Goal: Task Accomplishment & Management: Manage account settings

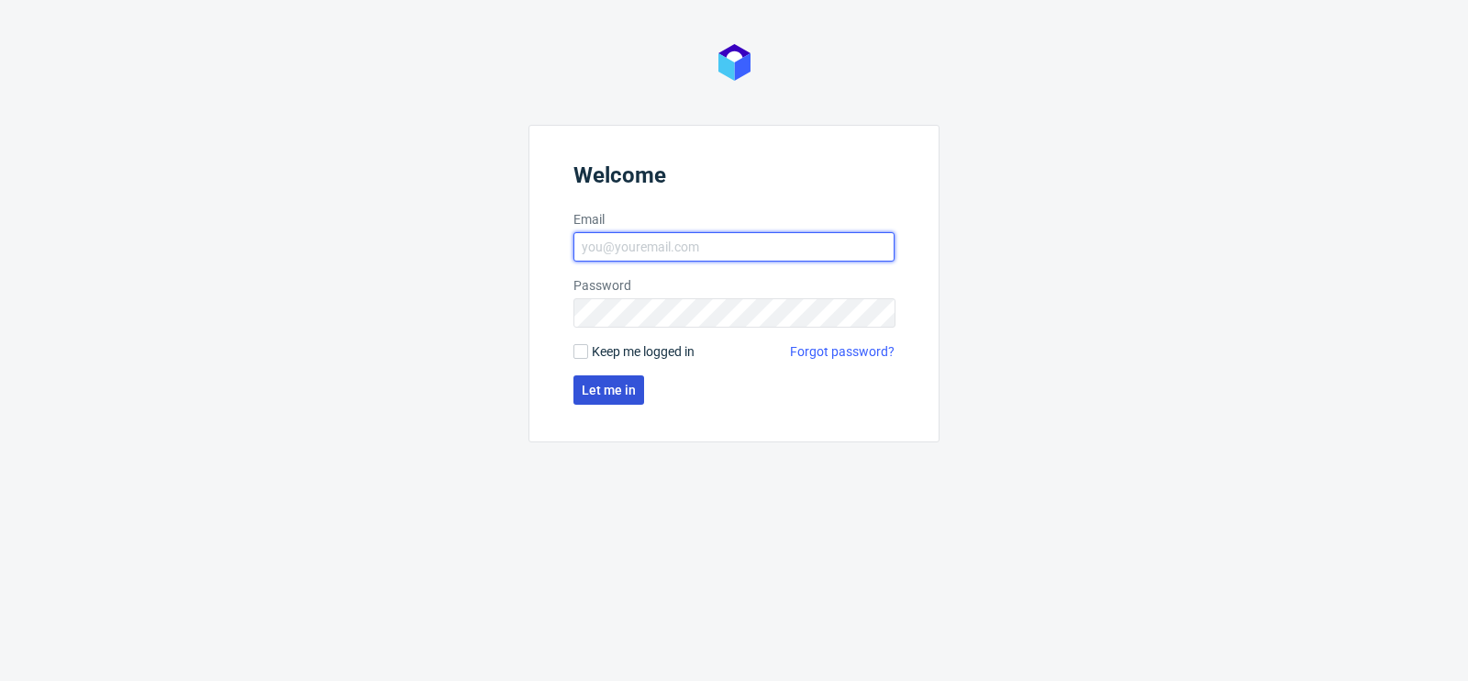
type input "[PERSON_NAME][EMAIL_ADDRESS][PERSON_NAME][DOMAIN_NAME]"
click at [626, 381] on button "Let me in" at bounding box center [608, 389] width 71 height 29
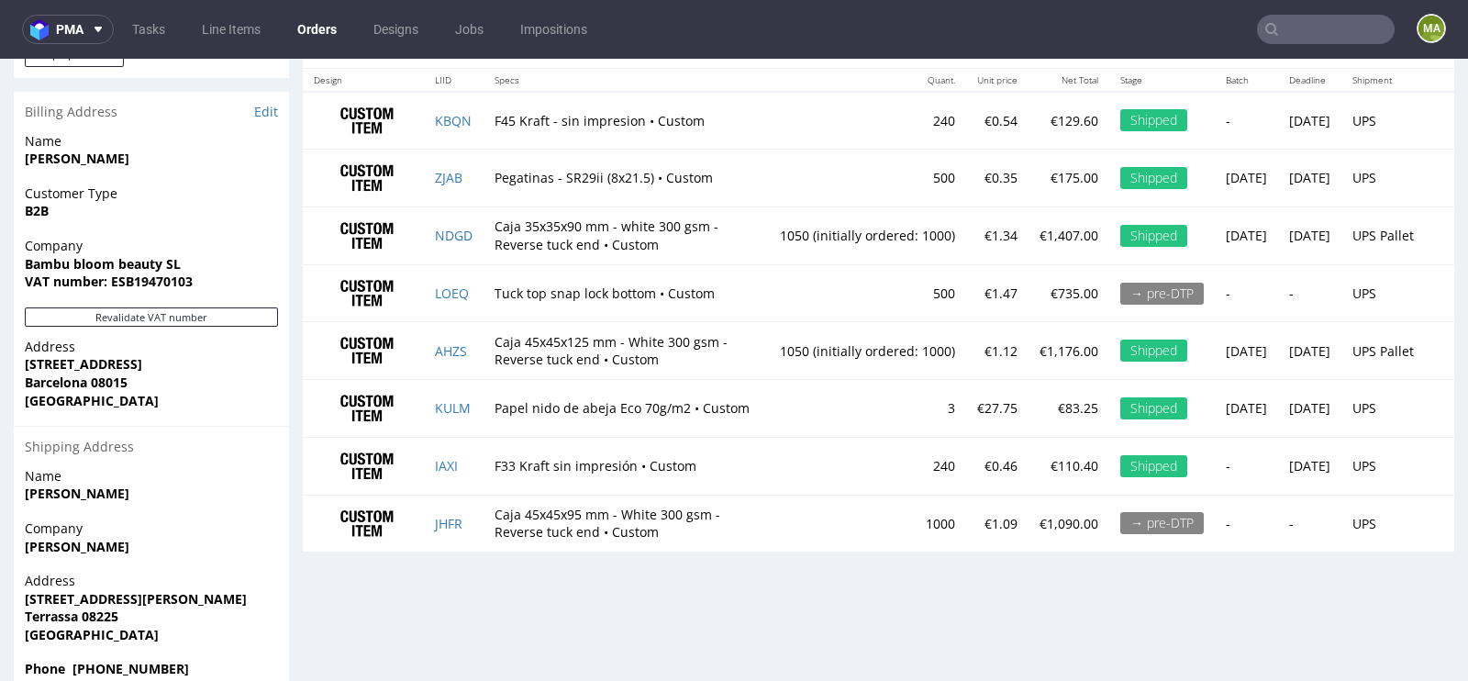
scroll to position [5, 0]
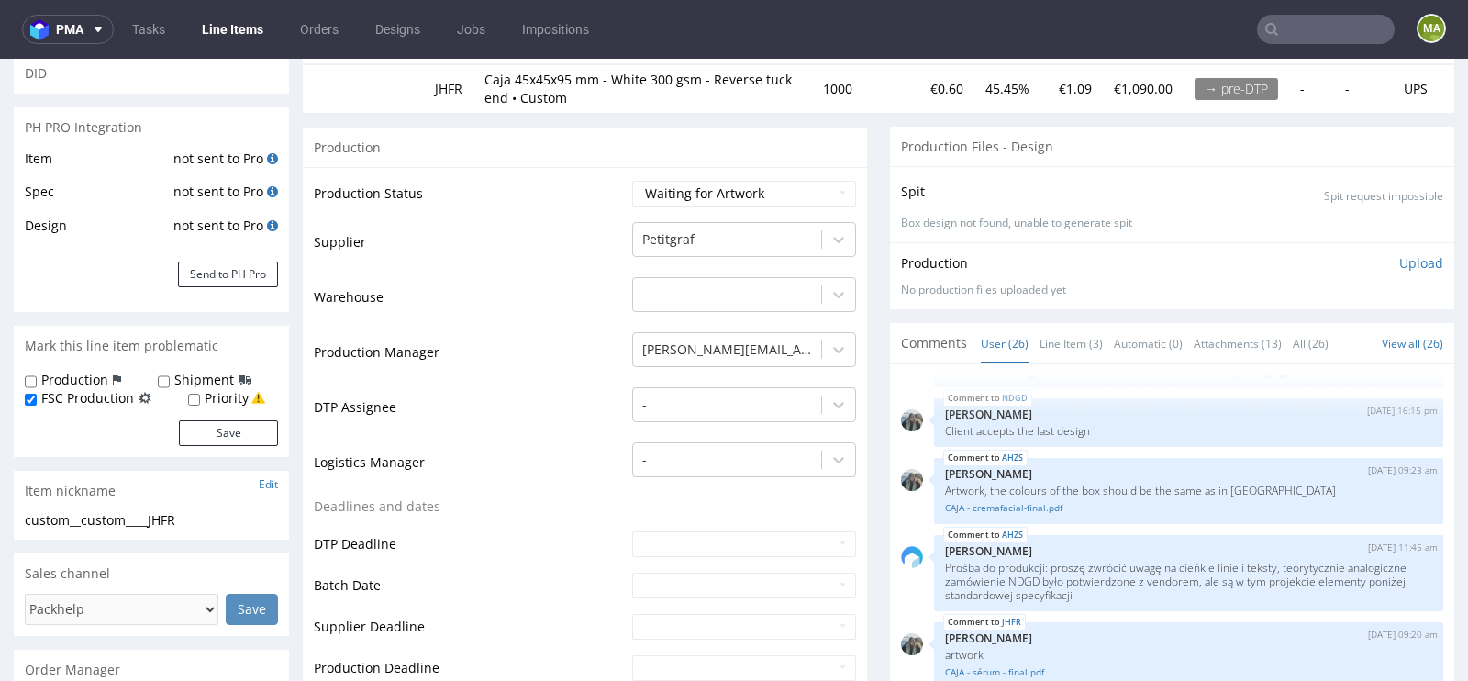
scroll to position [233, 0]
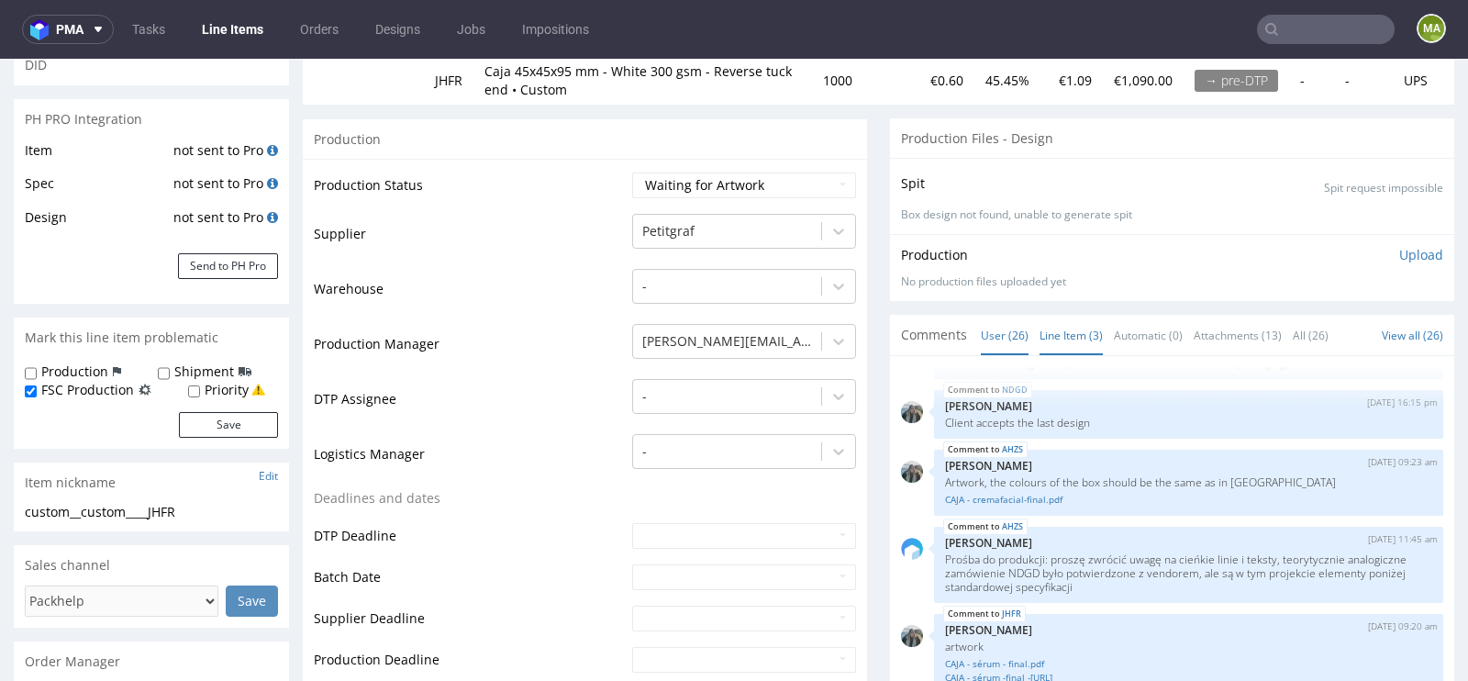
click at [1058, 333] on link "Line Item (3)" at bounding box center [1070, 335] width 63 height 39
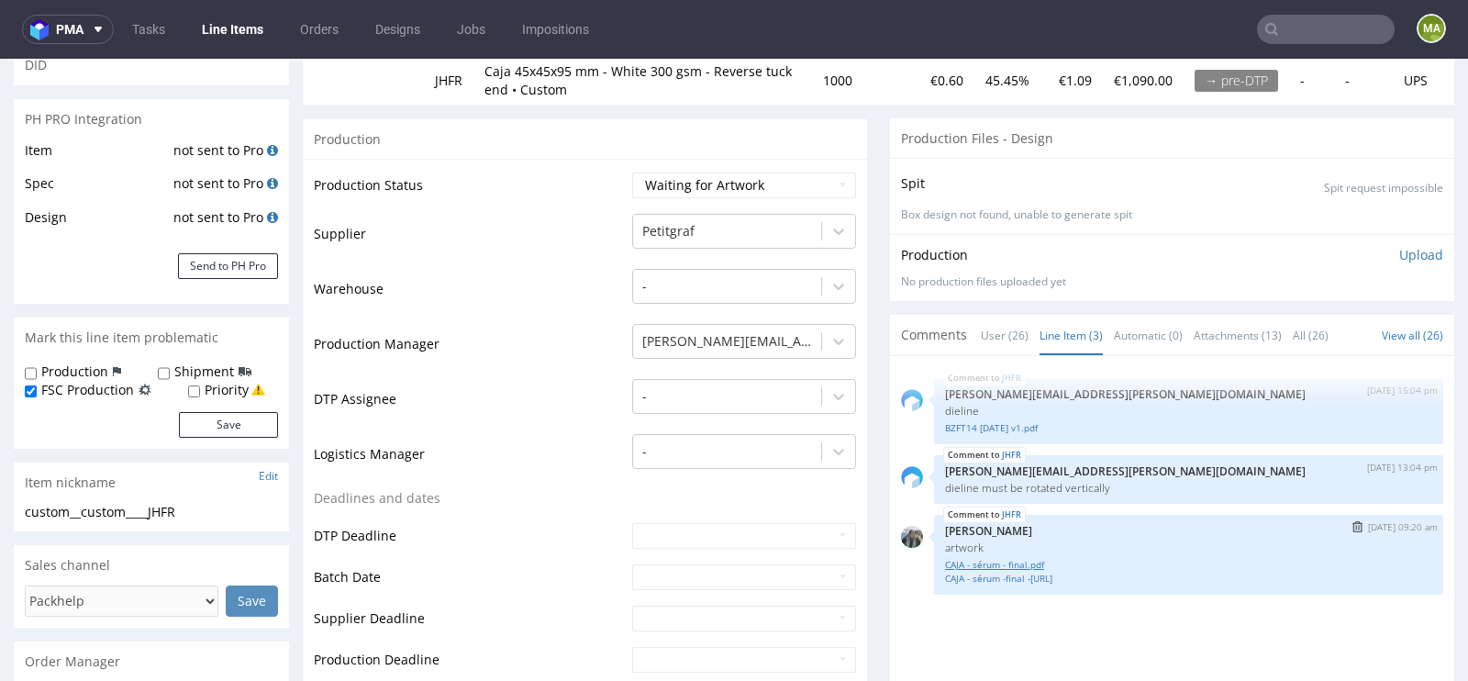
click at [1038, 563] on link "CAJA - sérum - final.pdf" at bounding box center [1188, 565] width 487 height 14
click at [990, 421] on link "BZFT14 2025-03-28 v1.pdf" at bounding box center [1188, 428] width 487 height 14
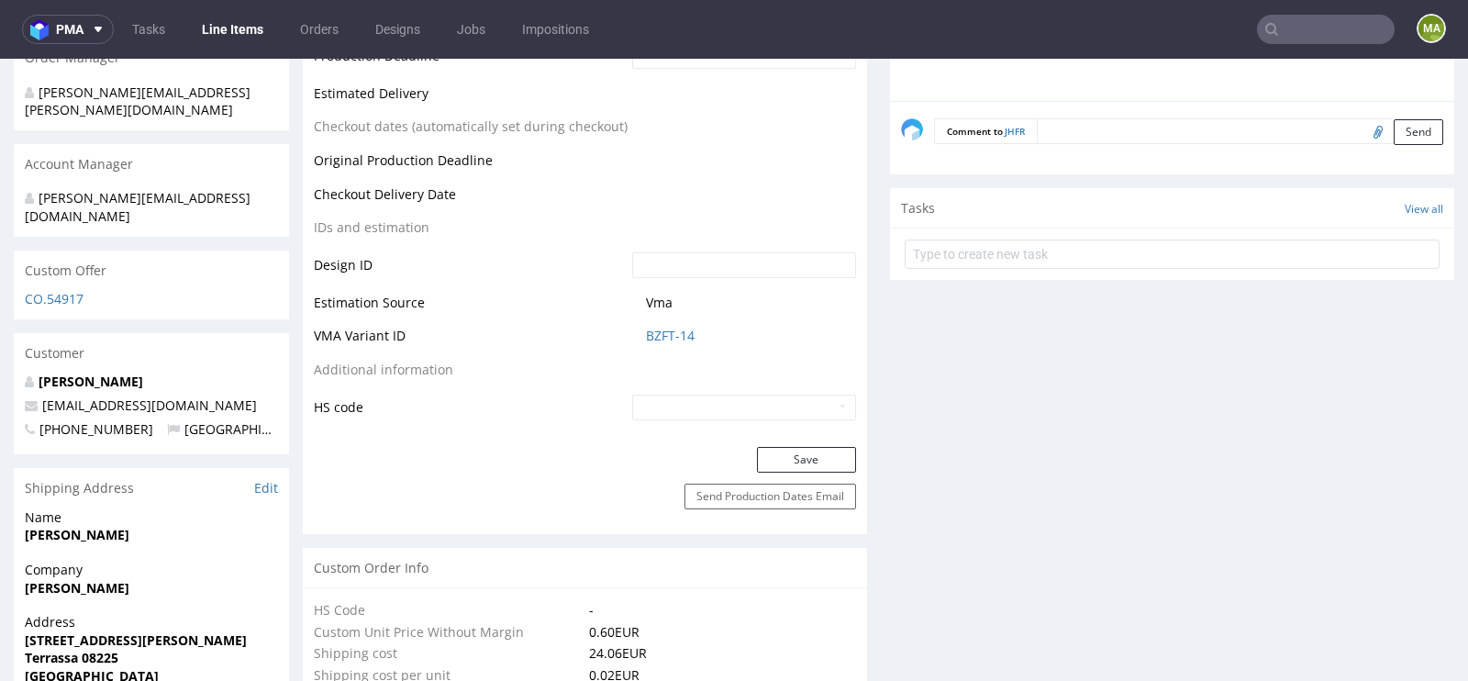
scroll to position [835, 0]
click at [672, 336] on link "BZFT-14" at bounding box center [670, 337] width 49 height 18
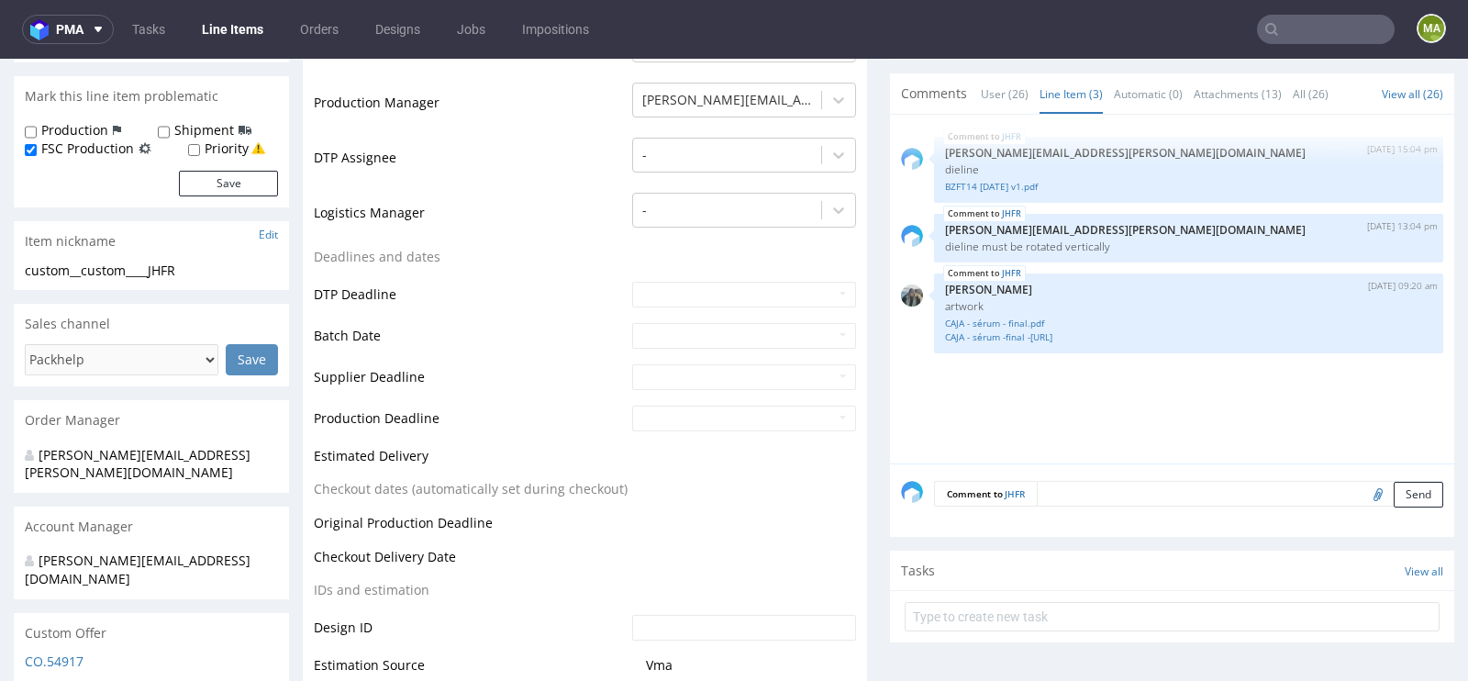
scroll to position [459, 0]
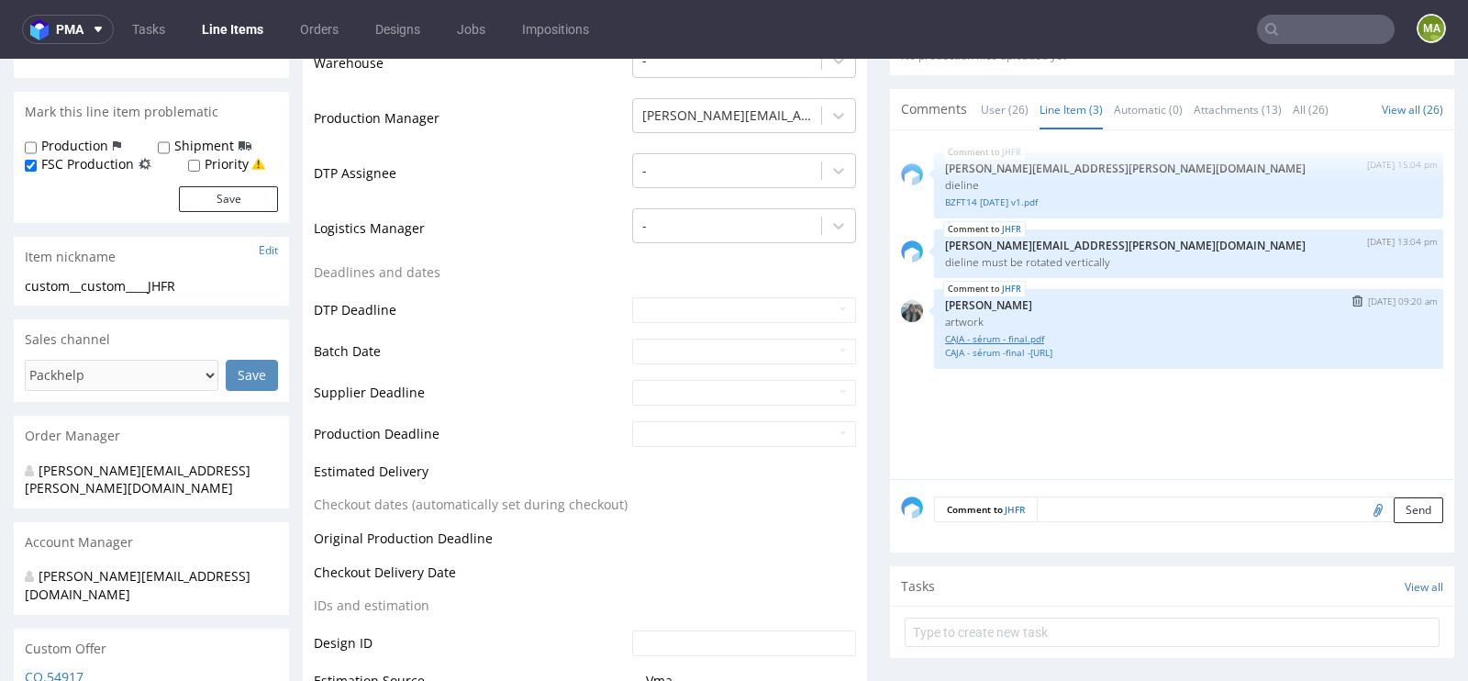
click at [1038, 335] on link "CAJA - sérum - final.pdf" at bounding box center [1188, 339] width 487 height 14
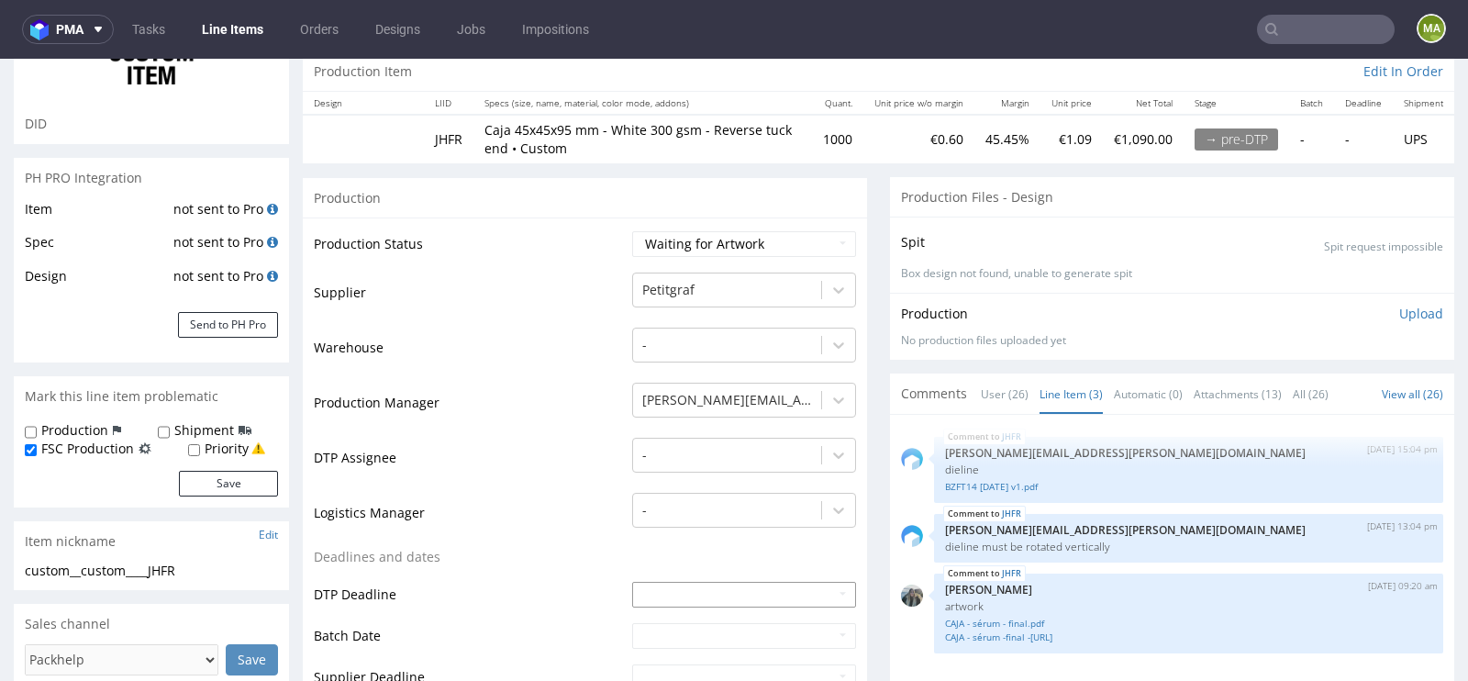
scroll to position [172, 0]
click at [714, 240] on select "Waiting for Artwork Waiting for Diecut Waiting for Mockup Waiting for DTP Waiti…" at bounding box center [744, 246] width 224 height 26
select select "dtp_waiting_for_check"
click at [632, 233] on select "Waiting for Artwork Waiting for Diecut Waiting for Mockup Waiting for DTP Waiti…" at bounding box center [744, 246] width 224 height 26
click at [564, 369] on td "Warehouse" at bounding box center [471, 354] width 314 height 55
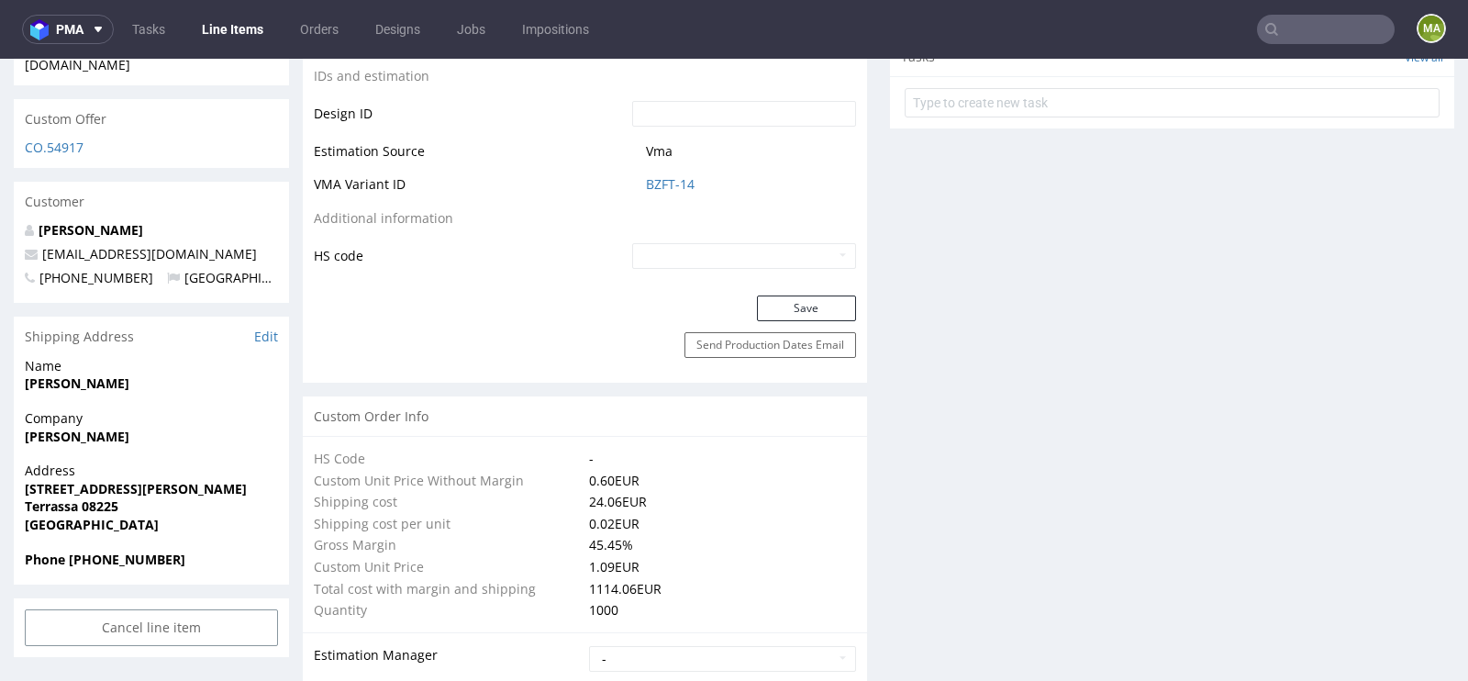
scroll to position [1010, 0]
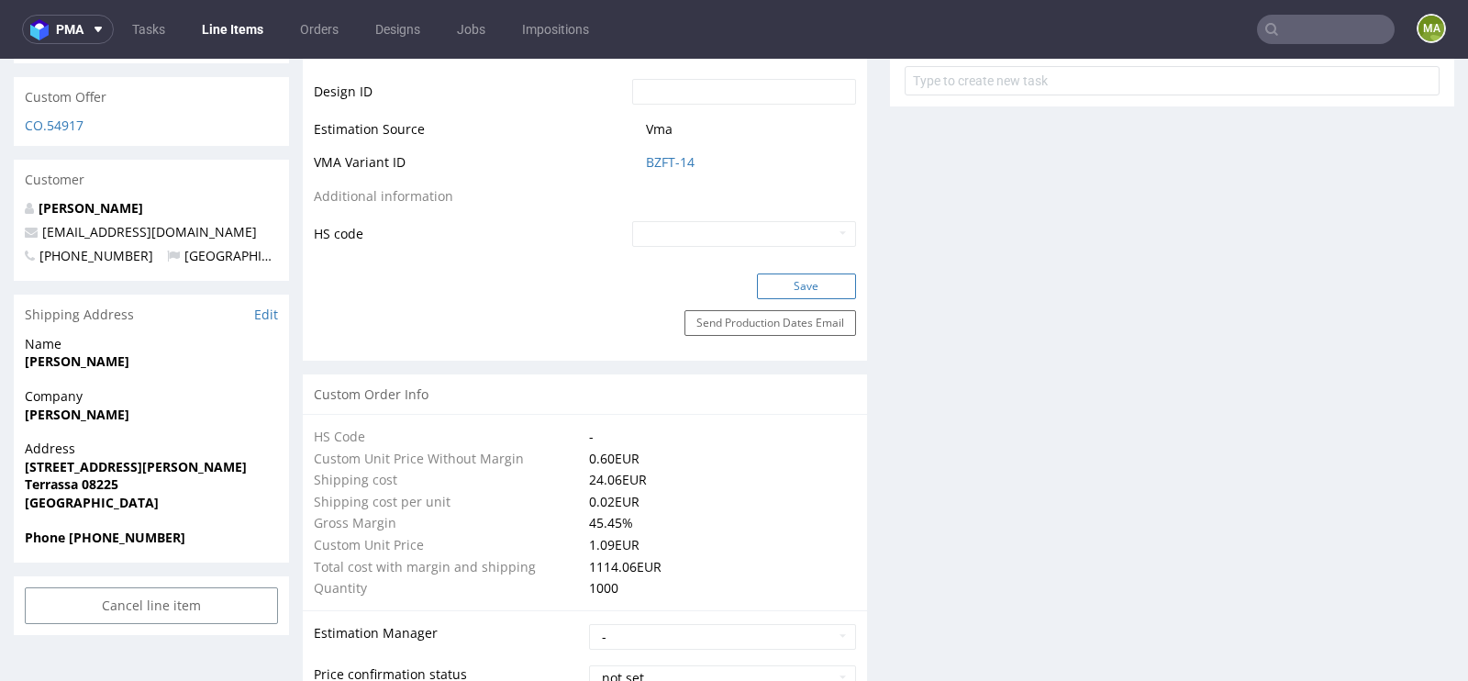
click at [802, 292] on button "Save" at bounding box center [806, 286] width 99 height 26
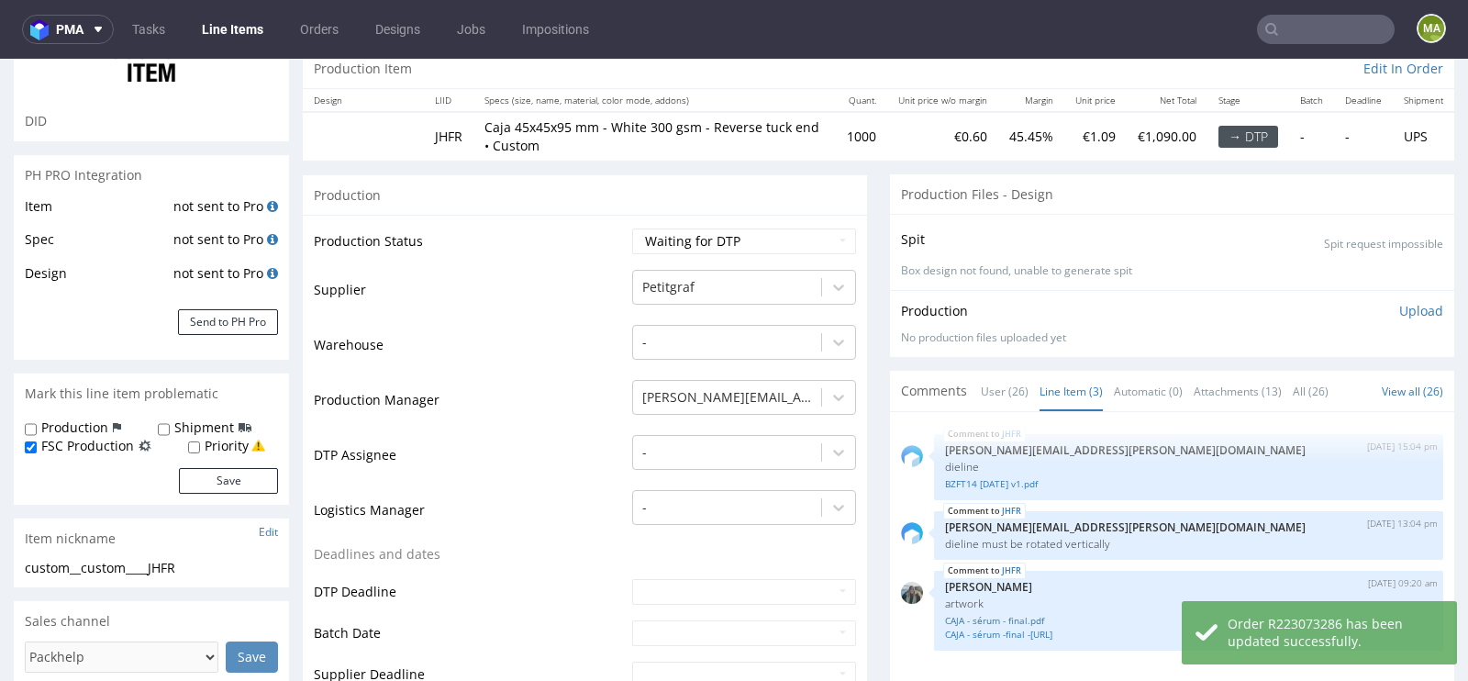
scroll to position [0, 0]
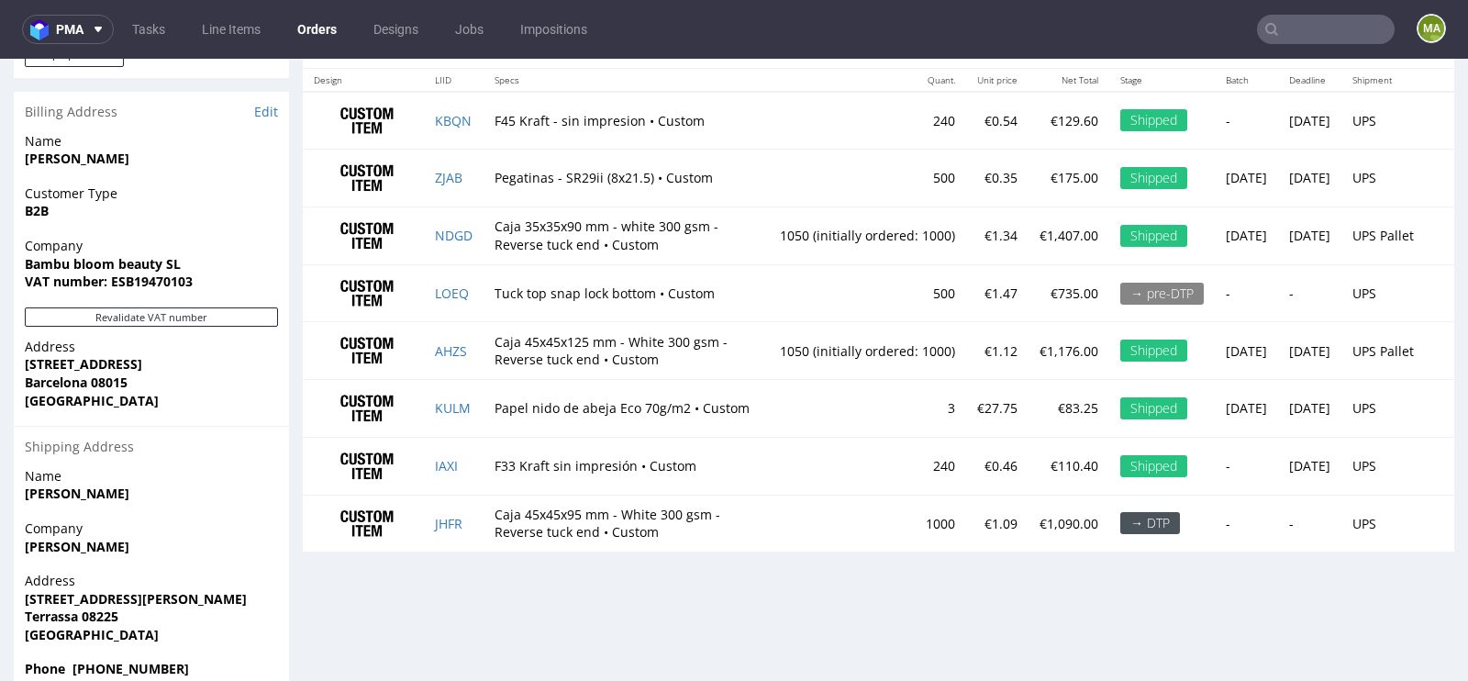
scroll to position [5, 0]
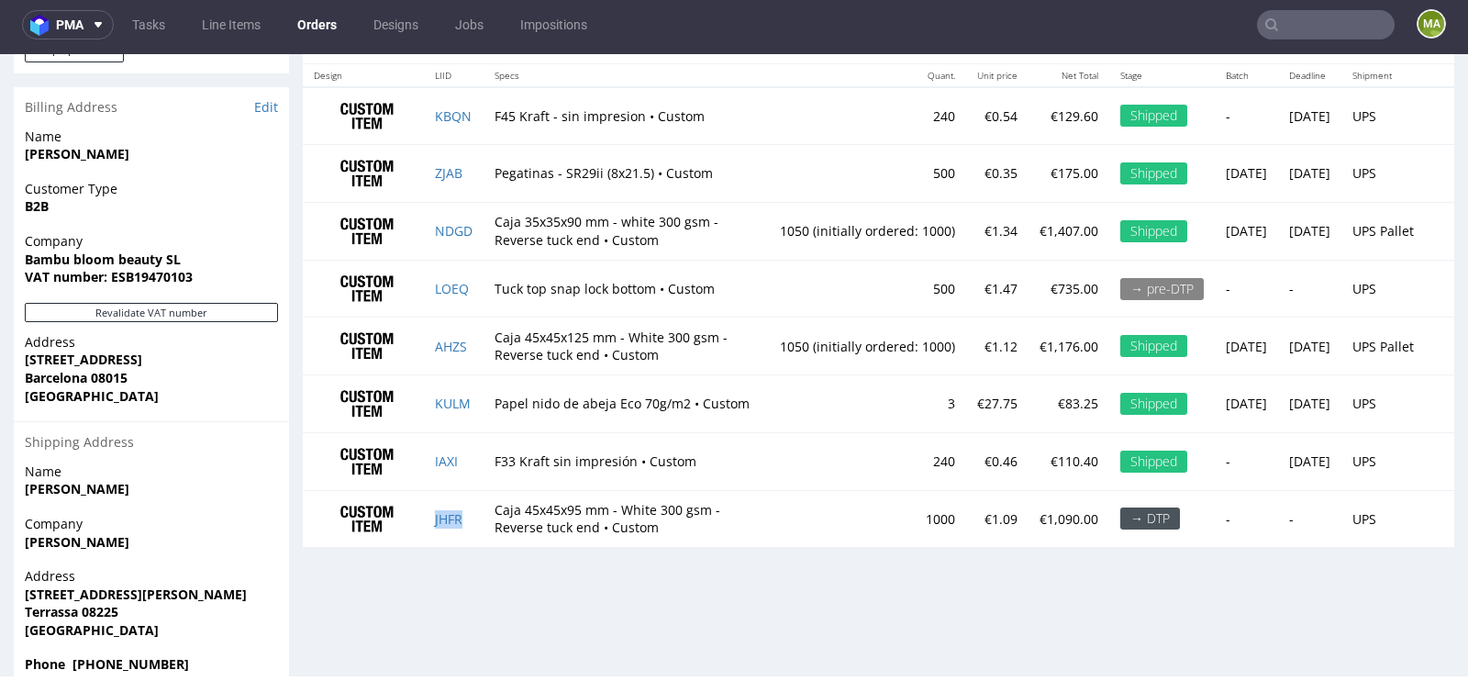
click at [444, 521] on td "JHFR" at bounding box center [454, 518] width 60 height 57
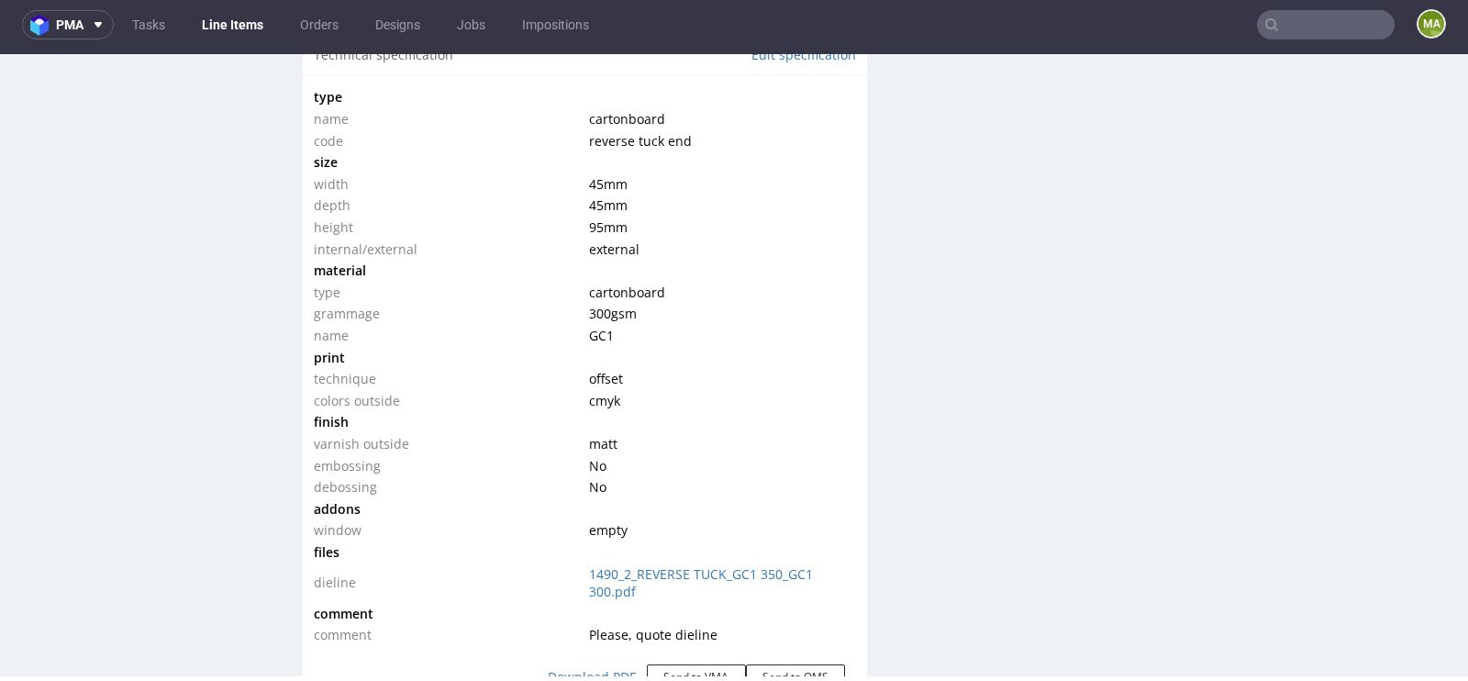
scroll to position [1754, 0]
drag, startPoint x: 707, startPoint y: 140, endPoint x: 576, endPoint y: 142, distance: 131.2
click at [576, 141] on tr "code reverse tuck end" at bounding box center [585, 142] width 542 height 22
copy tr "reverse tuck end"
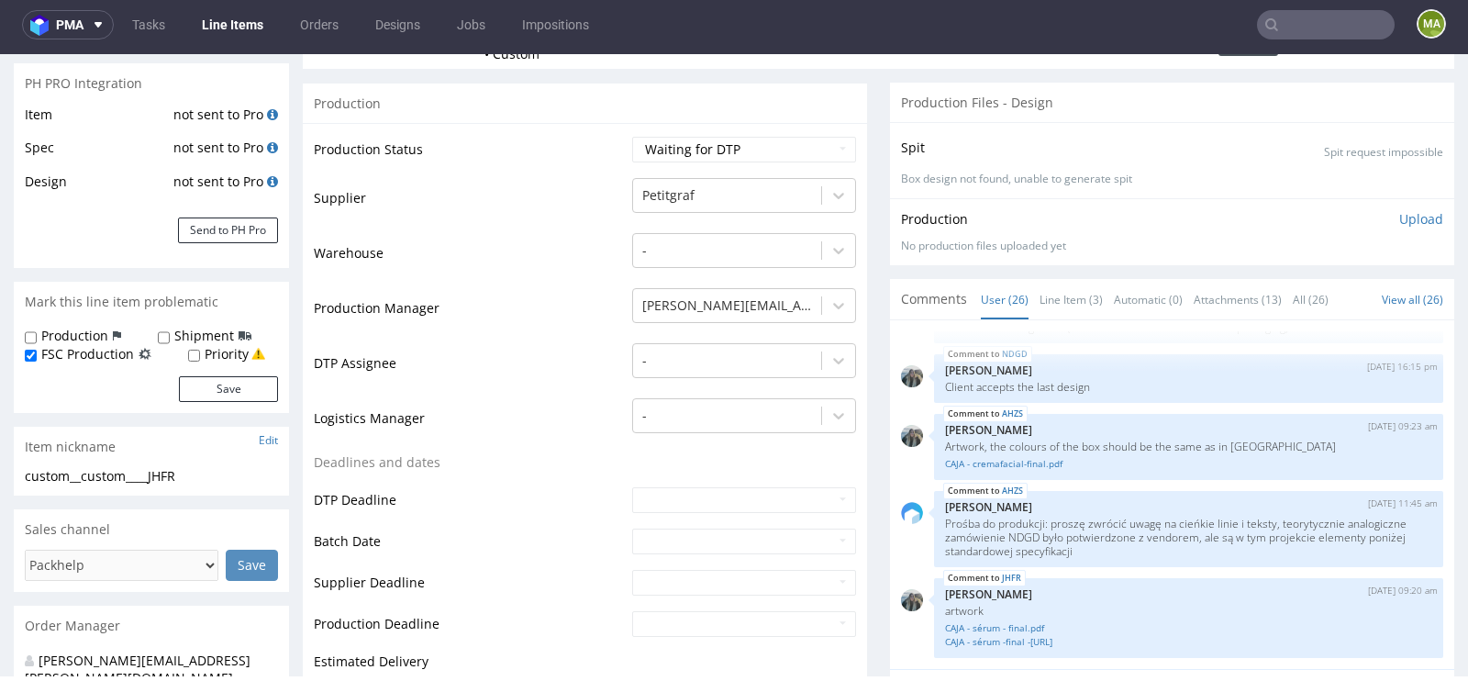
scroll to position [0, 0]
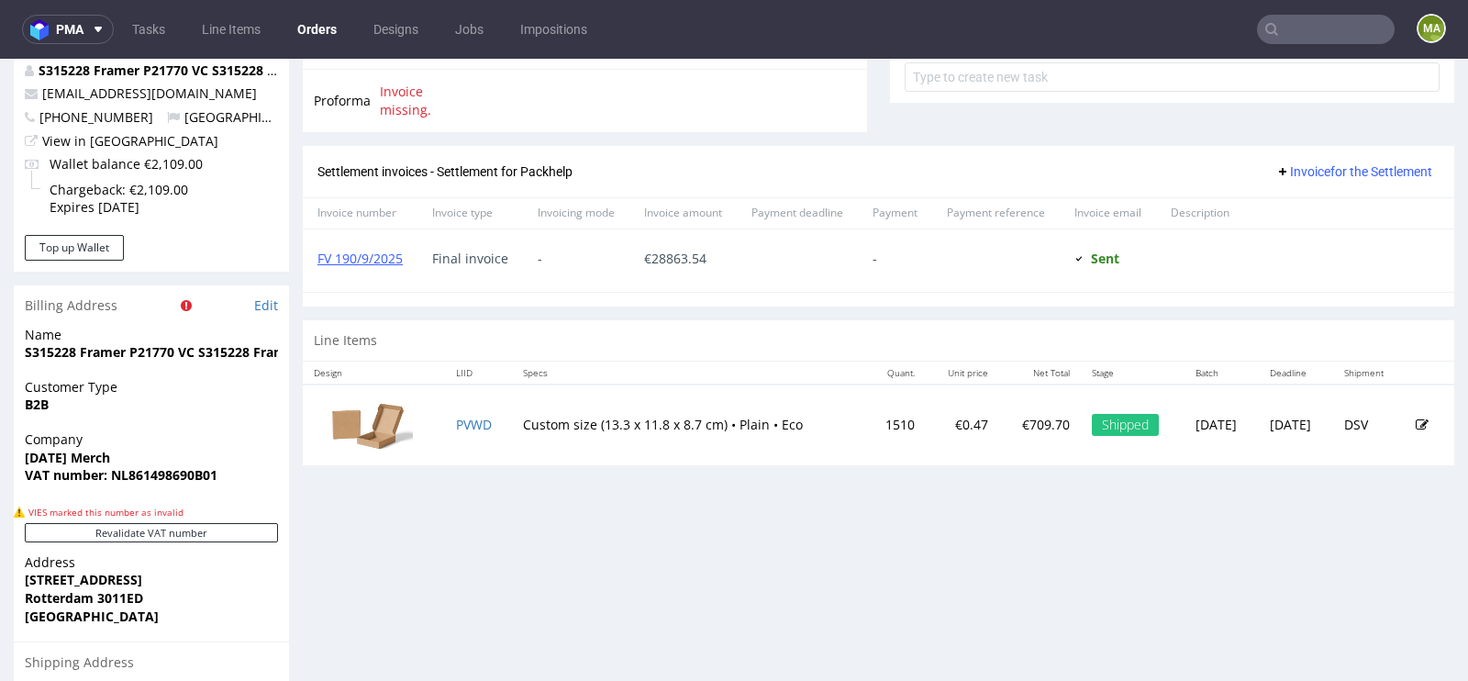
scroll to position [767, 0]
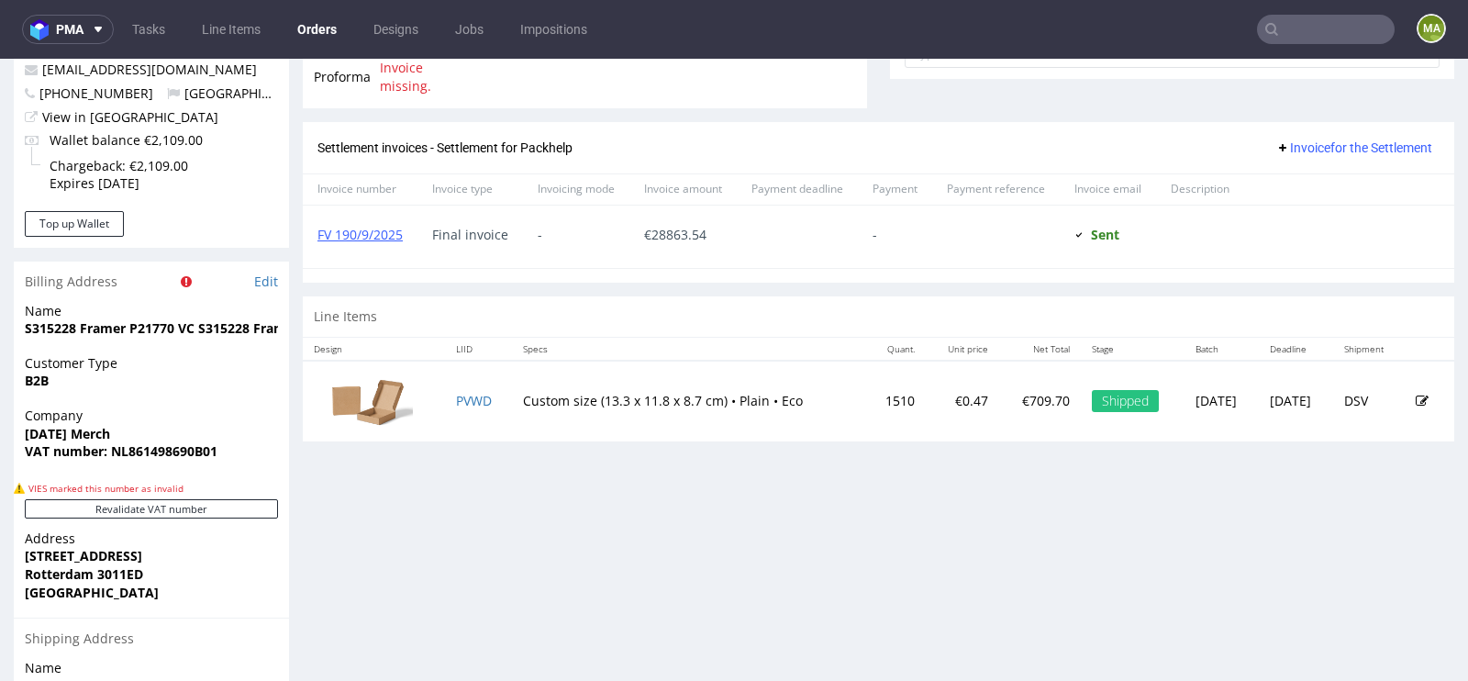
click at [476, 384] on td "PVWD" at bounding box center [479, 401] width 68 height 81
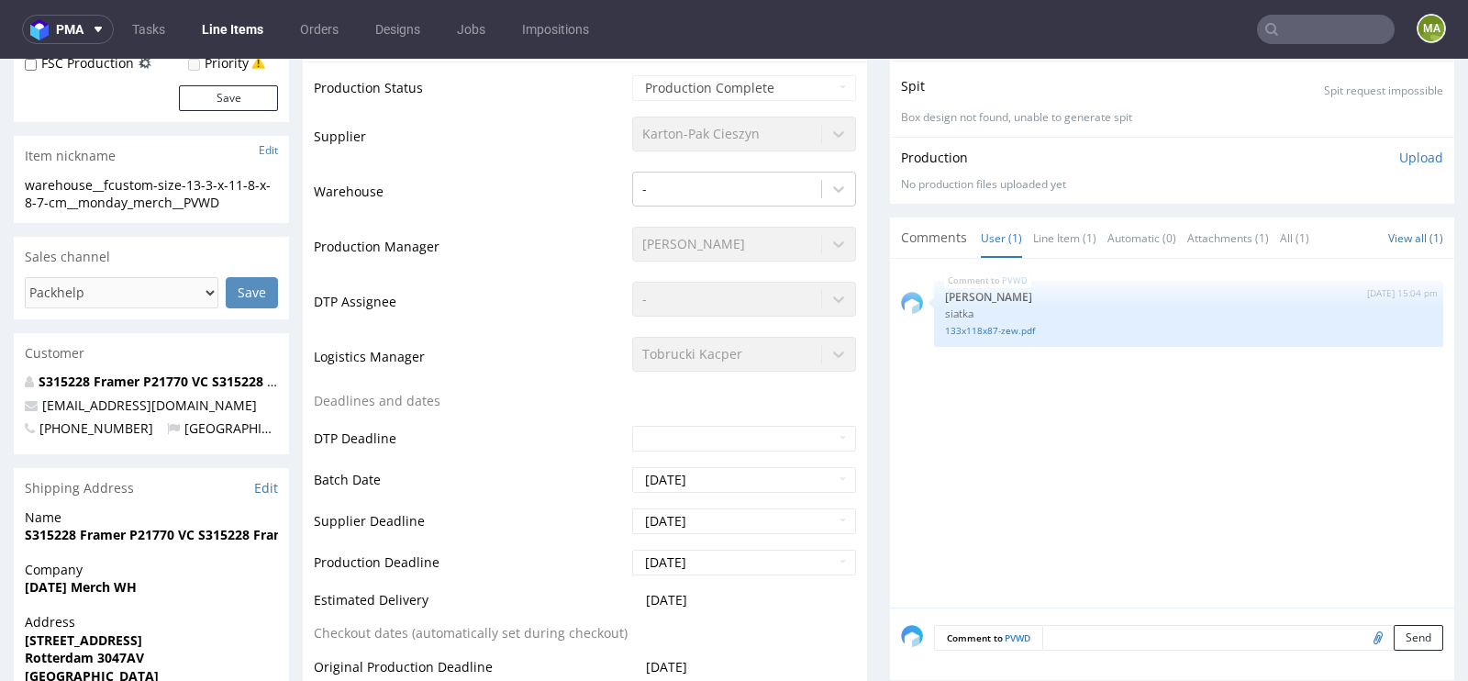
scroll to position [380, 0]
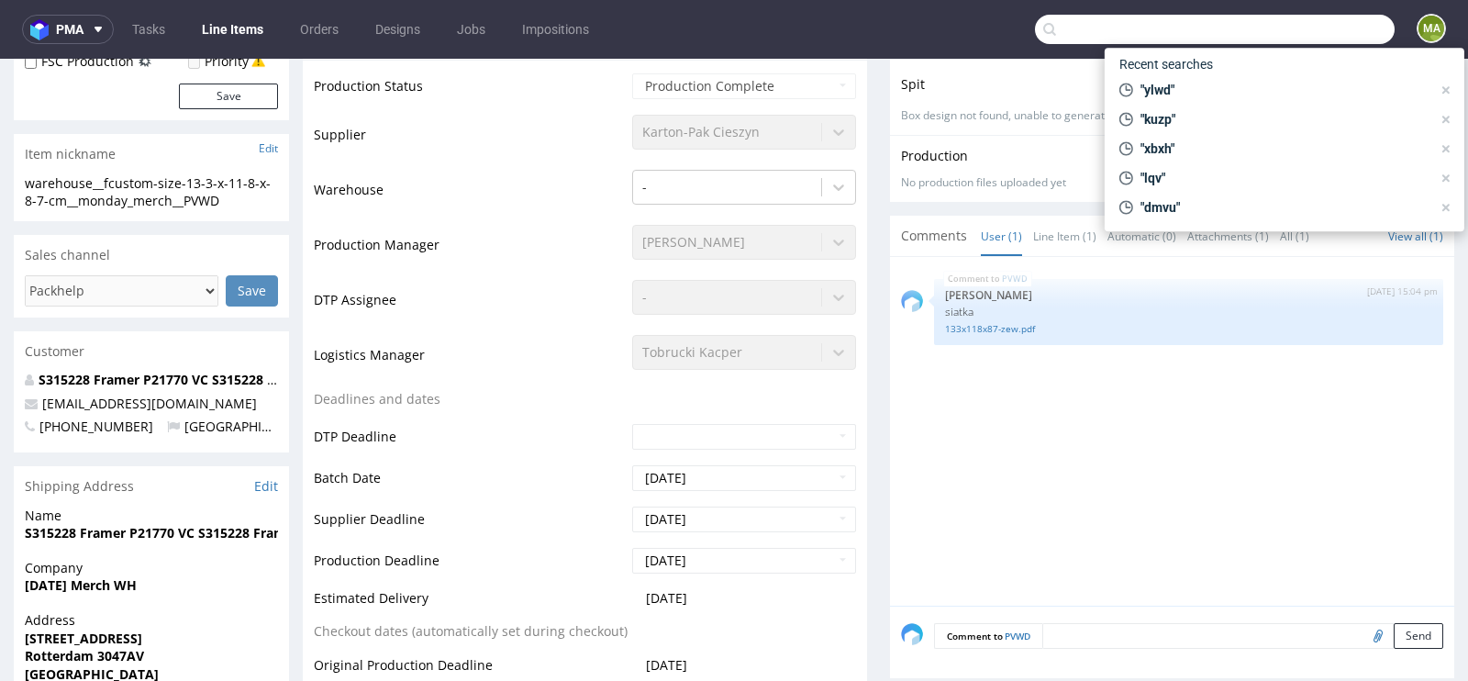
click at [1326, 35] on input "text" at bounding box center [1215, 29] width 360 height 29
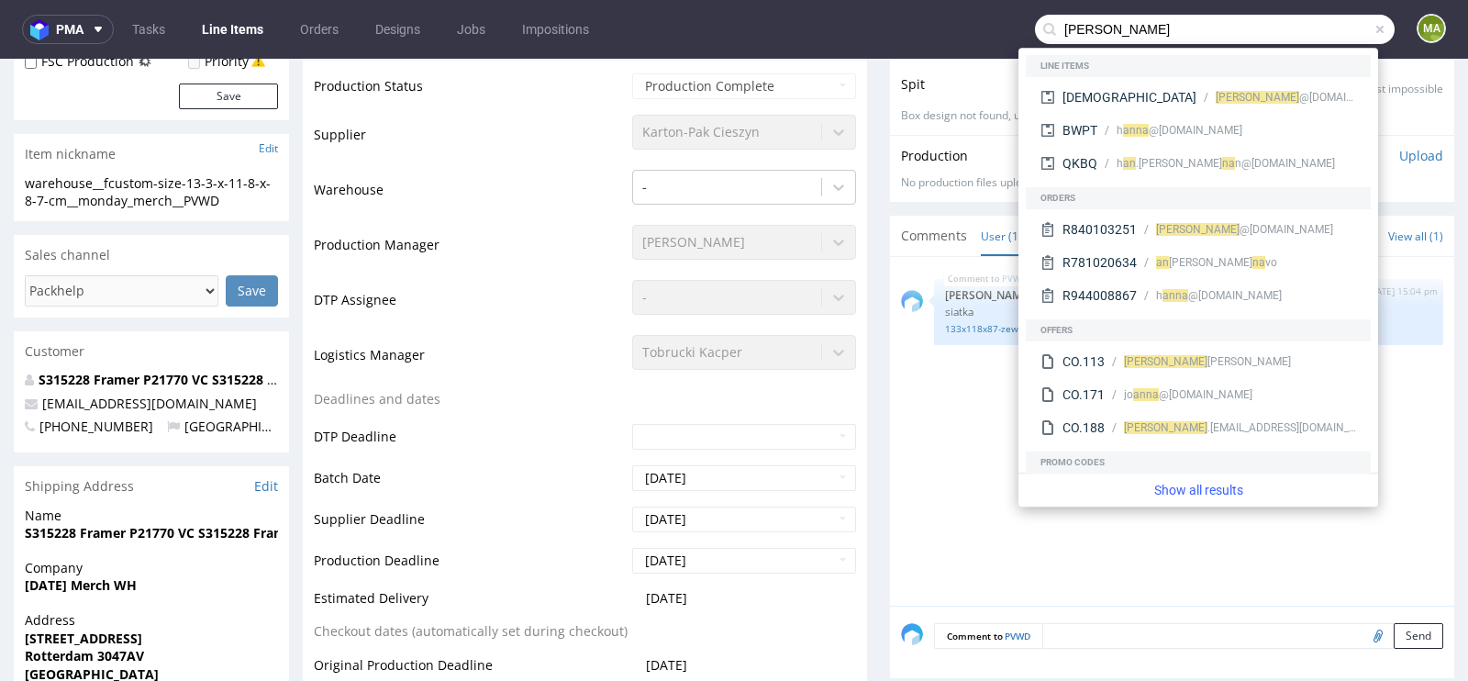
type input "anna"
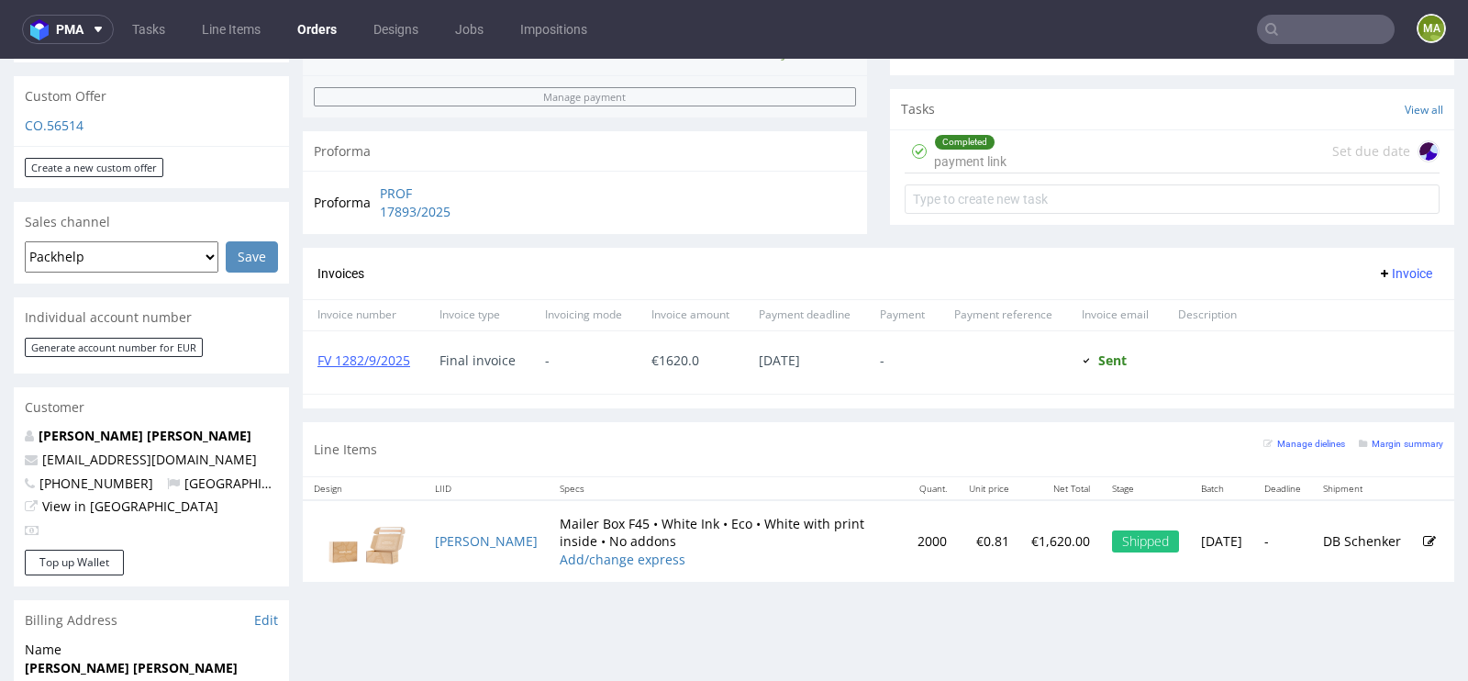
scroll to position [629, 0]
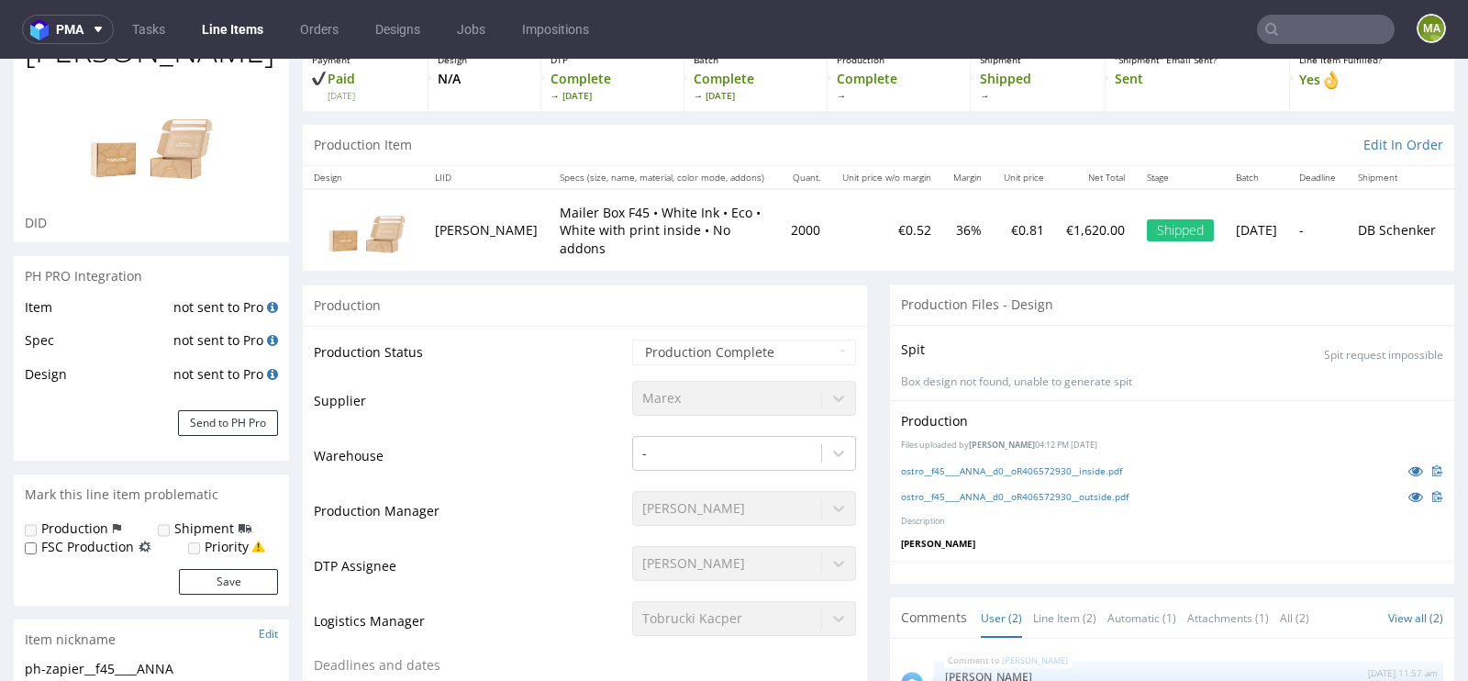
scroll to position [142, 0]
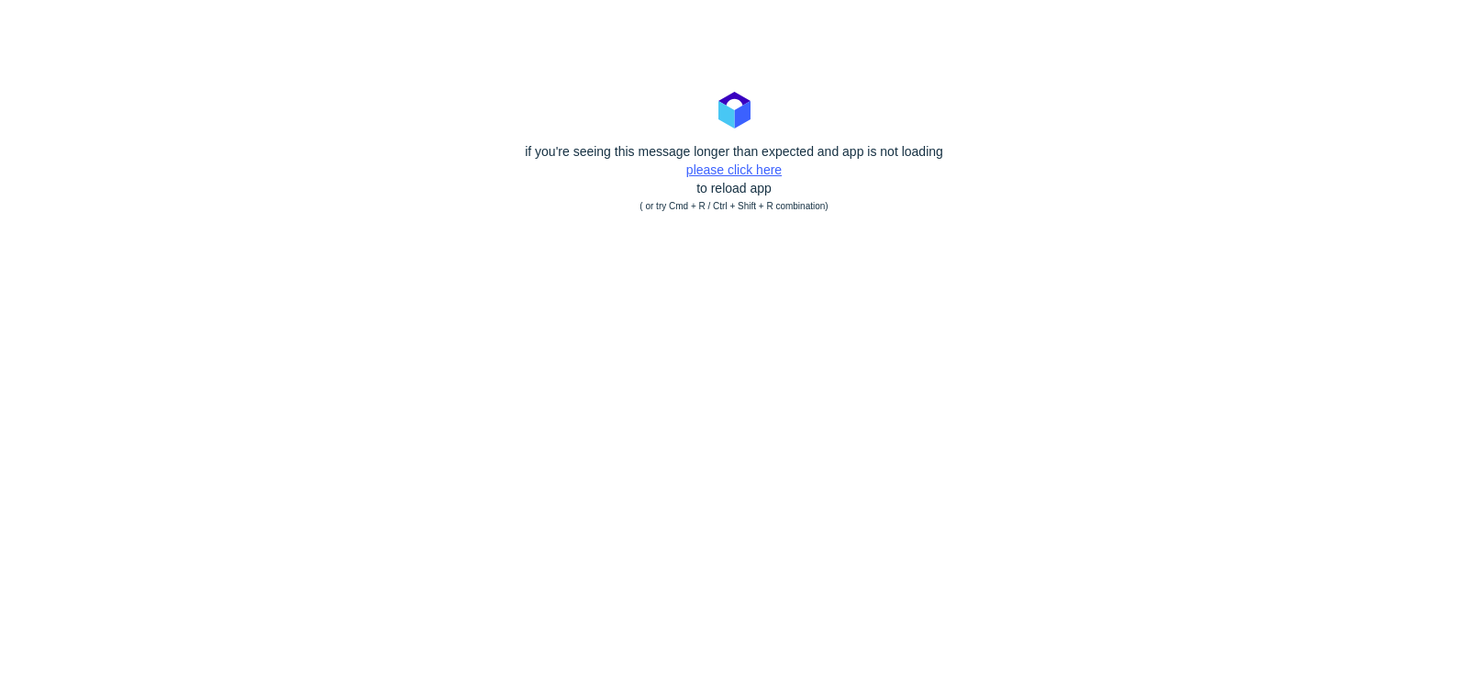
click at [748, 170] on link "please click here" at bounding box center [733, 169] width 95 height 15
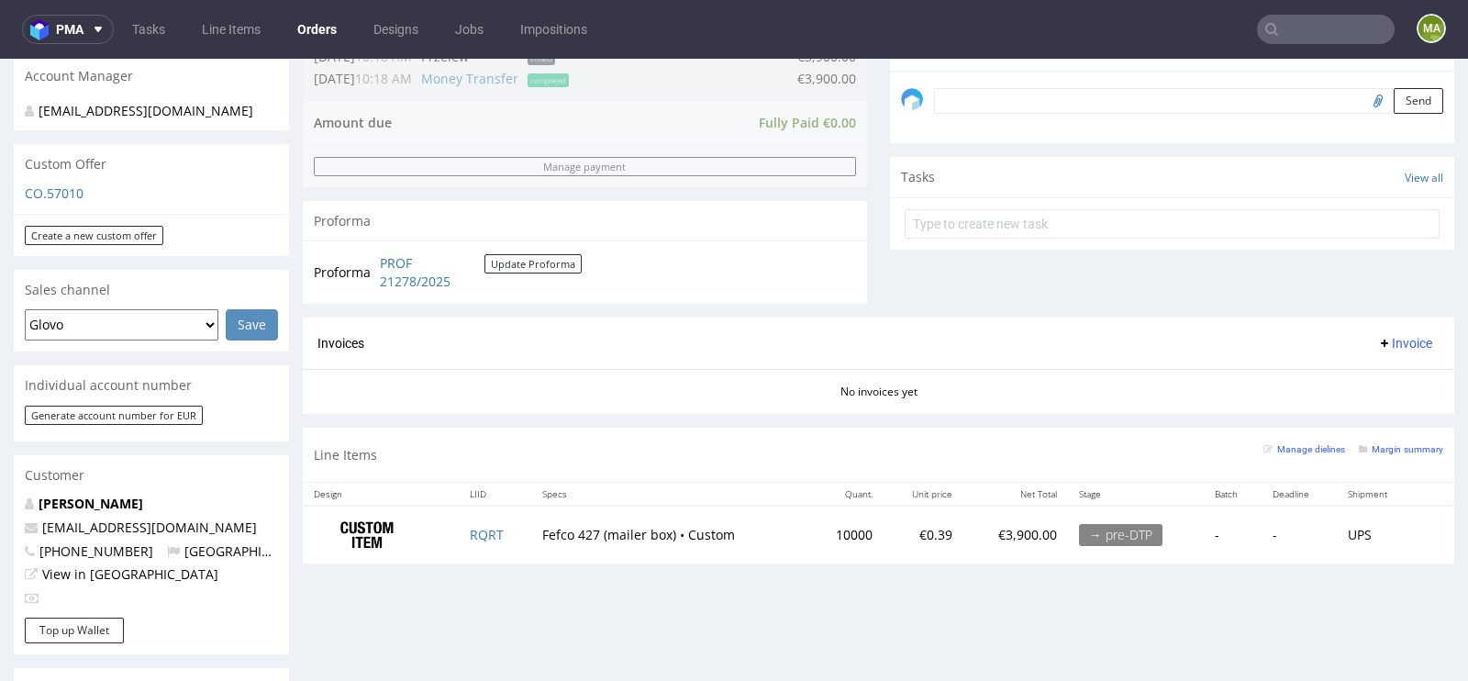
scroll to position [529, 0]
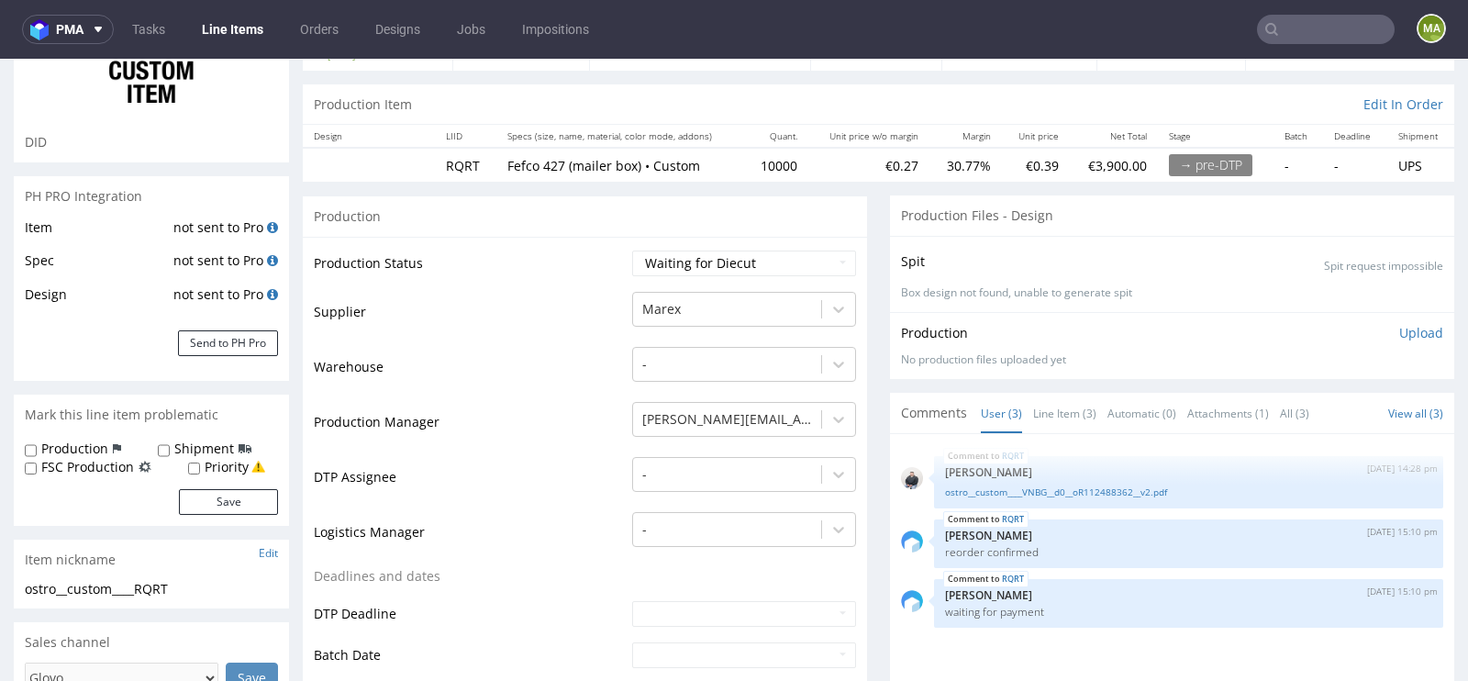
scroll to position [168, 0]
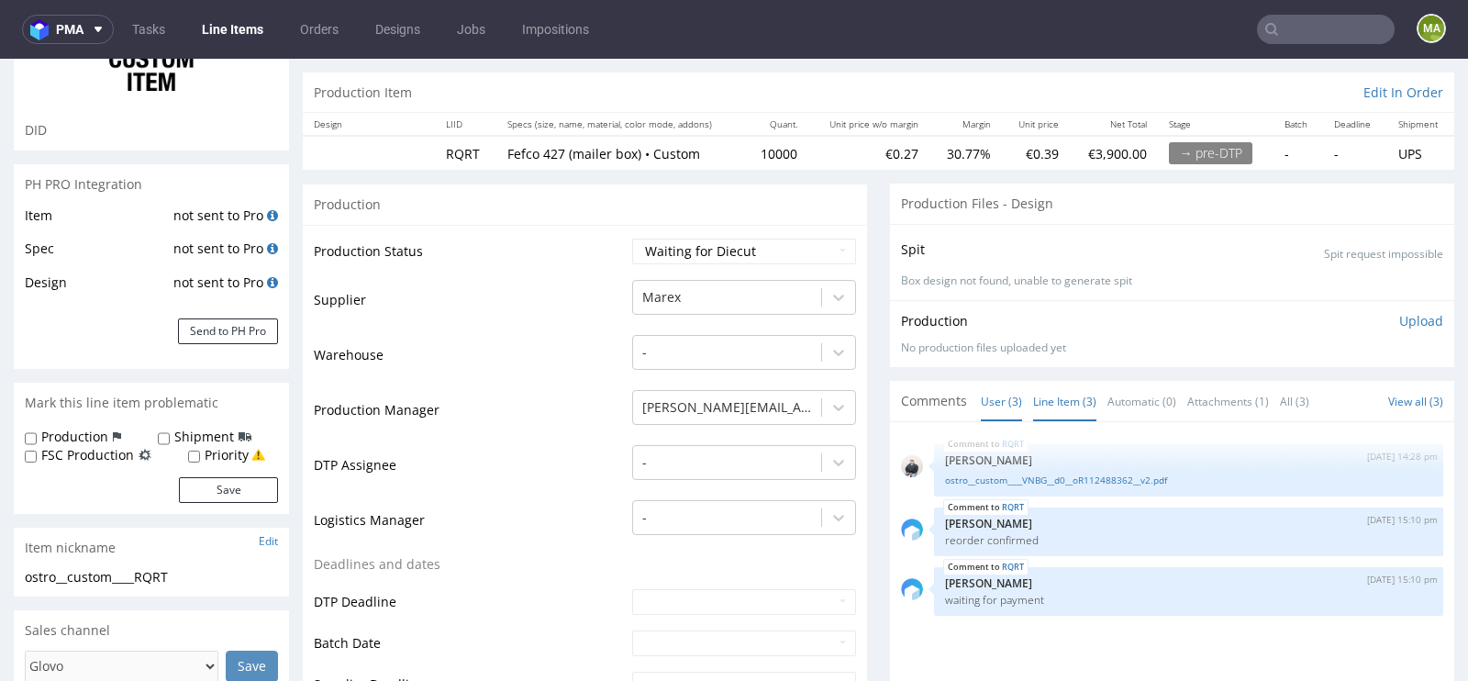
click at [1066, 405] on link "Line Item (3)" at bounding box center [1064, 401] width 63 height 39
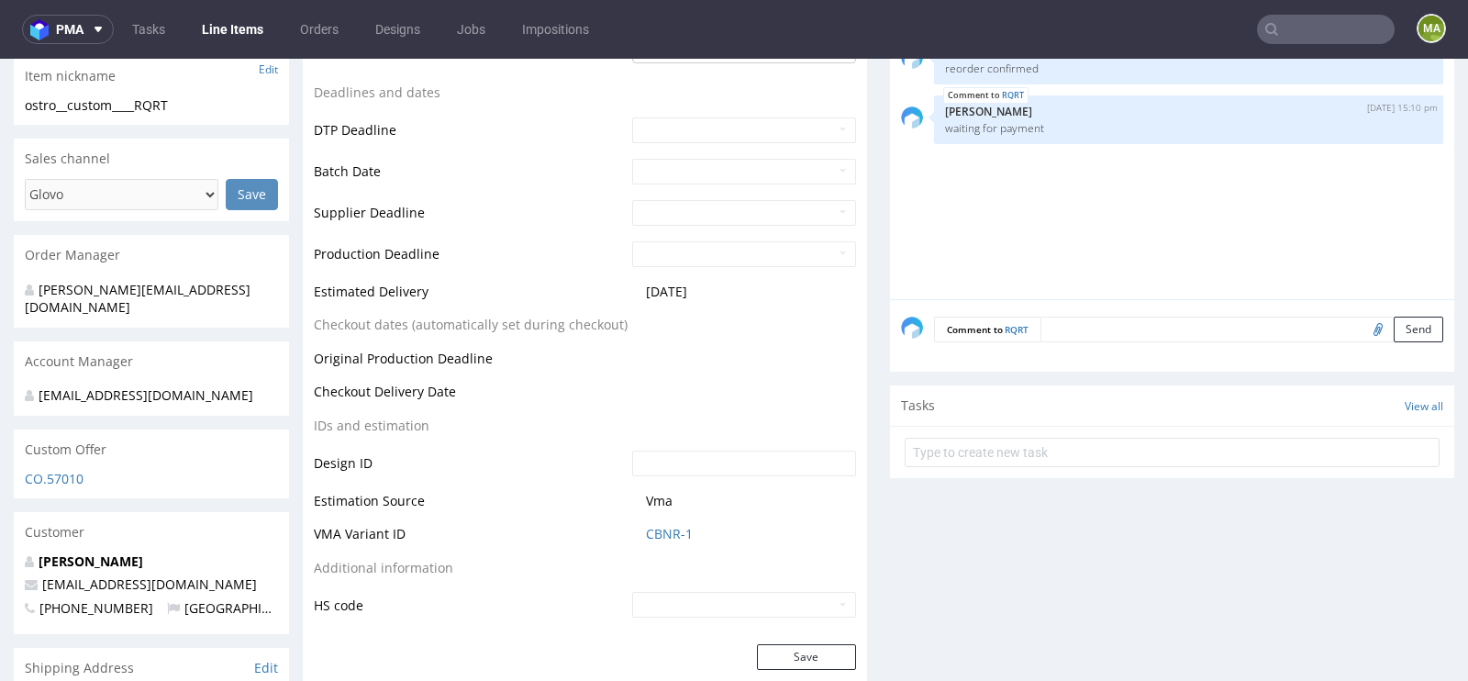
scroll to position [816, 0]
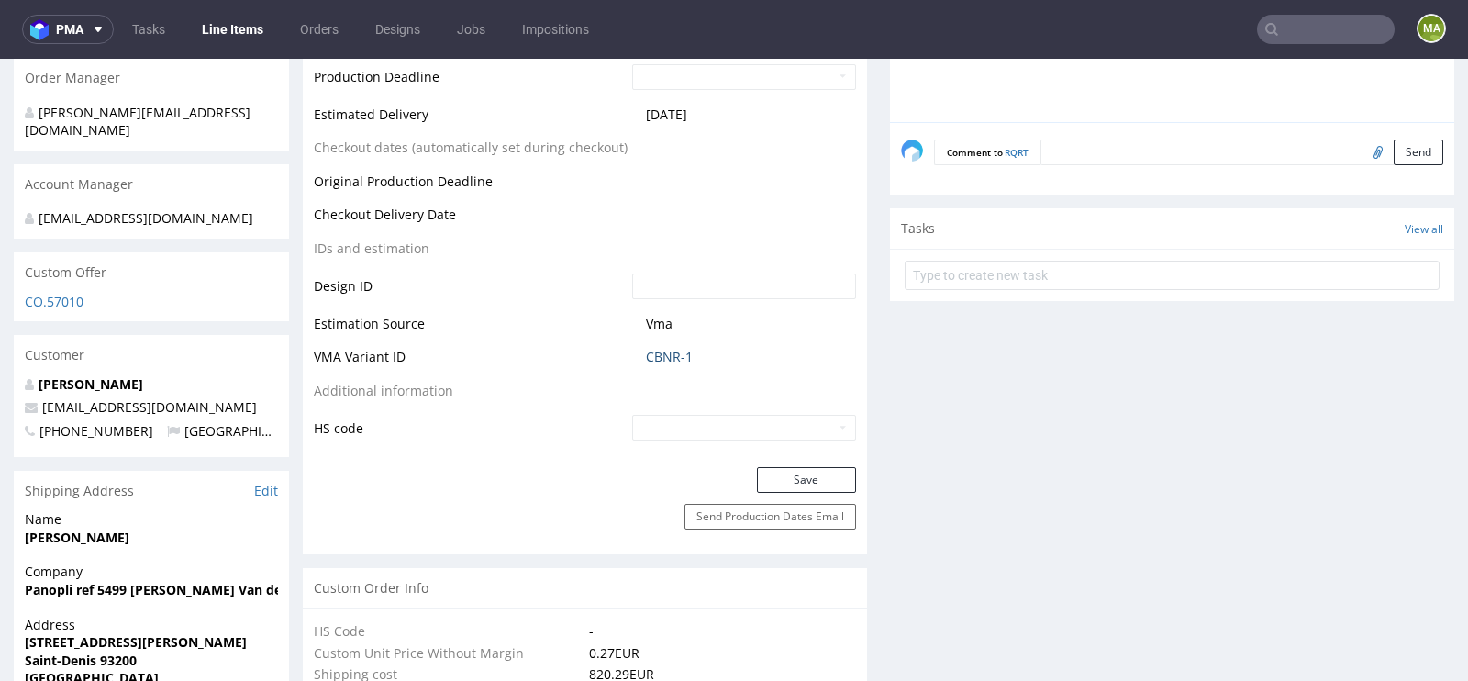
click at [649, 354] on link "CBNR-1" at bounding box center [669, 357] width 47 height 18
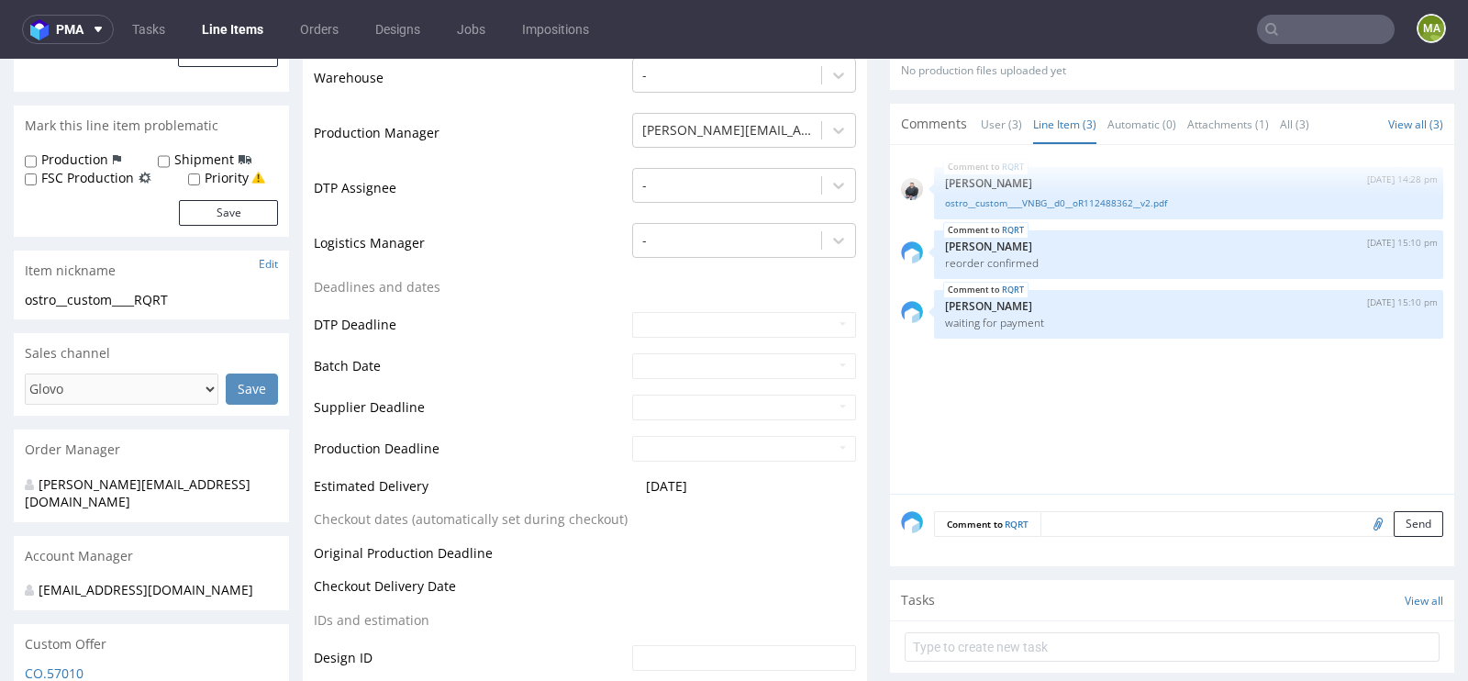
scroll to position [0, 0]
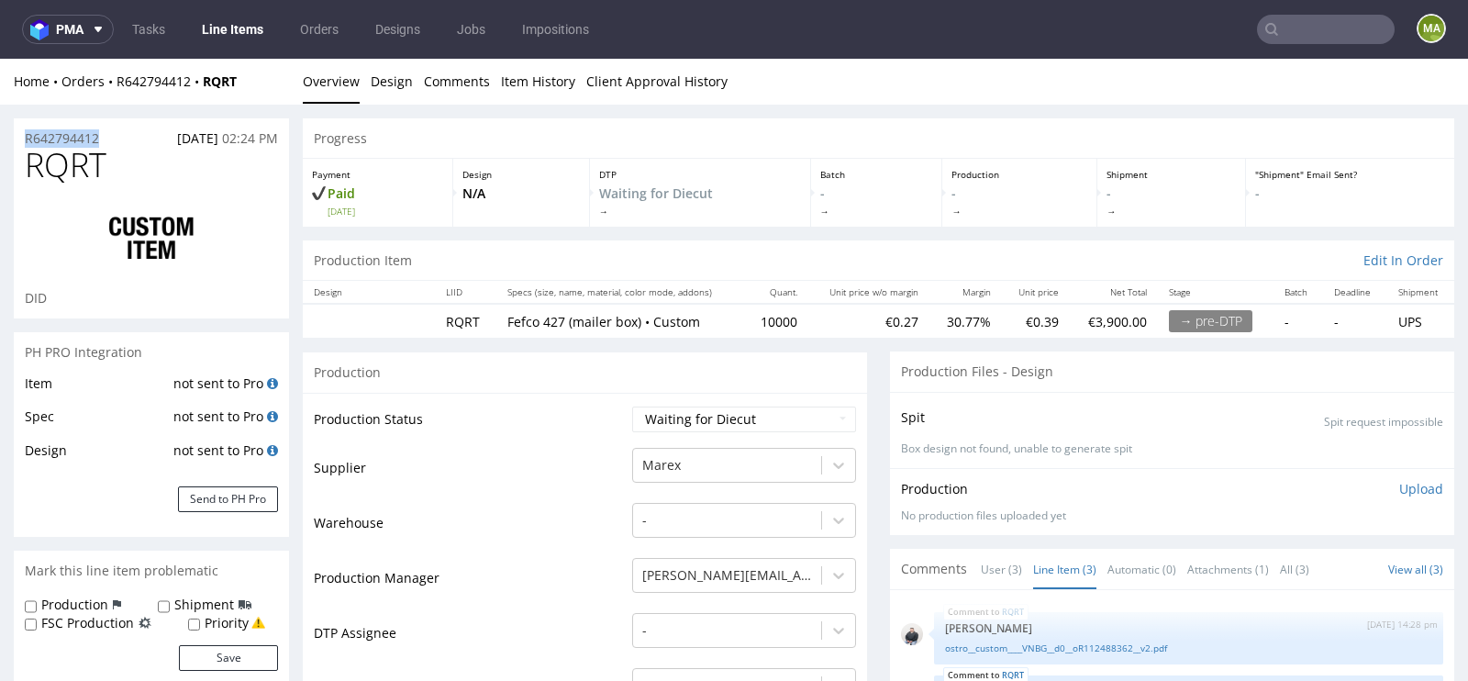
drag, startPoint x: 118, startPoint y: 138, endPoint x: 0, endPoint y: 138, distance: 118.3
copy p "R642794412"
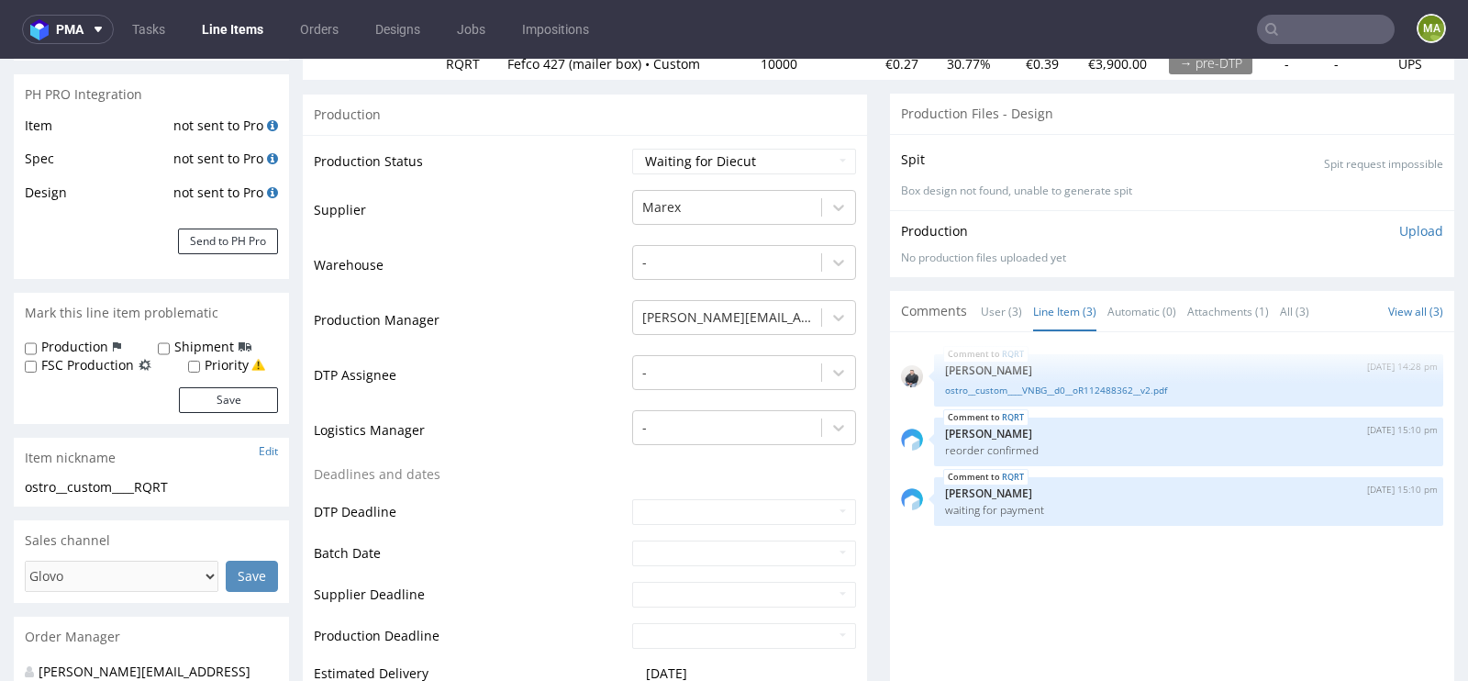
scroll to position [330, 0]
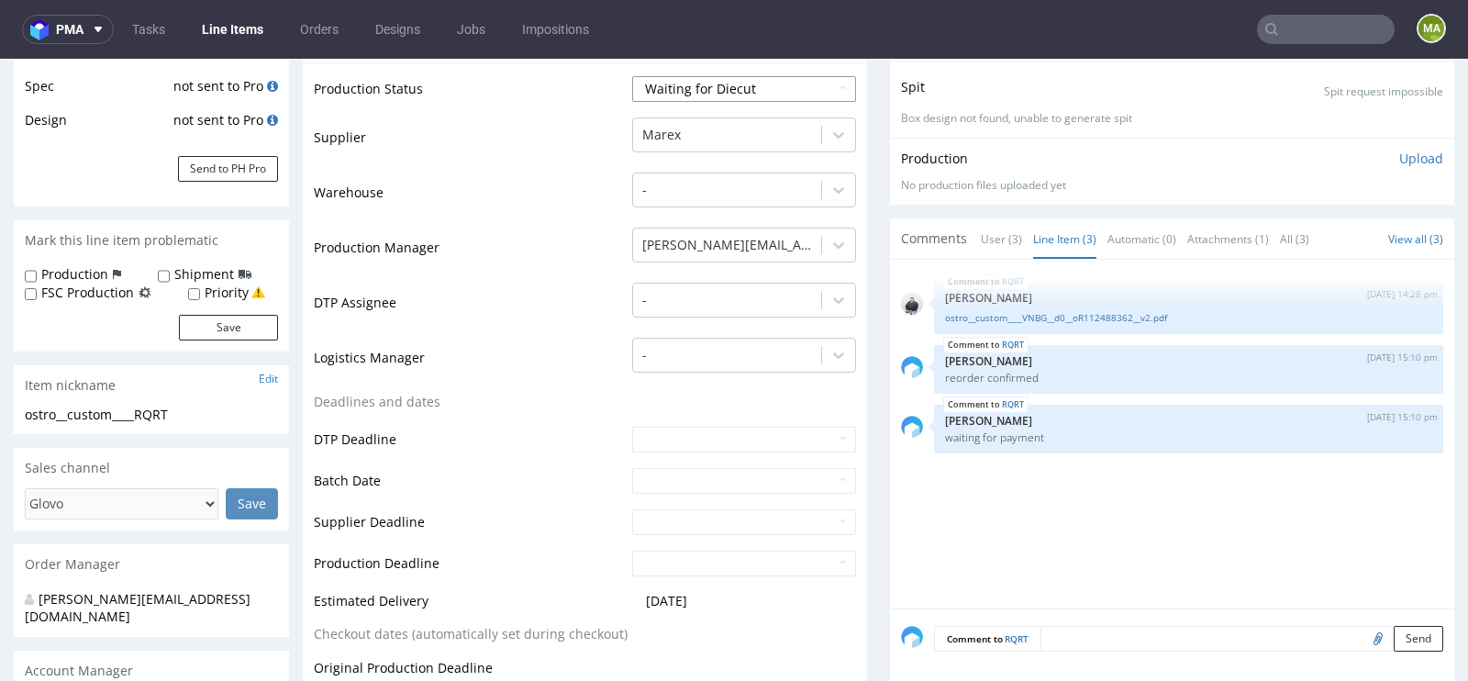
click at [780, 94] on select "Waiting for Artwork Waiting for Diecut Waiting for Mockup Waiting for DTP Waiti…" at bounding box center [744, 89] width 224 height 26
select select "production_in_process"
click at [632, 76] on select "Waiting for Artwork Waiting for Diecut Waiting for Mockup Waiting for DTP Waiti…" at bounding box center [744, 89] width 224 height 26
click at [668, 472] on input "text" at bounding box center [744, 481] width 224 height 26
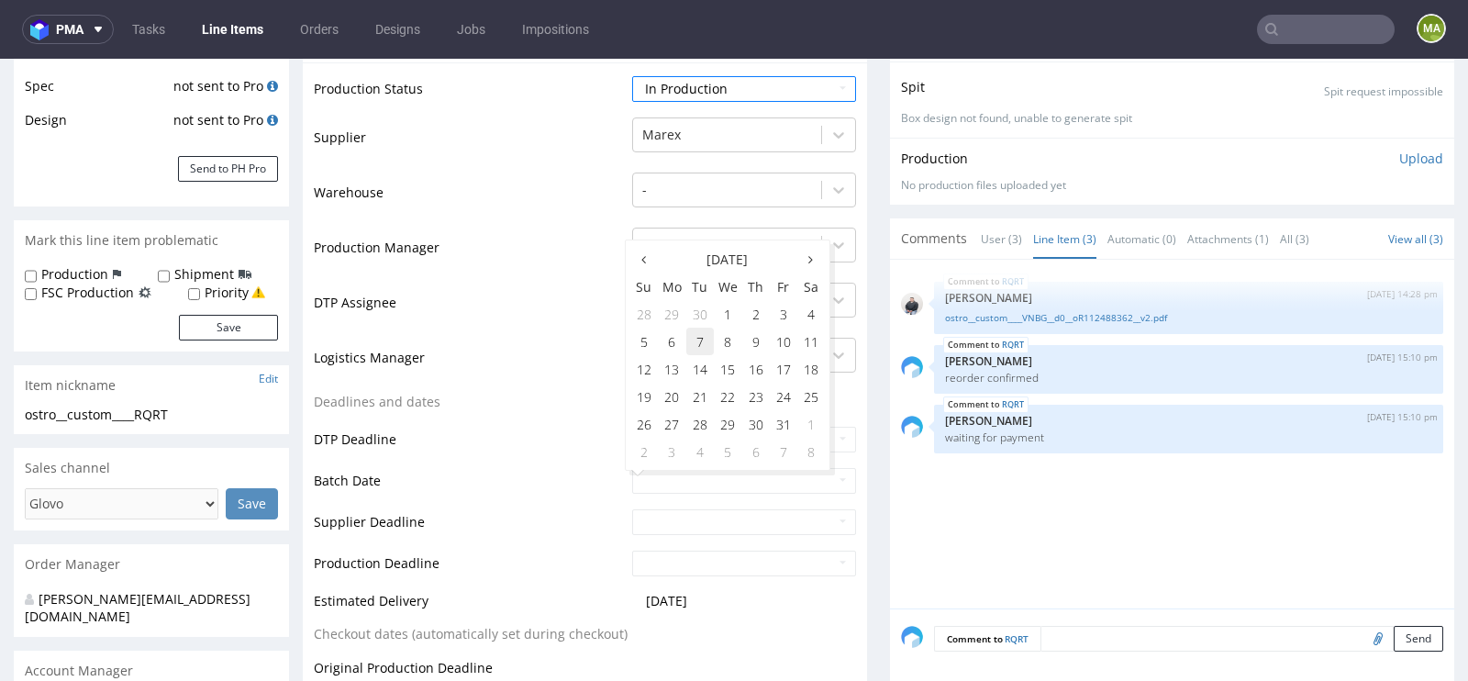
click at [697, 339] on td "7" at bounding box center [700, 341] width 28 height 28
click at [687, 483] on input "2025-10-07" at bounding box center [744, 481] width 224 height 26
click at [787, 323] on td "3" at bounding box center [784, 314] width 28 height 28
type input "2025-10-03"
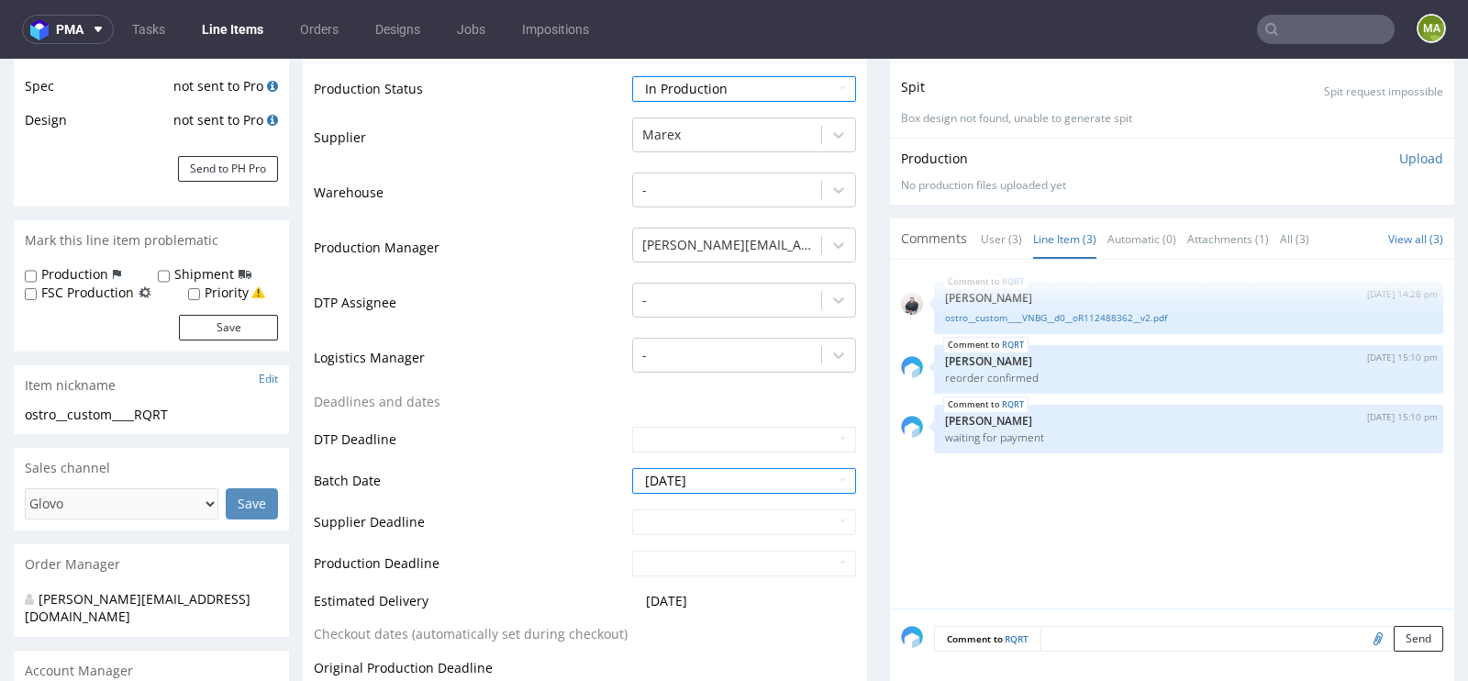
click at [528, 429] on td "DTP Deadline" at bounding box center [471, 445] width 314 height 41
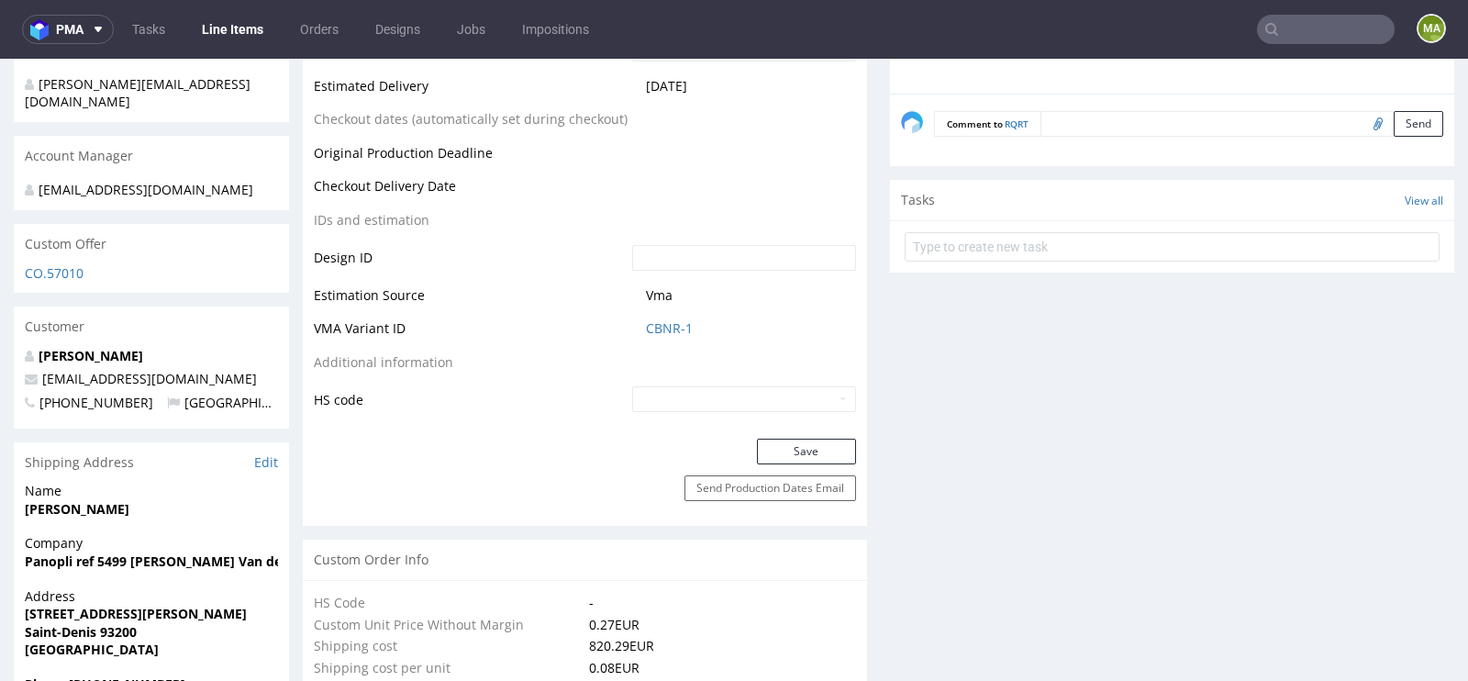
scroll to position [846, 0]
click at [831, 446] on button "Save" at bounding box center [806, 451] width 99 height 26
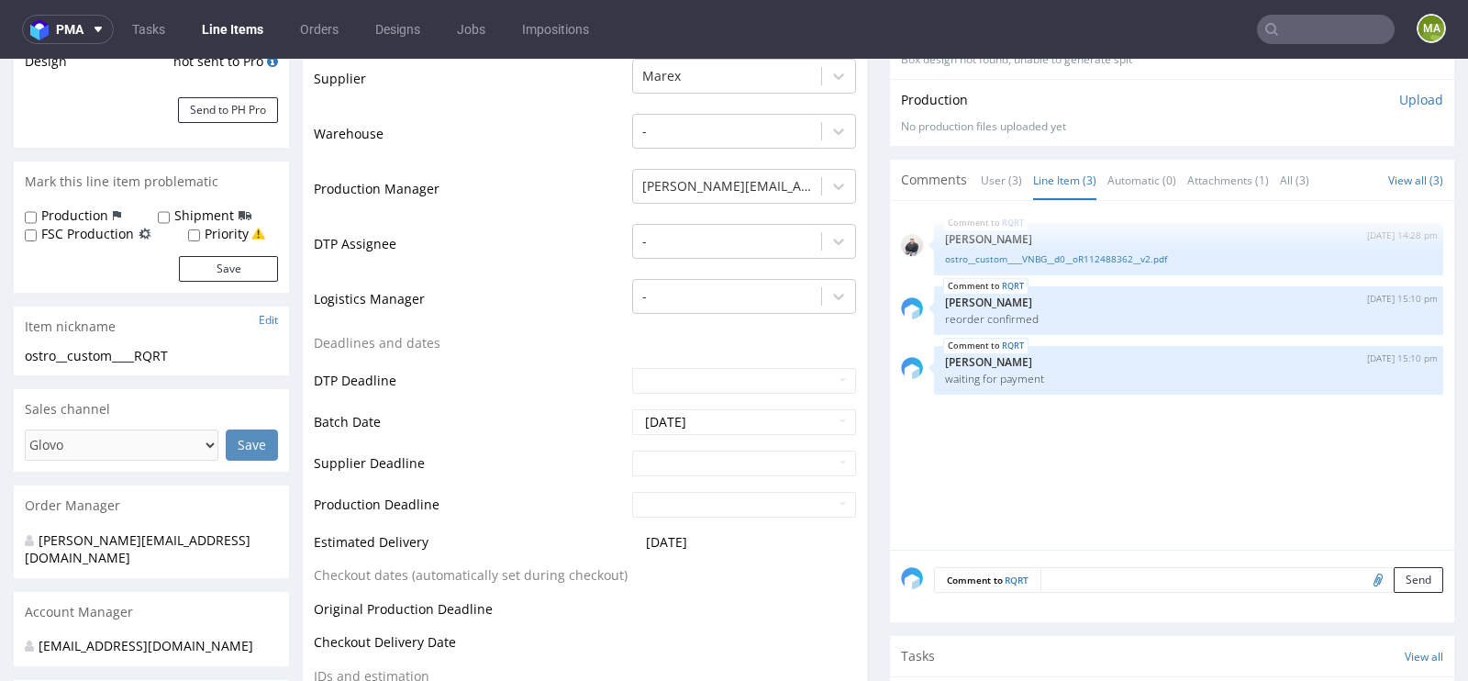
scroll to position [391, 0]
click at [1059, 256] on link "ostro__custom____VNBG__d0__oR112488362__v2.pdf" at bounding box center [1188, 257] width 487 height 14
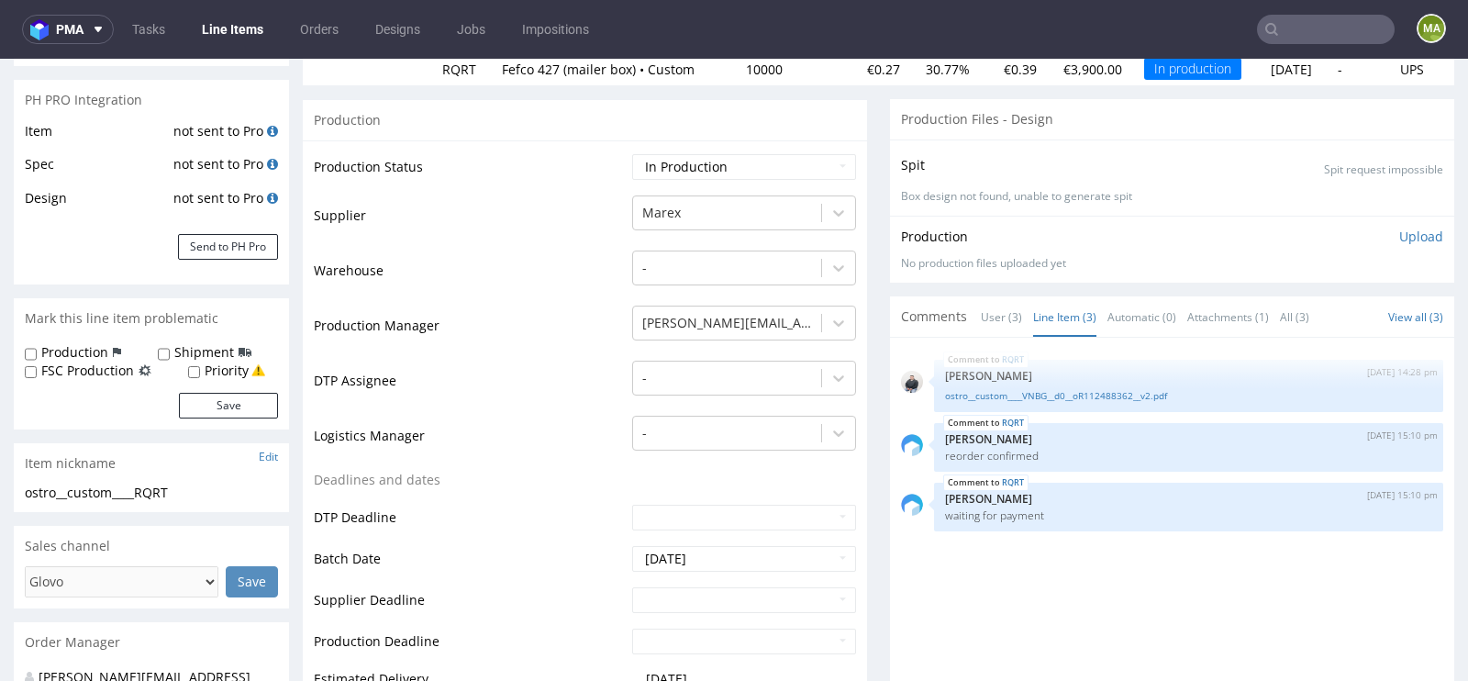
scroll to position [241, 0]
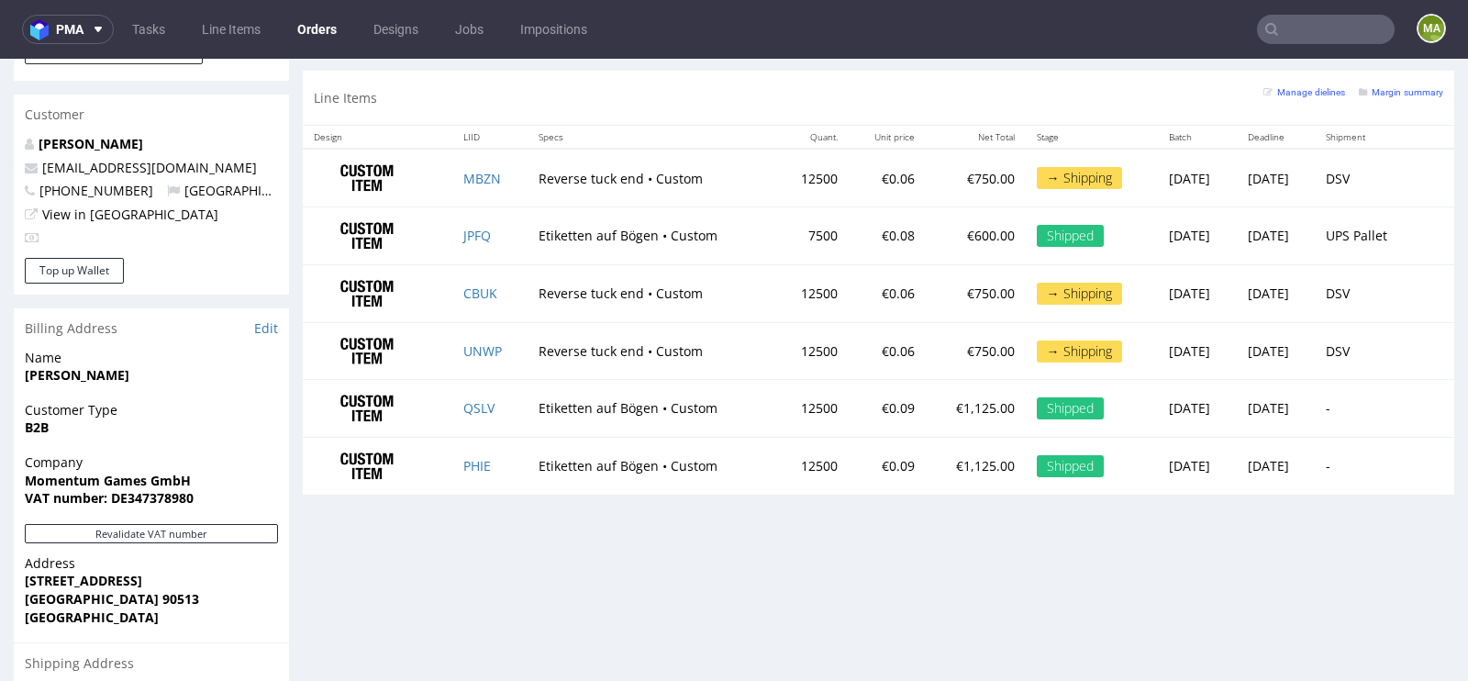
scroll to position [939, 0]
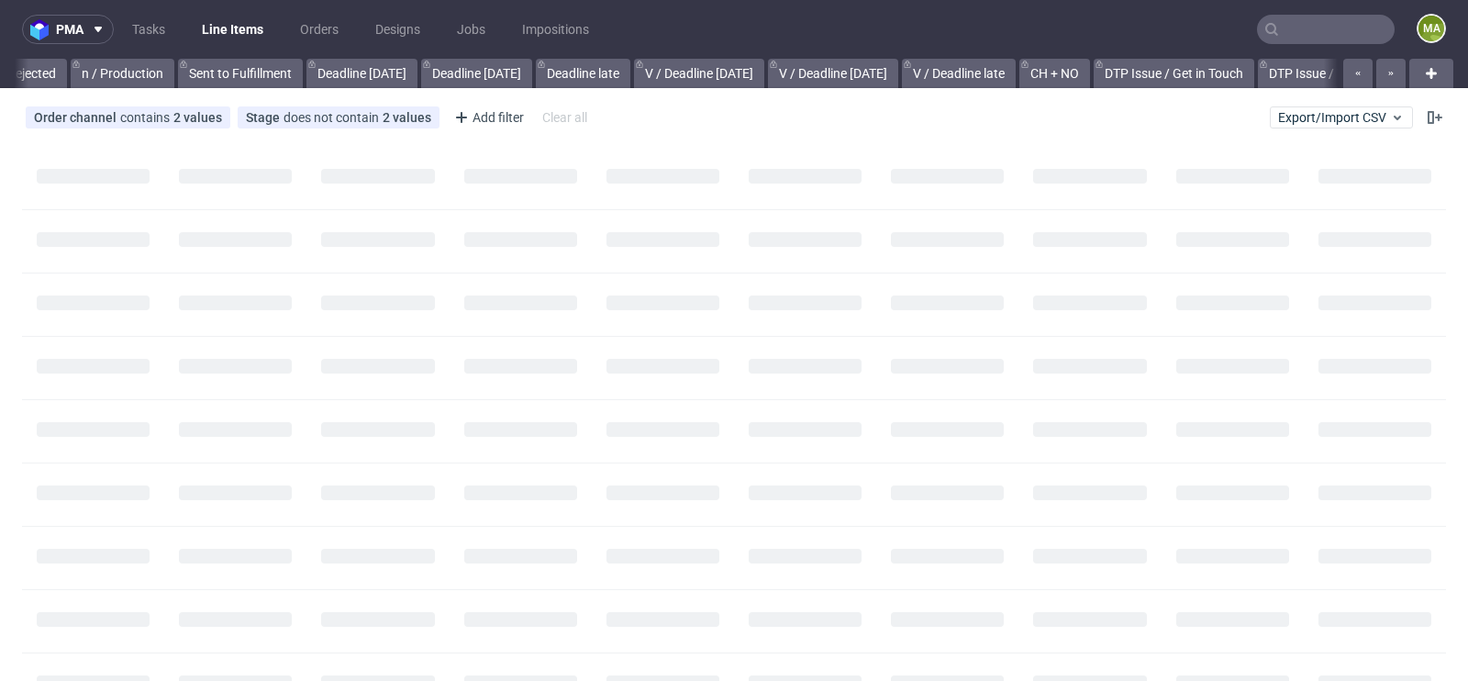
click at [1273, 29] on input "text" at bounding box center [1326, 29] width 138 height 29
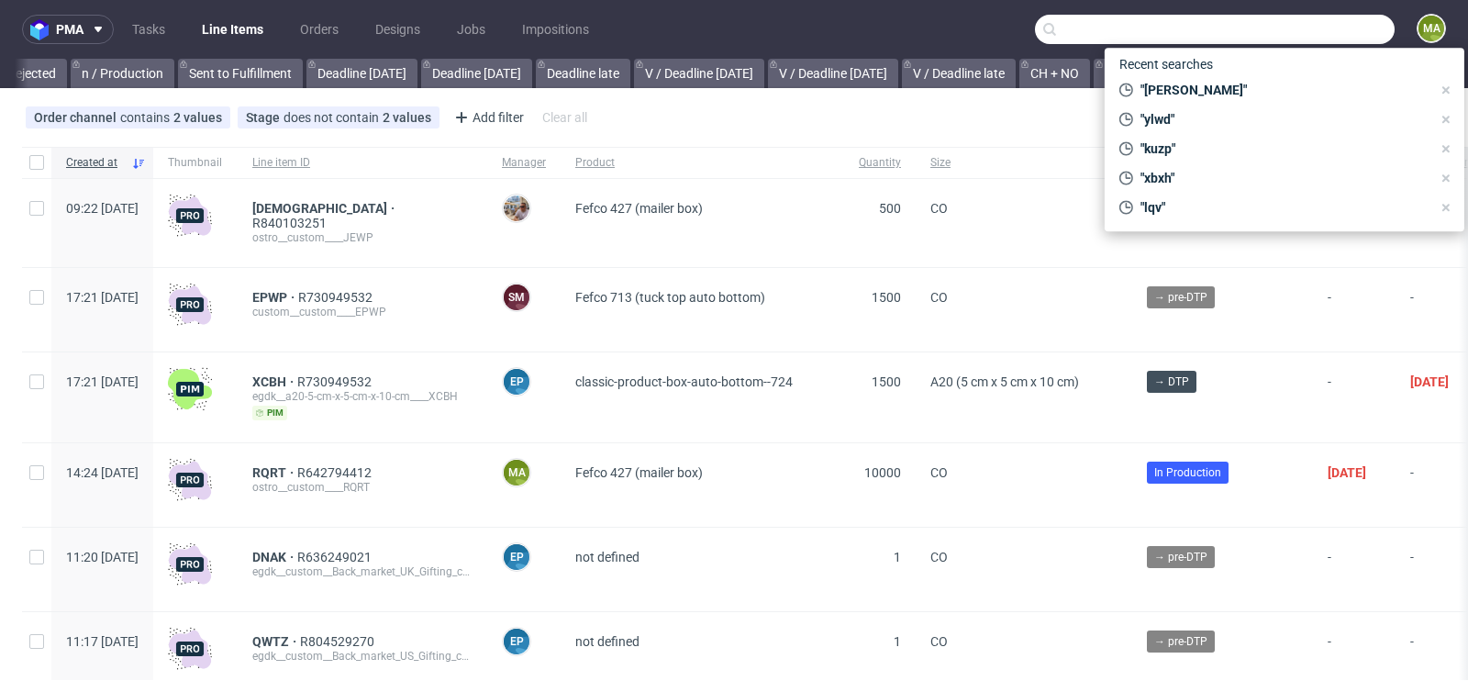
scroll to position [0, 2074]
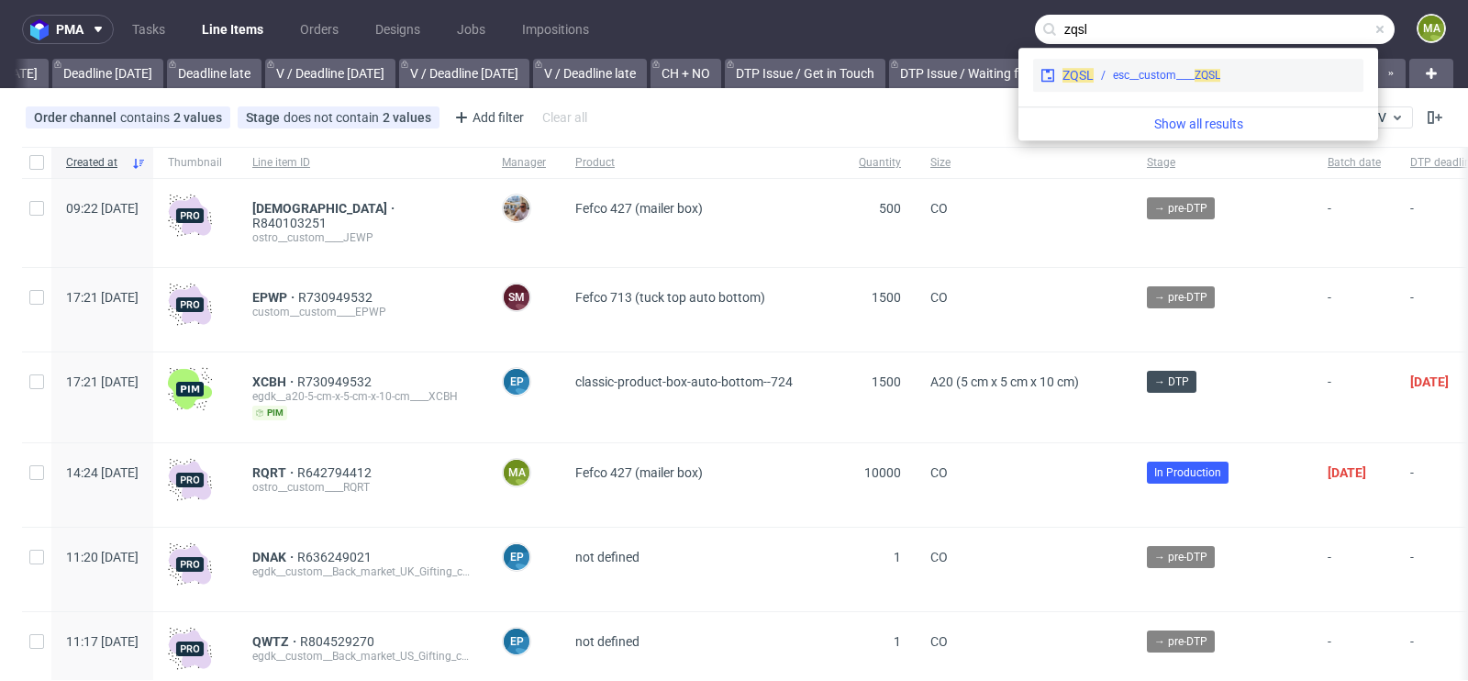
type input "zqsl"
click at [1178, 79] on div "esc__custom____ ZQSL" at bounding box center [1166, 75] width 107 height 17
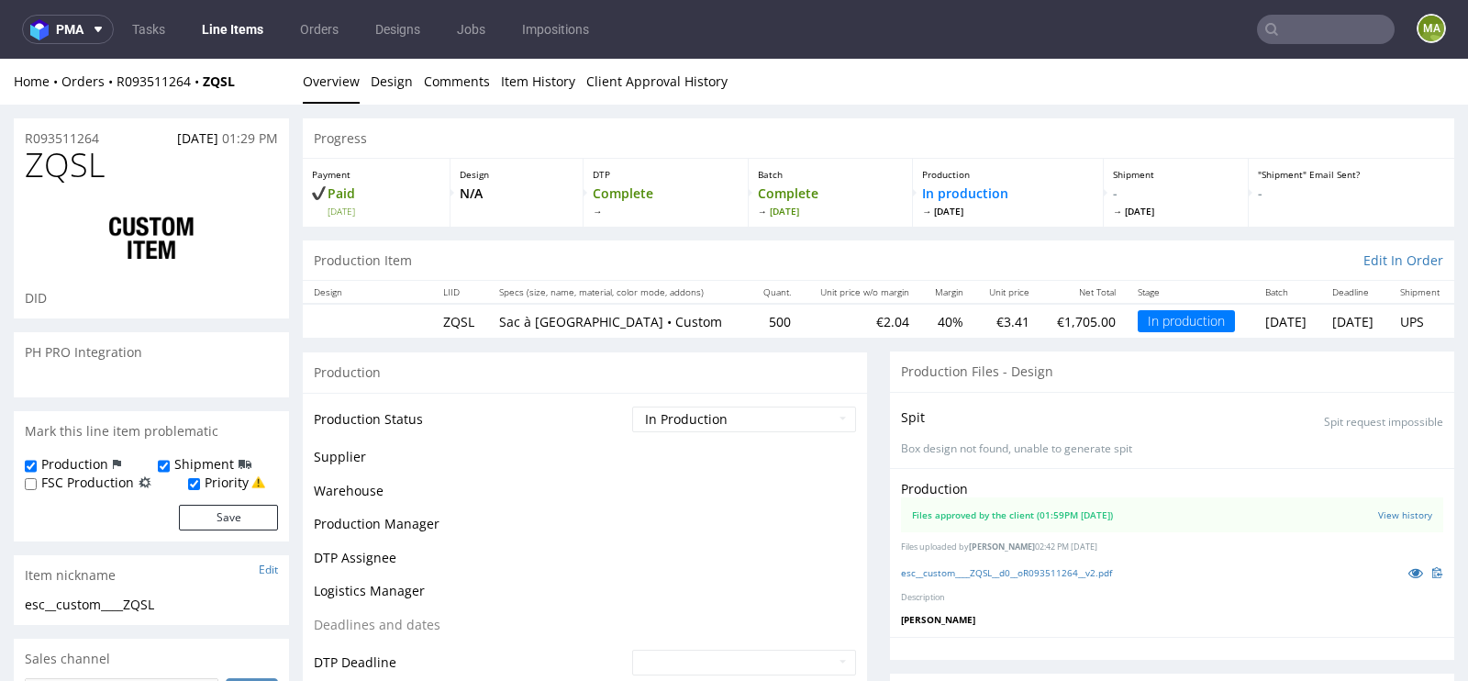
scroll to position [157, 0]
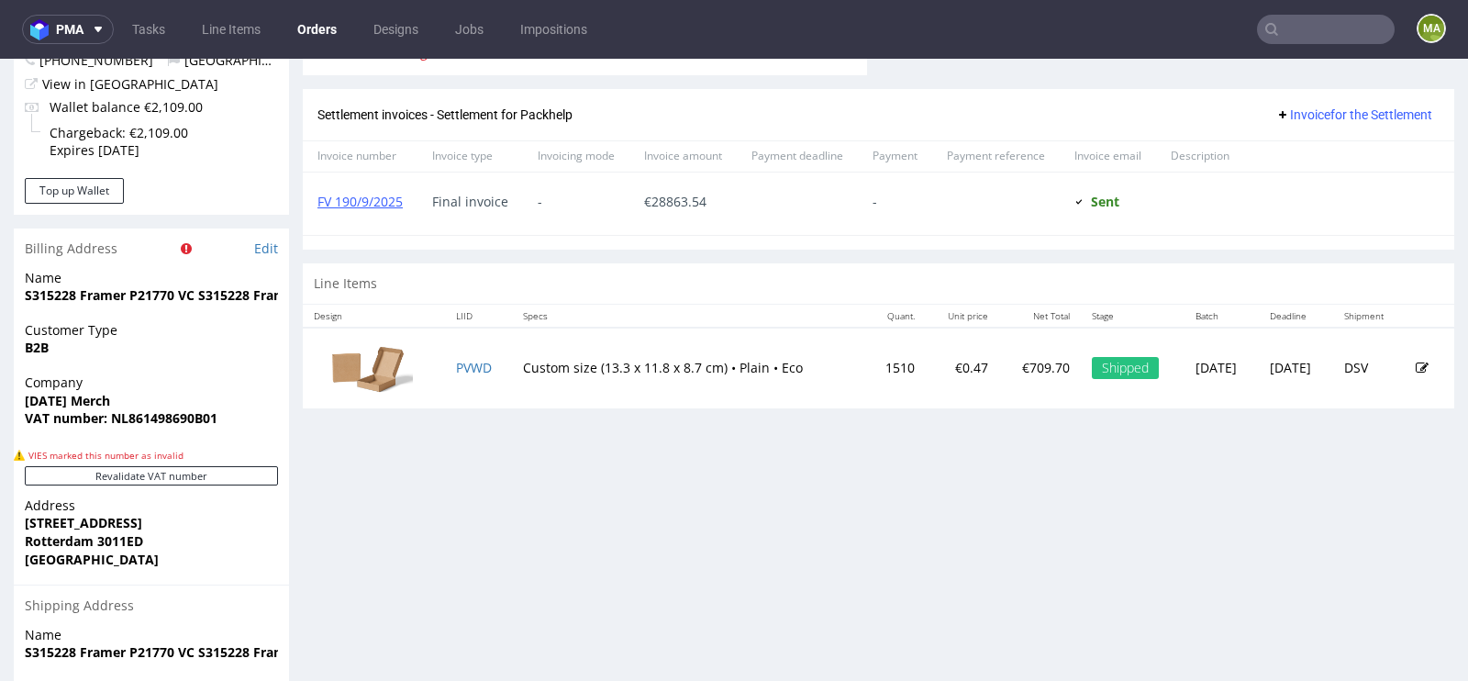
scroll to position [813, 0]
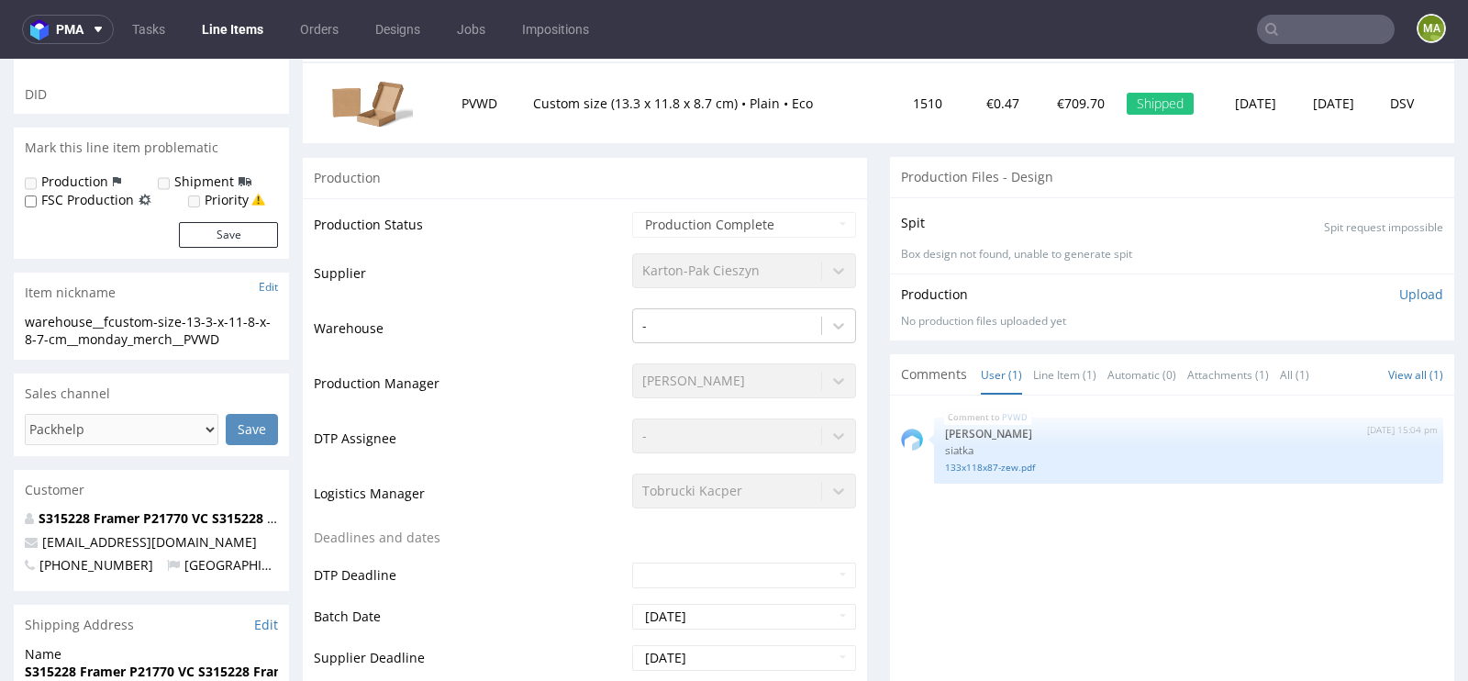
scroll to position [208, 0]
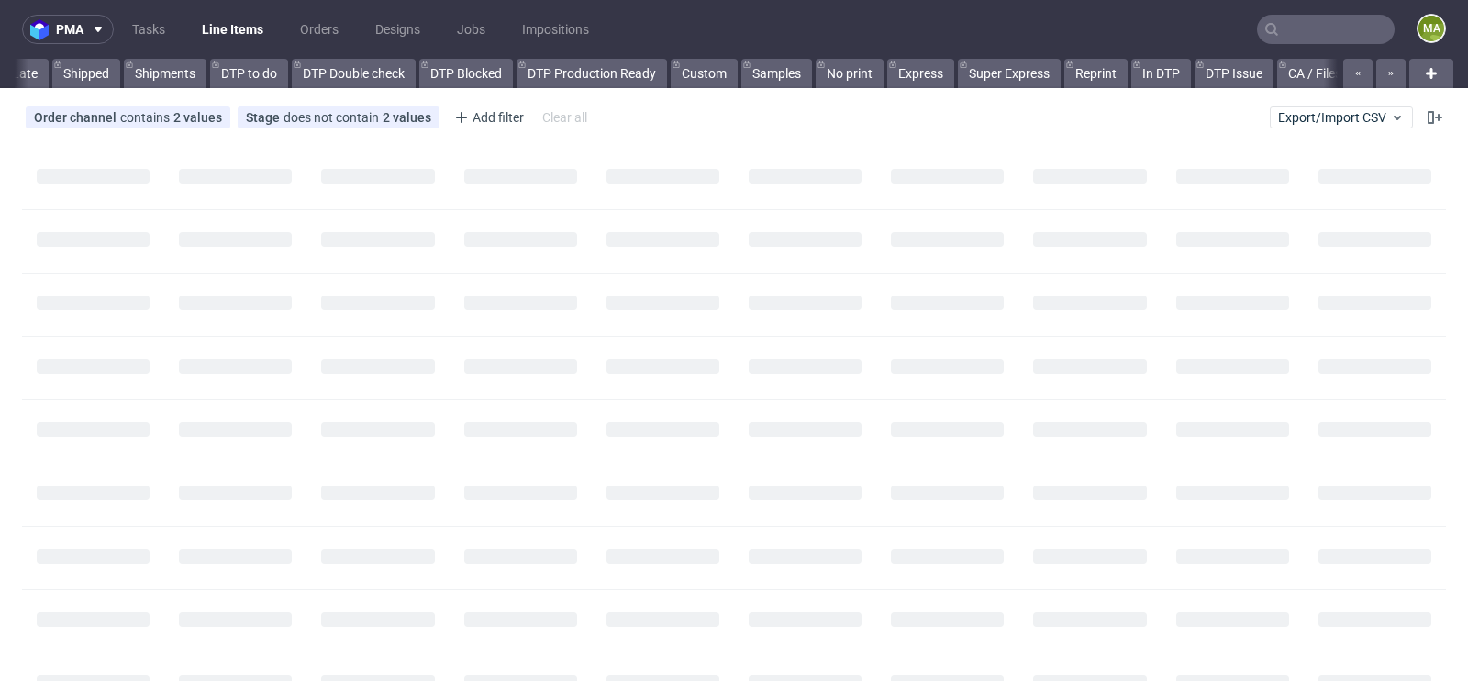
click at [1309, 35] on input "text" at bounding box center [1326, 29] width 138 height 29
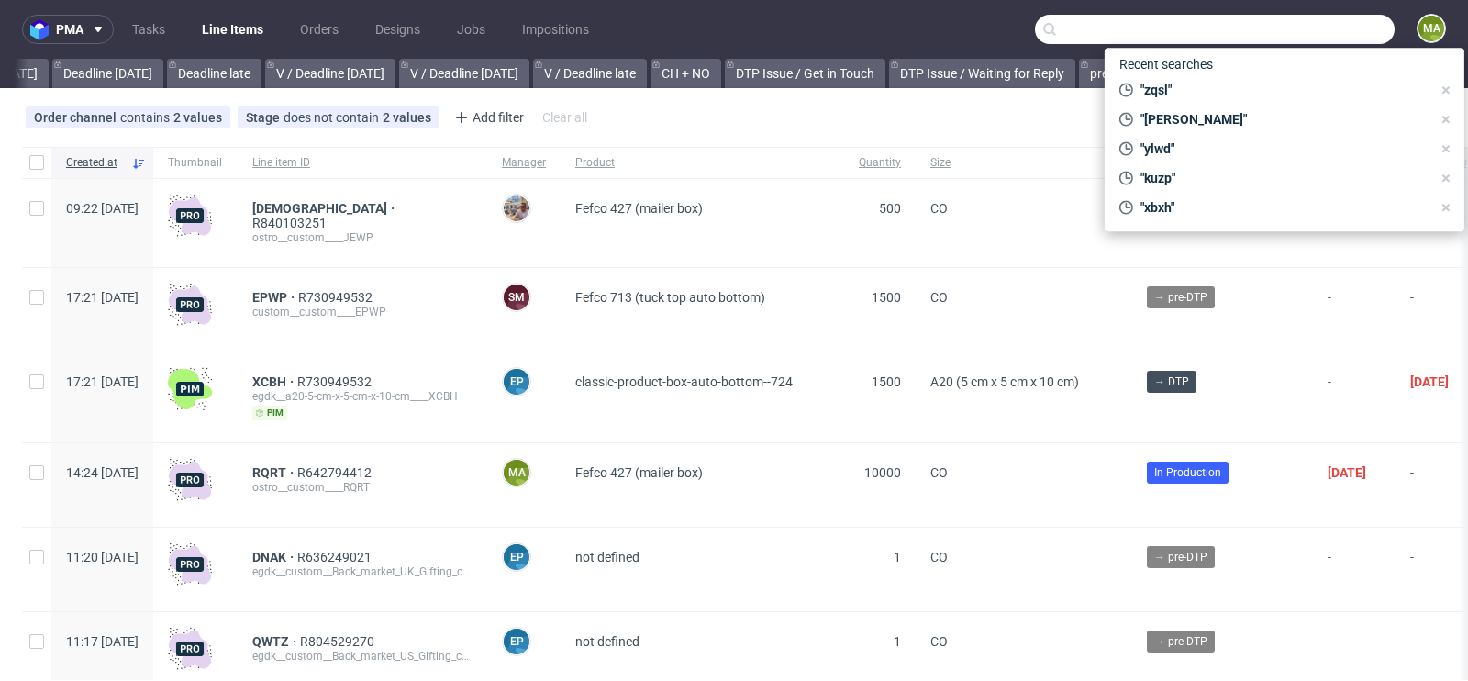
scroll to position [0, 2074]
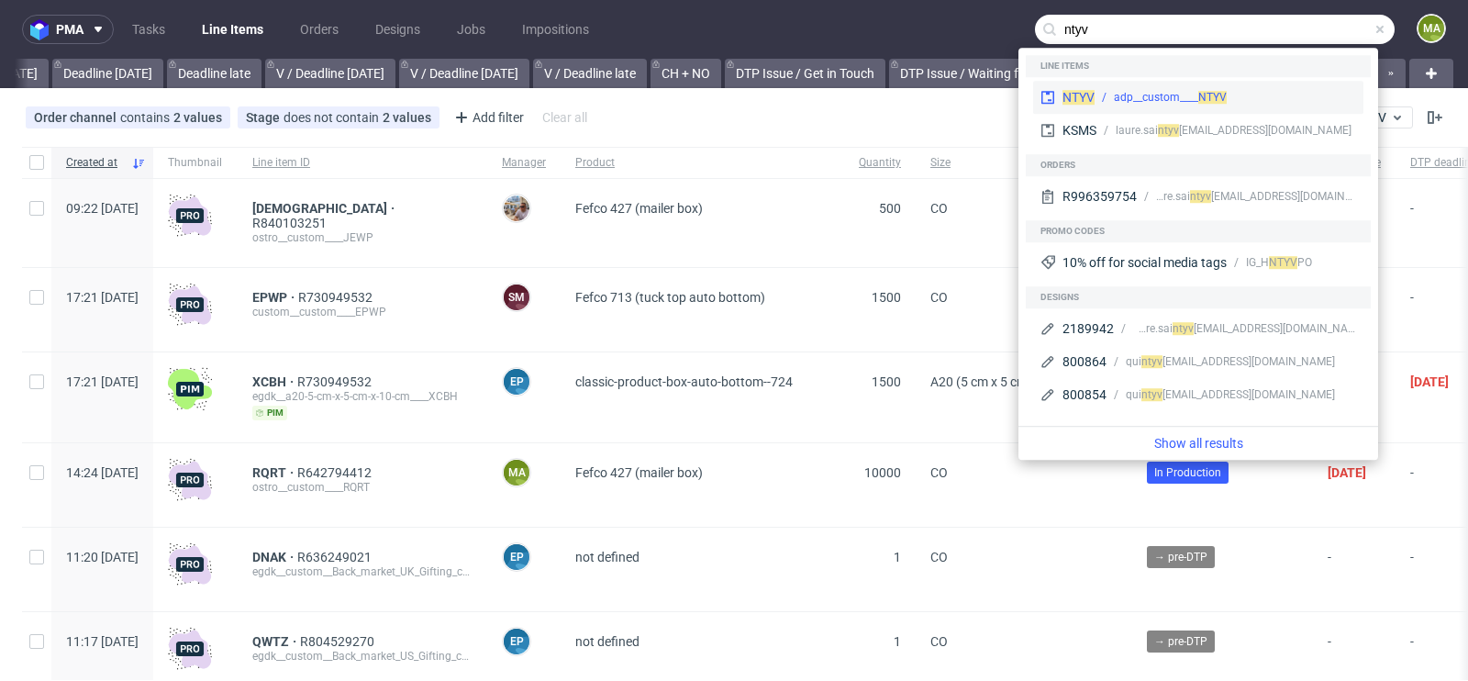
type input "ntyv"
click at [1195, 105] on div "adp__custom____ NTYV" at bounding box center [1170, 97] width 113 height 17
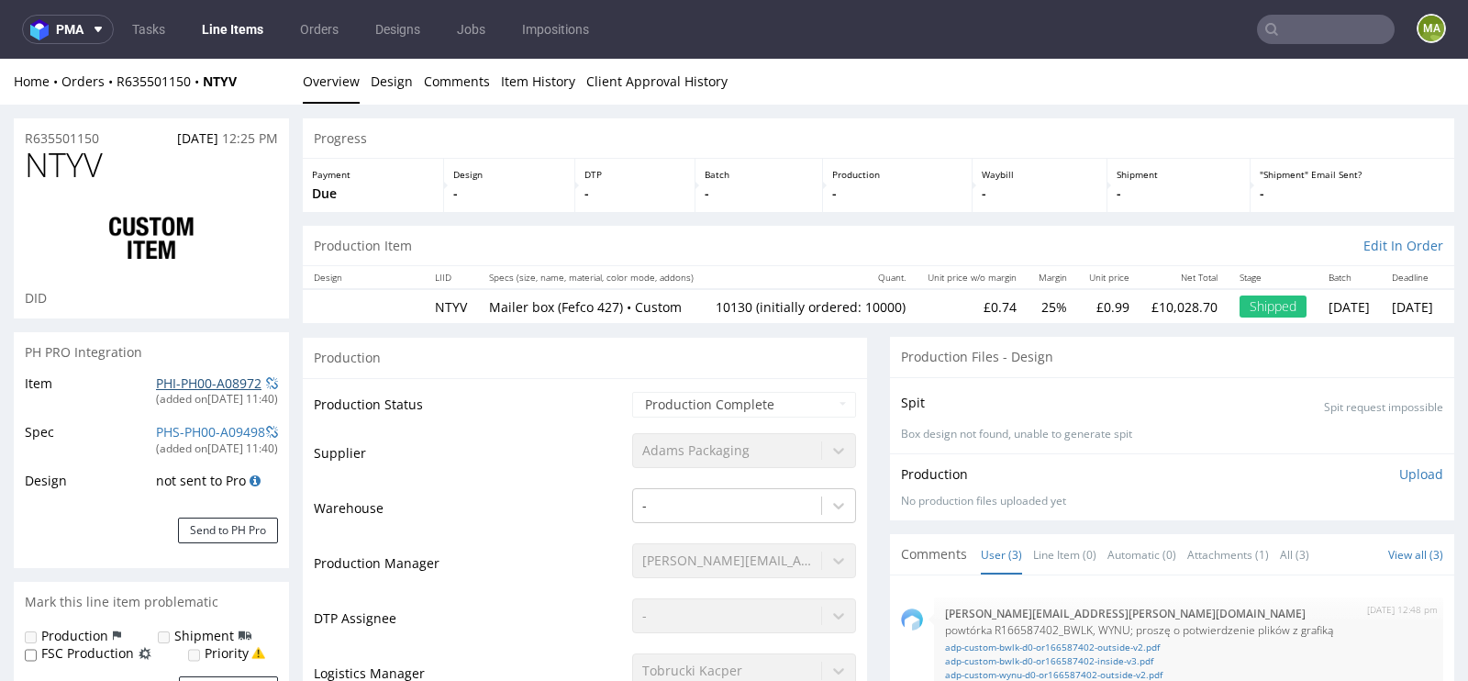
click at [170, 386] on link "PHI-PH00-A08972" at bounding box center [208, 382] width 105 height 17
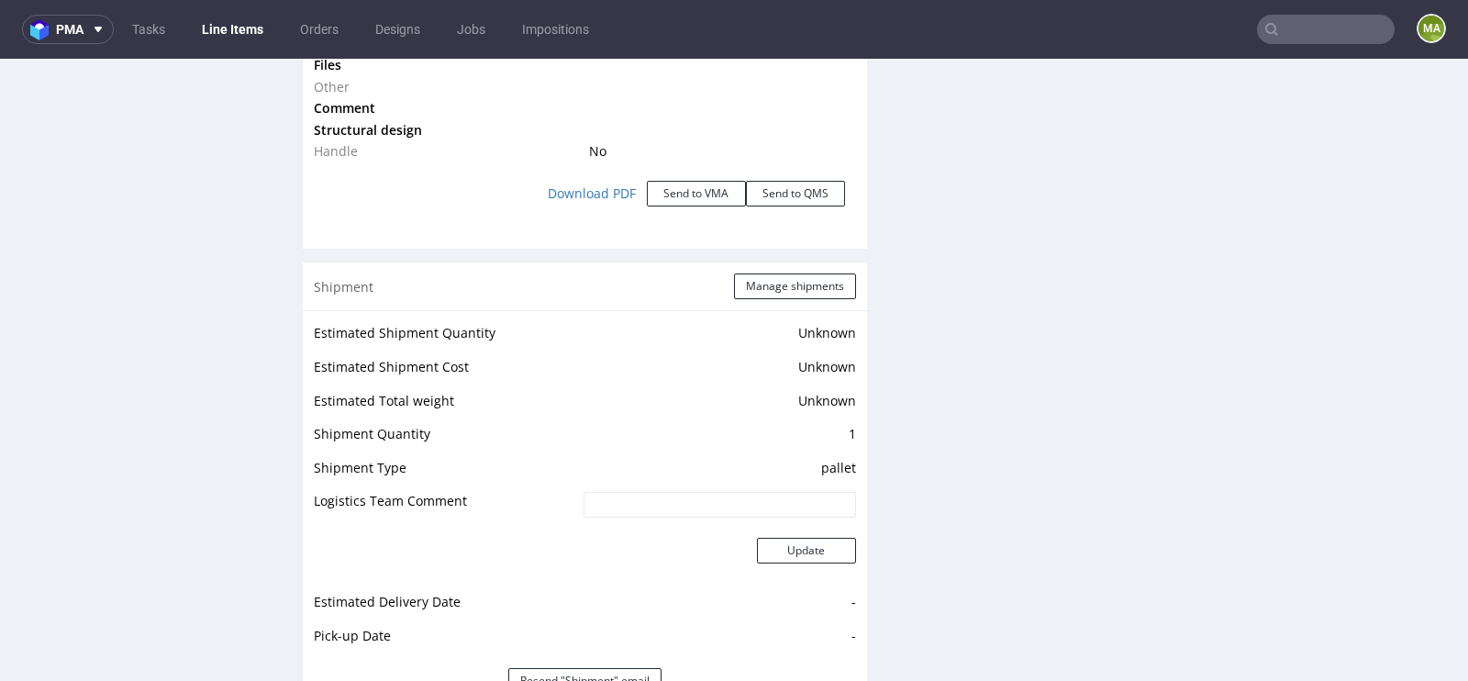
scroll to position [2288, 0]
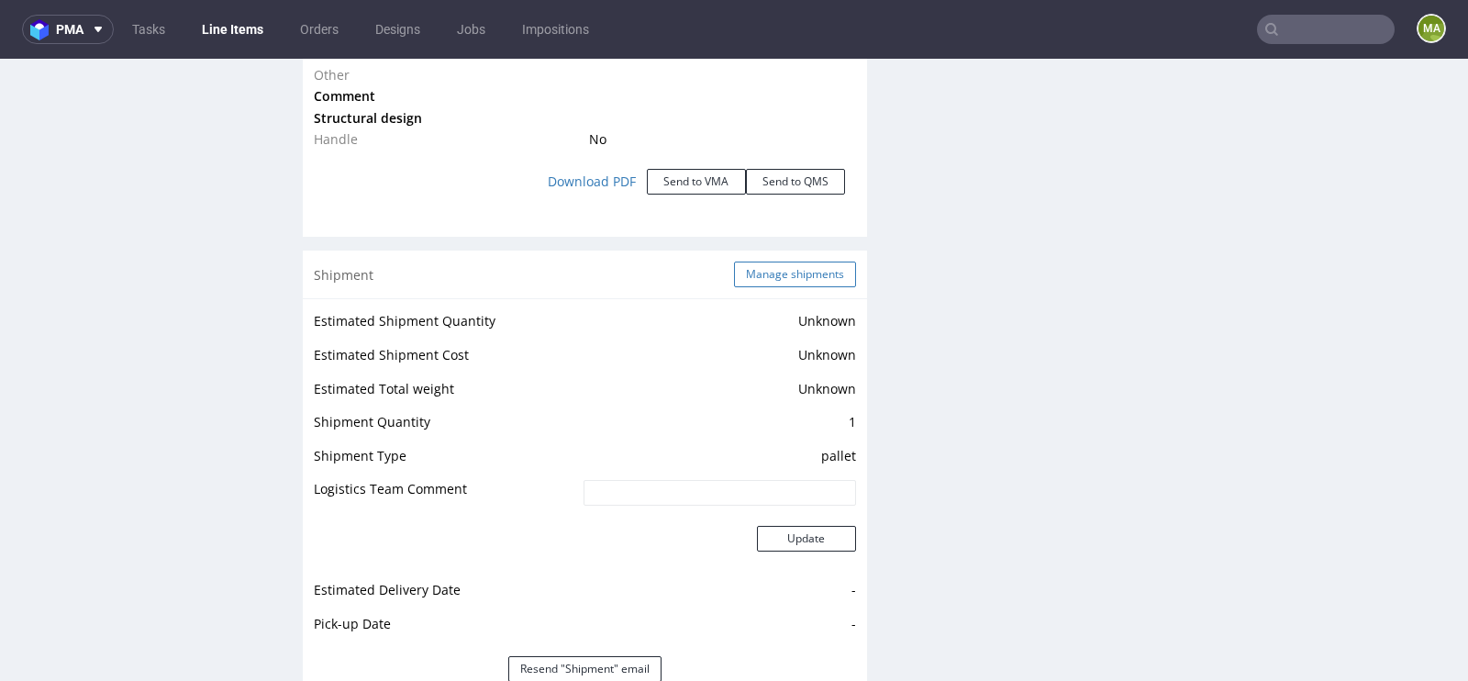
click at [793, 269] on button "Manage shipments" at bounding box center [795, 274] width 122 height 26
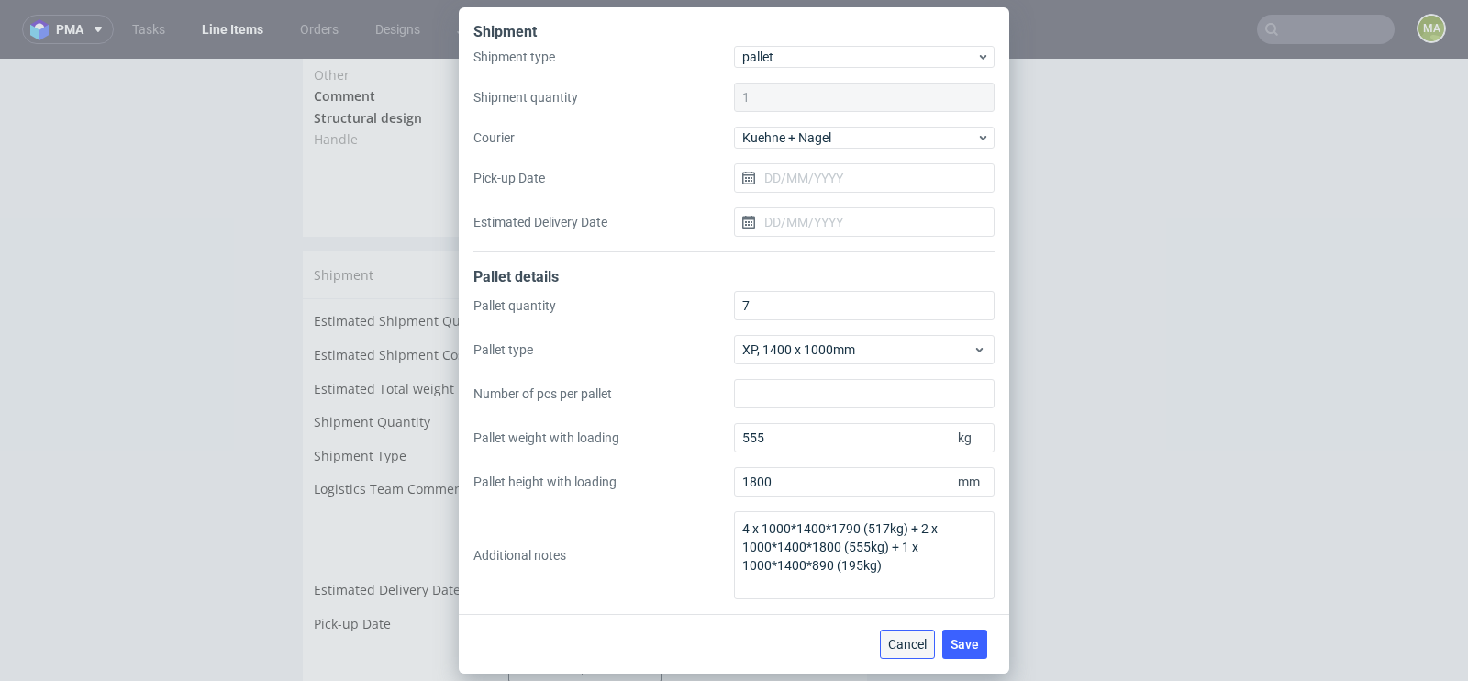
click at [900, 632] on button "Cancel" at bounding box center [907, 643] width 55 height 29
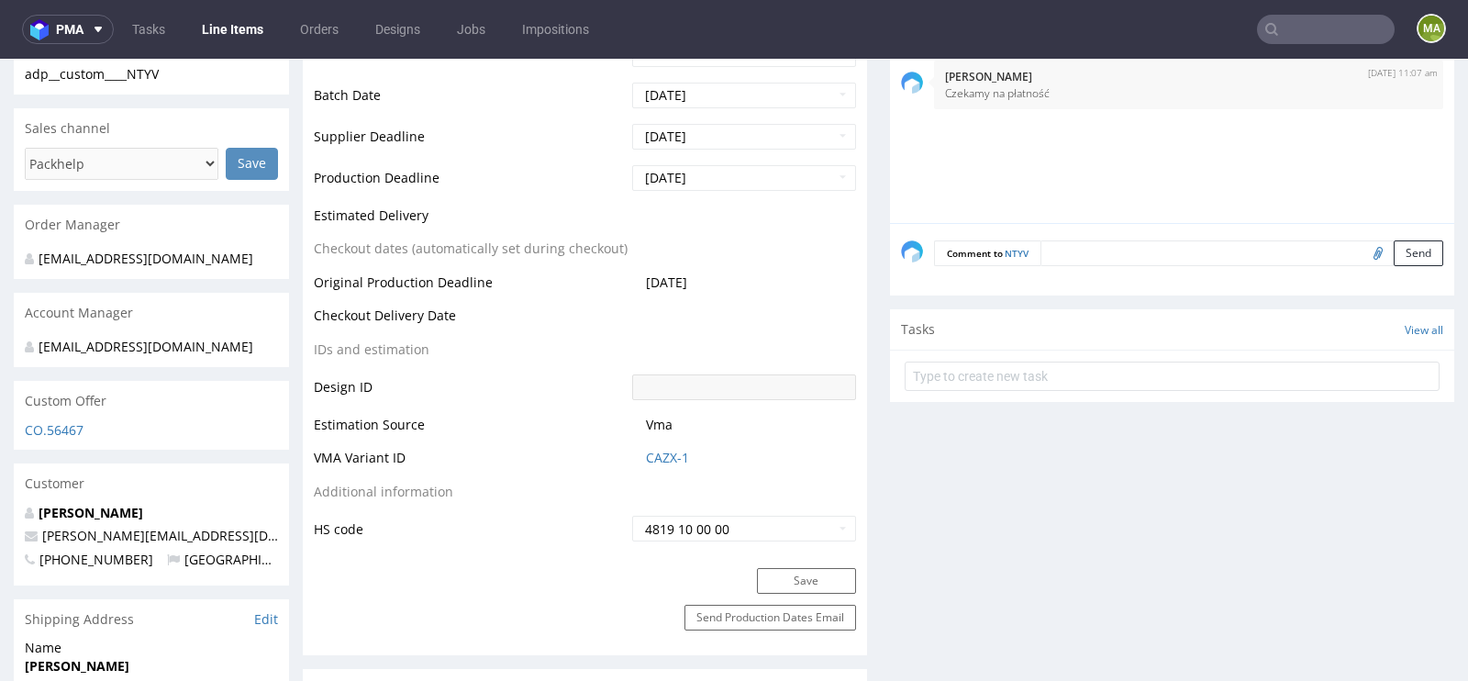
scroll to position [707, 0]
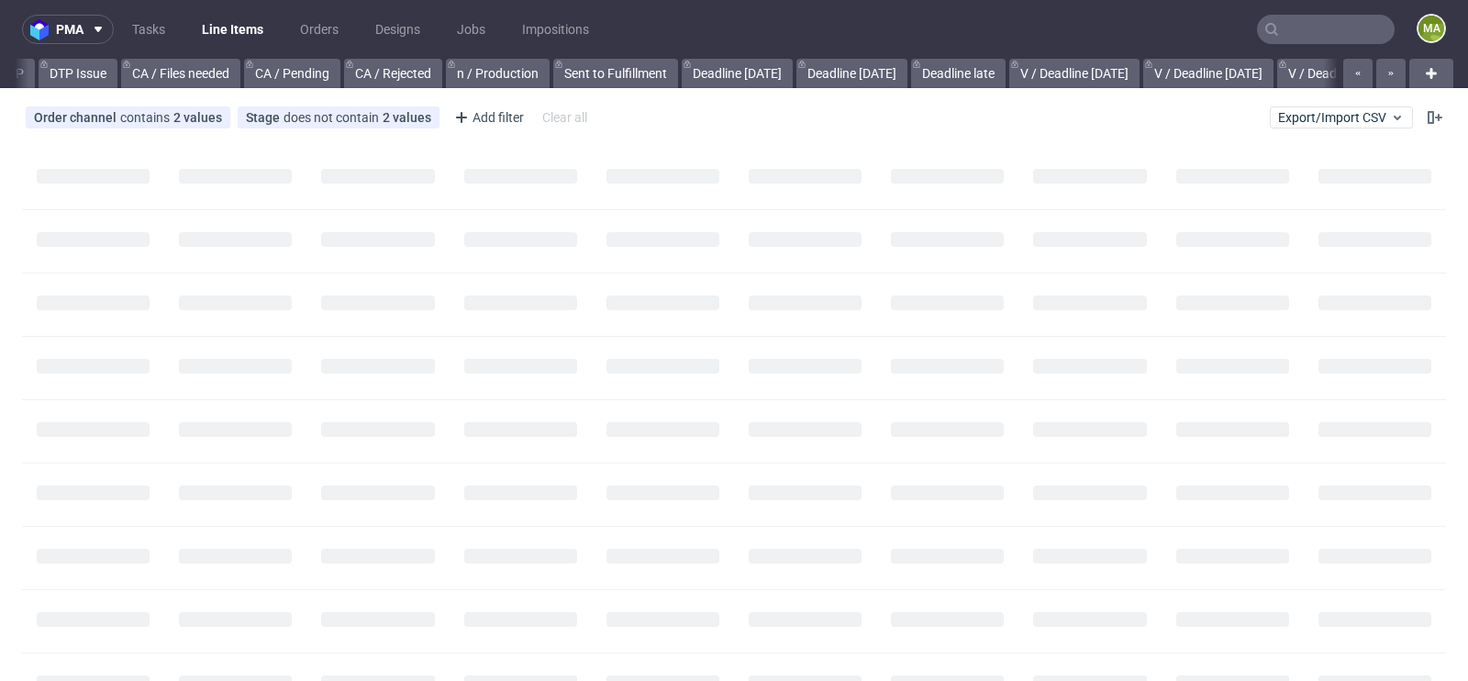
click at [1293, 28] on input "text" at bounding box center [1326, 29] width 138 height 29
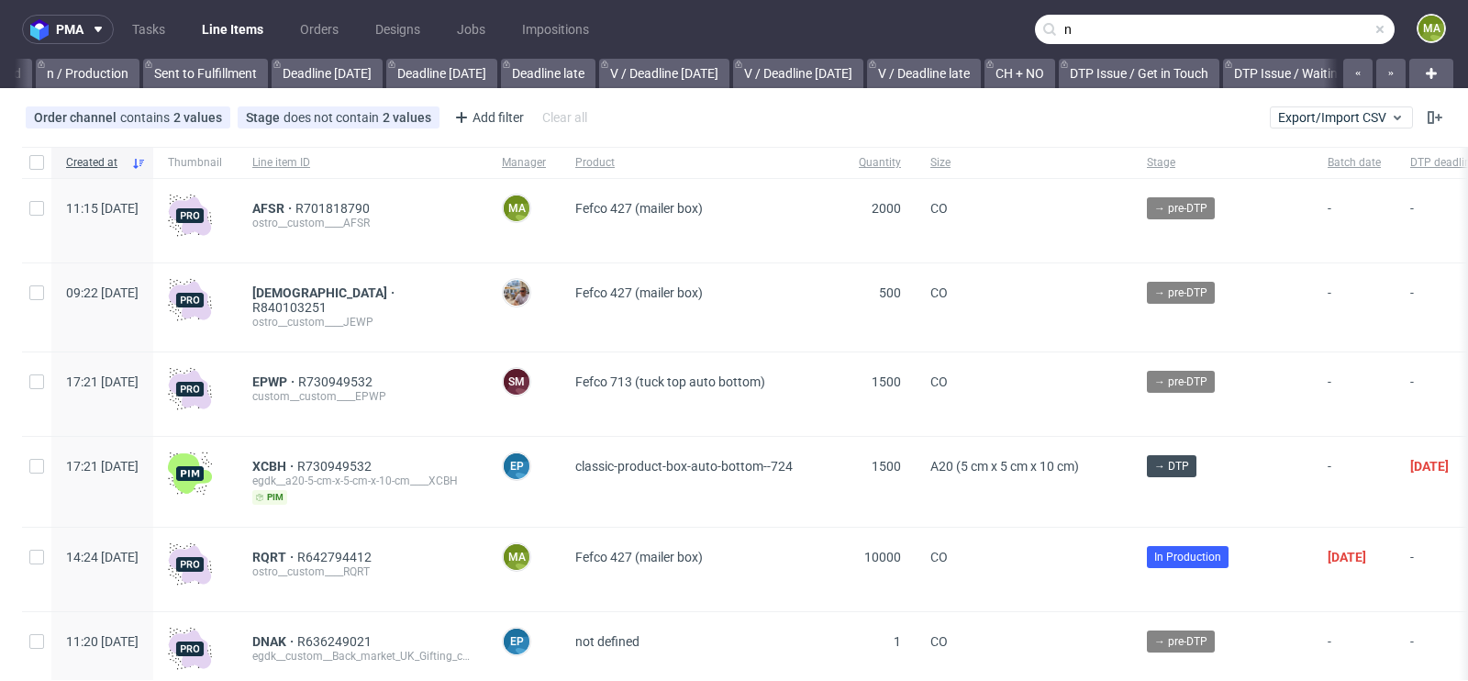
scroll to position [0, 2074]
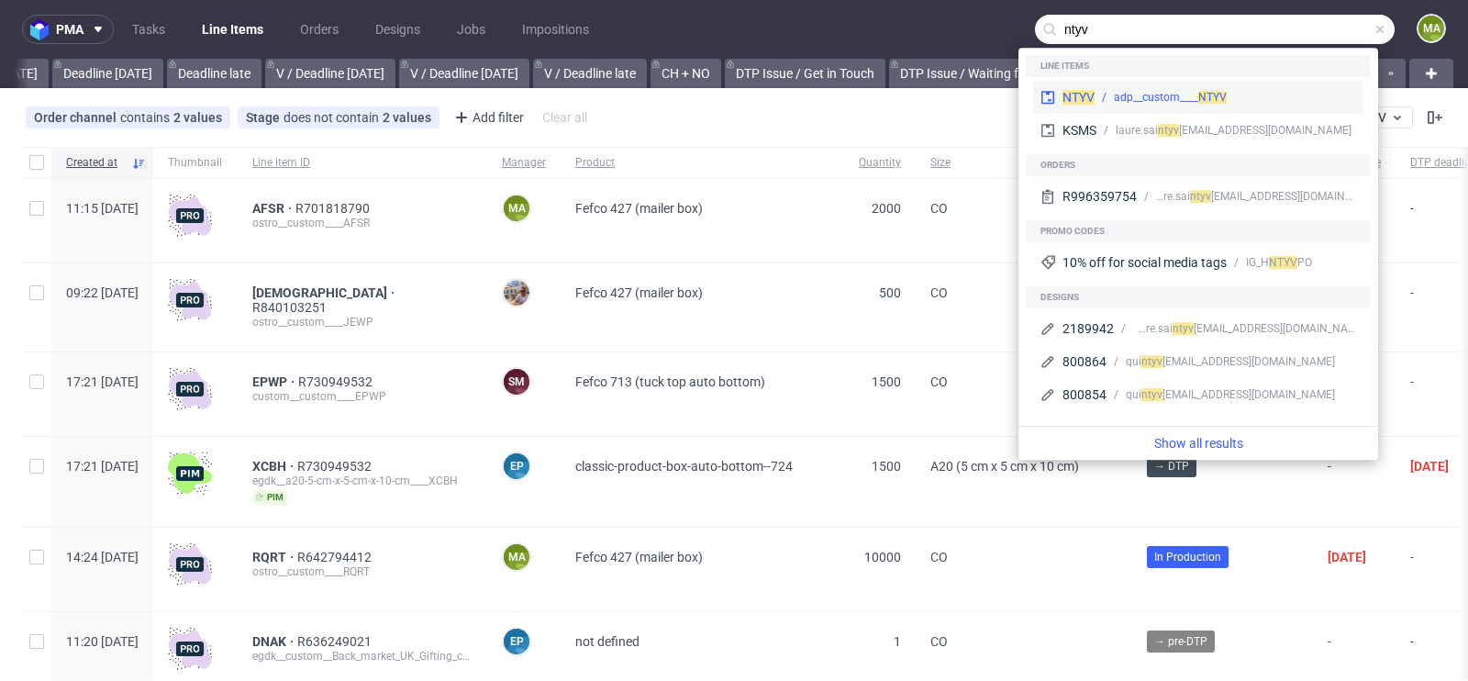
type input "ntyv"
click at [1120, 81] on div "NTYV adp__custom____ NTYV" at bounding box center [1198, 97] width 330 height 33
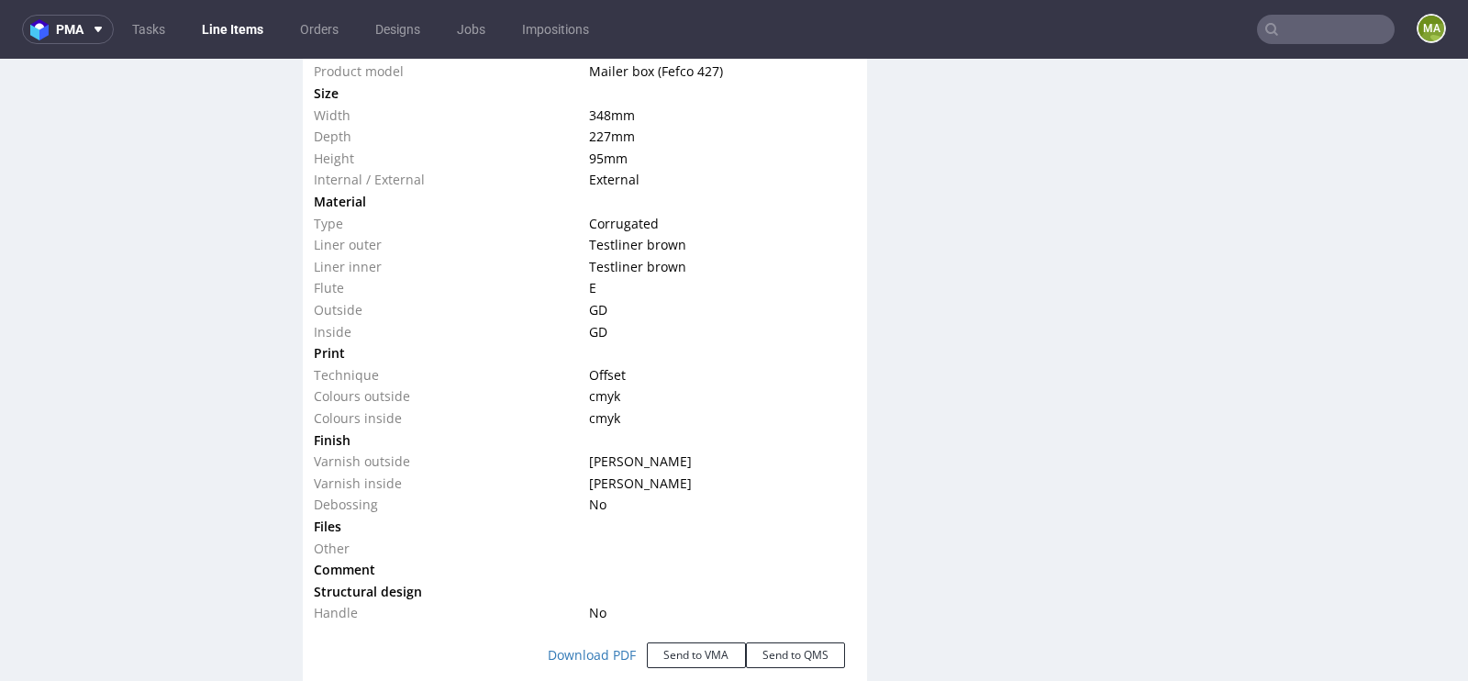
scroll to position [1807, 0]
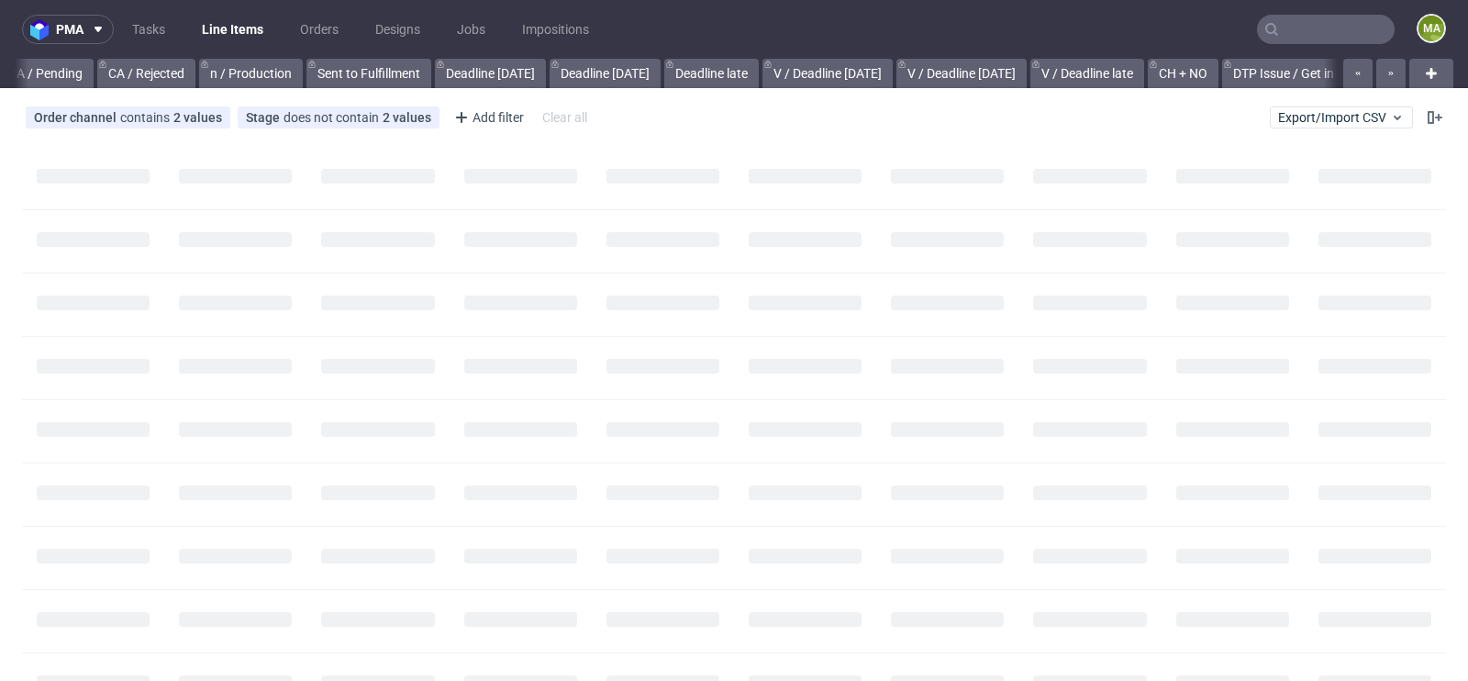
click at [1333, 36] on input "text" at bounding box center [1326, 29] width 138 height 29
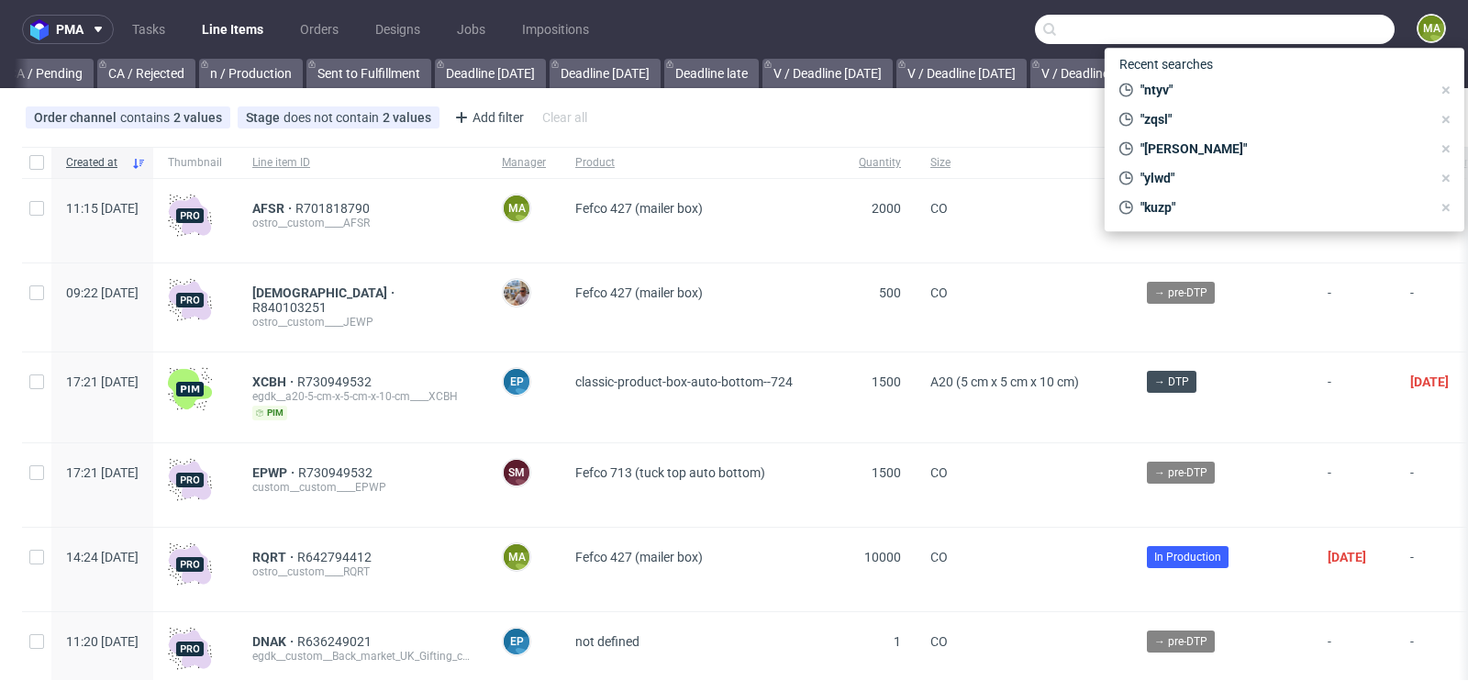
scroll to position [0, 2074]
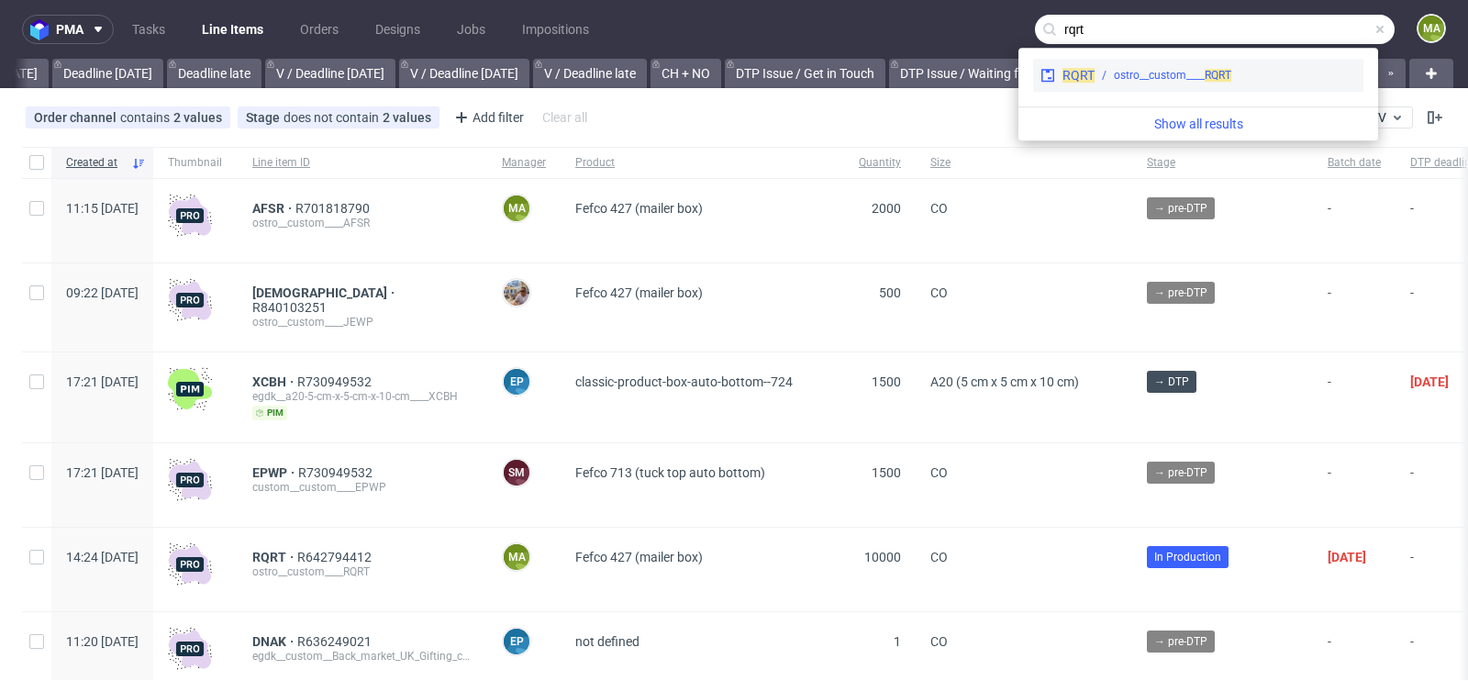
type input "rqrt"
click at [1146, 87] on div "RQRT ostro__custom____ RQRT" at bounding box center [1198, 75] width 330 height 33
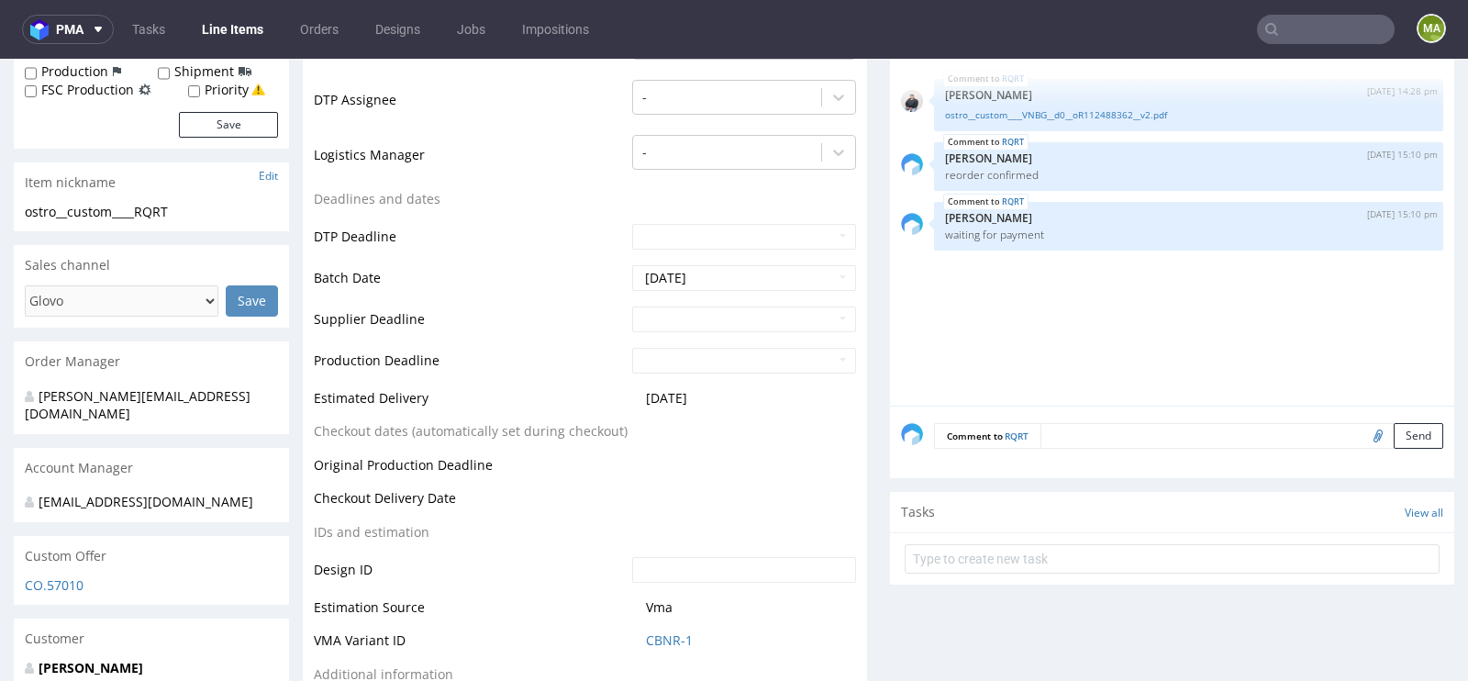
scroll to position [553, 0]
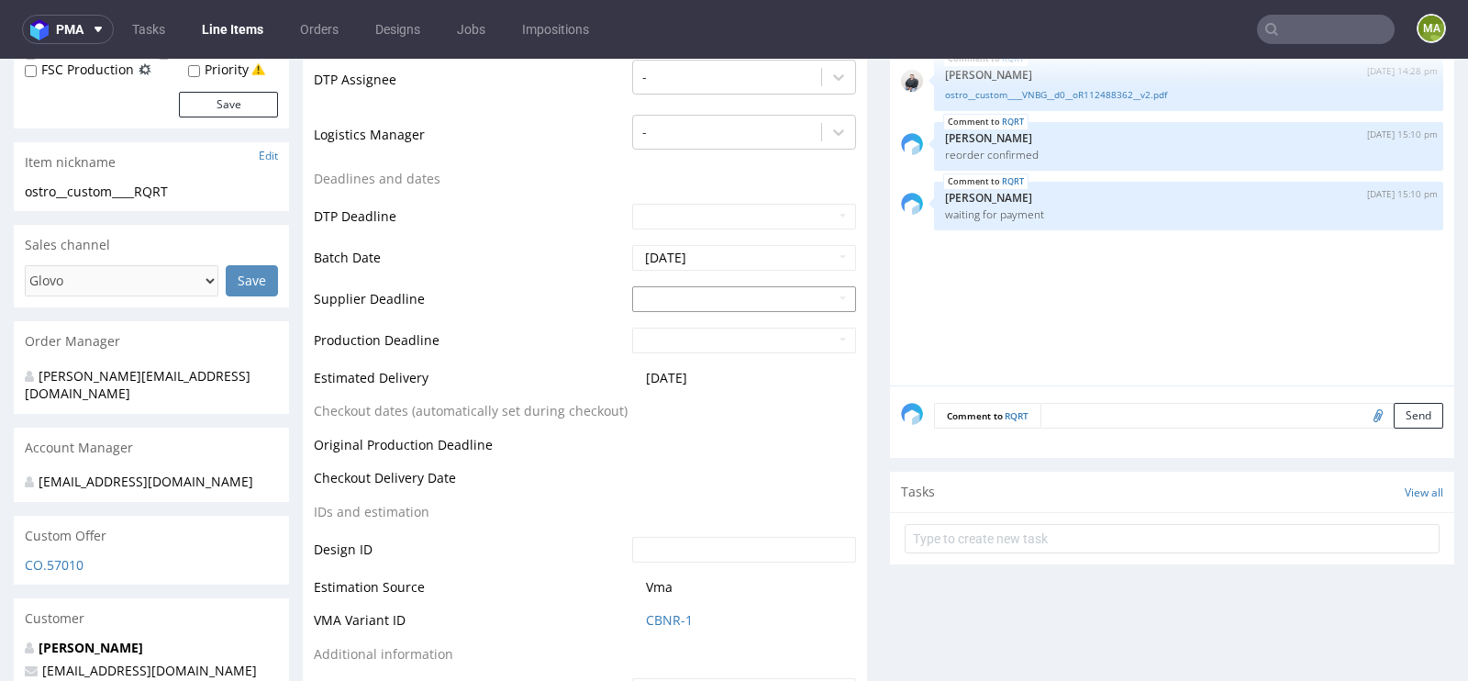
click at [697, 292] on input "text" at bounding box center [744, 299] width 224 height 26
click at [673, 481] on td "20" at bounding box center [672, 475] width 28 height 28
click at [716, 292] on input "2025-10-20" at bounding box center [744, 299] width 224 height 26
click at [785, 476] on td "24" at bounding box center [784, 475] width 28 height 28
type input "2025-10-24"
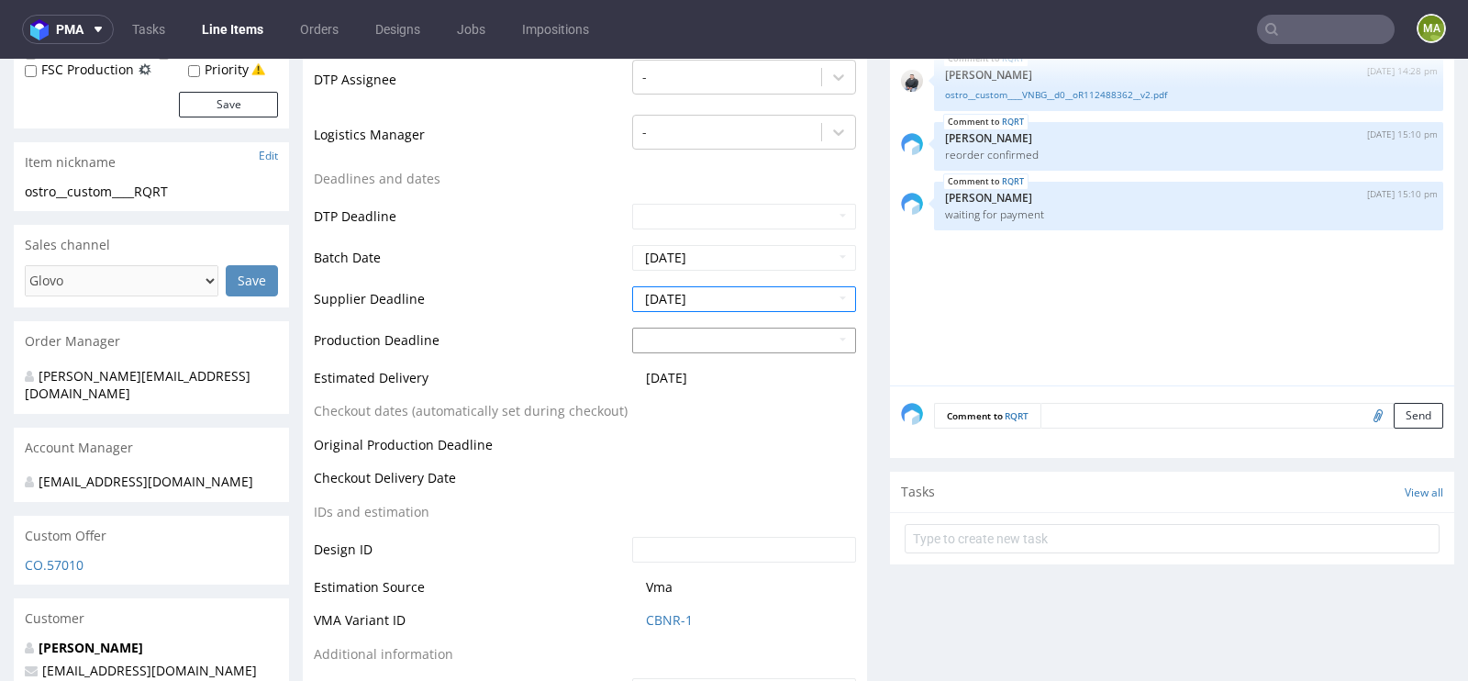
click at [717, 344] on input "text" at bounding box center [744, 340] width 224 height 26
click at [699, 284] on td "28" at bounding box center [700, 284] width 28 height 28
type input "2025-10-28"
click at [501, 327] on td "Production Deadline" at bounding box center [471, 346] width 314 height 41
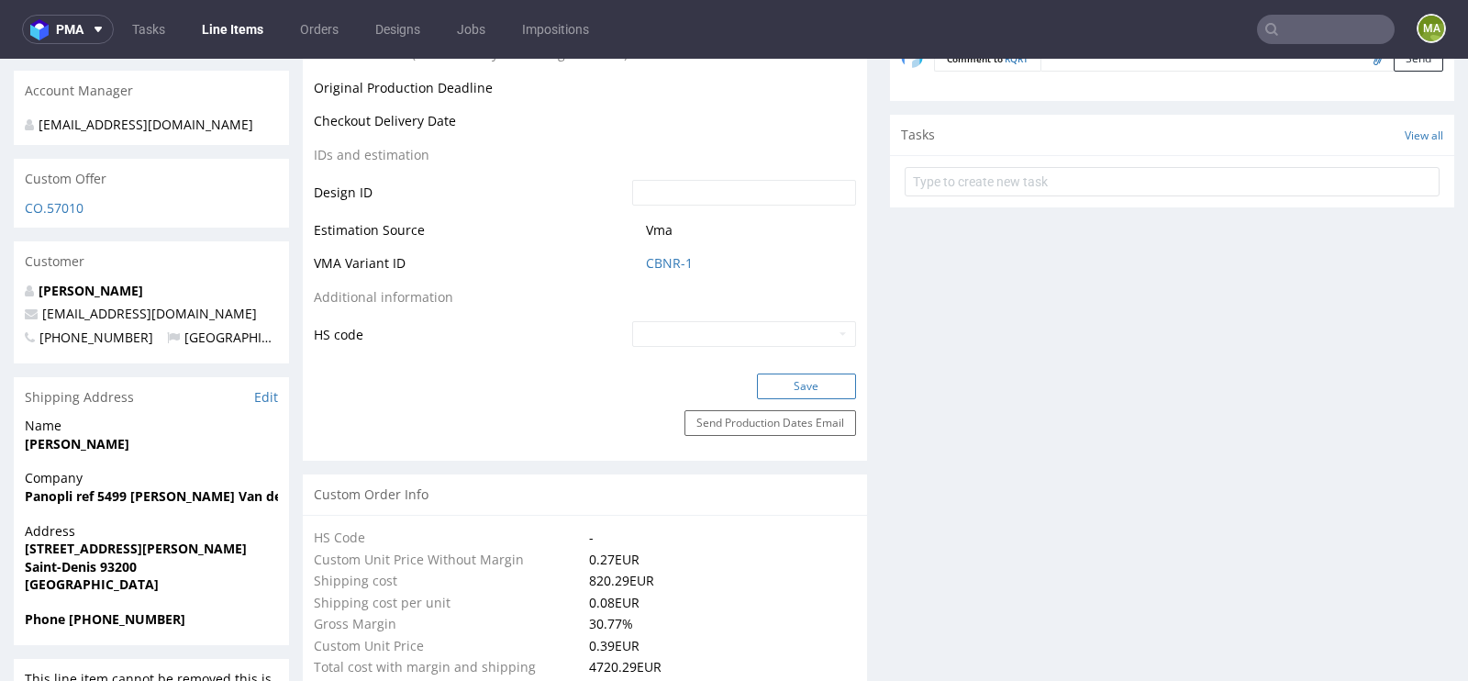
scroll to position [925, 0]
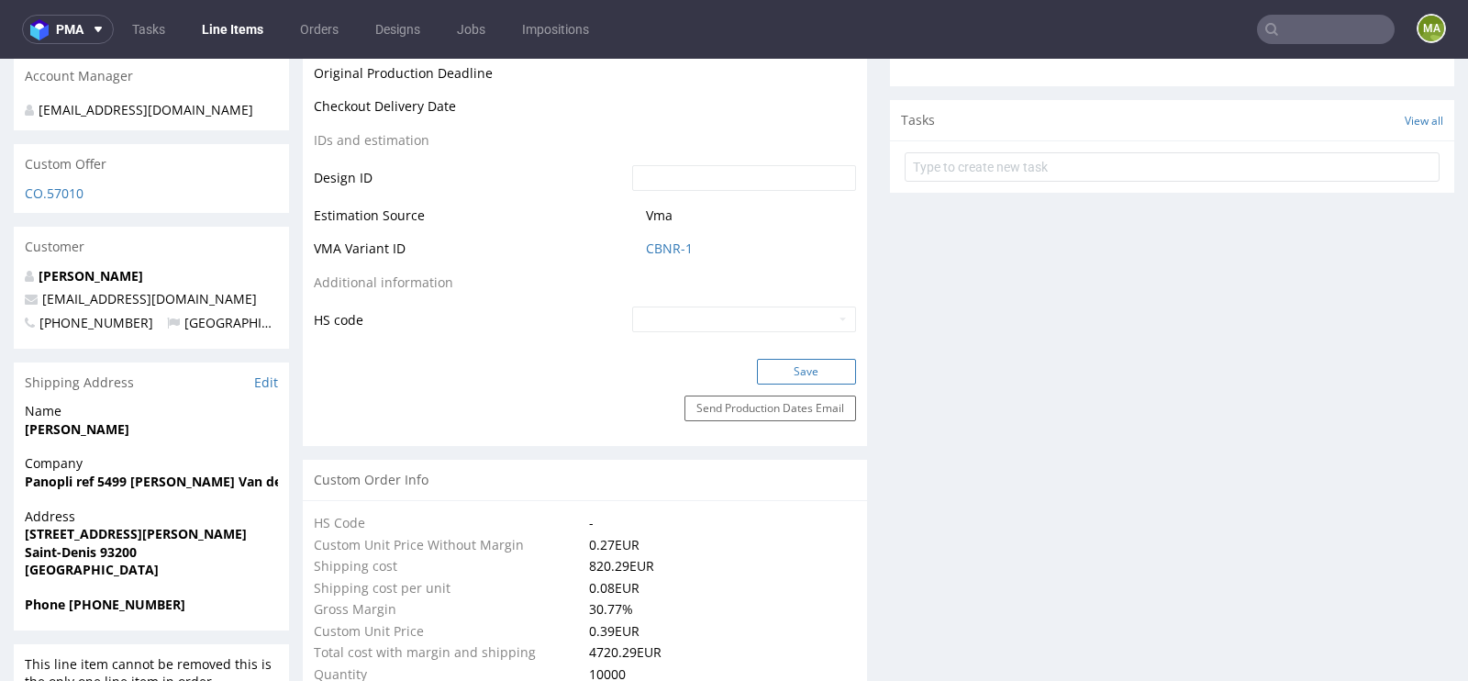
click at [798, 372] on button "Save" at bounding box center [806, 372] width 99 height 26
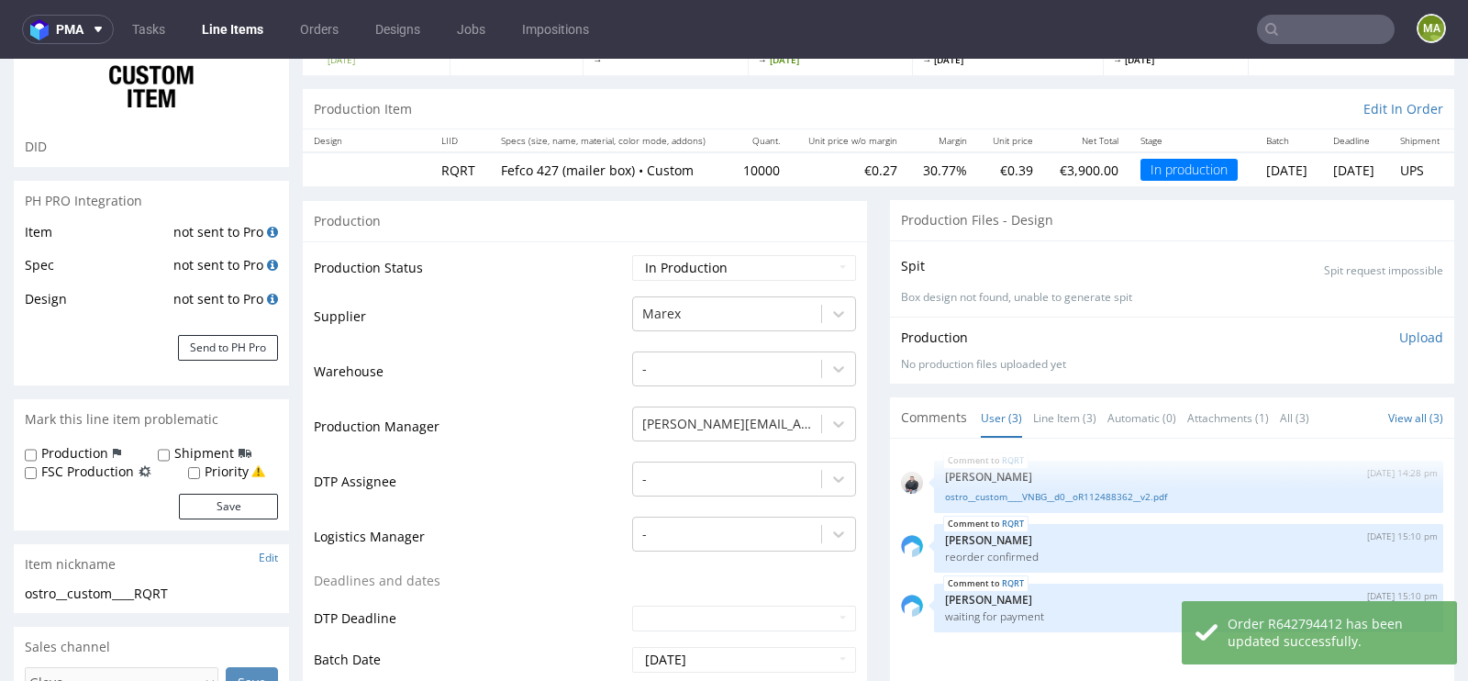
scroll to position [0, 0]
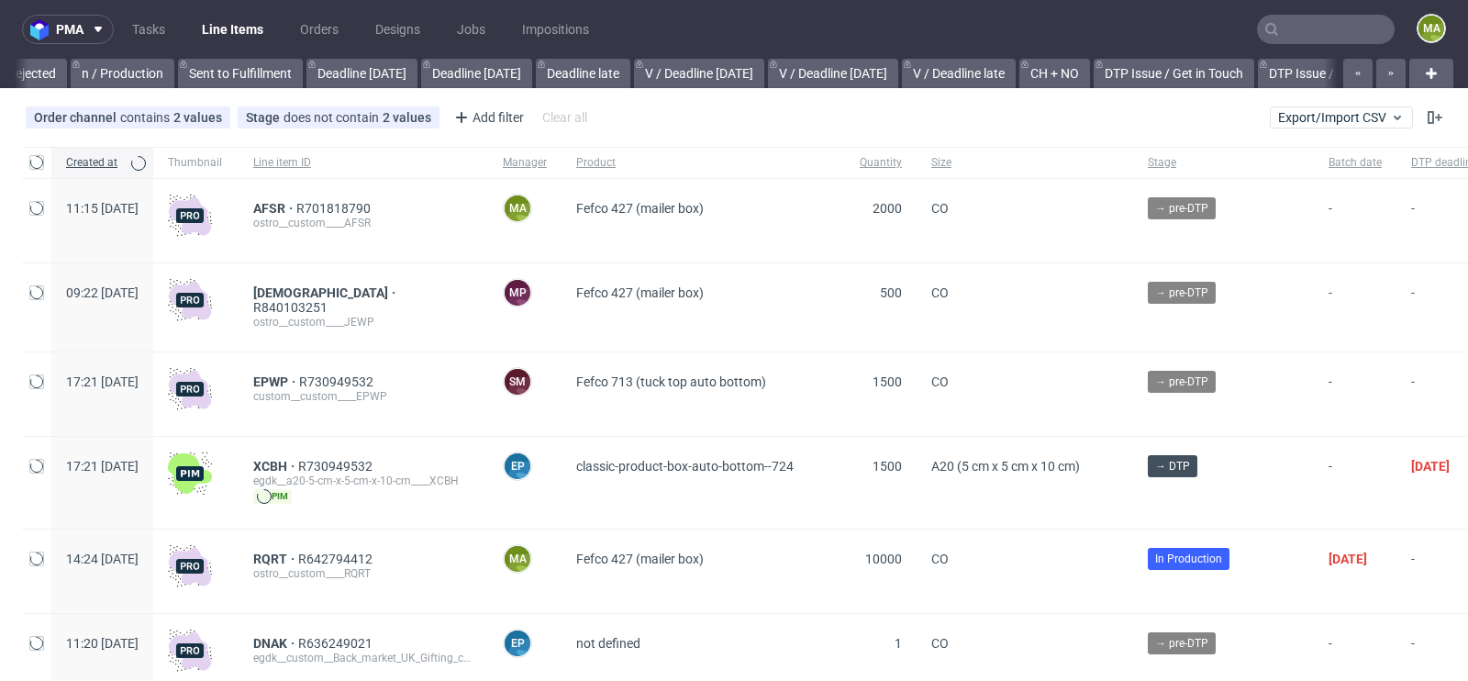
scroll to position [0, 2074]
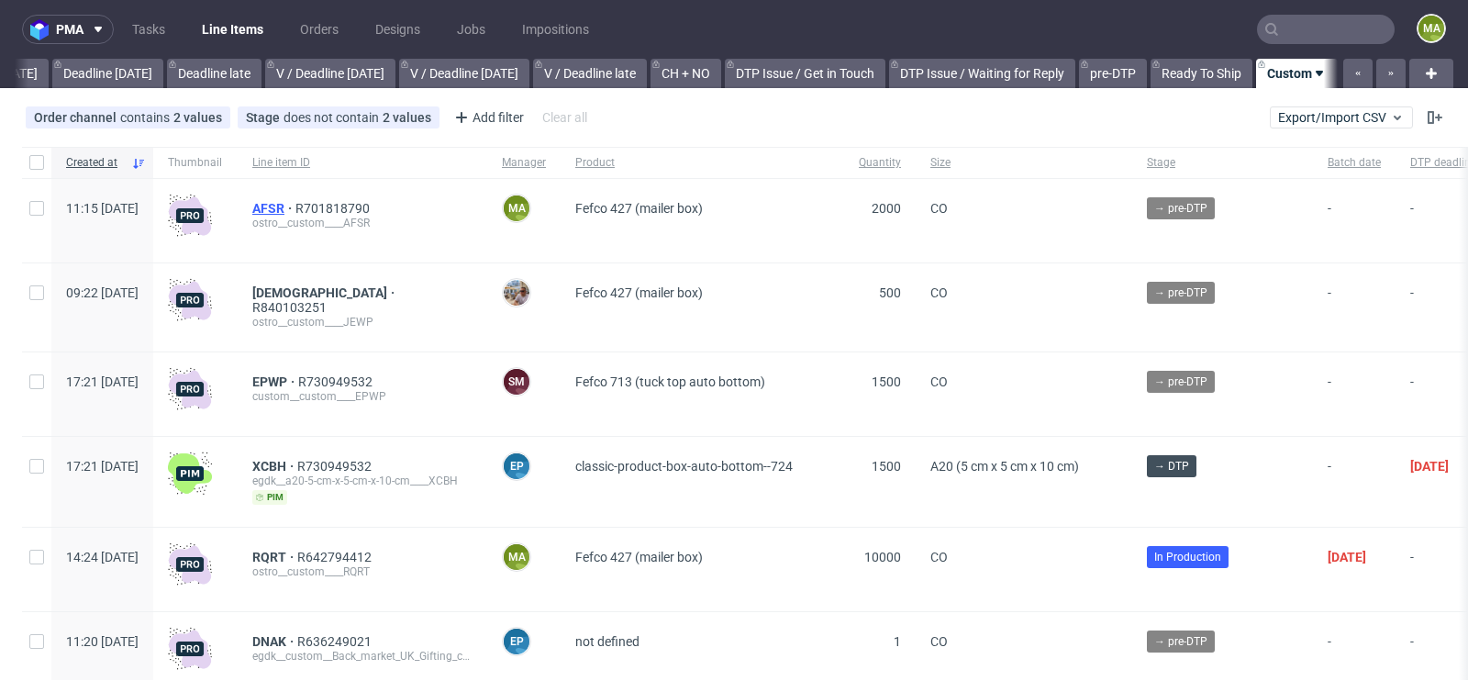
click at [295, 208] on span "AFSR" at bounding box center [273, 208] width 43 height 15
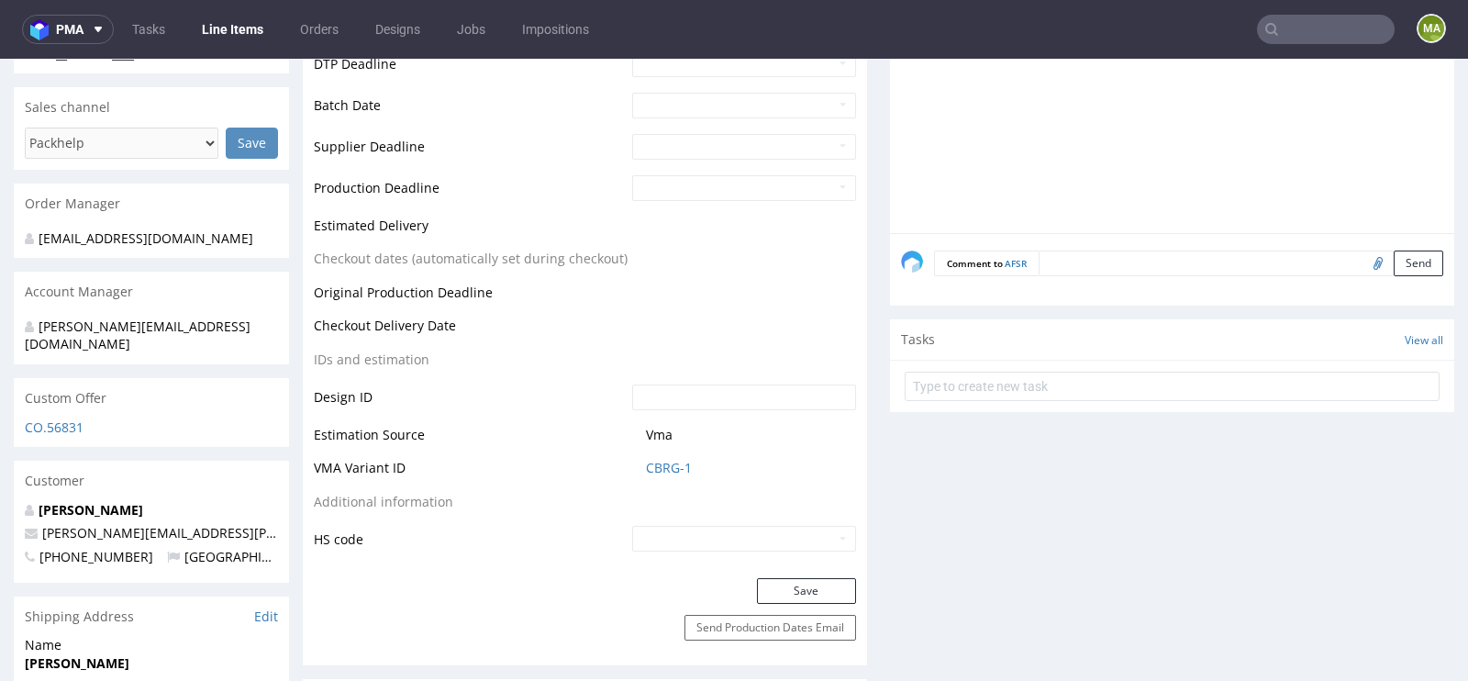
scroll to position [737, 0]
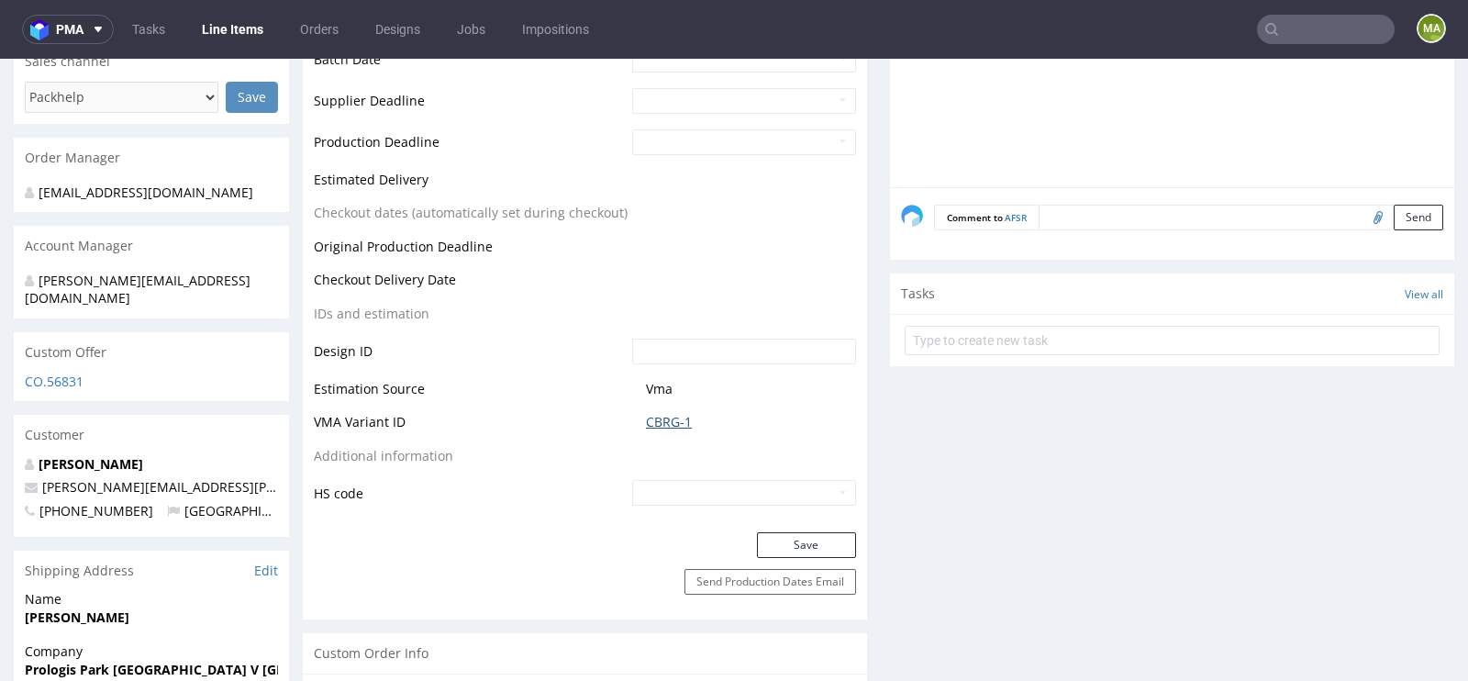
click at [649, 417] on link "CBRG-1" at bounding box center [669, 422] width 46 height 18
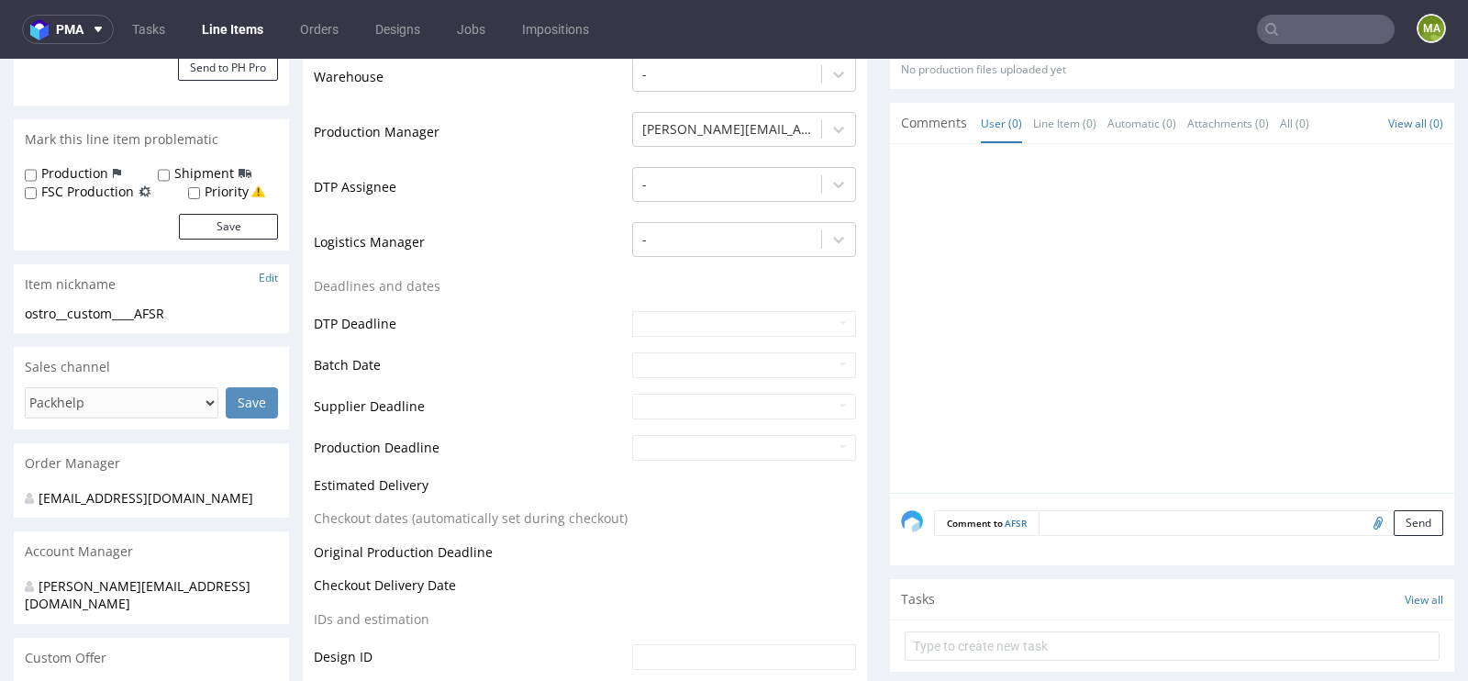
scroll to position [0, 0]
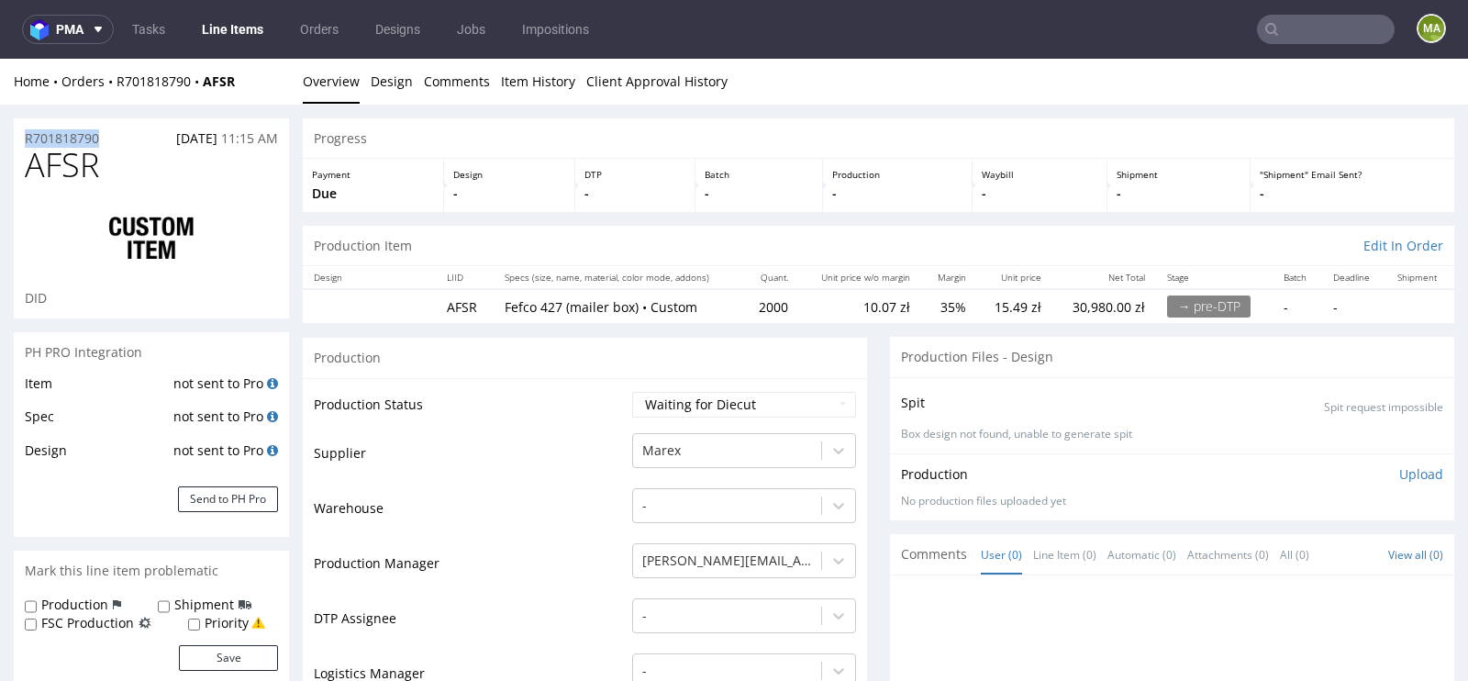
drag, startPoint x: 116, startPoint y: 140, endPoint x: 0, endPoint y: 140, distance: 115.6
copy p "R701818790"
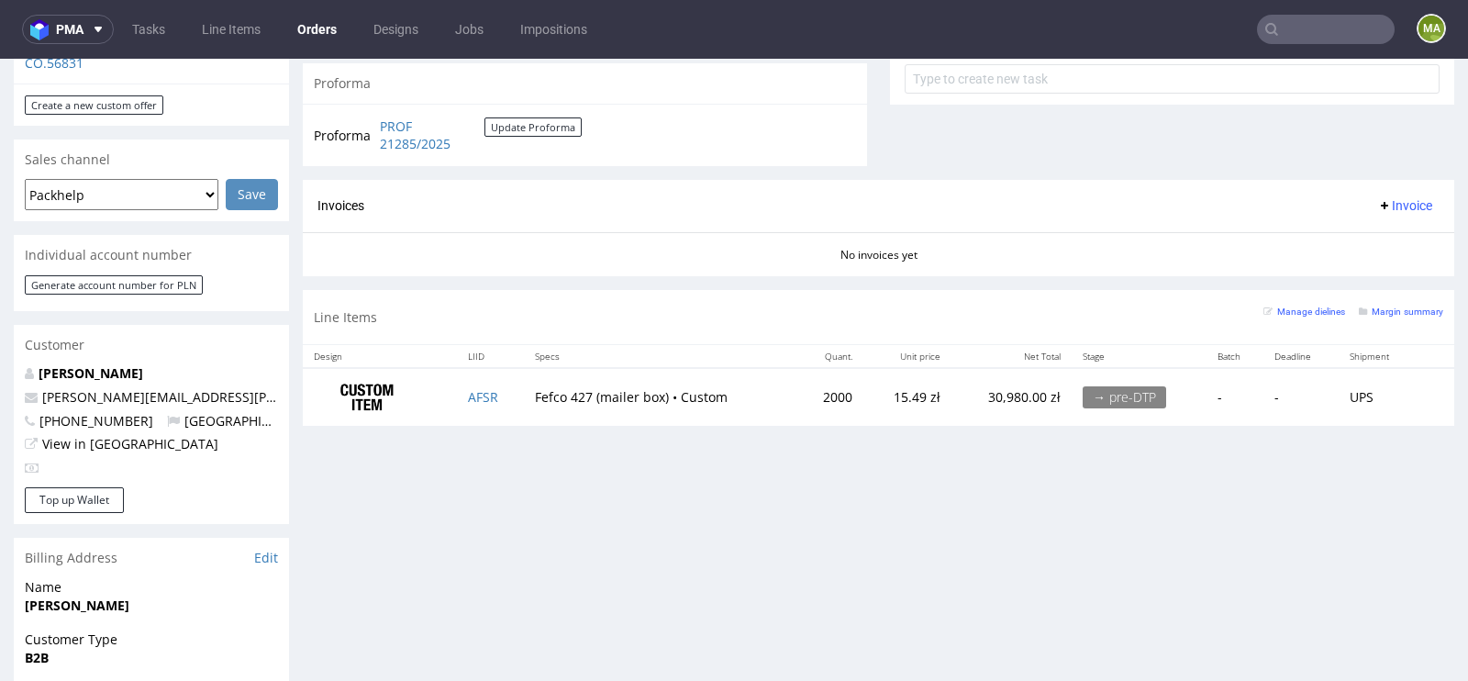
scroll to position [699, 0]
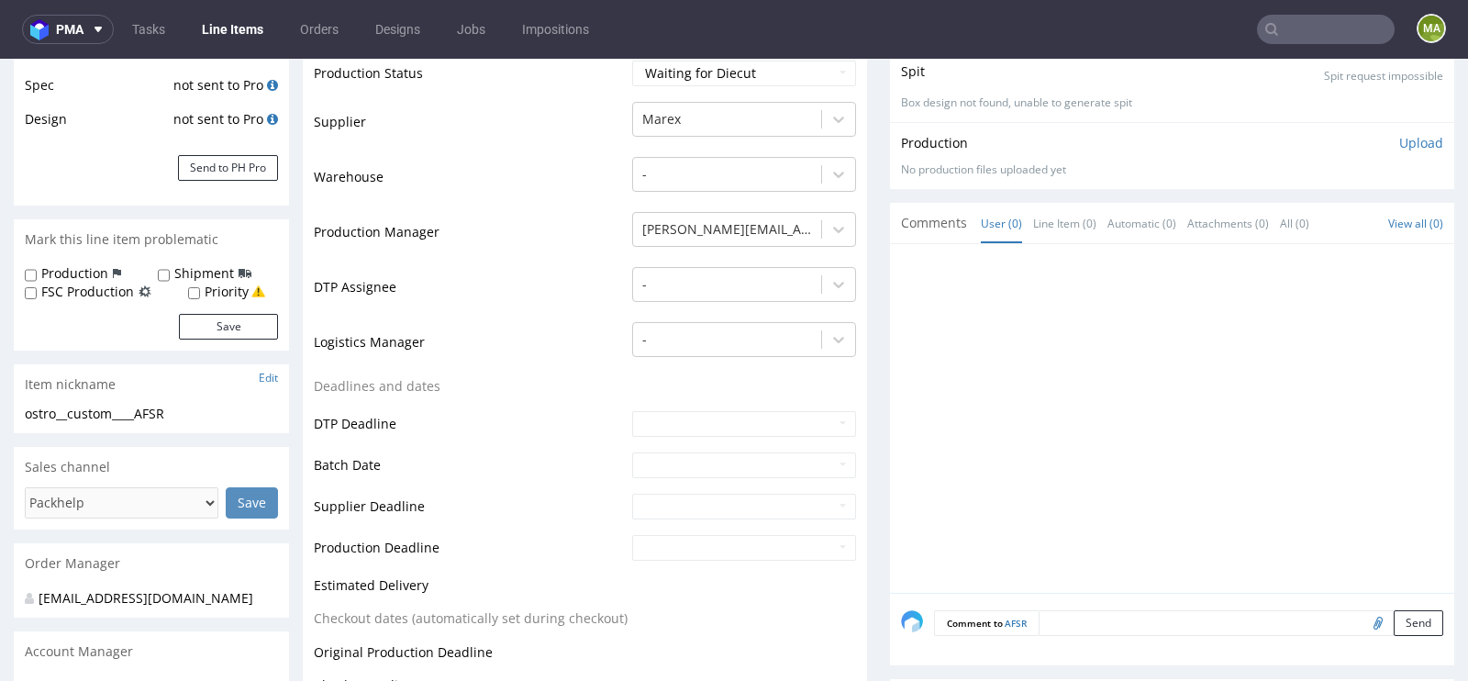
scroll to position [359, 0]
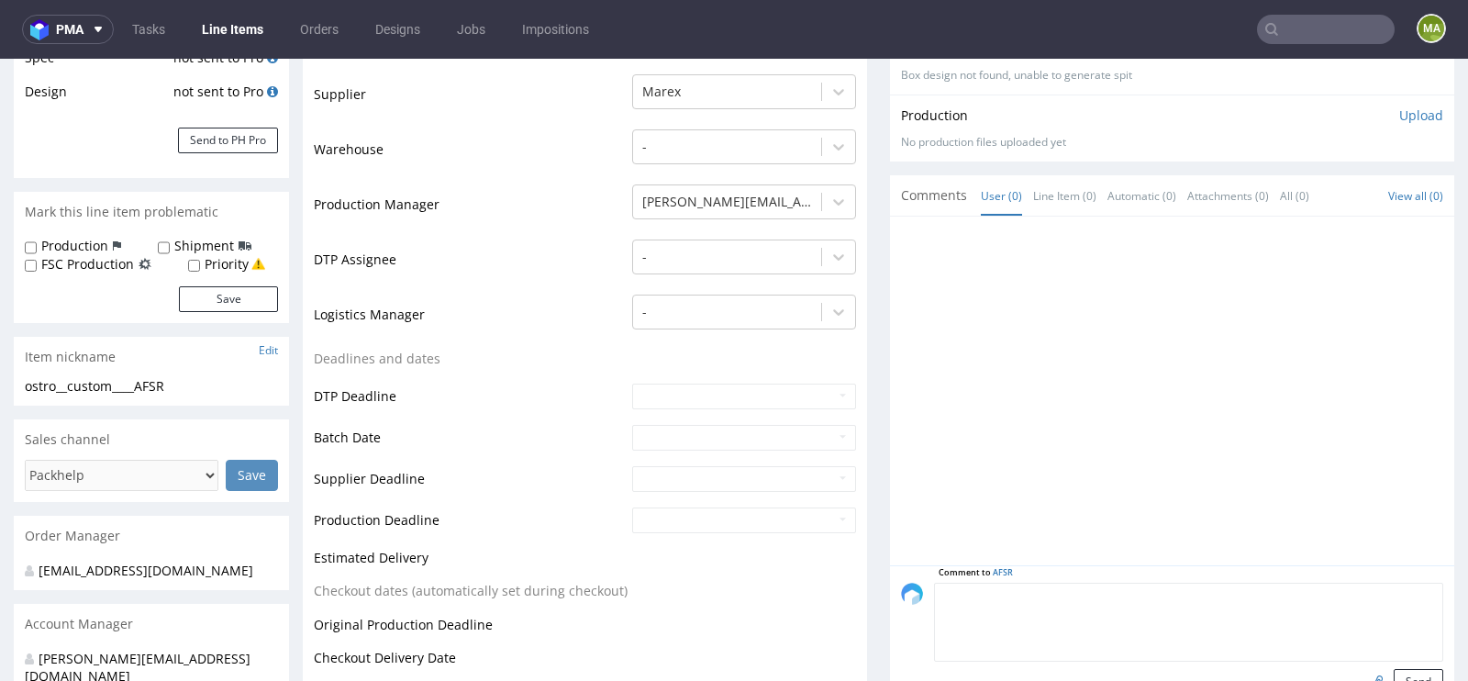
click at [1066, 588] on textarea at bounding box center [1188, 622] width 509 height 79
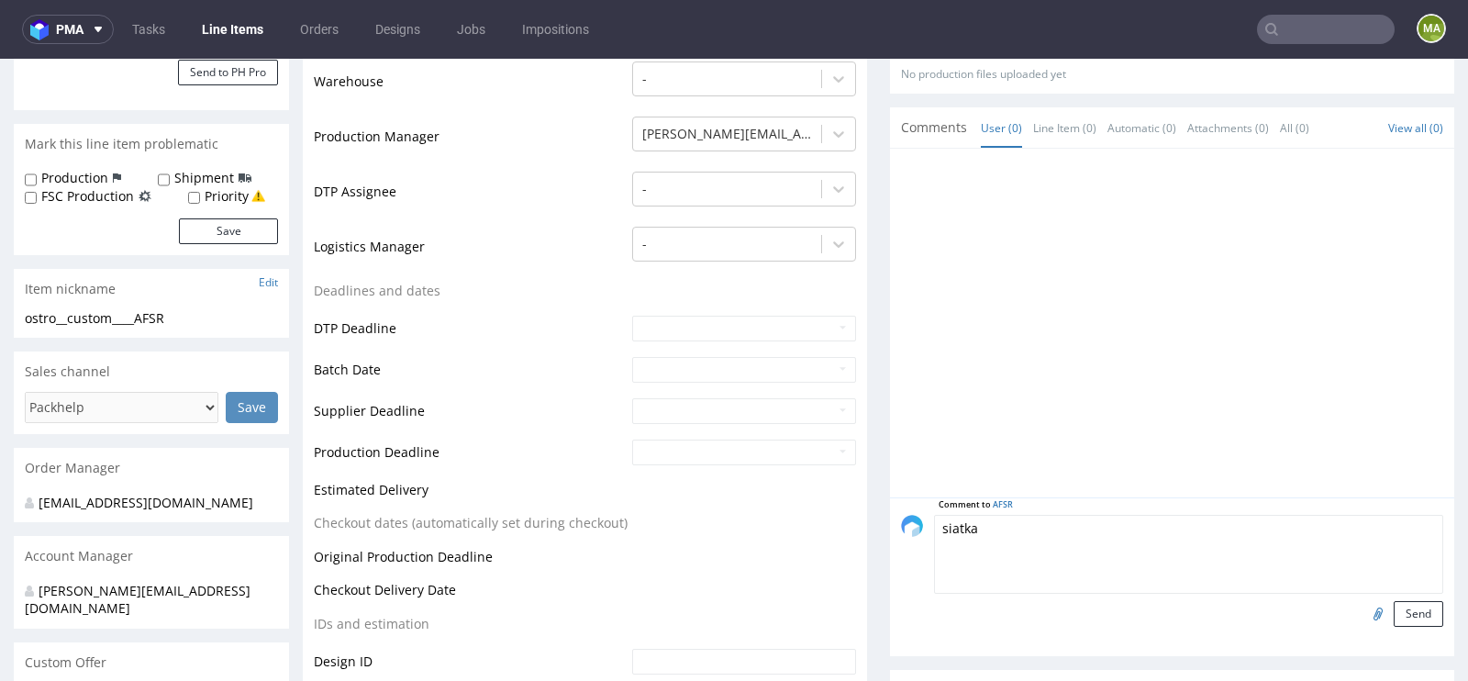
scroll to position [436, 0]
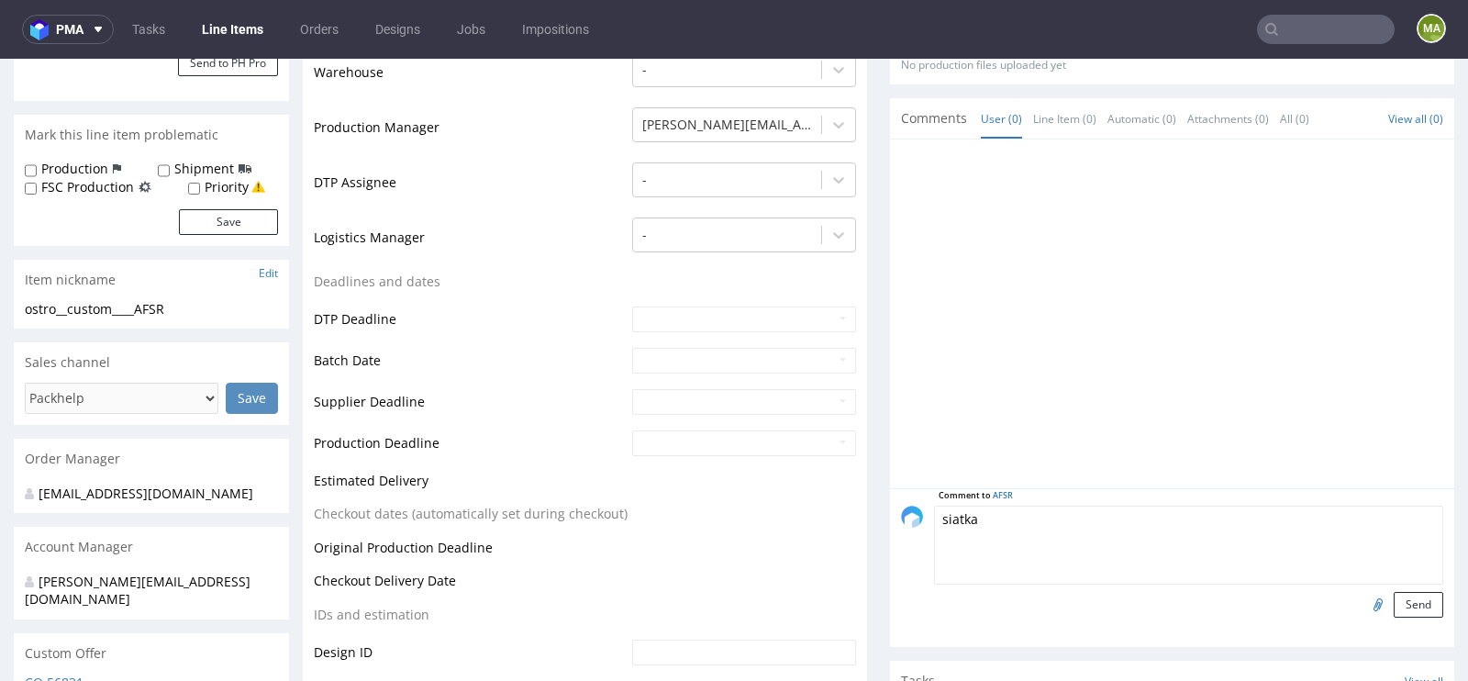
type textarea "siatka"
click at [1364, 602] on input "file" at bounding box center [1375, 604] width 26 height 24
type input "C:\fakepath\4dGCnUkvZFkPTdUMlfEve1fYA8brFdeAokGWNnDI.pdf"
click at [1411, 602] on button "Send" at bounding box center [1418, 605] width 50 height 26
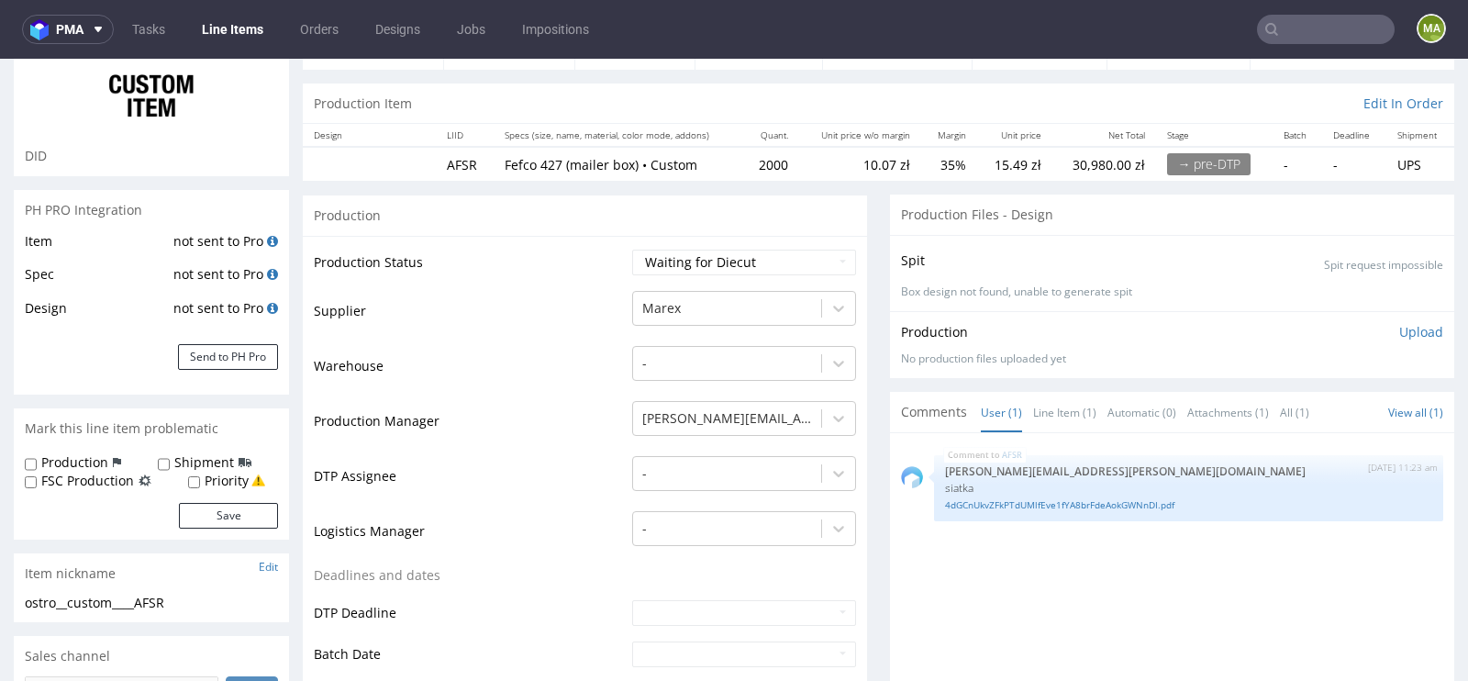
scroll to position [0, 0]
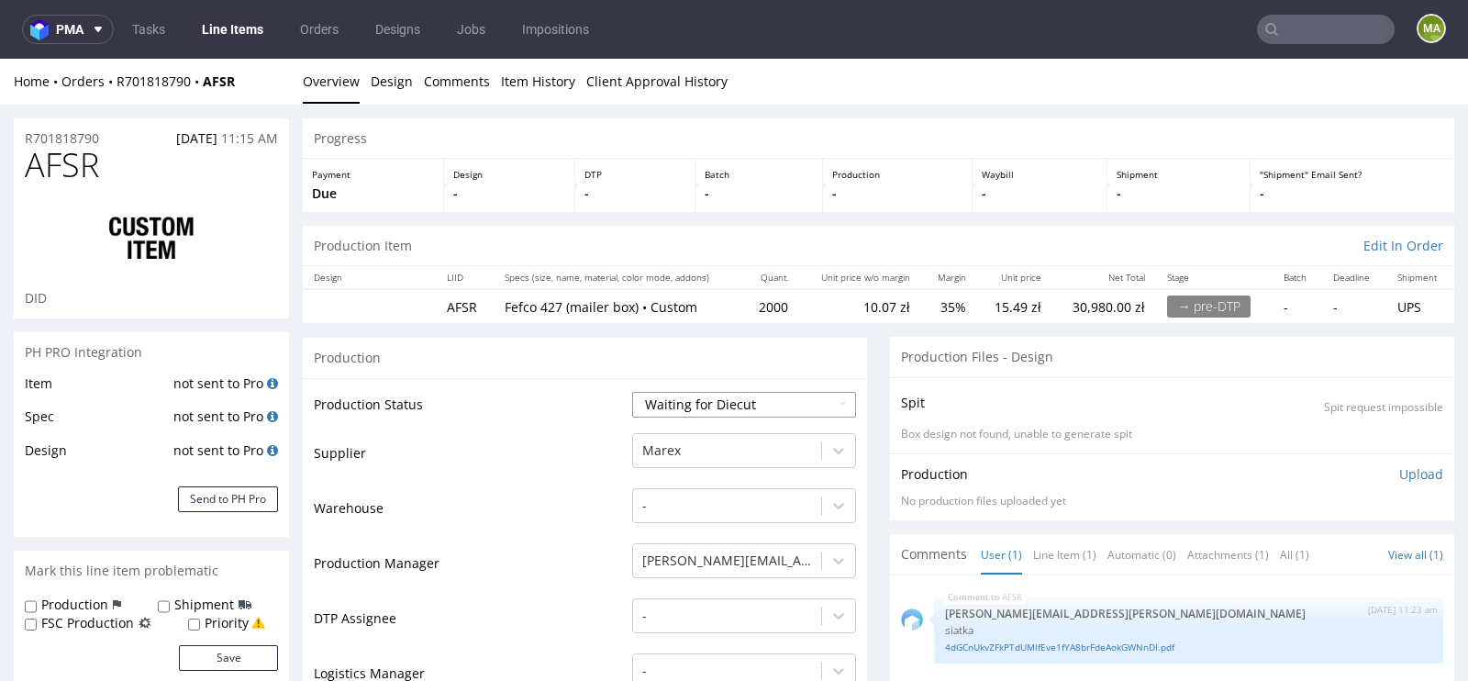
click at [695, 405] on select "Waiting for Artwork Waiting for Diecut Waiting for Mockup Waiting for DTP Waiti…" at bounding box center [744, 405] width 224 height 26
select select "pre_dtp_waiting_for_artwork"
click at [632, 392] on select "Waiting for Artwork Waiting for Diecut Waiting for Mockup Waiting for DTP Waiti…" at bounding box center [744, 405] width 224 height 26
click at [507, 508] on td "Warehouse" at bounding box center [471, 513] width 314 height 55
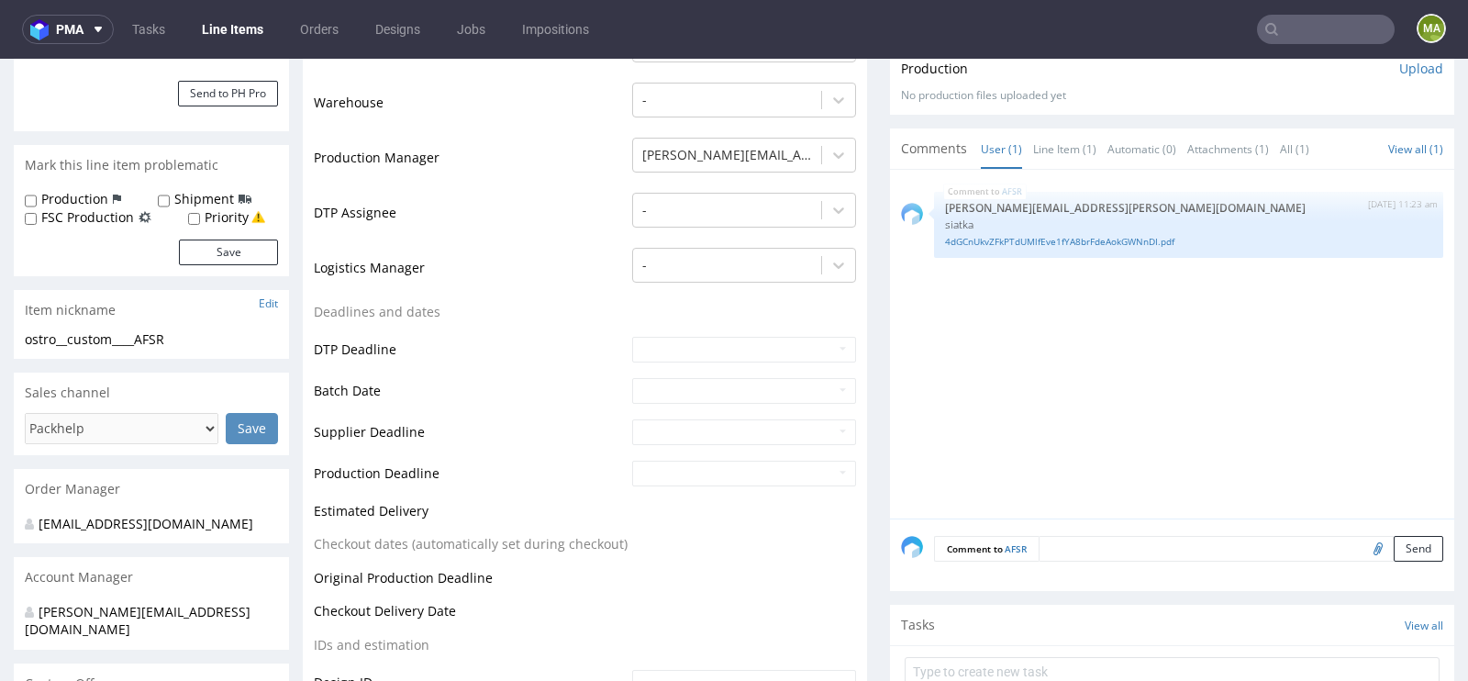
scroll to position [799, 0]
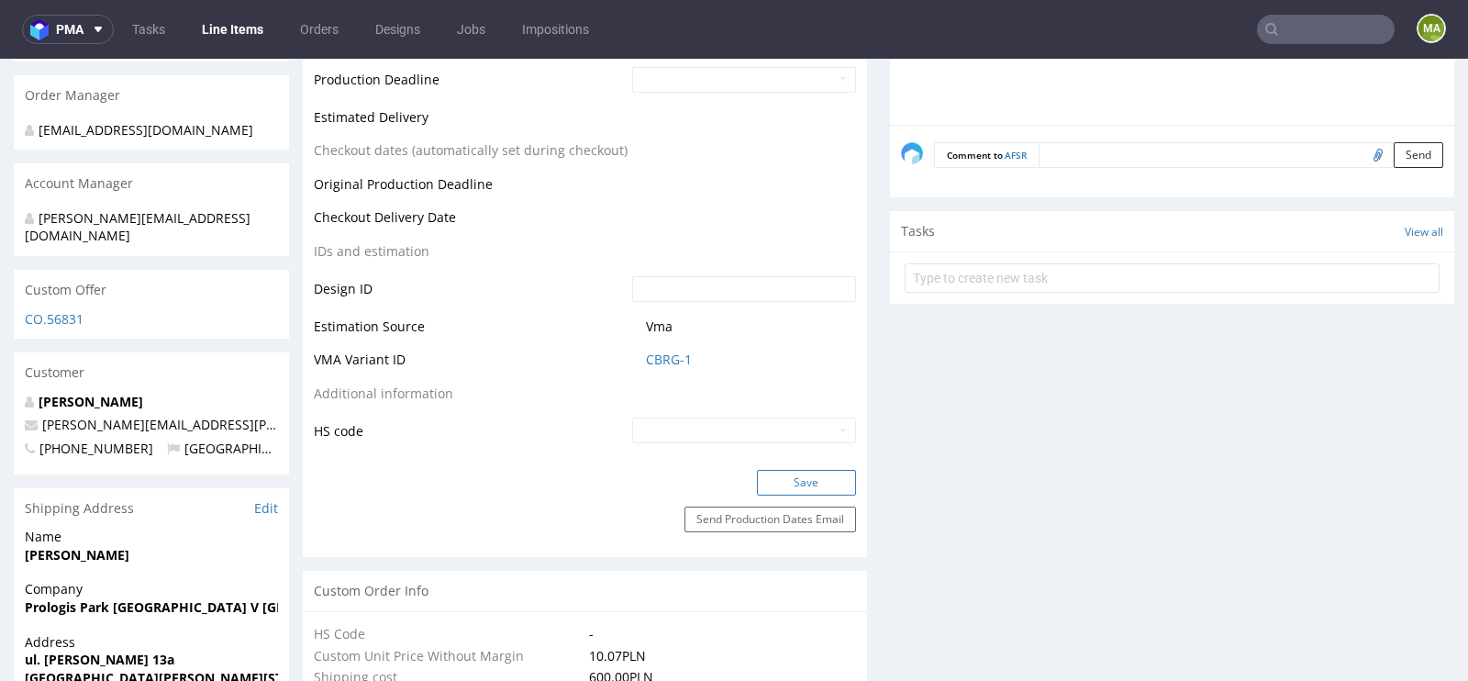
click at [772, 481] on button "Save" at bounding box center [806, 483] width 99 height 26
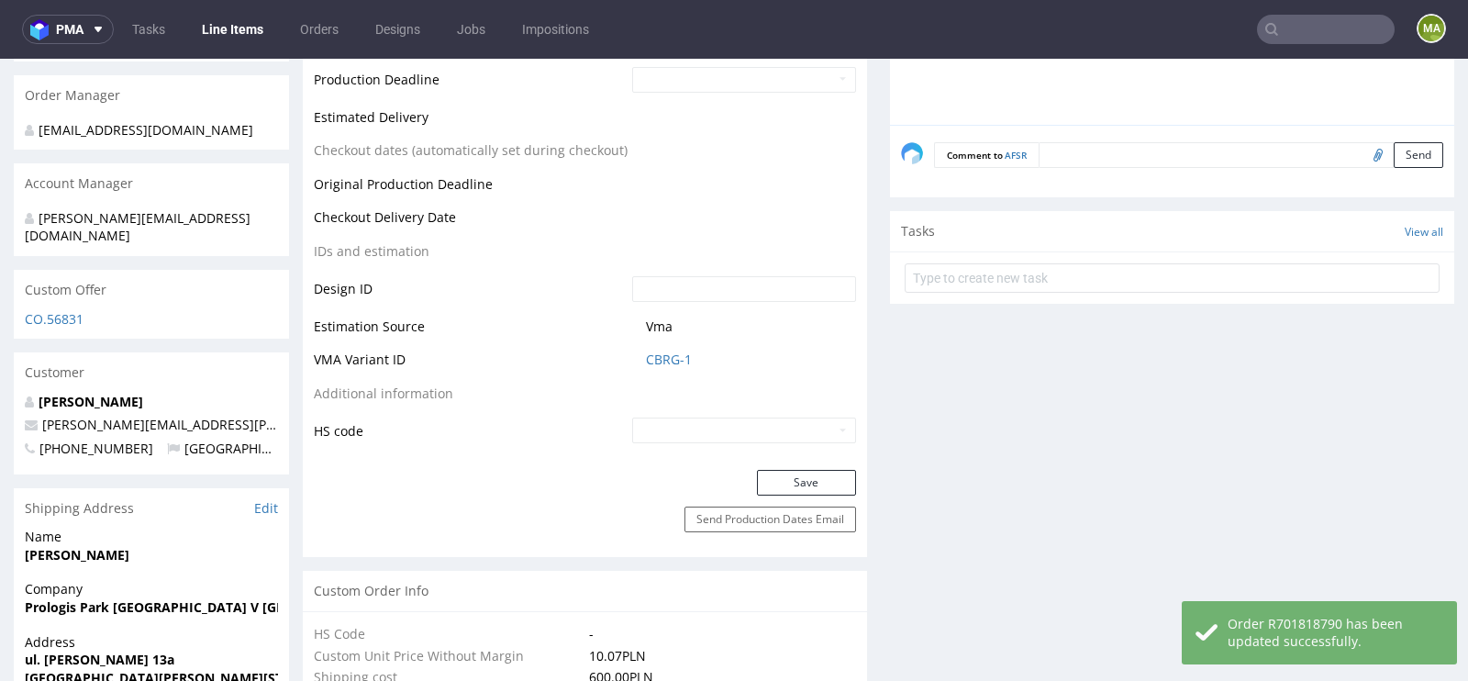
scroll to position [0, 0]
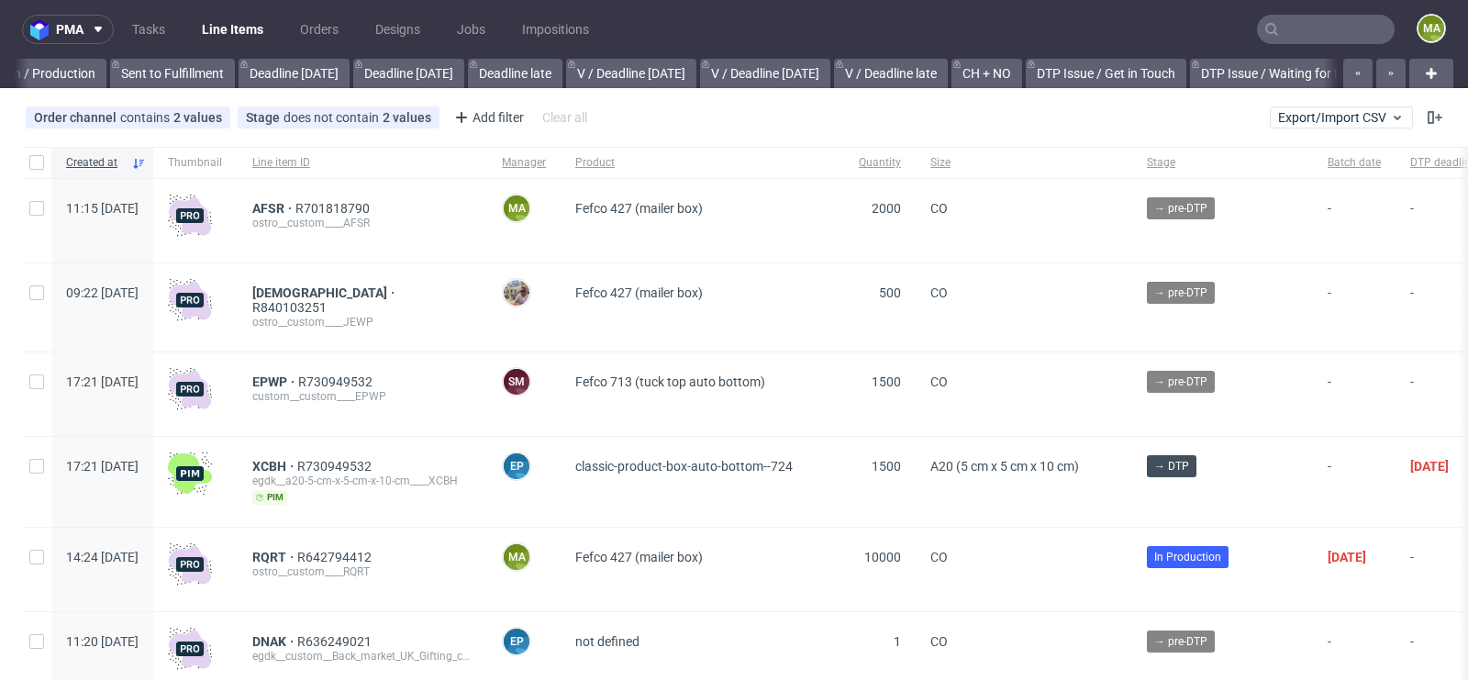
scroll to position [0, 2074]
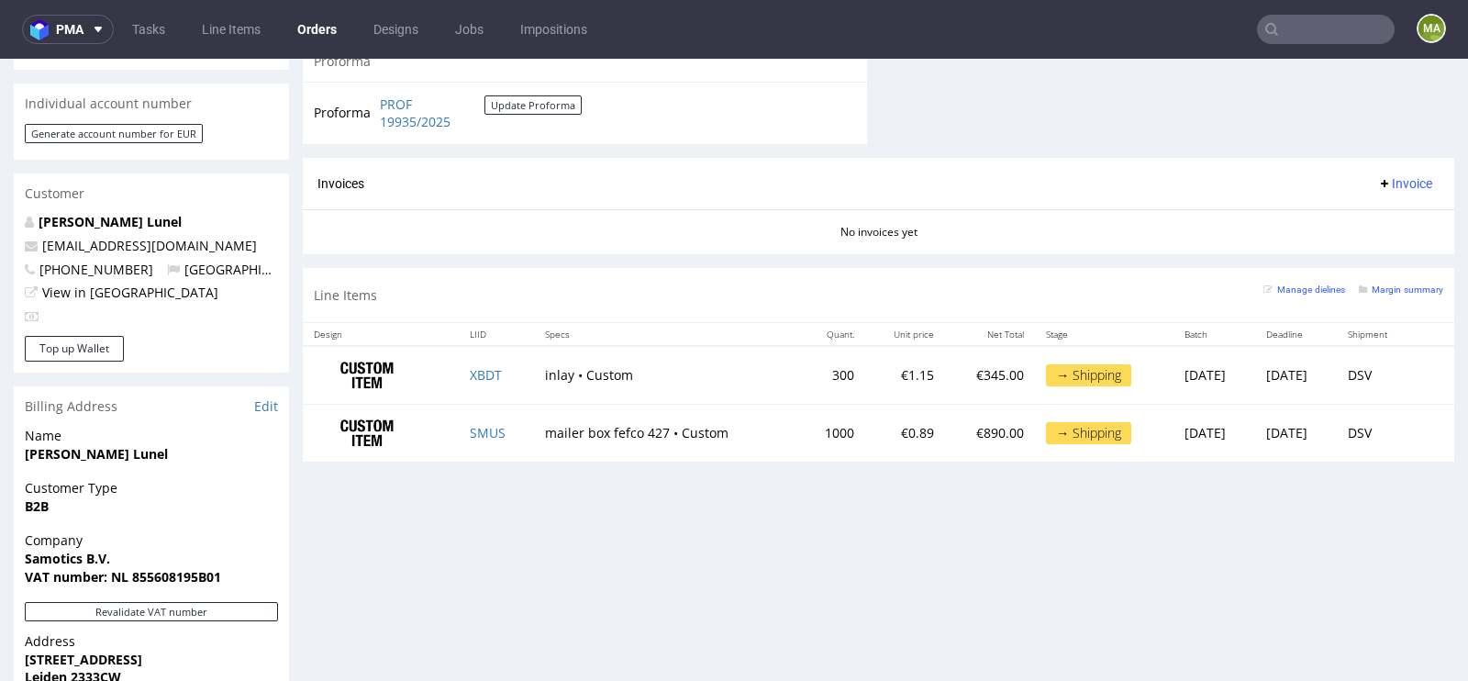
scroll to position [695, 0]
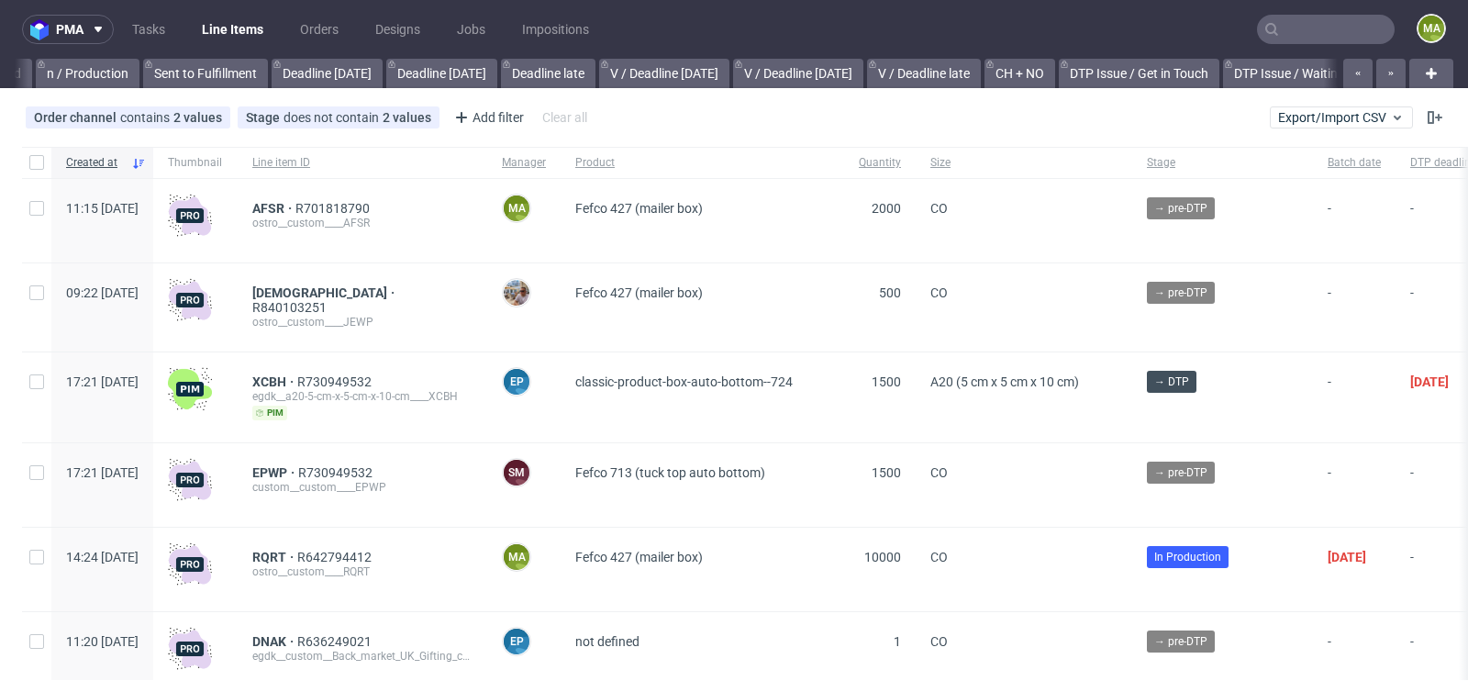
scroll to position [0, 2074]
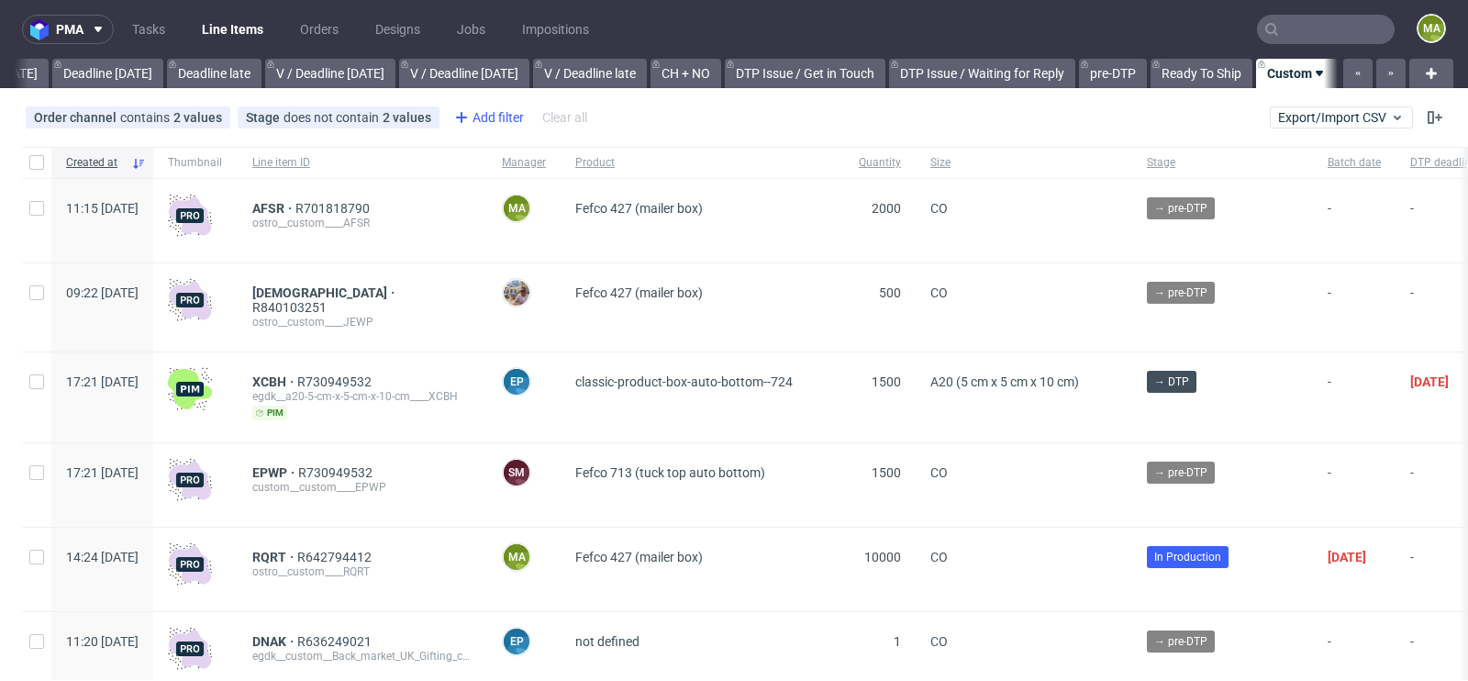
scroll to position [0, 2074]
click at [477, 117] on div "Add filter" at bounding box center [487, 117] width 81 height 29
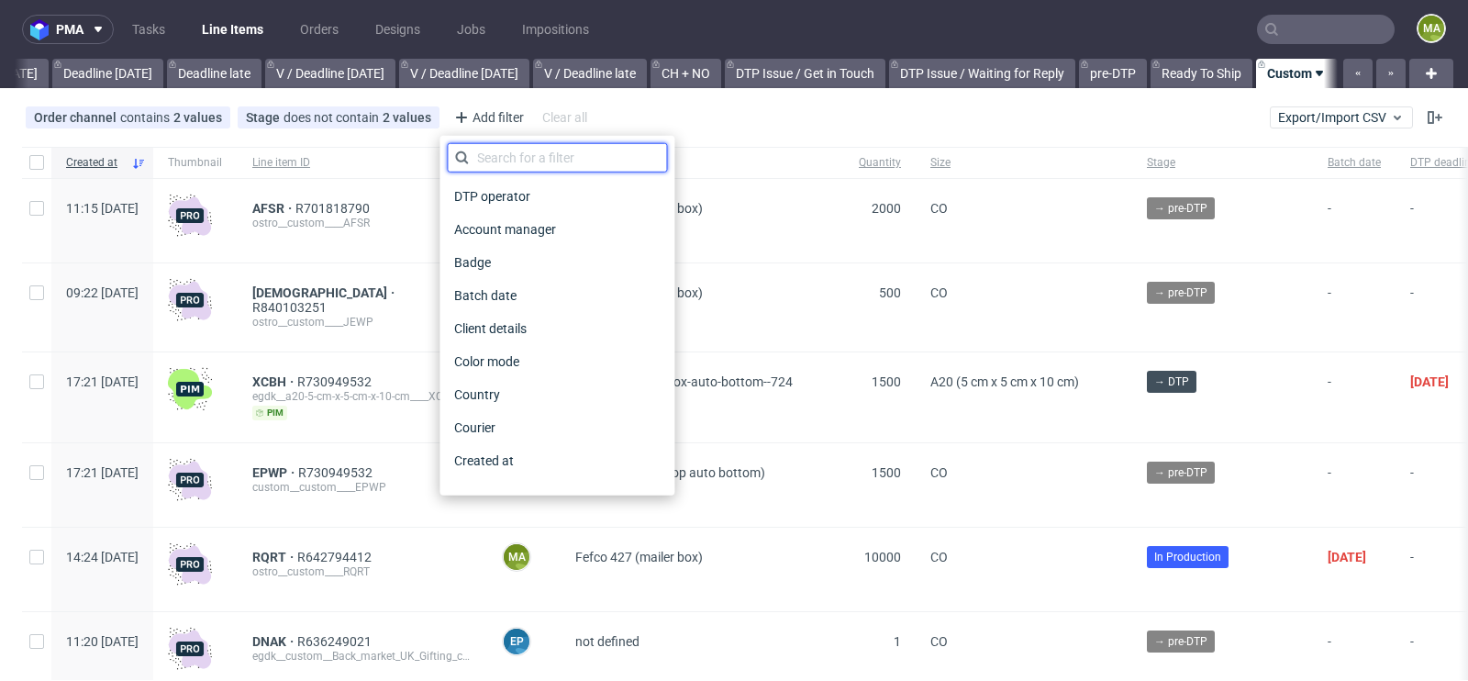
click at [506, 158] on input "text" at bounding box center [557, 157] width 220 height 29
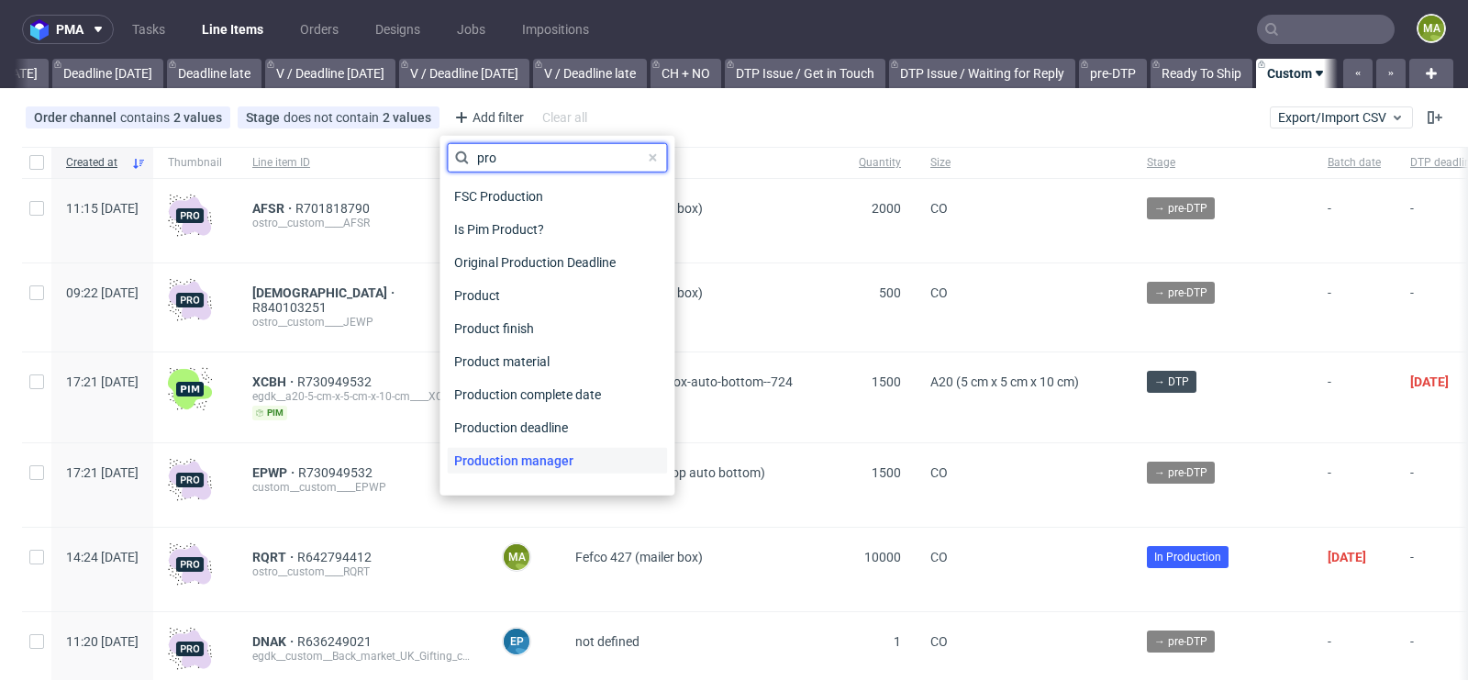
type input "pro"
click at [529, 459] on span "Production manager" at bounding box center [514, 461] width 134 height 26
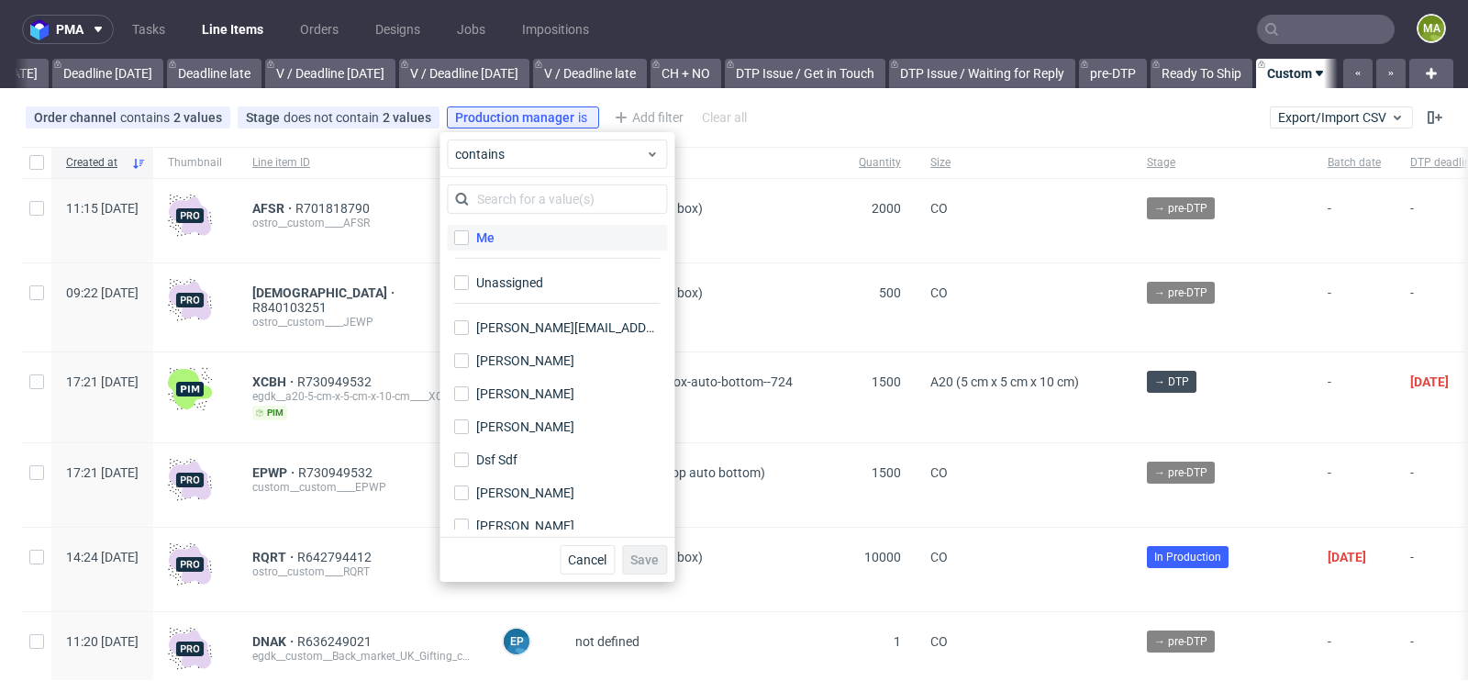
click at [523, 240] on label "Me" at bounding box center [557, 238] width 220 height 26
click at [469, 240] on input "Me" at bounding box center [461, 237] width 15 height 15
checkbox input "true"
click at [649, 565] on span "Save" at bounding box center [644, 559] width 28 height 13
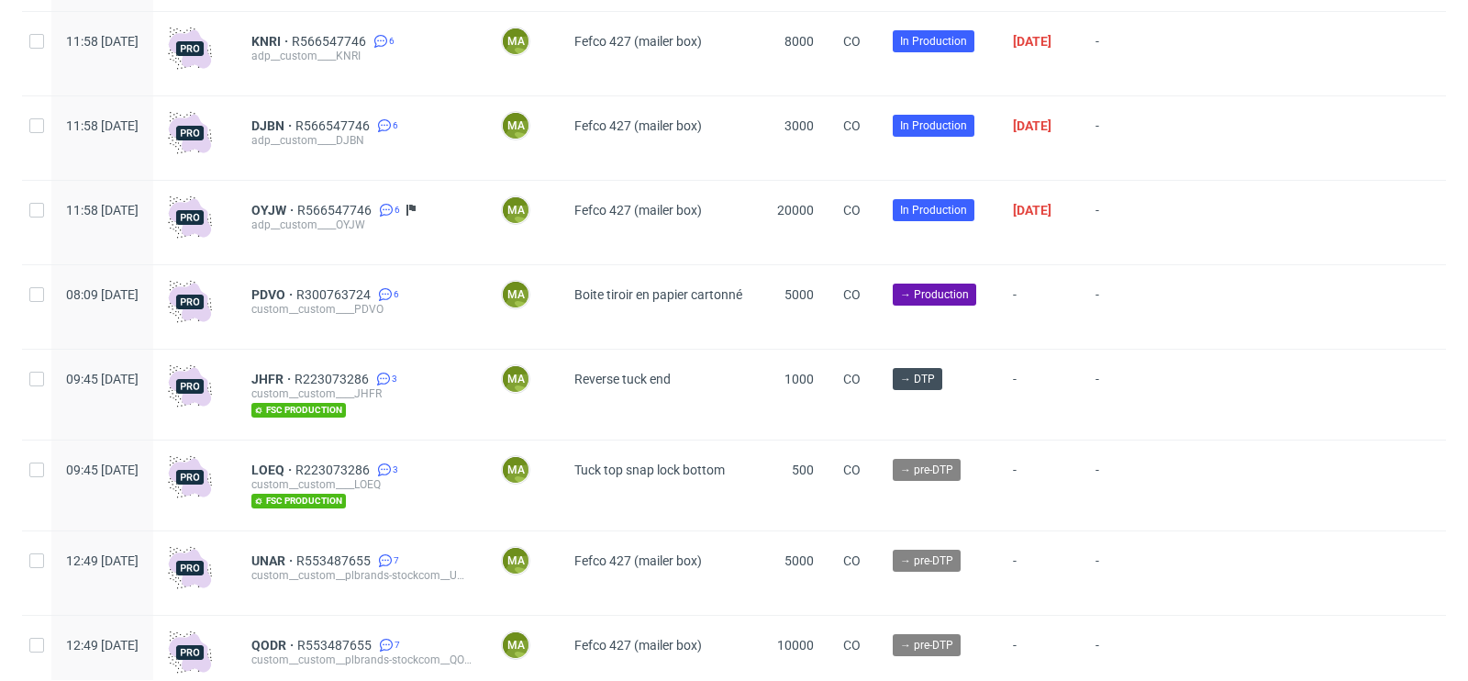
scroll to position [4969, 0]
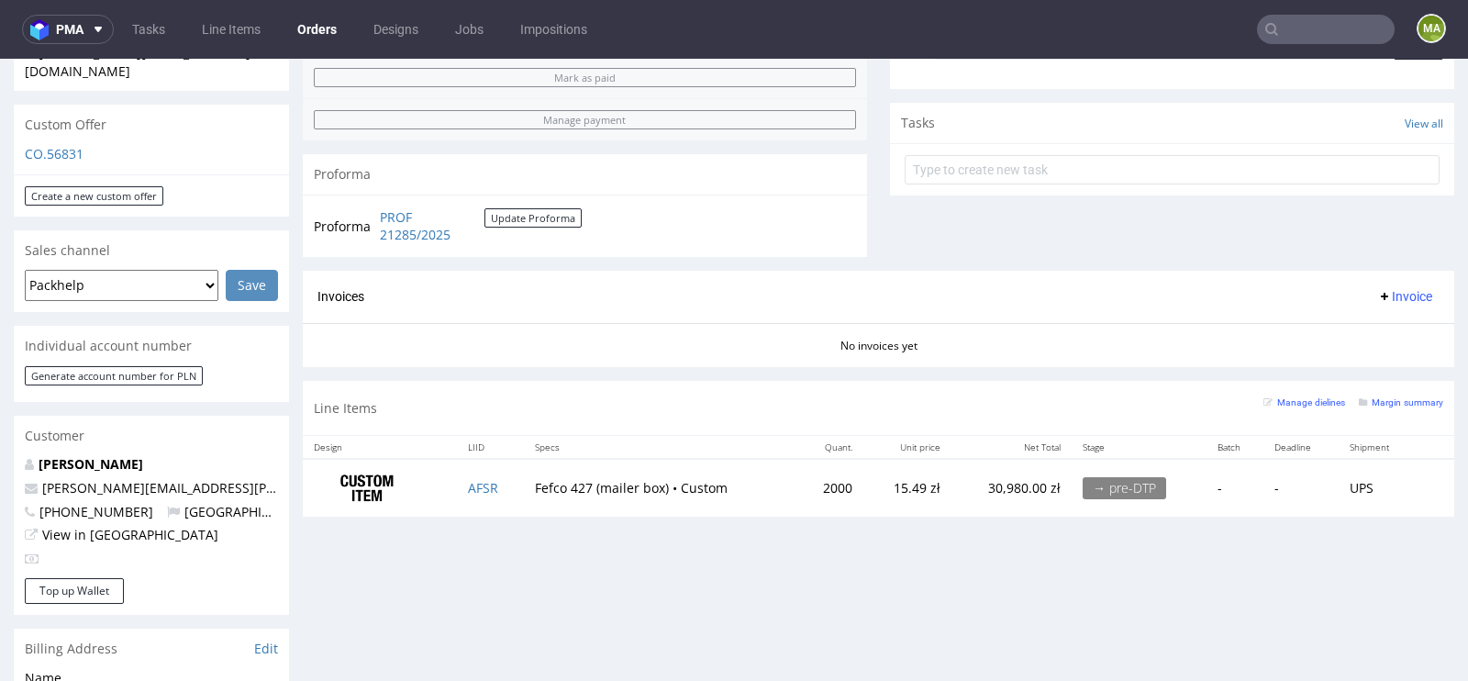
scroll to position [689, 0]
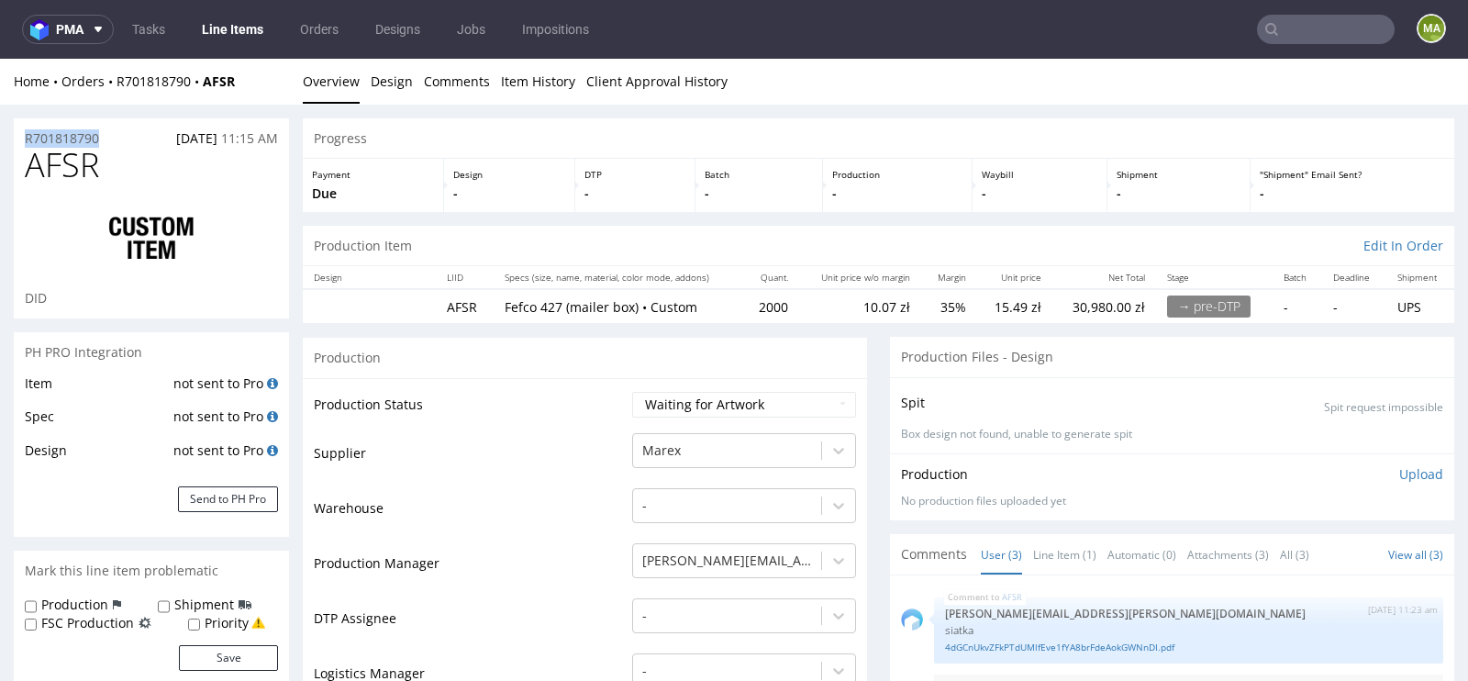
drag, startPoint x: 123, startPoint y: 141, endPoint x: 0, endPoint y: 119, distance: 124.9
copy p "R701818790"
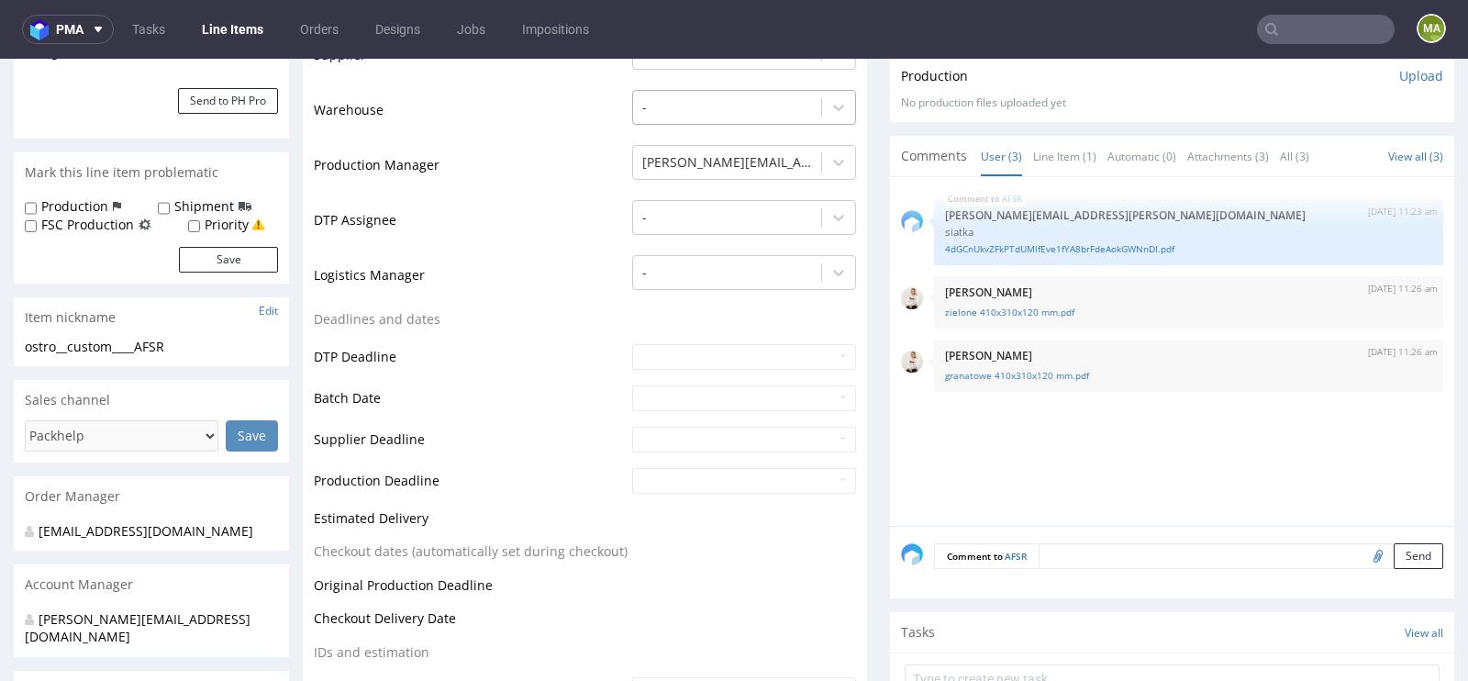
scroll to position [399, 0]
click at [971, 305] on link "zielone 410x310x120 mm.pdf" at bounding box center [1188, 312] width 487 height 14
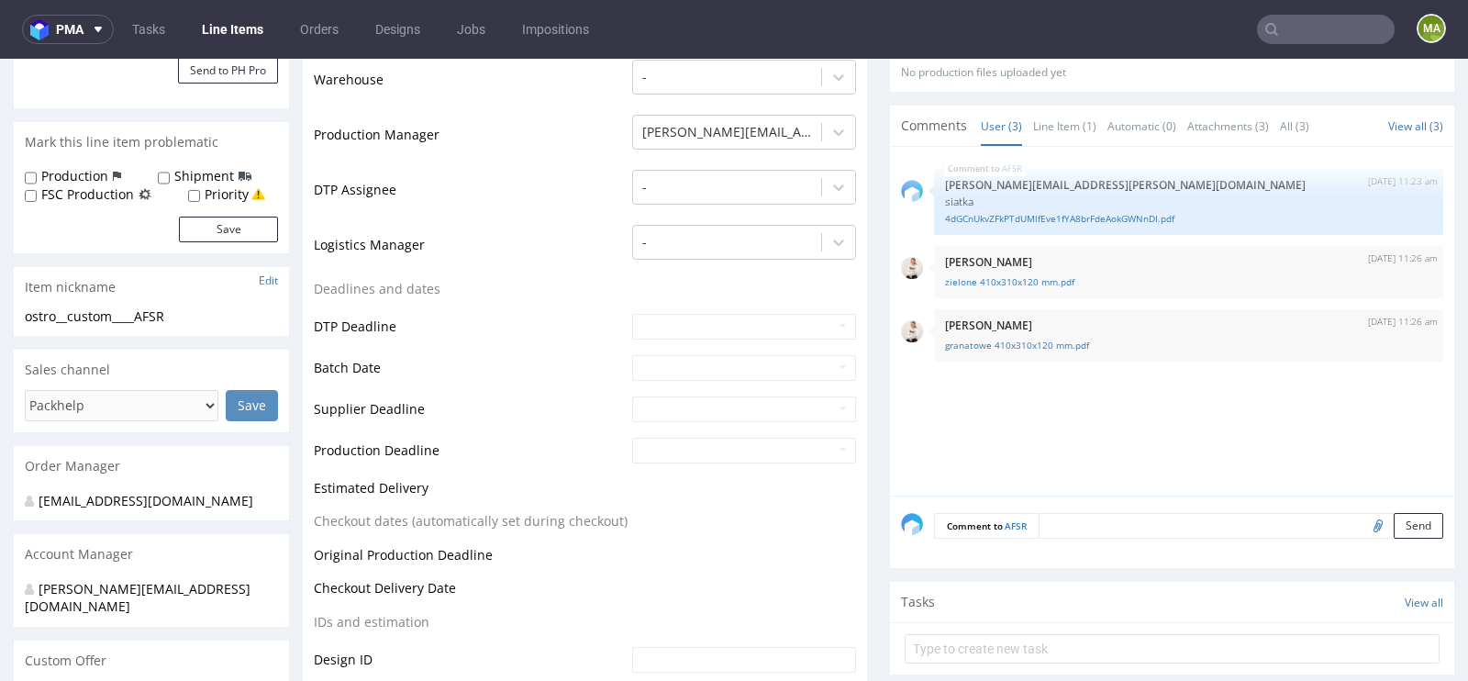
scroll to position [427, 0]
click at [990, 339] on link "granatowe 410x310x120 mm.pdf" at bounding box center [1188, 346] width 487 height 14
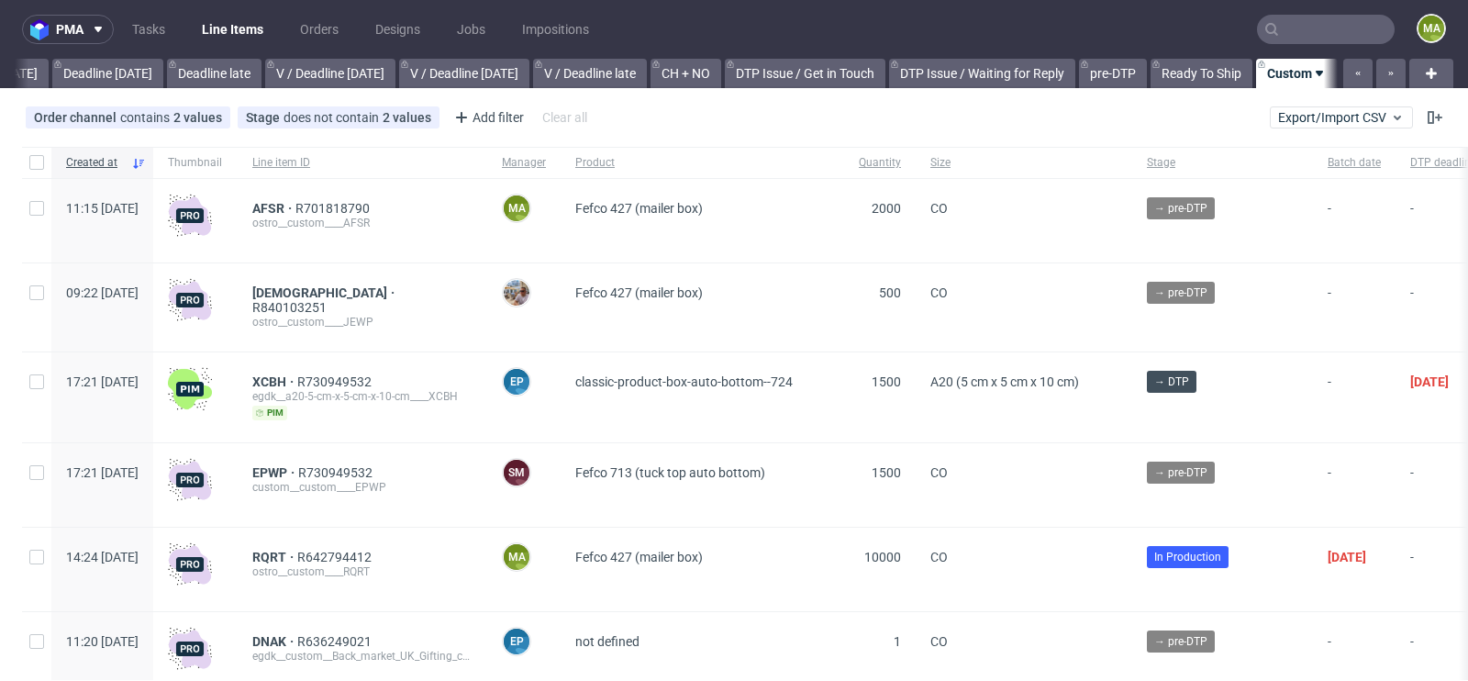
scroll to position [0, 2074]
click at [295, 201] on span "AFSR" at bounding box center [273, 208] width 43 height 15
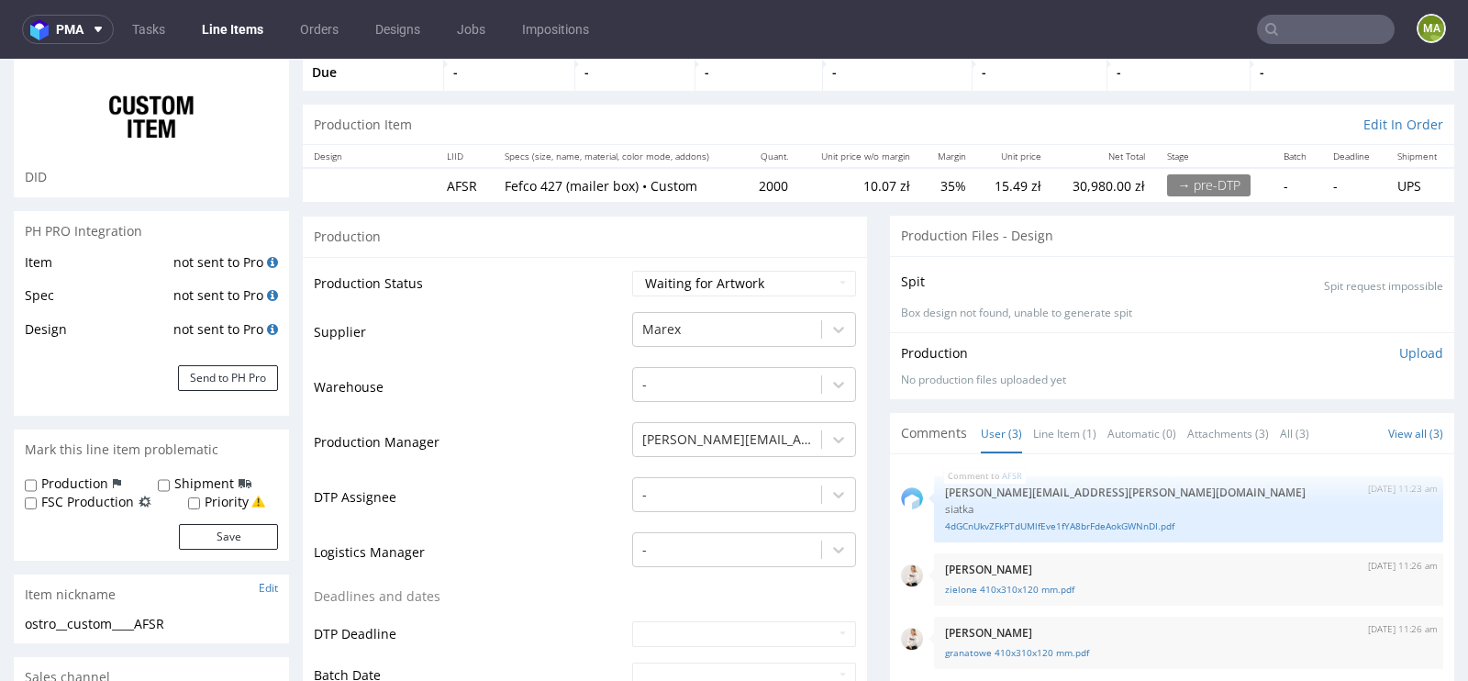
scroll to position [261, 0]
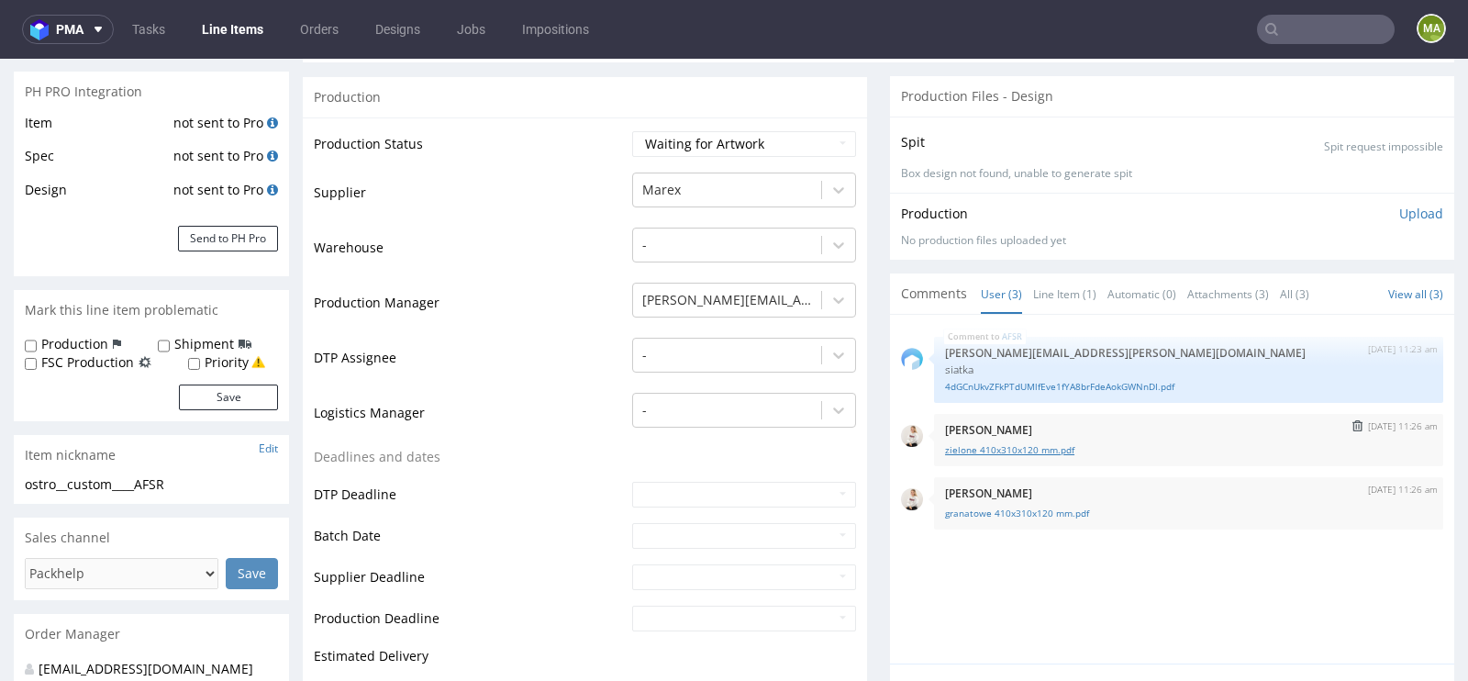
click at [1031, 451] on link "zielone 410x310x120 mm.pdf" at bounding box center [1188, 450] width 487 height 14
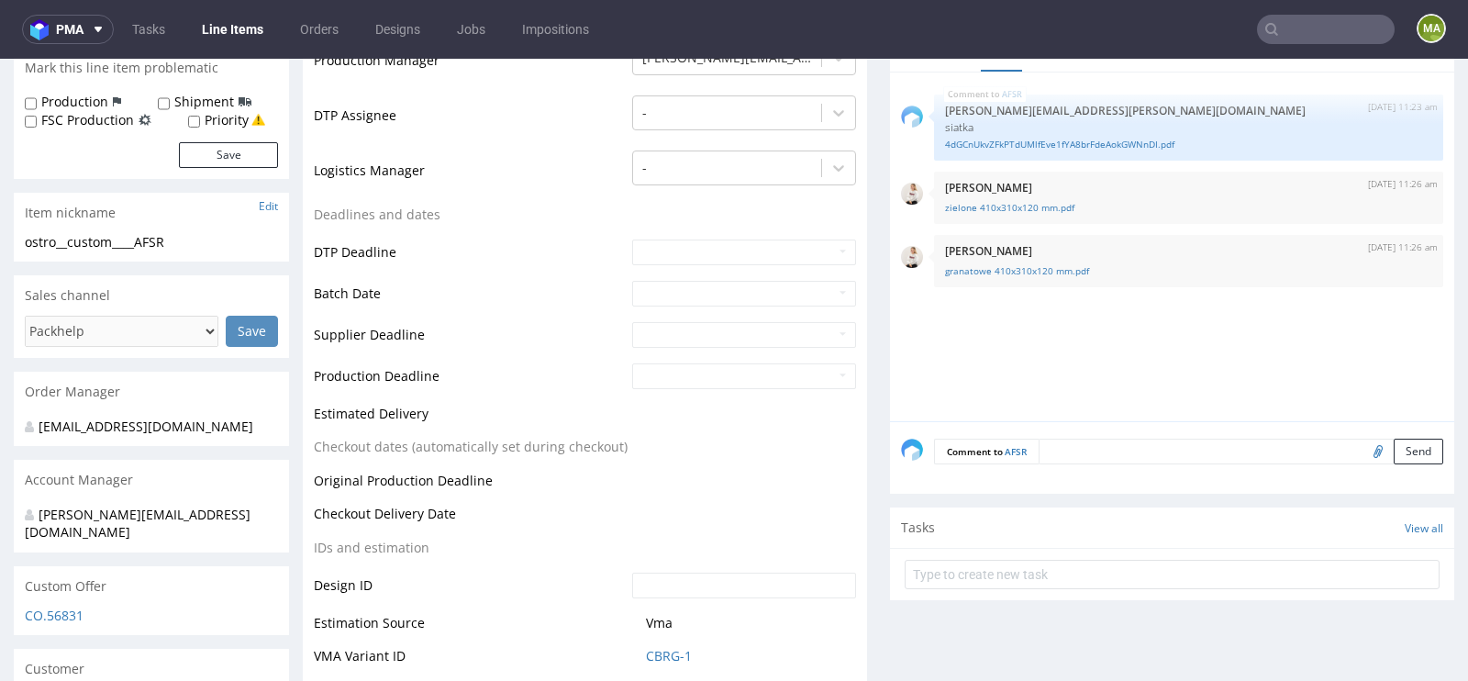
scroll to position [0, 0]
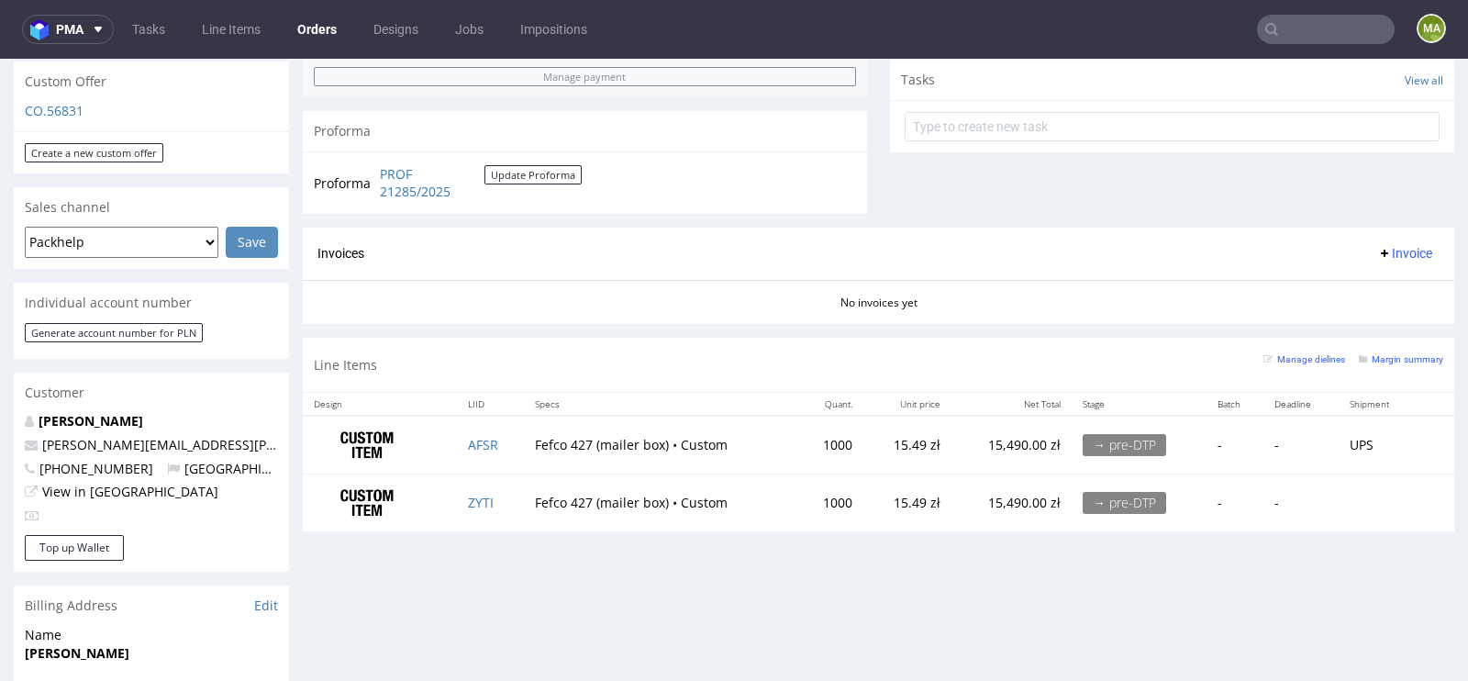
scroll to position [656, 0]
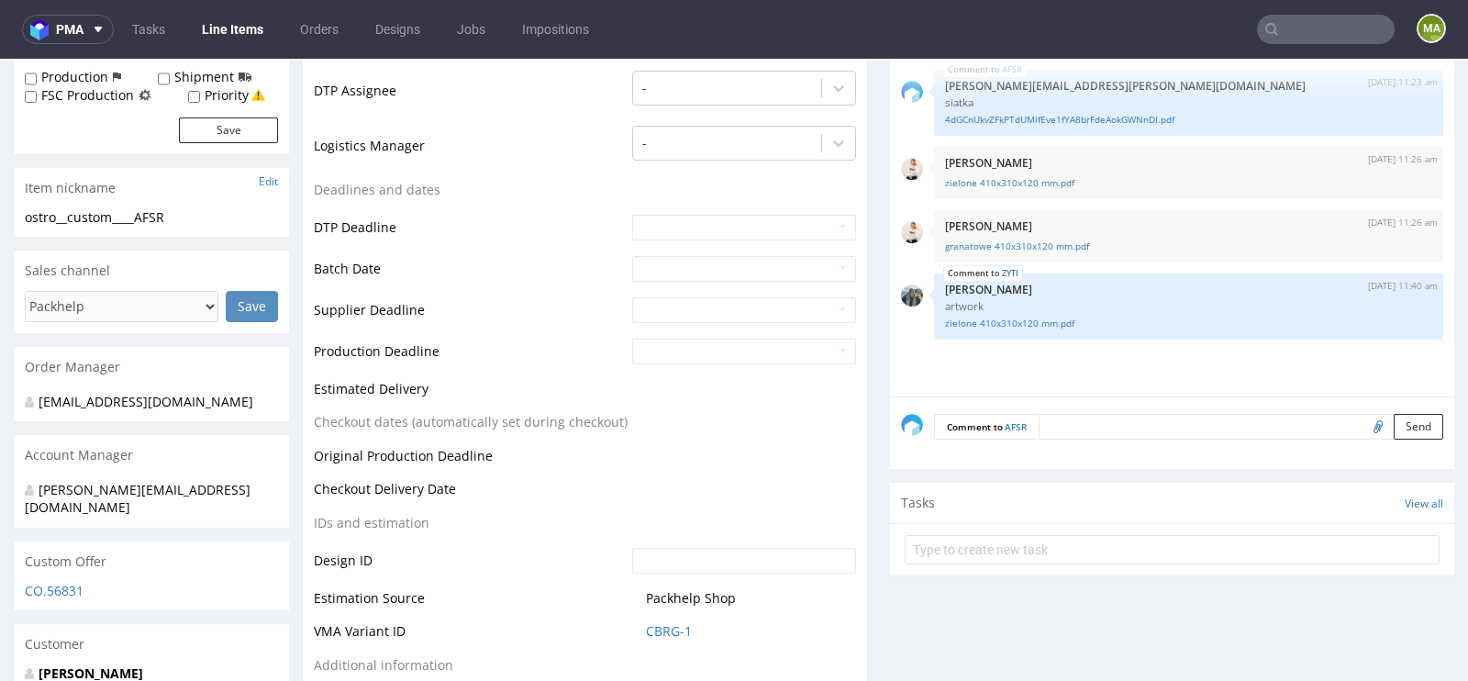
scroll to position [694, 0]
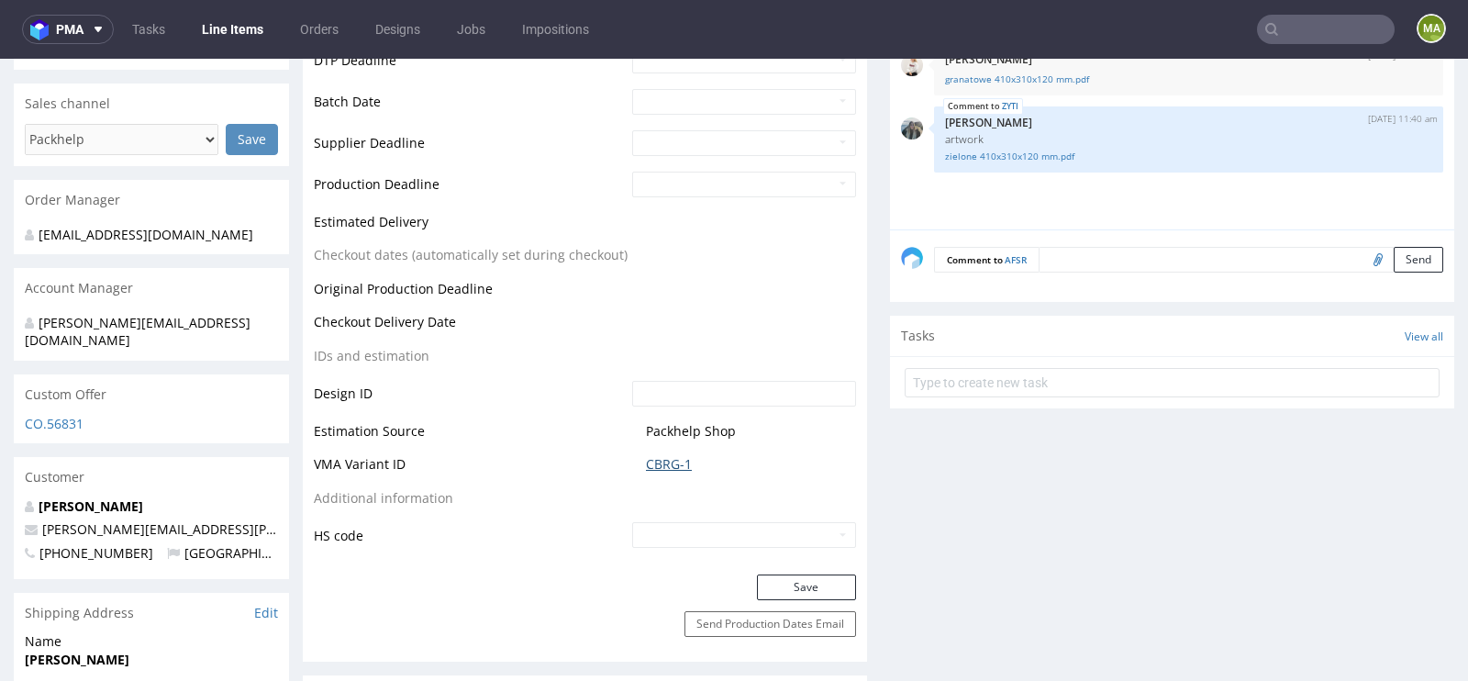
click at [667, 455] on link "CBRG-1" at bounding box center [669, 464] width 46 height 18
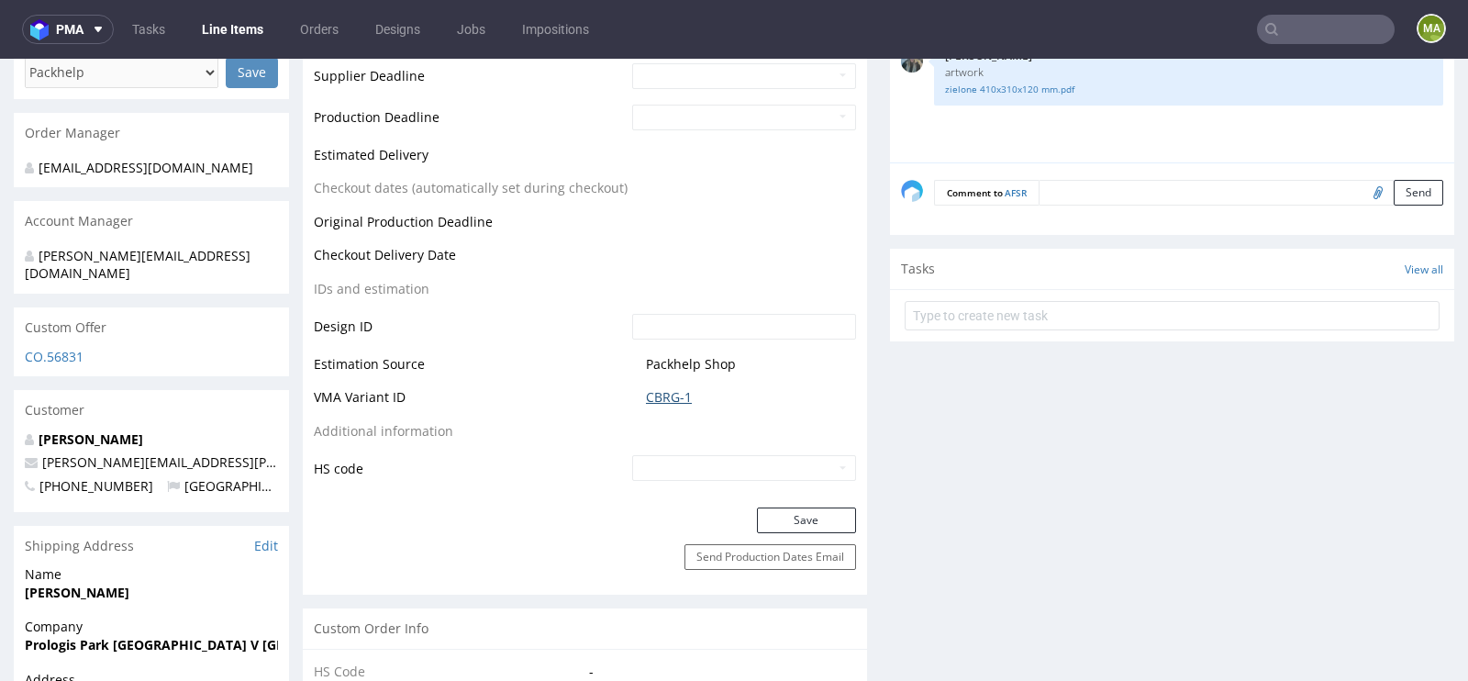
scroll to position [772, 0]
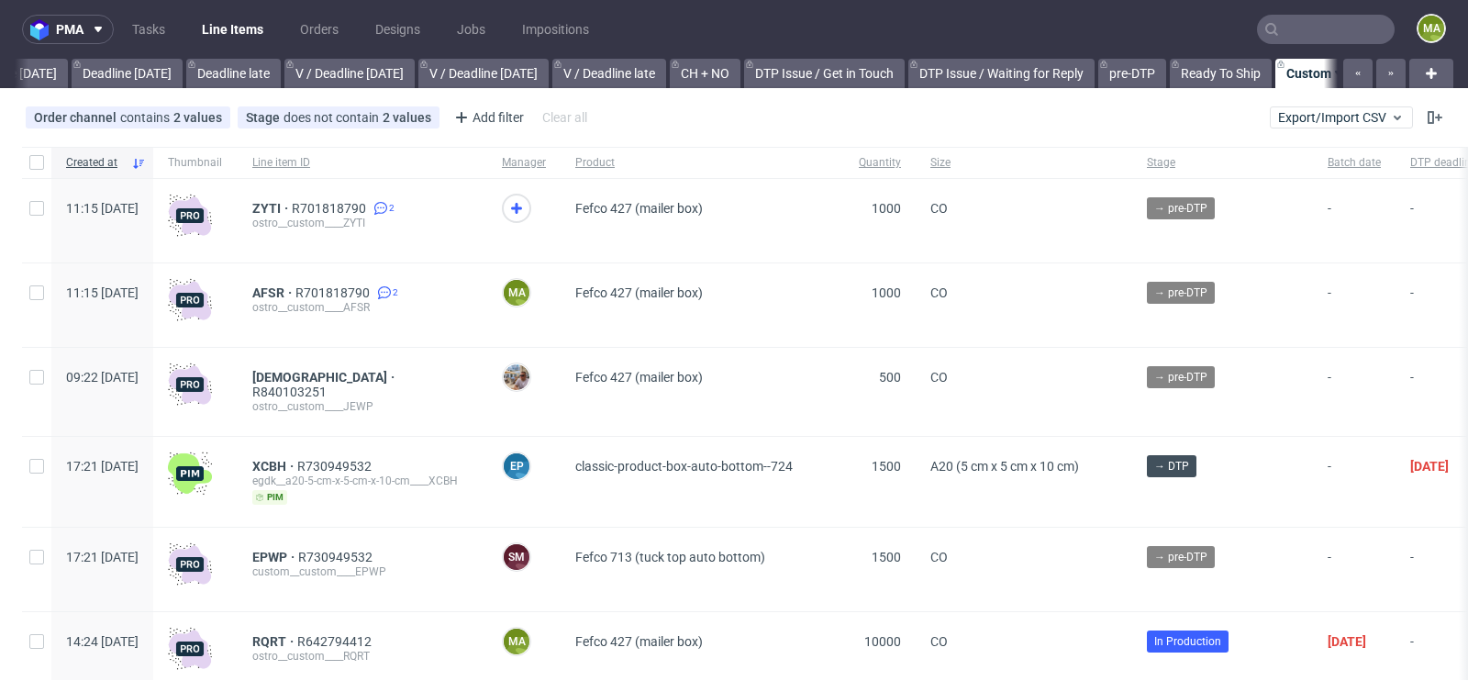
scroll to position [0, 2074]
click at [1302, 21] on input "text" at bounding box center [1326, 29] width 138 height 29
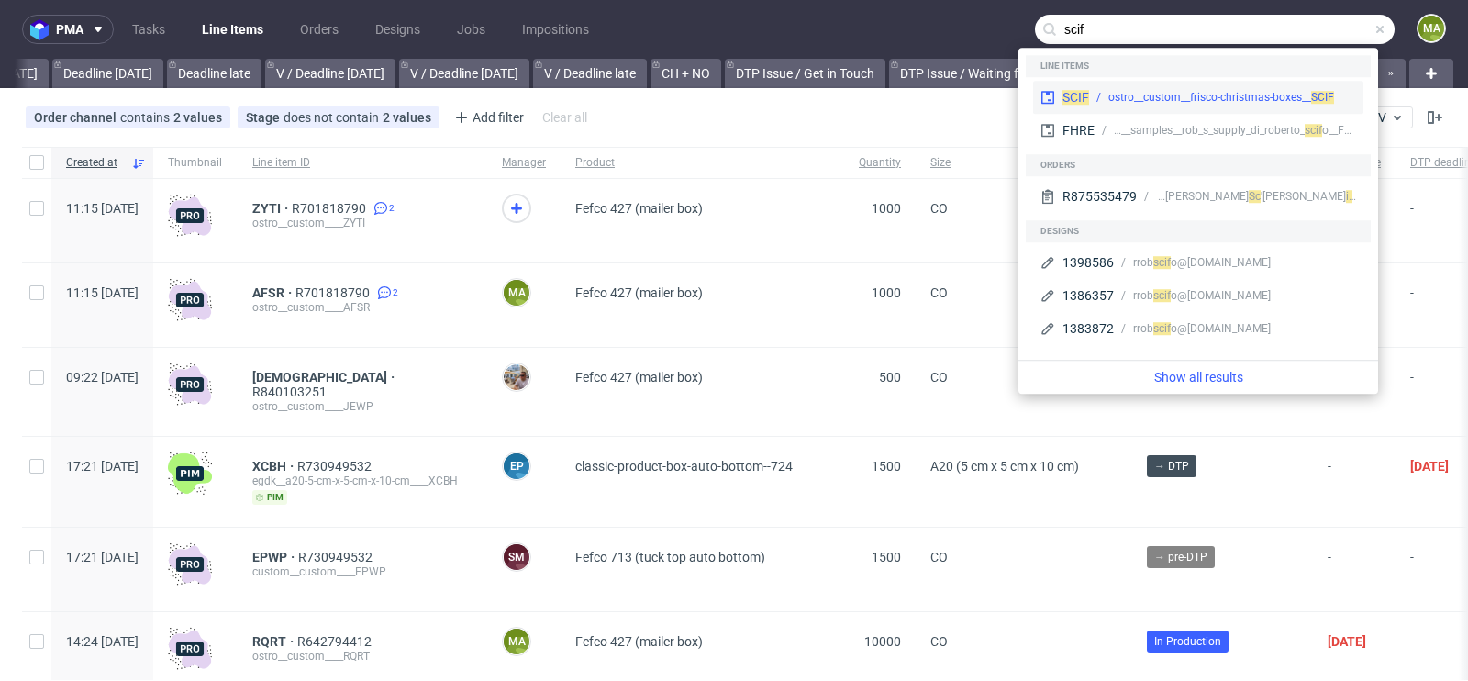
type input "scif"
click at [1143, 91] on div "ostro__custom__frisco-christmas-boxes__ SCIF" at bounding box center [1221, 97] width 226 height 17
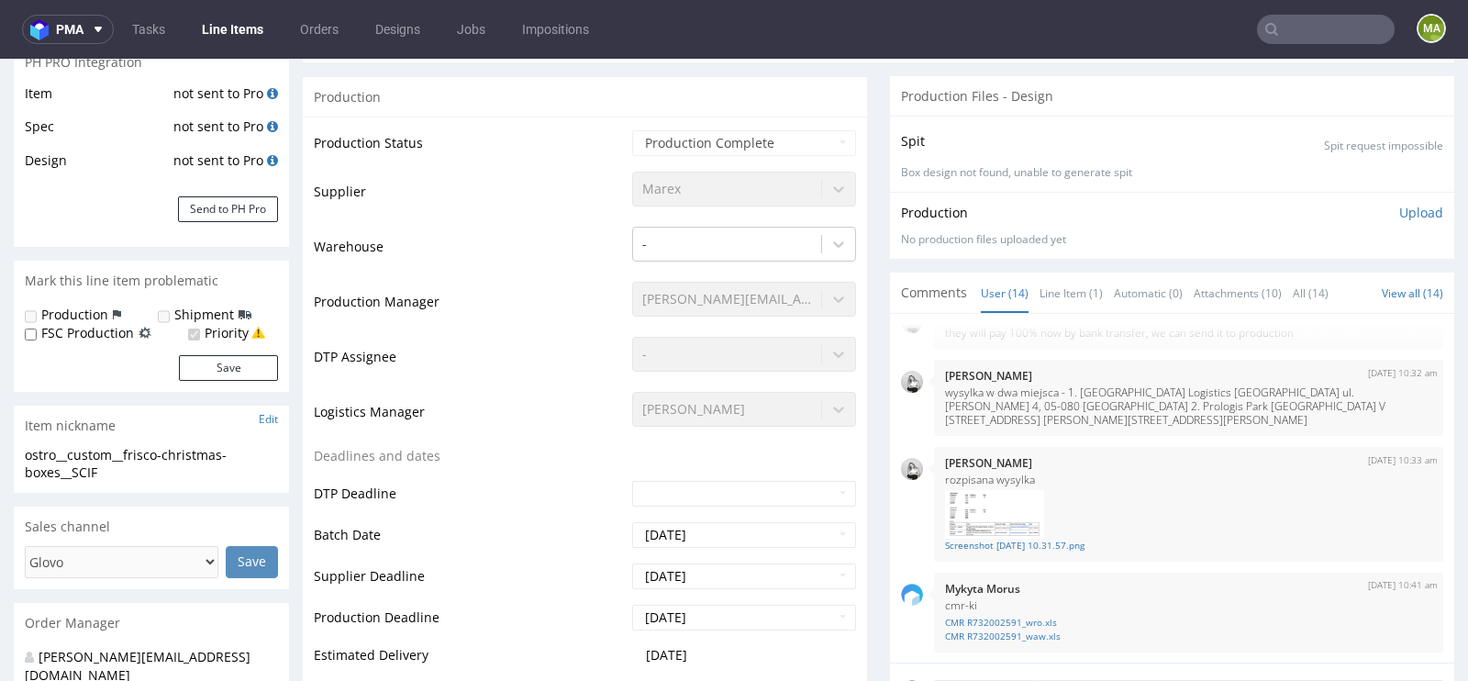
scroll to position [264, 0]
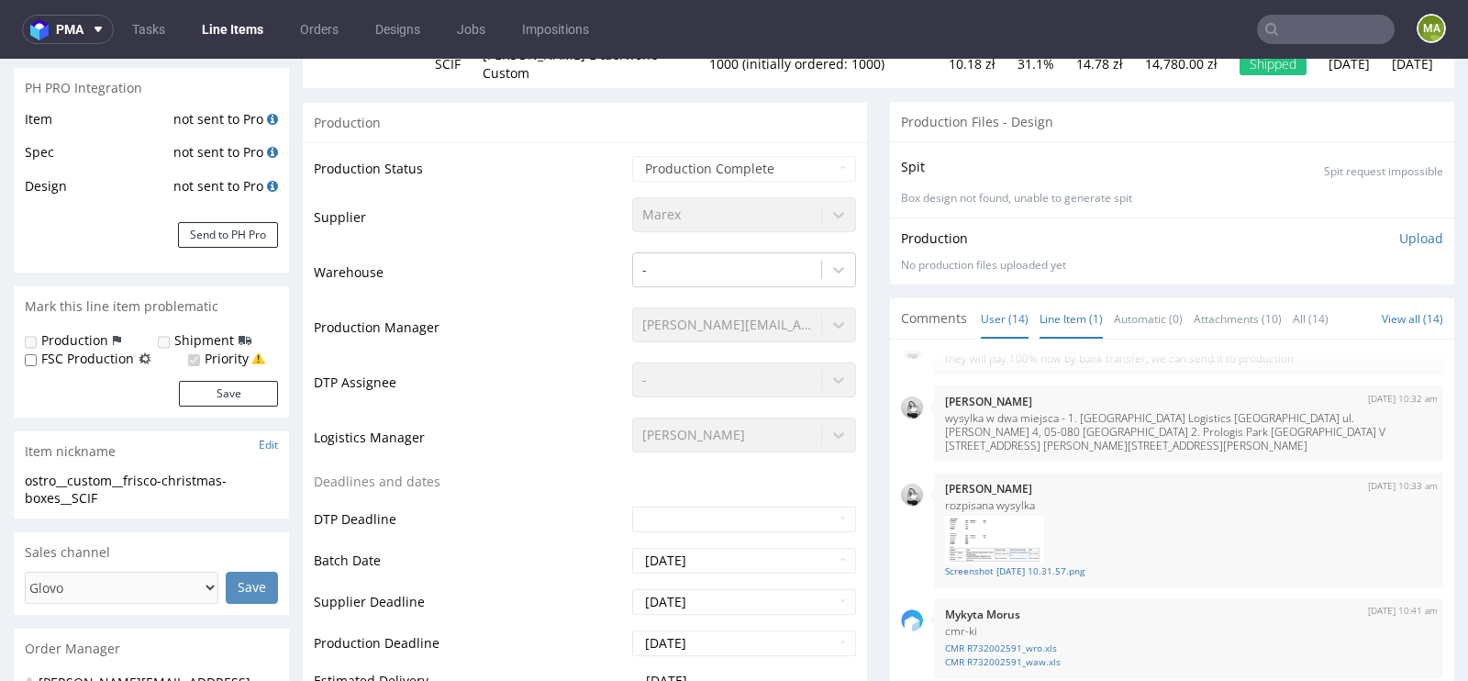
click at [1049, 299] on link "Line Item (1)" at bounding box center [1070, 318] width 63 height 39
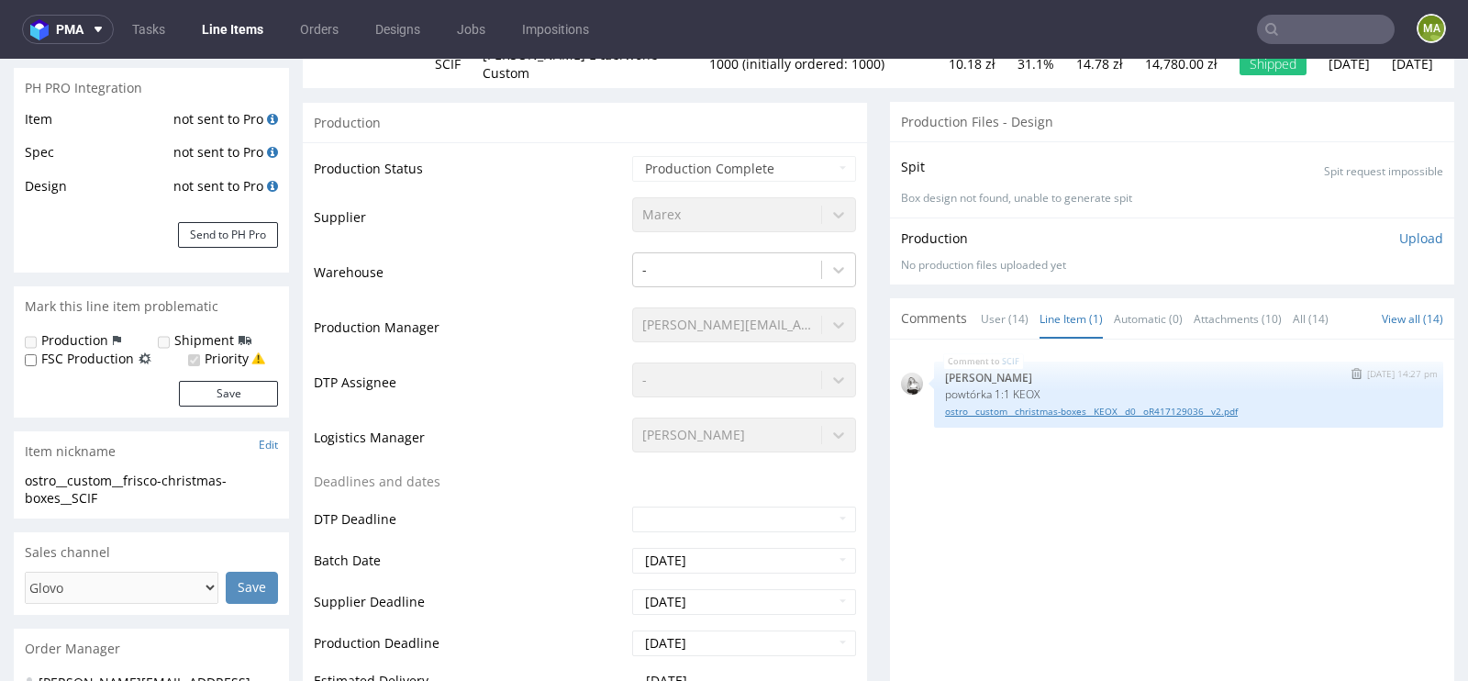
click at [1122, 405] on link "ostro__custom__christmas-boxes__KEOX__d0__oR417129036__v2.pdf" at bounding box center [1188, 412] width 487 height 14
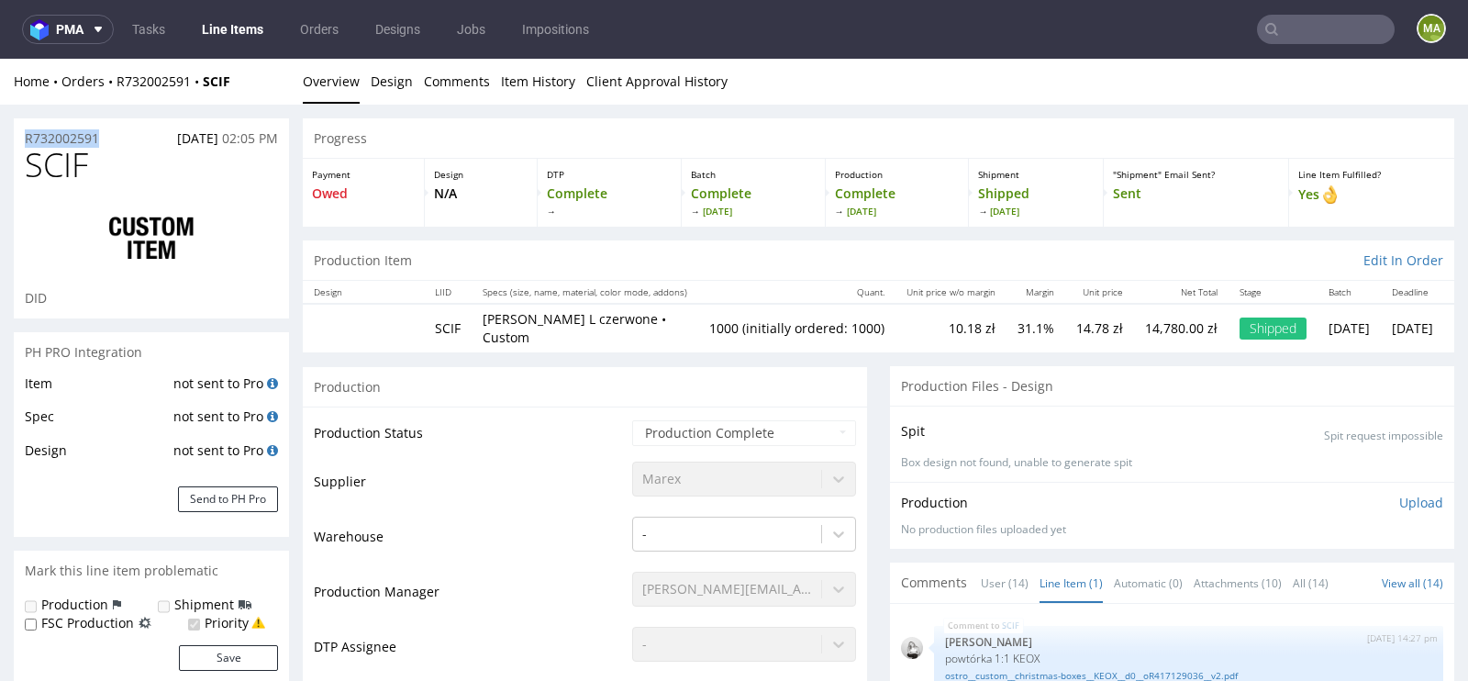
drag, startPoint x: 113, startPoint y: 132, endPoint x: 0, endPoint y: 133, distance: 112.8
copy p "R732002591"
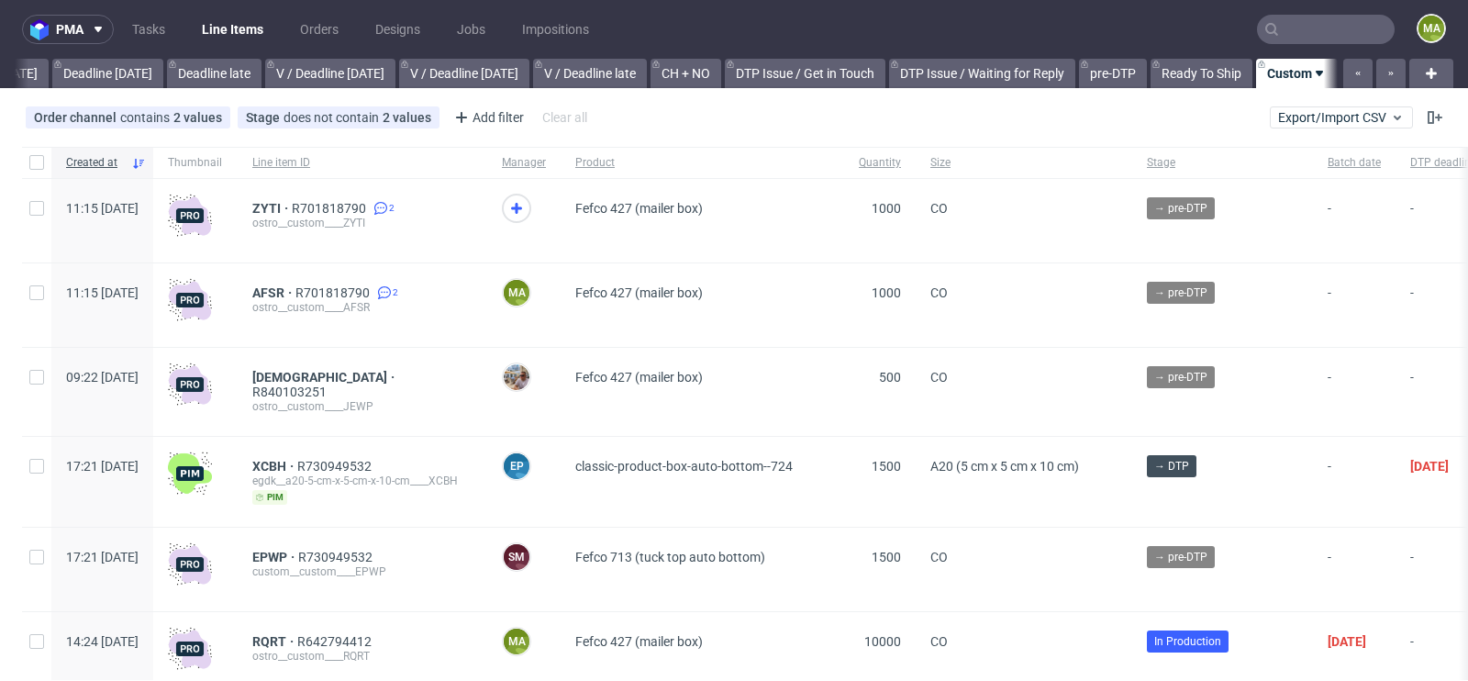
scroll to position [0, 2074]
click at [522, 209] on use at bounding box center [516, 208] width 11 height 11
click at [292, 206] on span "ZYTI" at bounding box center [271, 208] width 39 height 15
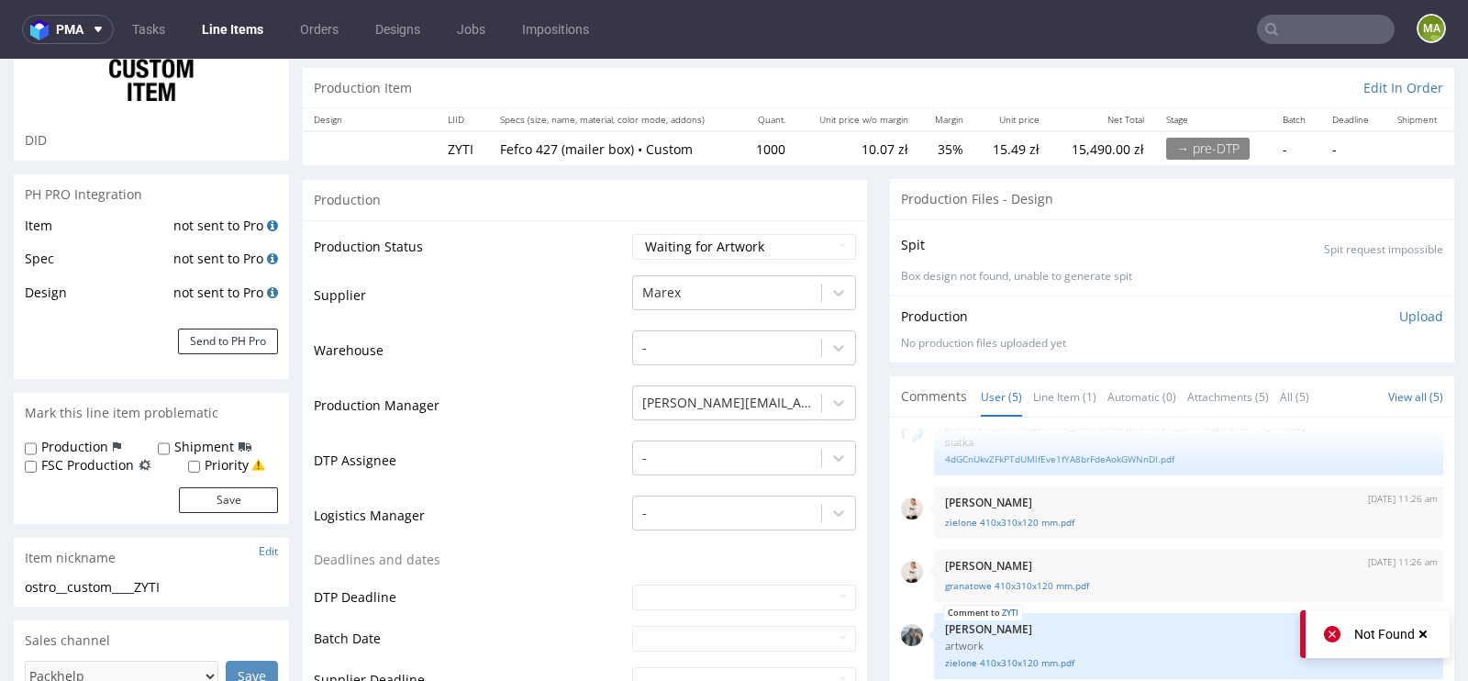
scroll to position [308, 0]
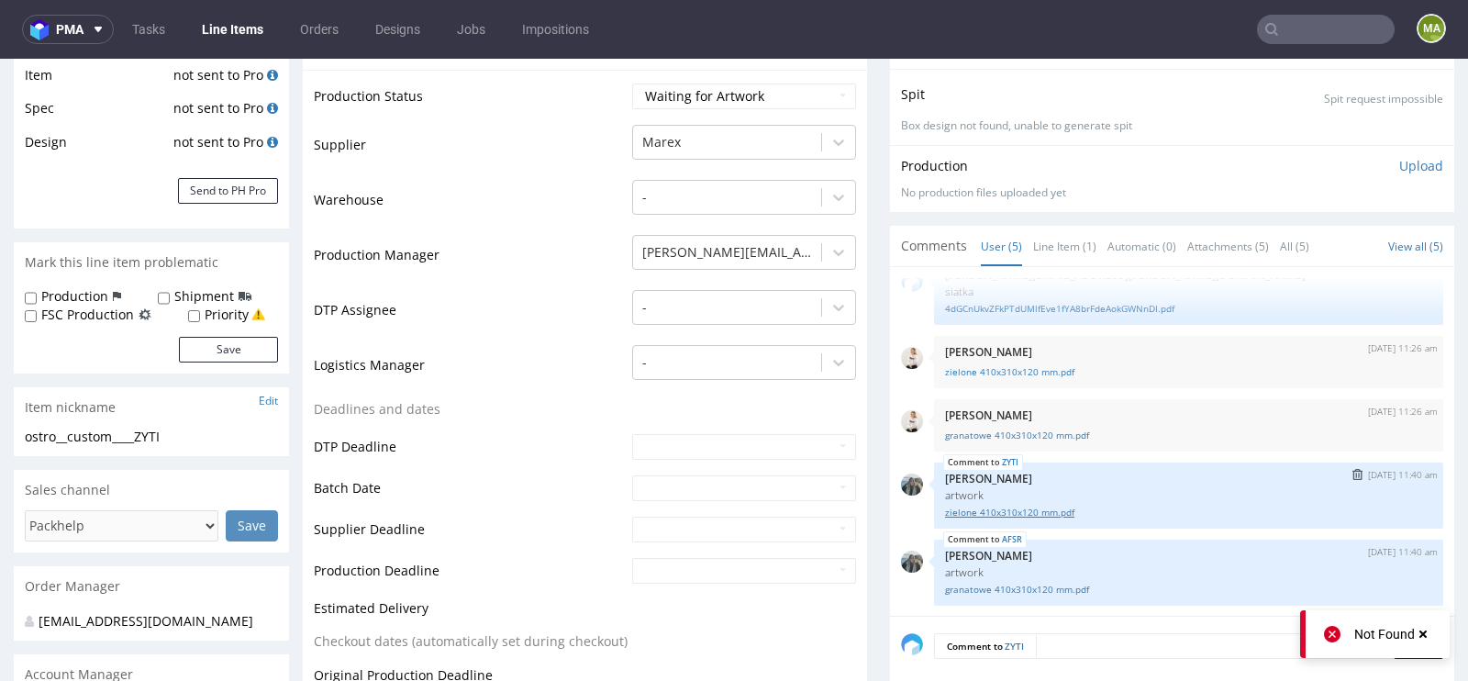
click at [1011, 511] on link "zielone 410x310x120 mm.pdf" at bounding box center [1188, 512] width 487 height 14
click at [994, 583] on link "granatowe 410x310x120 mm.pdf" at bounding box center [1188, 590] width 487 height 14
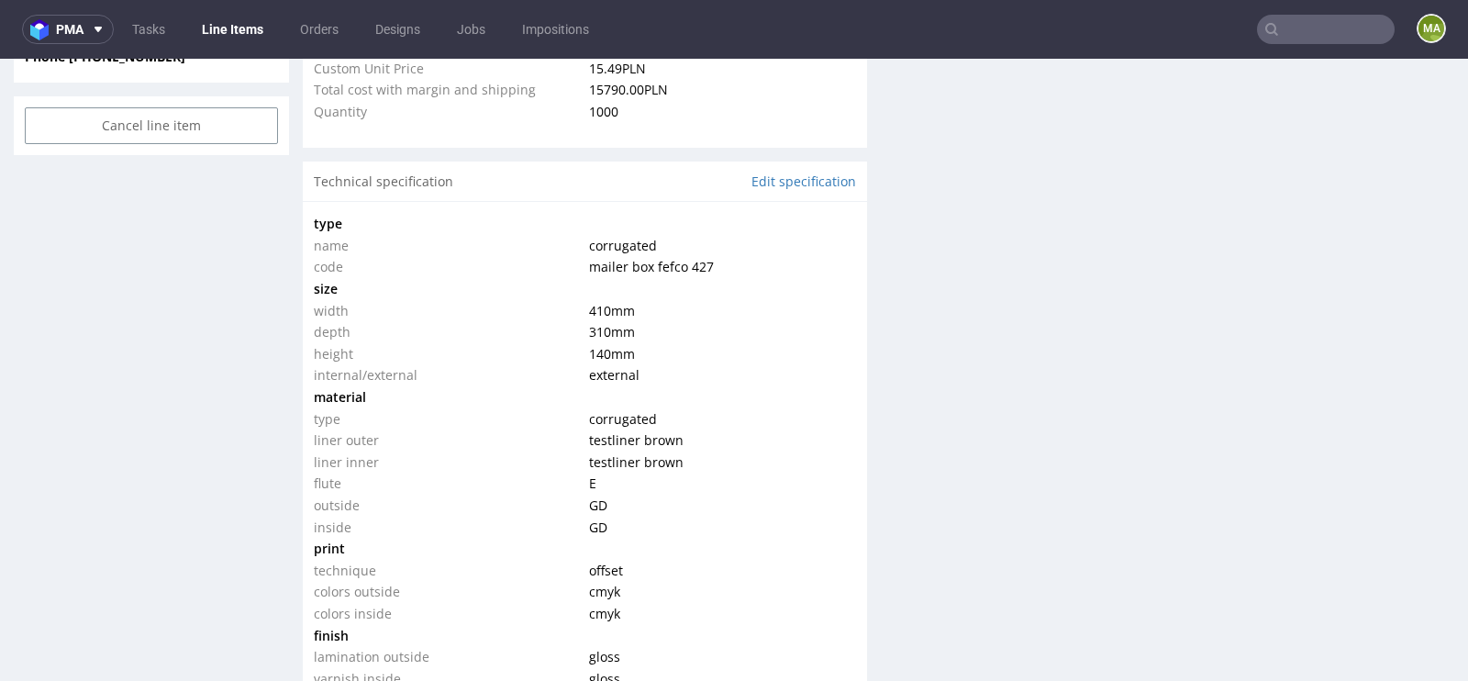
scroll to position [425, 0]
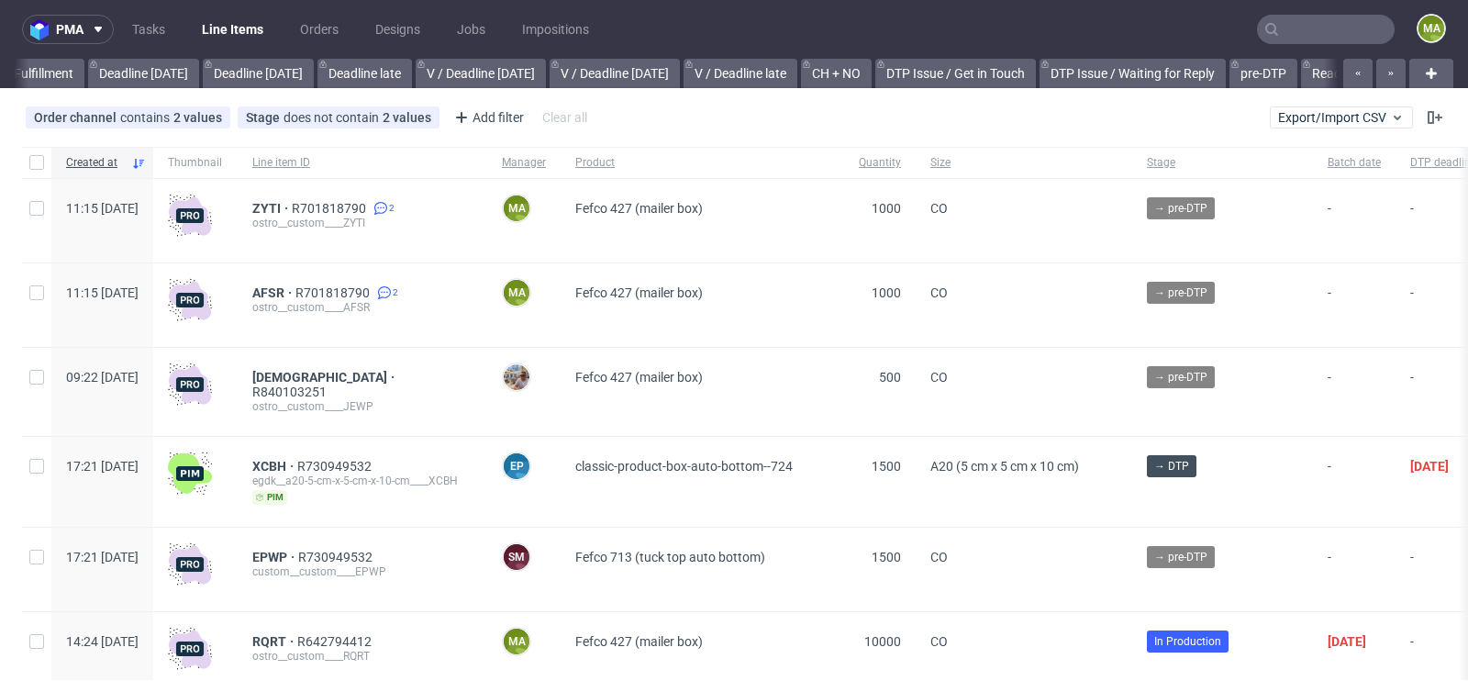
scroll to position [0, 2074]
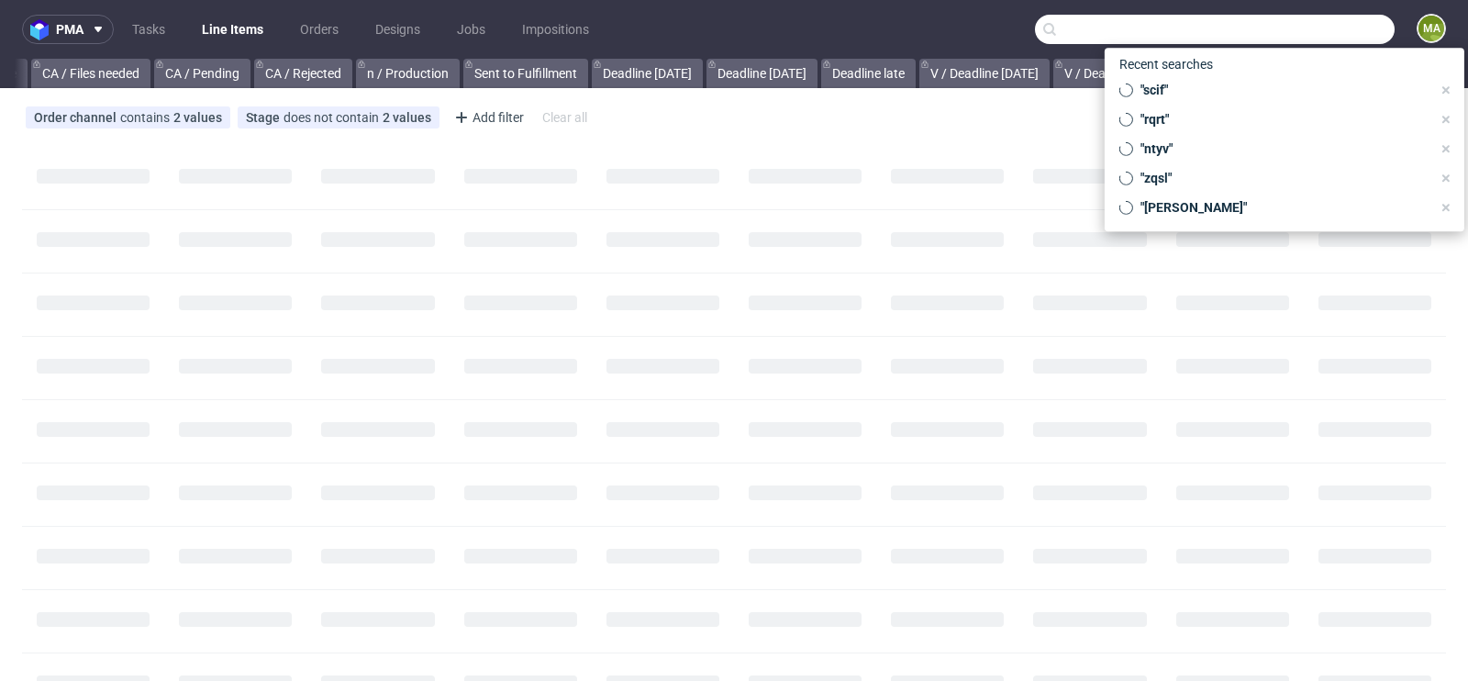
click at [1291, 38] on input "text" at bounding box center [1215, 29] width 360 height 29
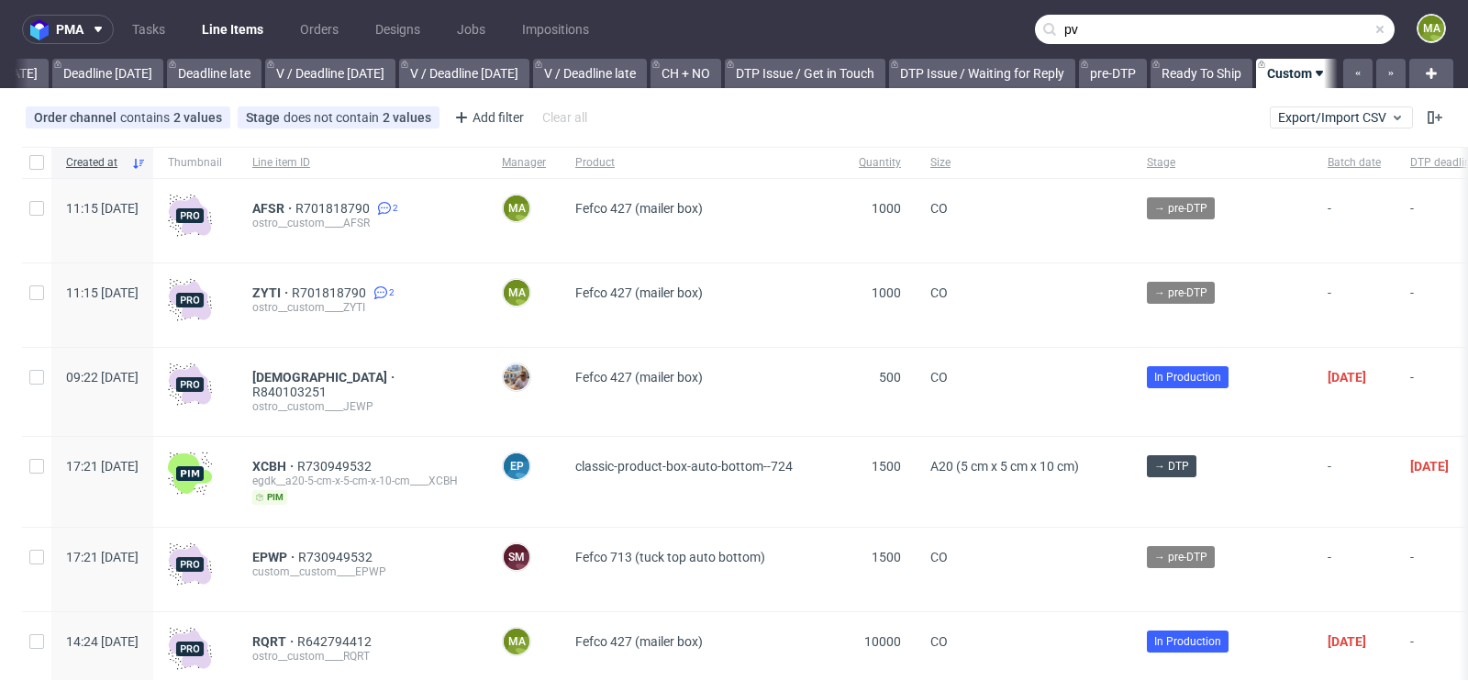
scroll to position [0, 2074]
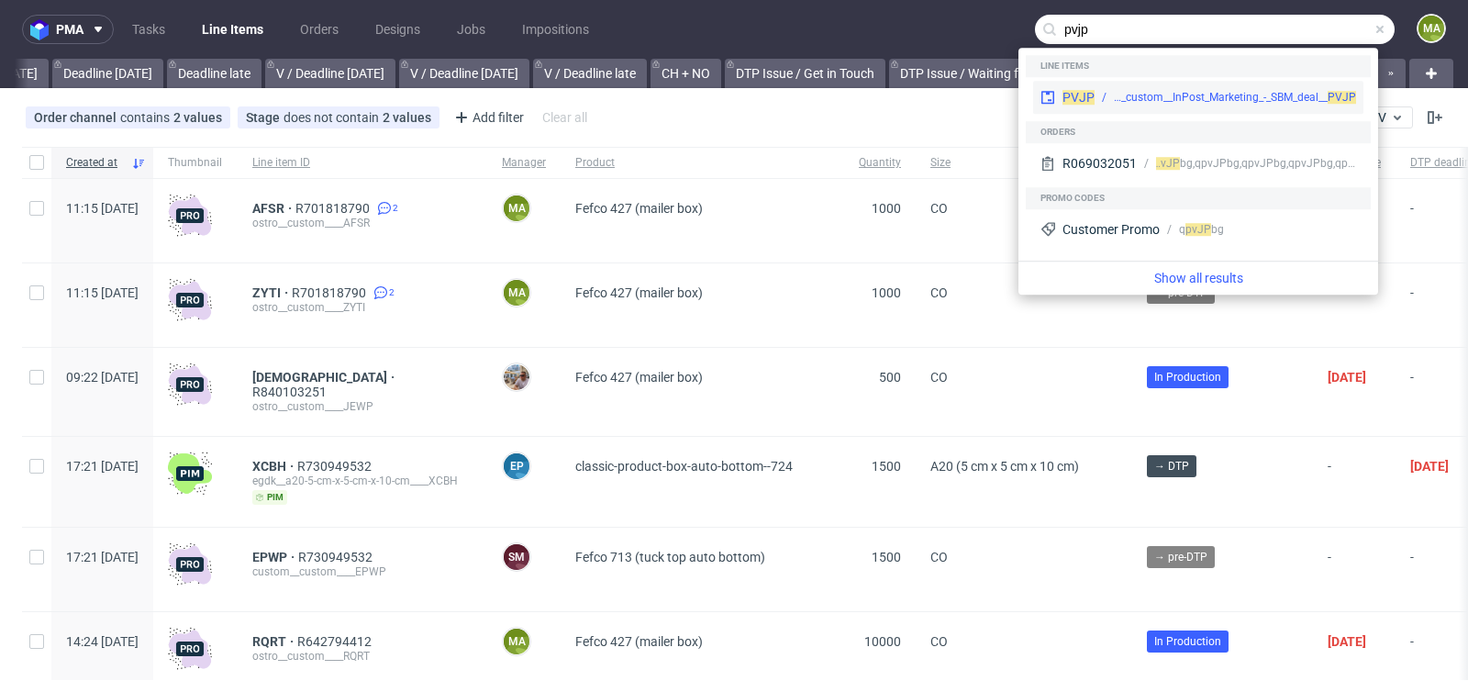
type input "pvjp"
click at [1185, 100] on div "adp__custom__InPost_Marketing_-_SBM_deal__ PVJP" at bounding box center [1235, 97] width 242 height 17
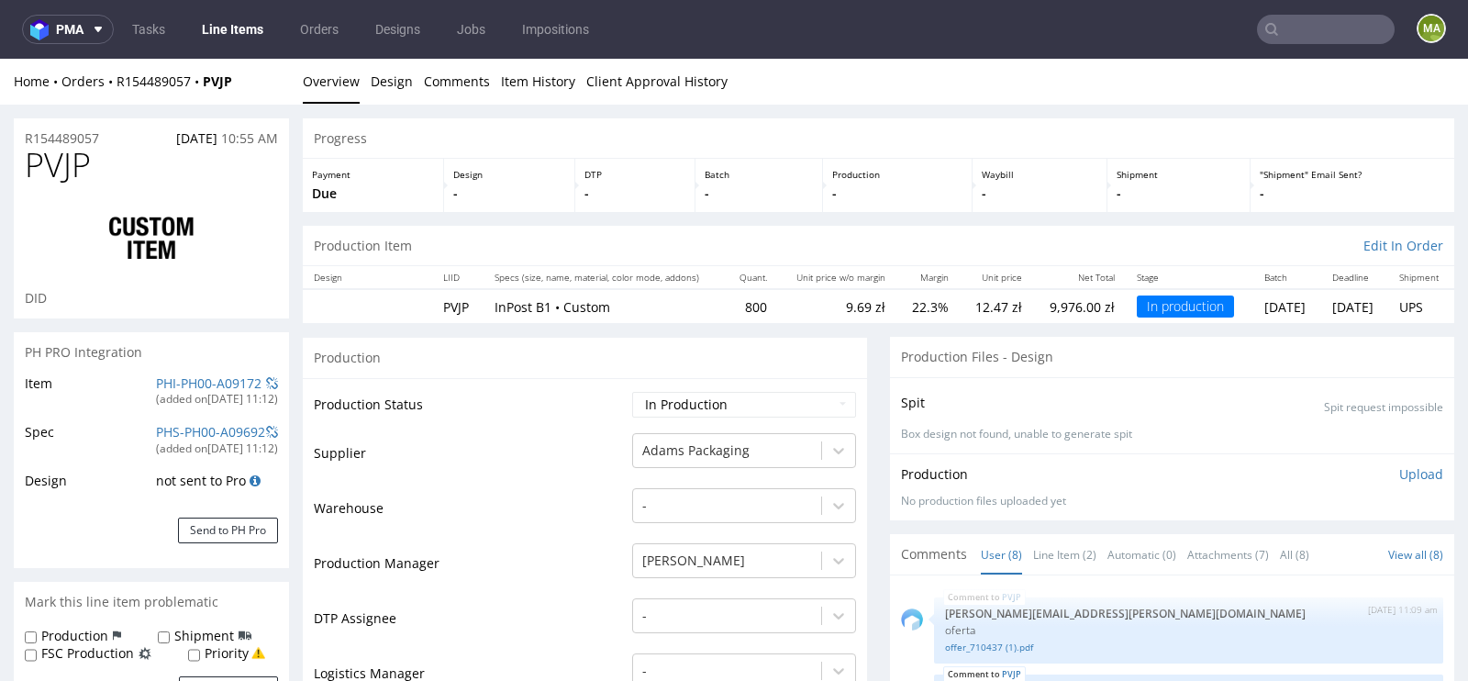
scroll to position [694, 0]
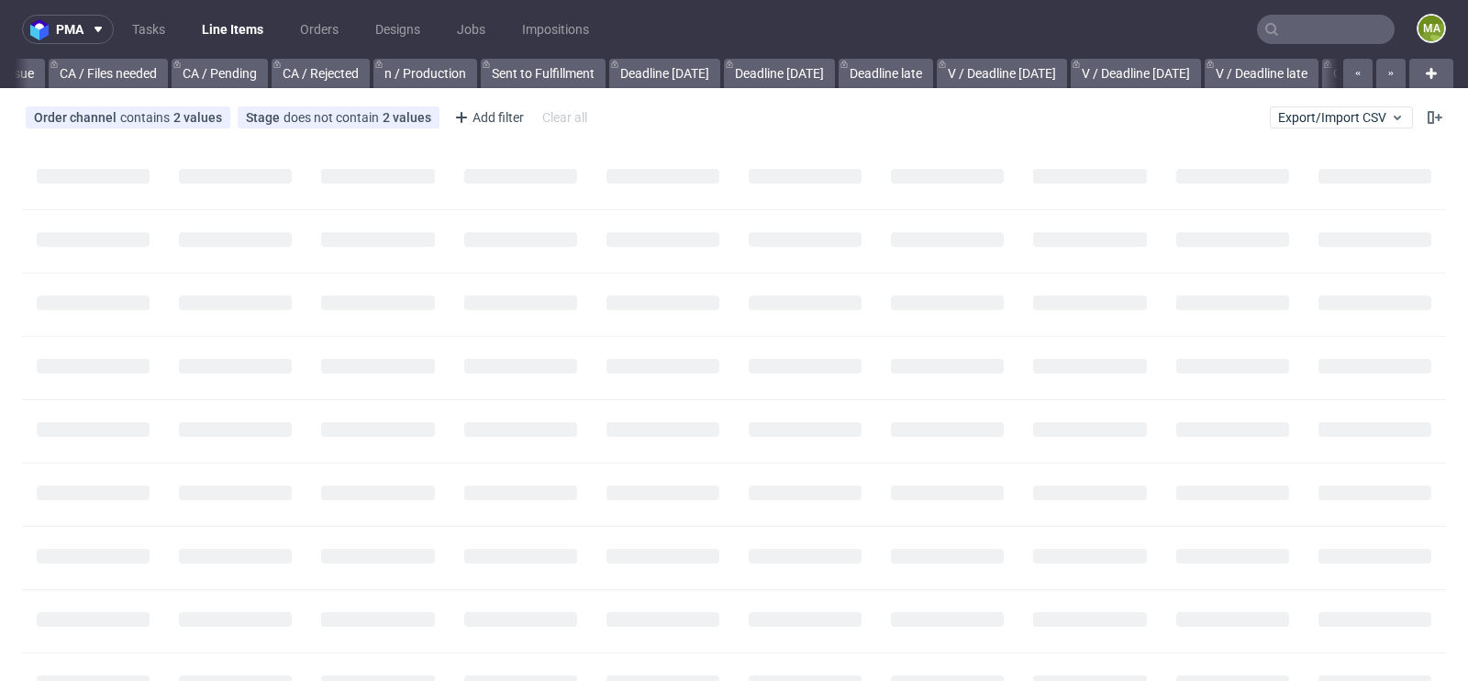
click at [1292, 23] on input "text" at bounding box center [1326, 29] width 138 height 29
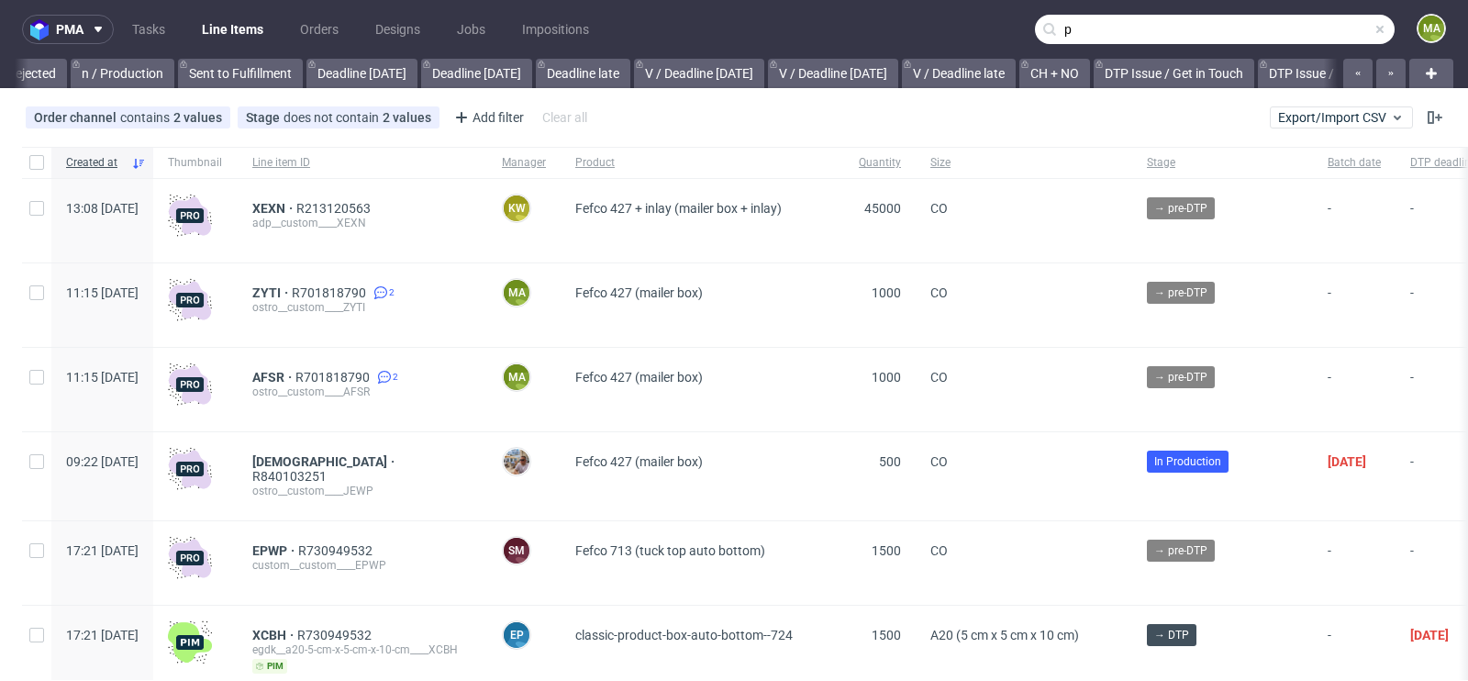
scroll to position [0, 2074]
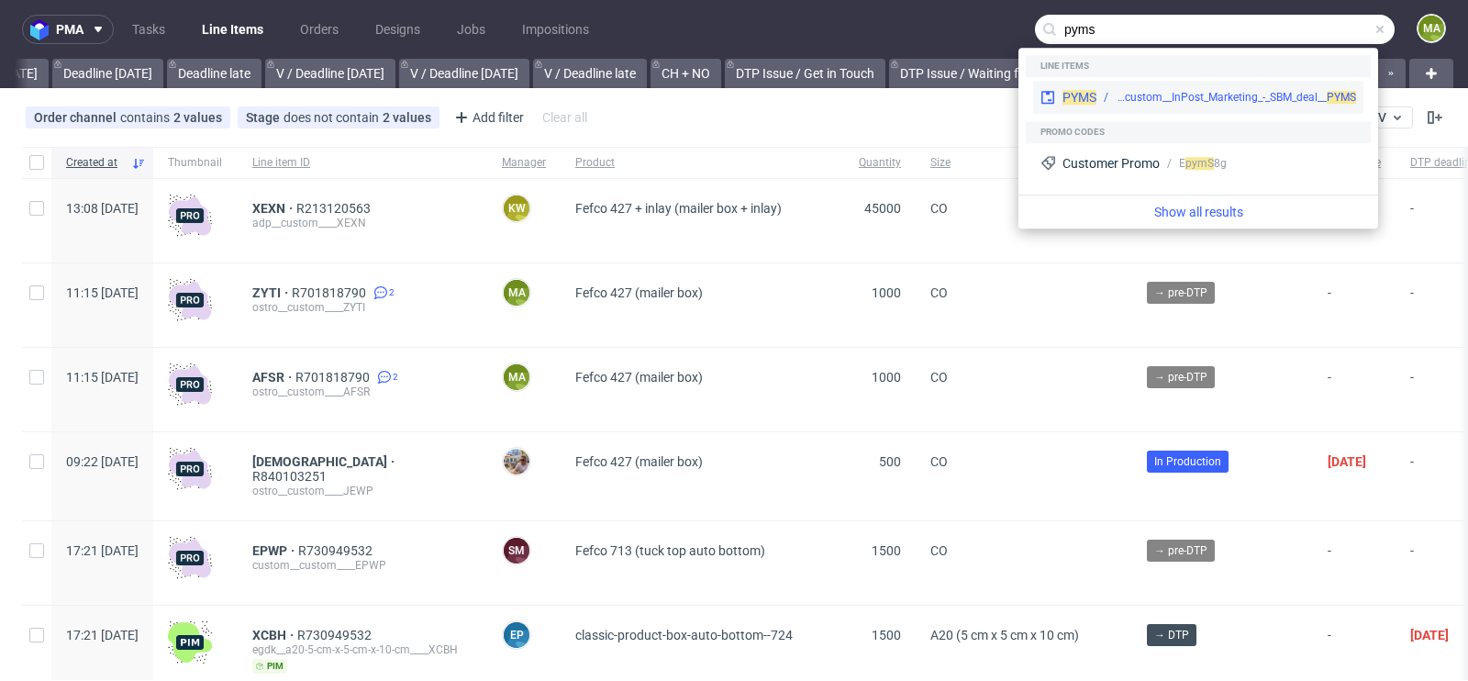
type input "pyms"
click at [1158, 94] on div "adp__custom__InPost_Marketing_-_SBM_deal__ PYMS" at bounding box center [1236, 97] width 240 height 17
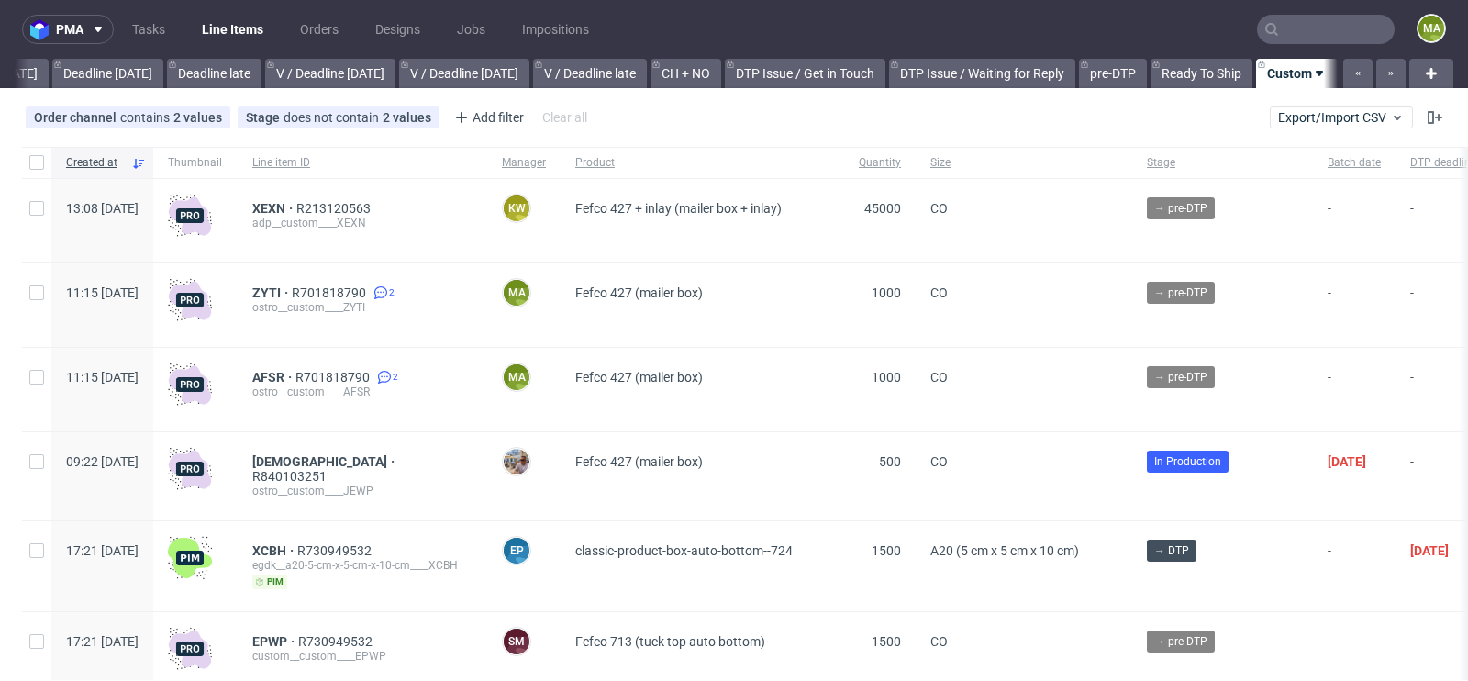
scroll to position [0, 2074]
click at [292, 295] on span "ZYTI" at bounding box center [271, 292] width 39 height 15
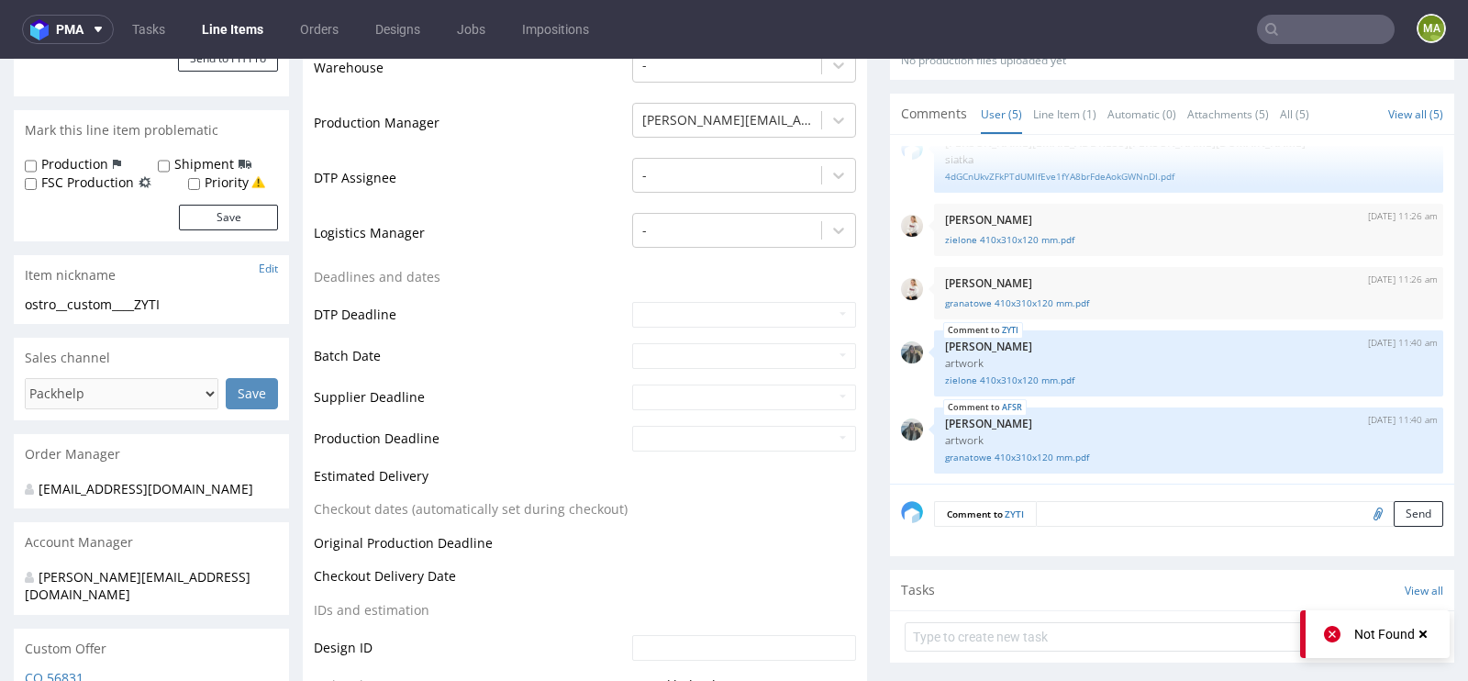
scroll to position [442, 0]
click at [1015, 375] on link "zielone 410x310x120 mm.pdf" at bounding box center [1188, 379] width 487 height 14
click at [1005, 449] on link "granatowe 410x310x120 mm.pdf" at bounding box center [1188, 456] width 487 height 14
click at [1038, 372] on link "zielone 410x310x120 mm.pdf" at bounding box center [1188, 379] width 487 height 14
click at [1010, 457] on link "granatowe 410x310x120 mm.pdf" at bounding box center [1188, 456] width 487 height 14
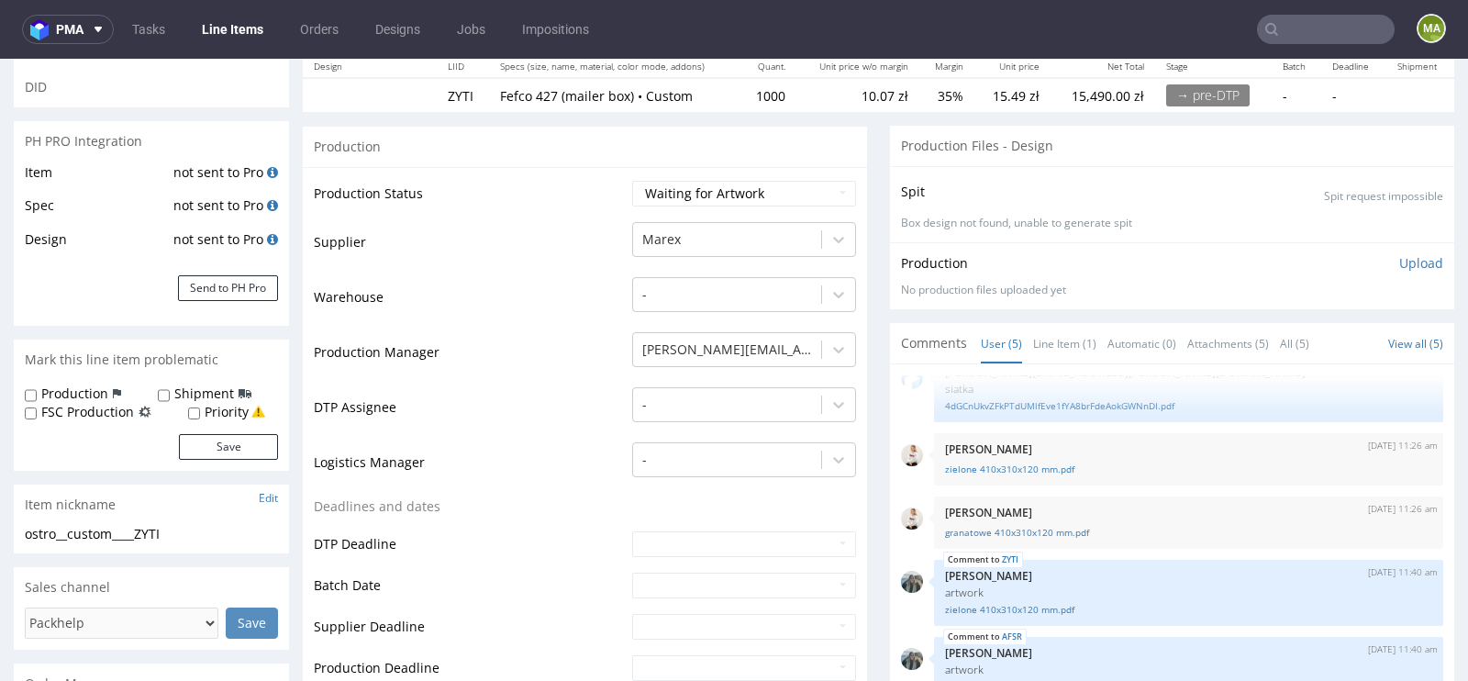
scroll to position [237, 0]
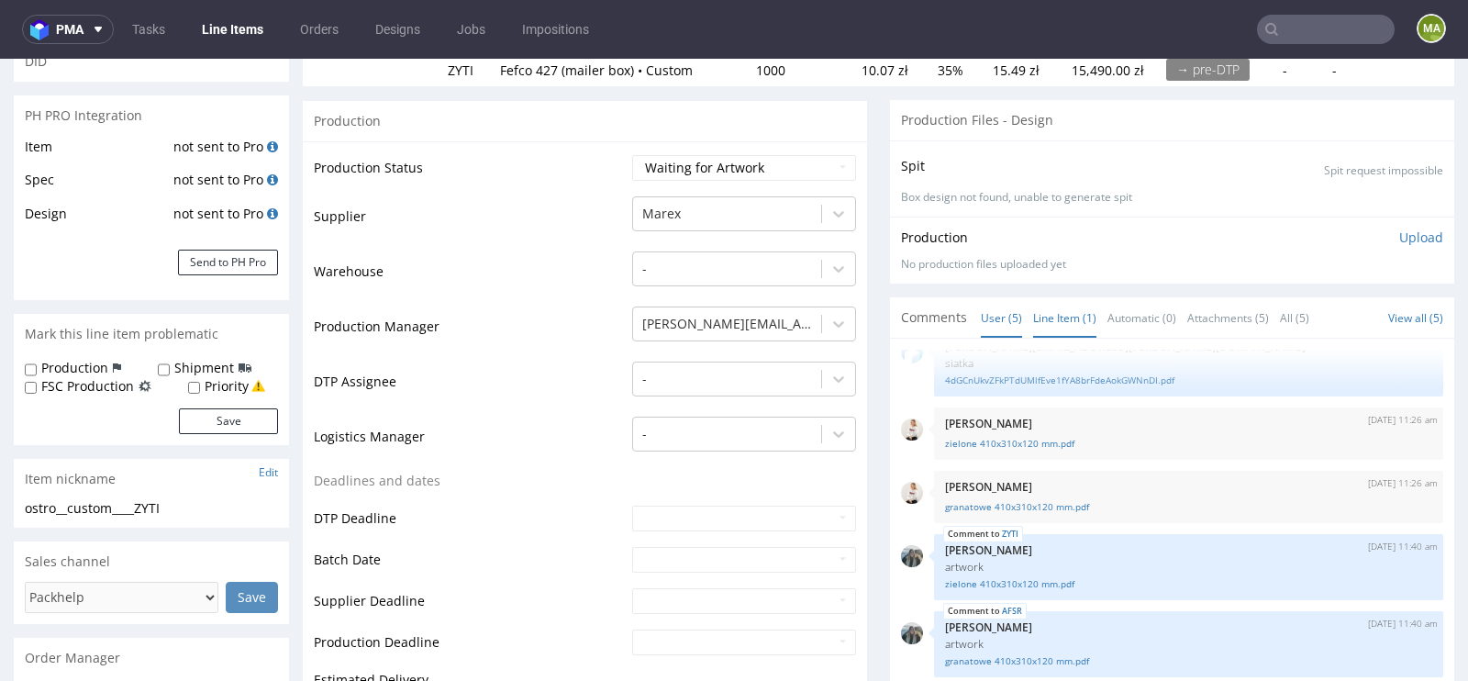
click at [1082, 323] on link "Line Item (1)" at bounding box center [1064, 317] width 63 height 39
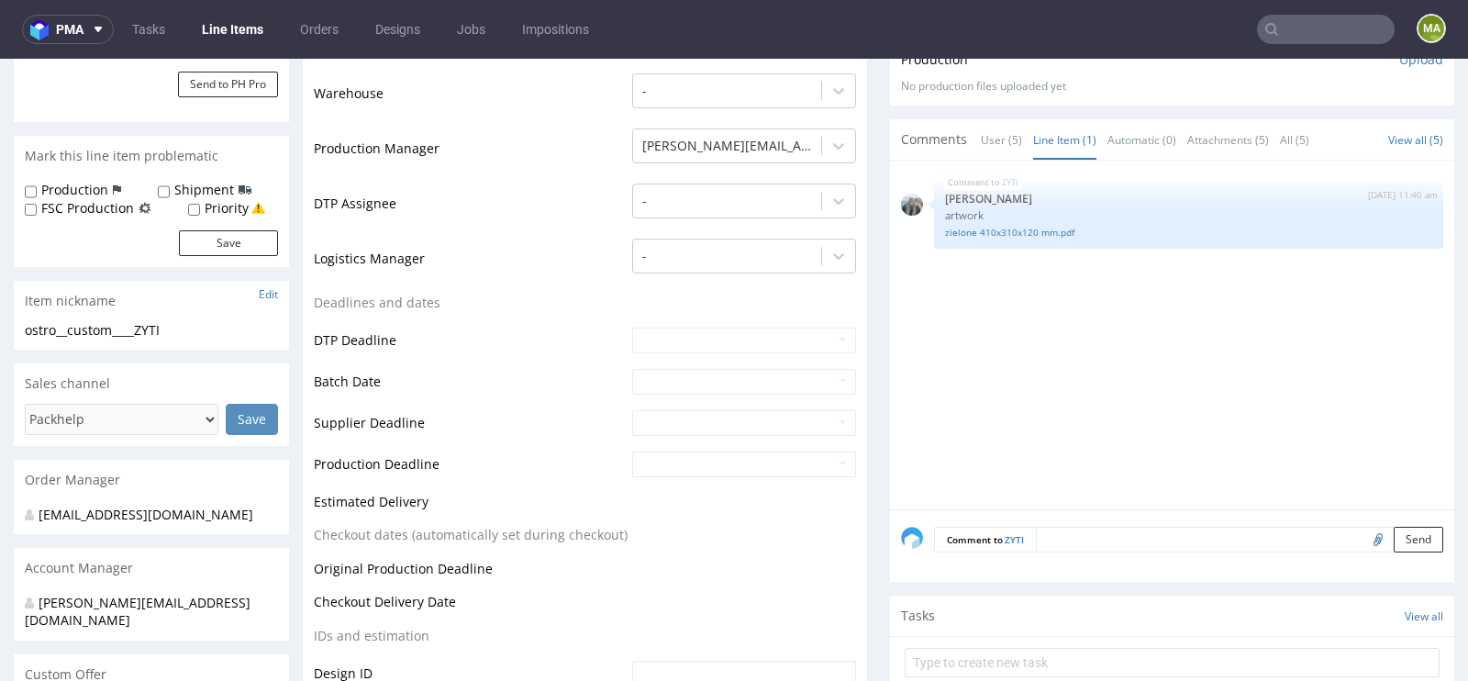
scroll to position [474, 0]
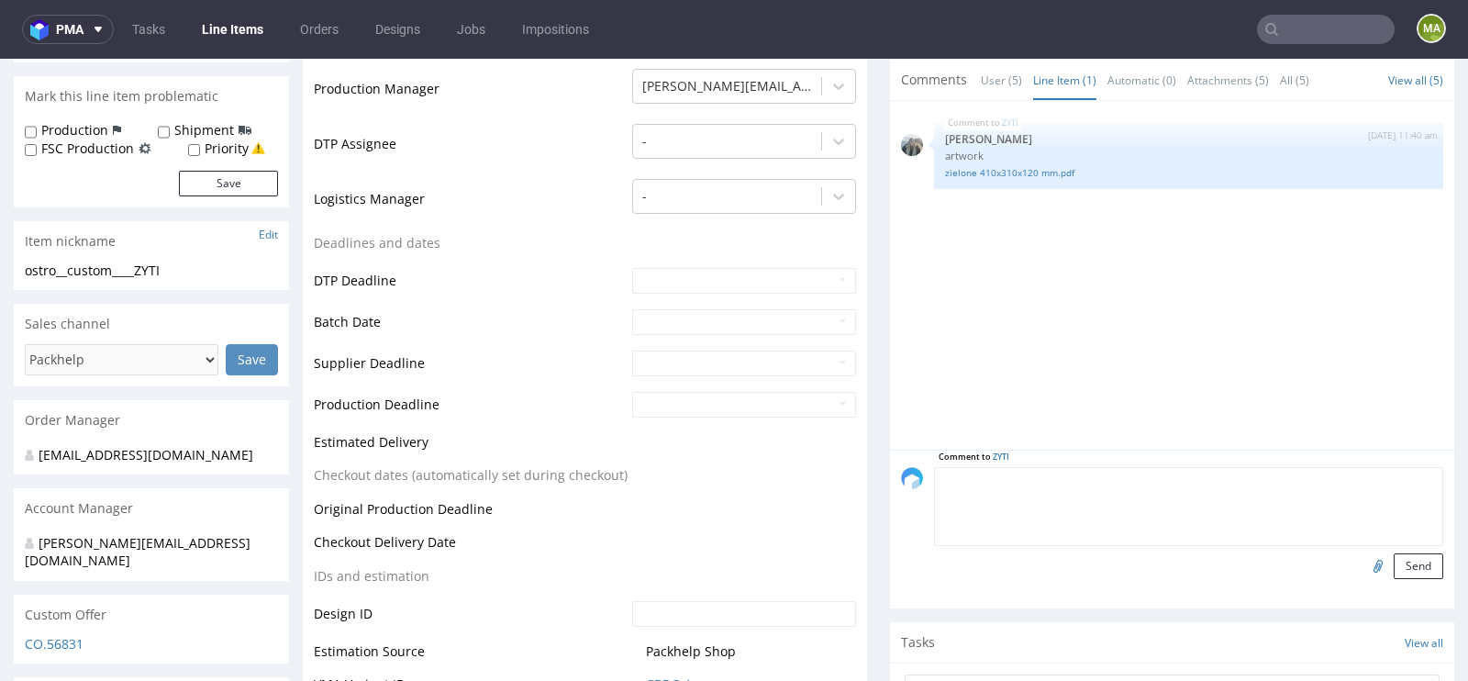
click at [1099, 479] on textarea at bounding box center [1188, 506] width 509 height 79
type textarea "wewnętrznie zielony kolor z pliku na całej powierzchni"
click at [1408, 568] on button "Send" at bounding box center [1418, 566] width 50 height 26
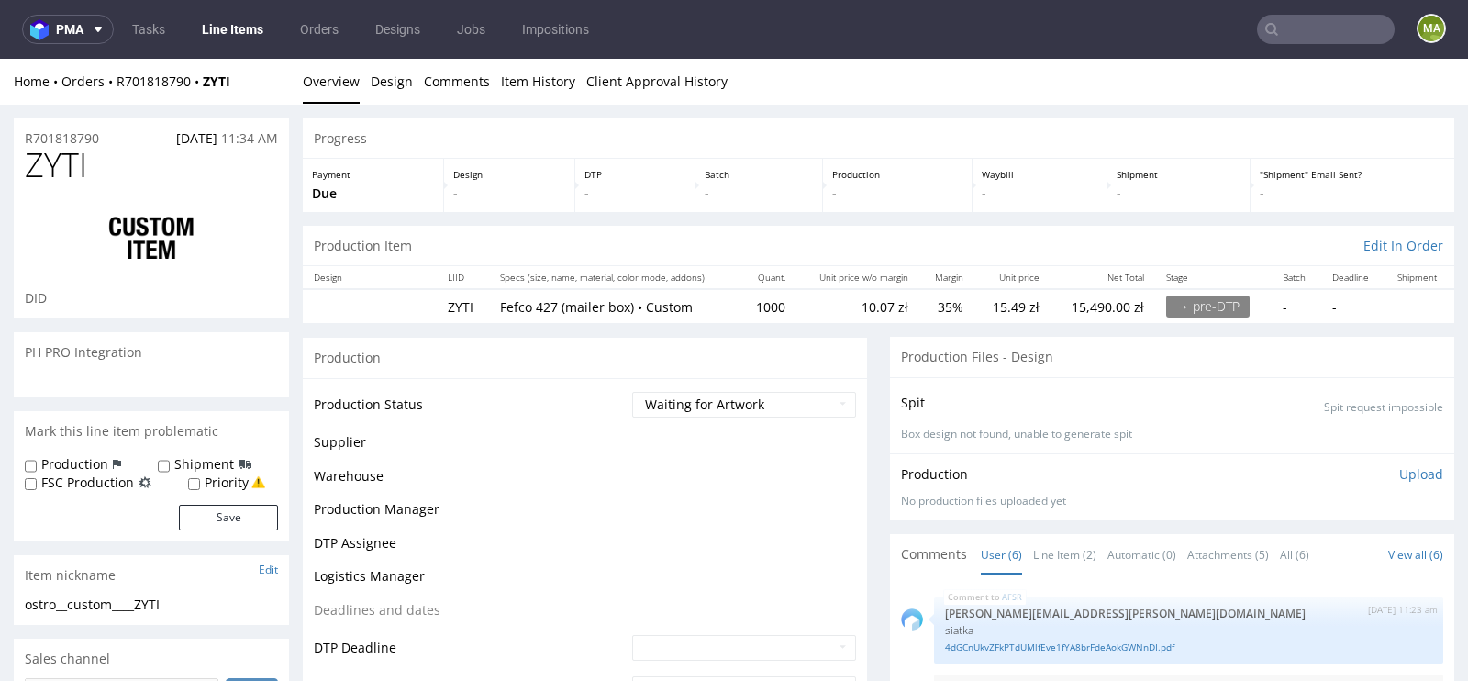
scroll to position [90, 0]
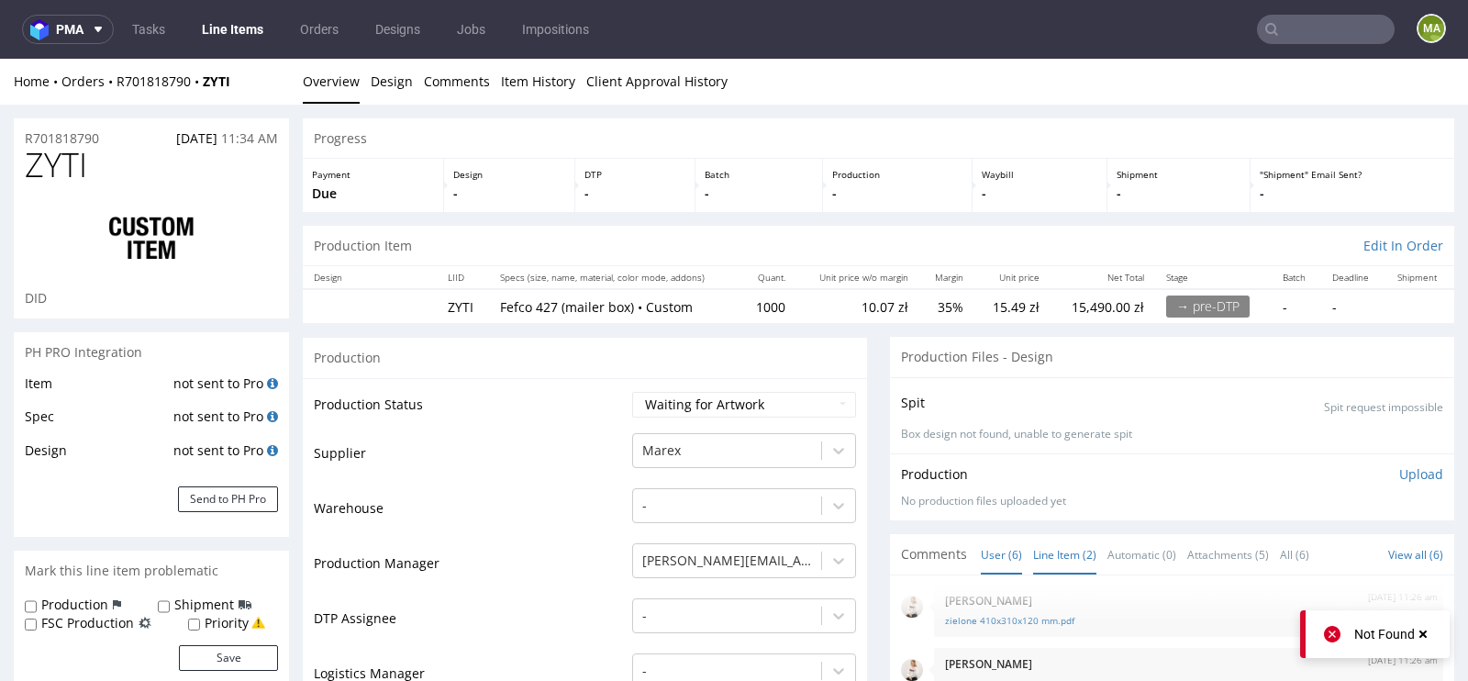
click at [1061, 550] on link "Line Item (2)" at bounding box center [1064, 554] width 63 height 39
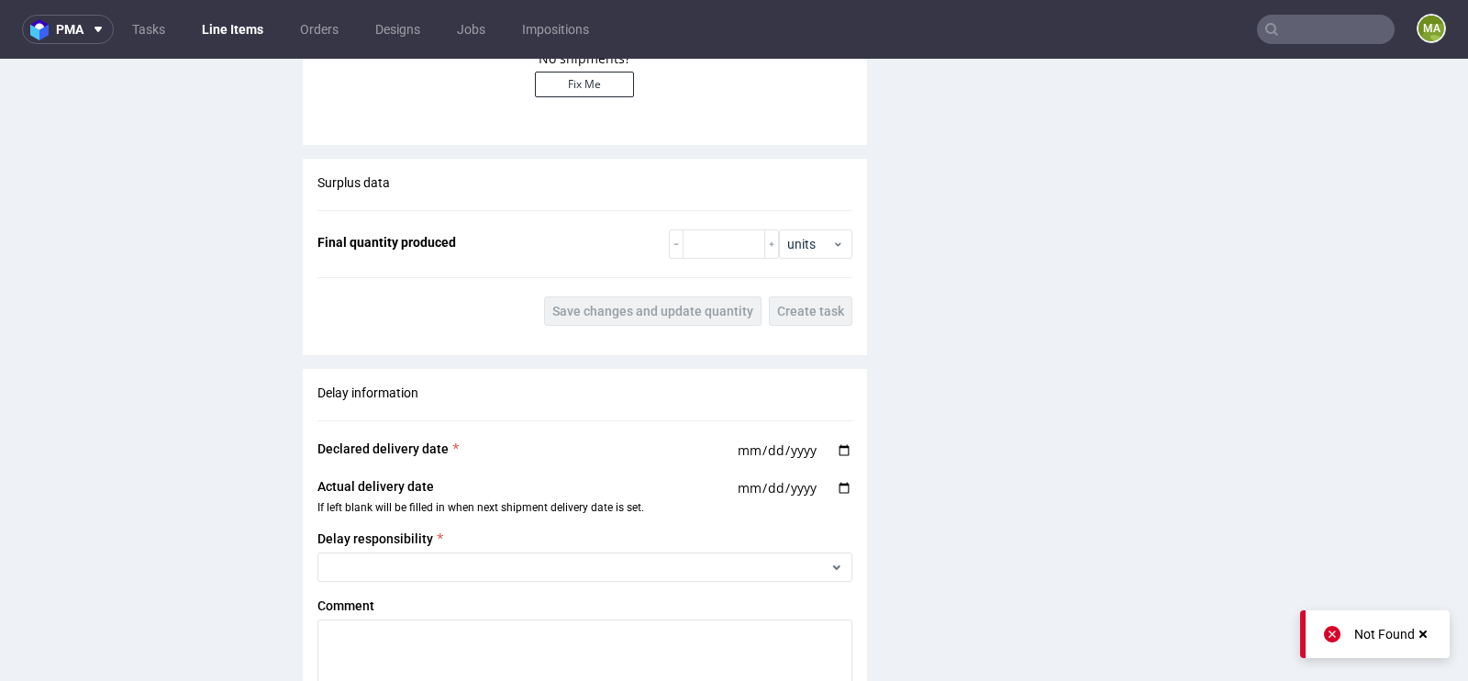
scroll to position [3203, 0]
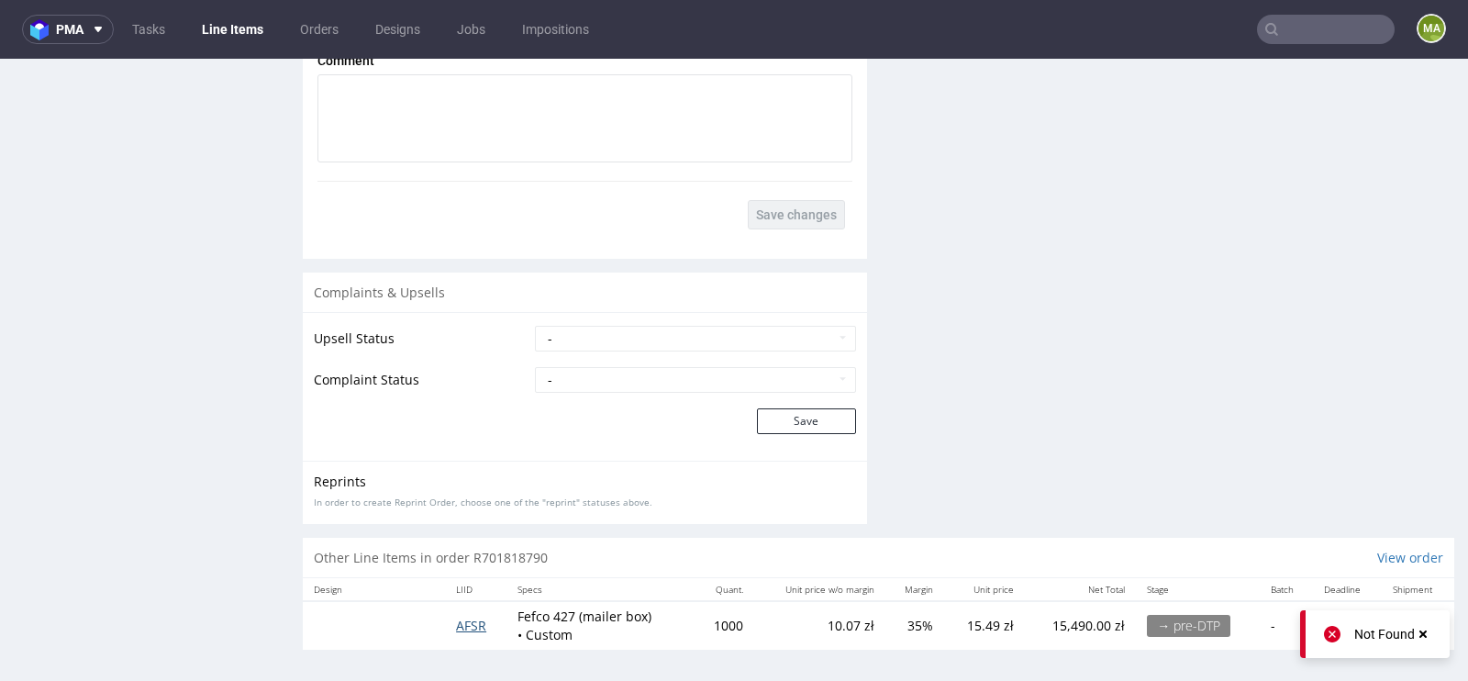
click at [463, 625] on span "AFSR" at bounding box center [471, 624] width 30 height 17
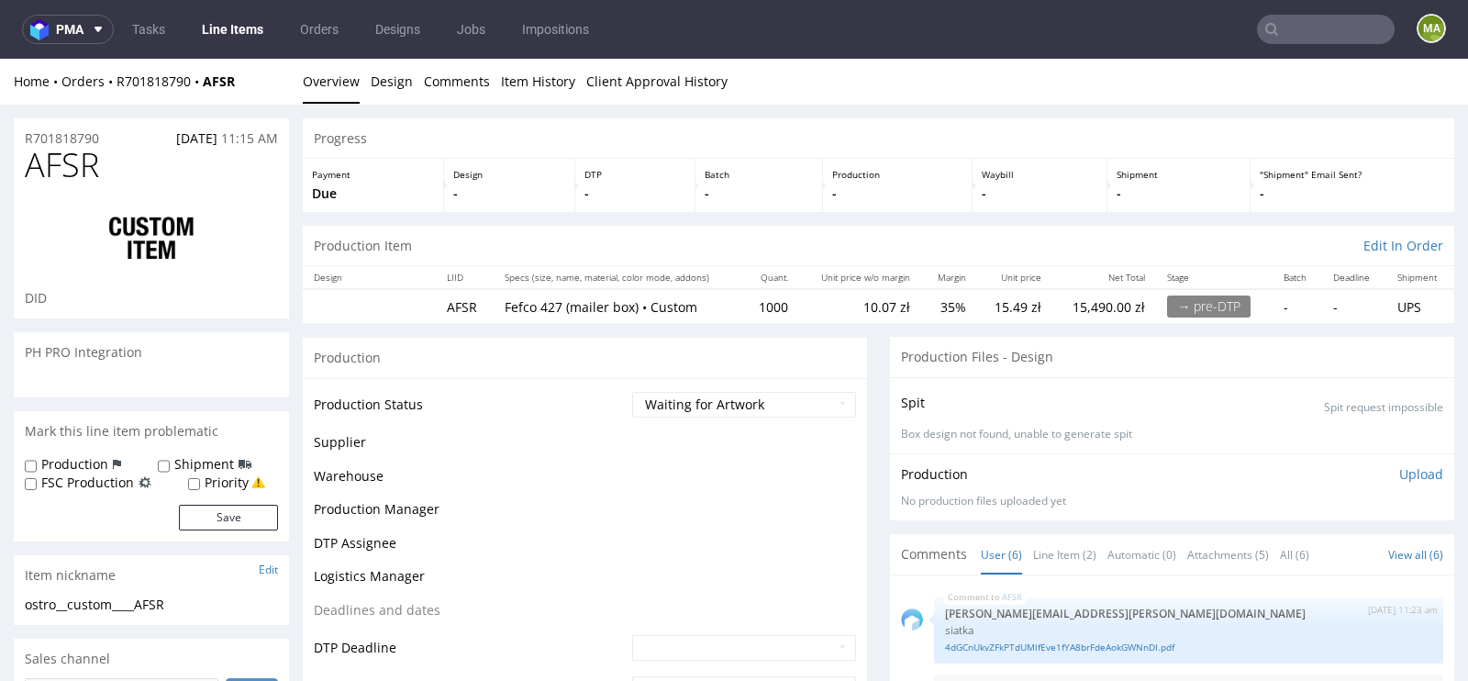
scroll to position [90, 0]
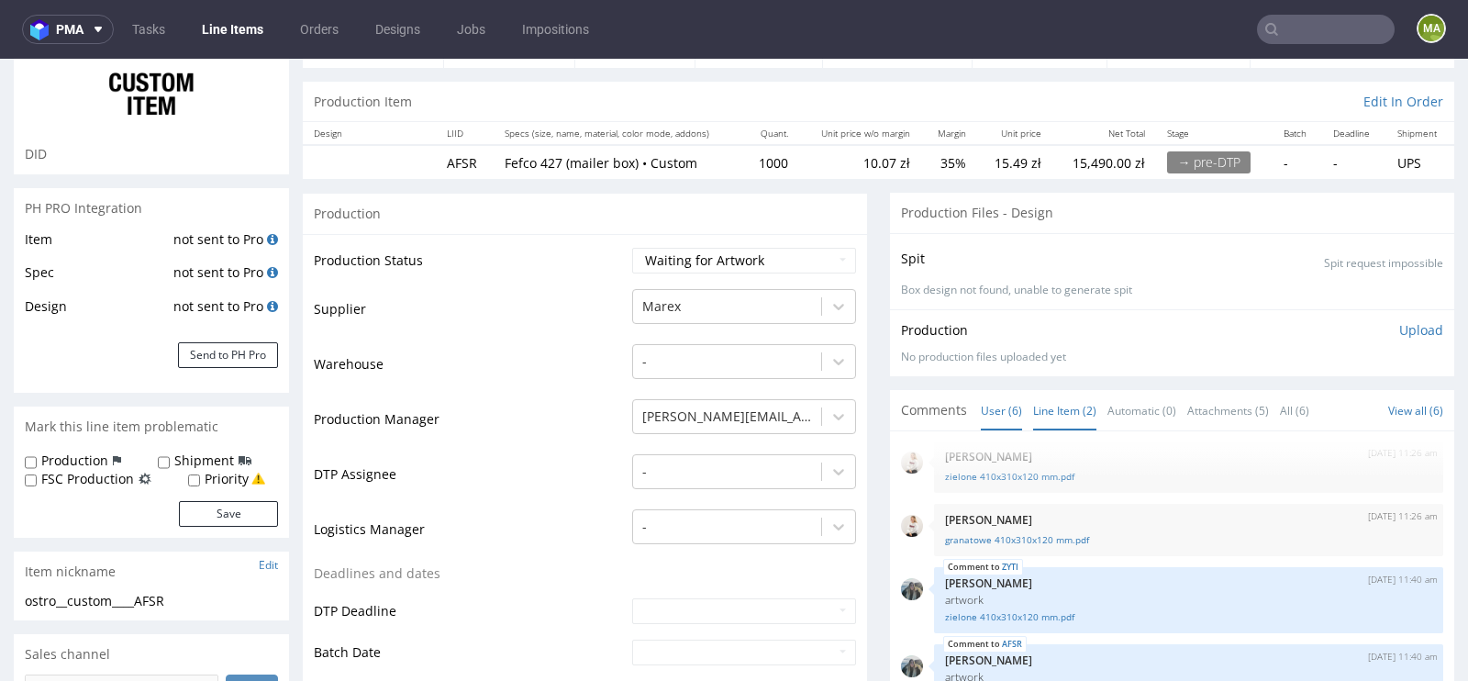
click at [1058, 417] on link "Line Item (2)" at bounding box center [1064, 410] width 63 height 39
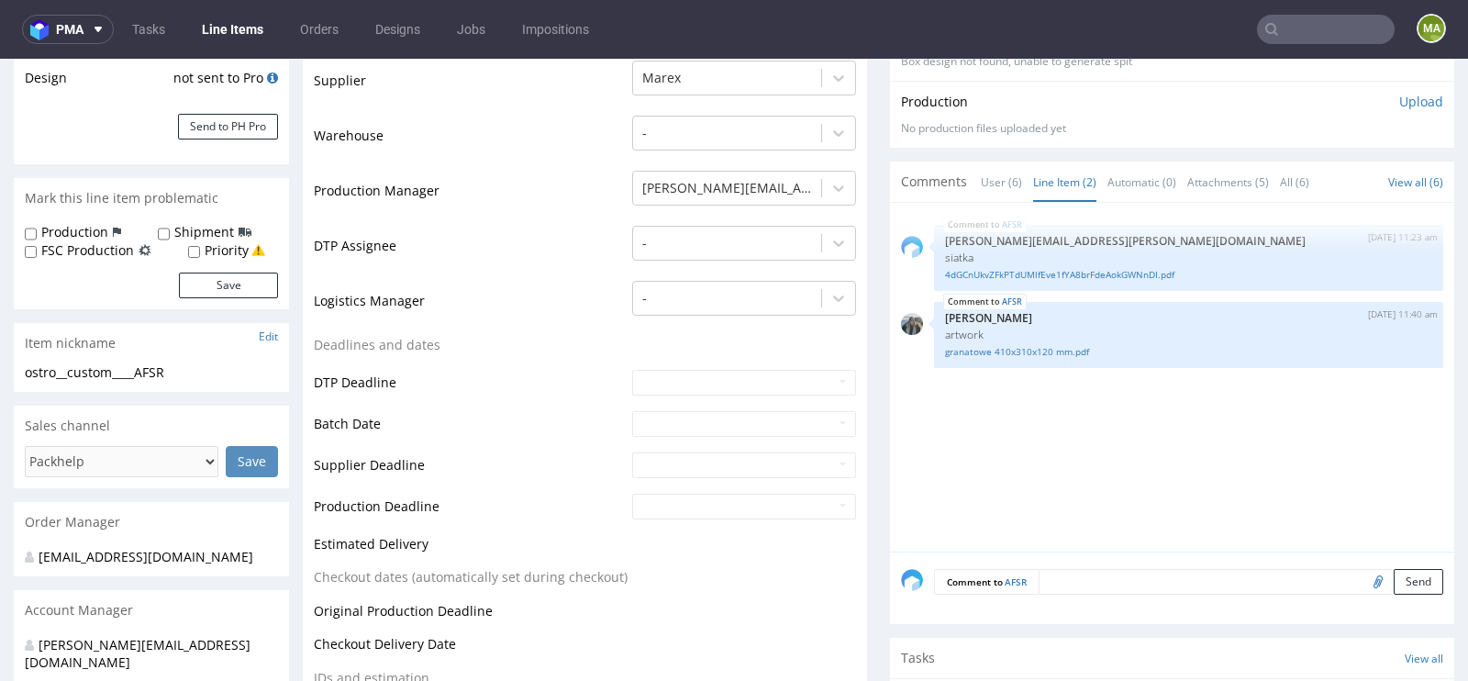
scroll to position [373, 0]
click at [1070, 572] on textarea at bounding box center [1240, 581] width 405 height 26
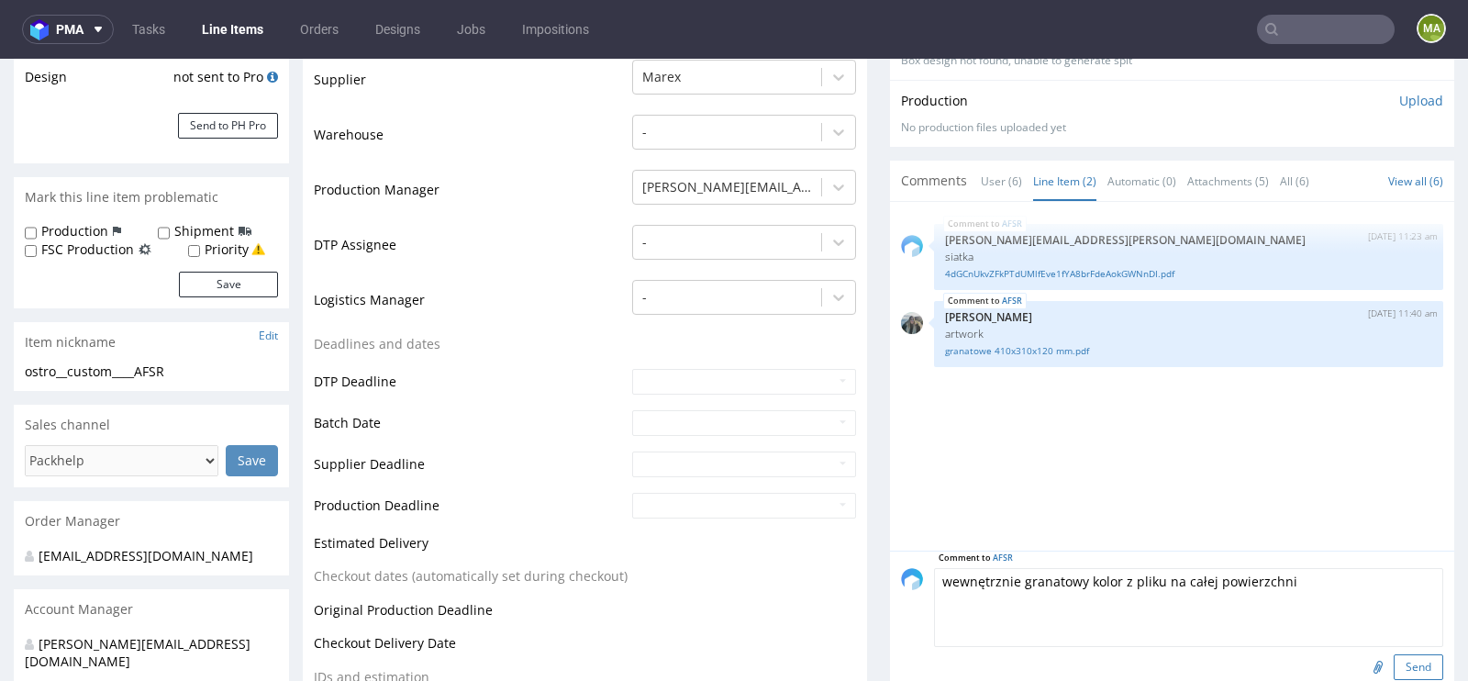
type textarea "wewnętrznie granatowy kolor z pliku na całej powierzchni"
click at [1393, 656] on button "Send" at bounding box center [1418, 667] width 50 height 26
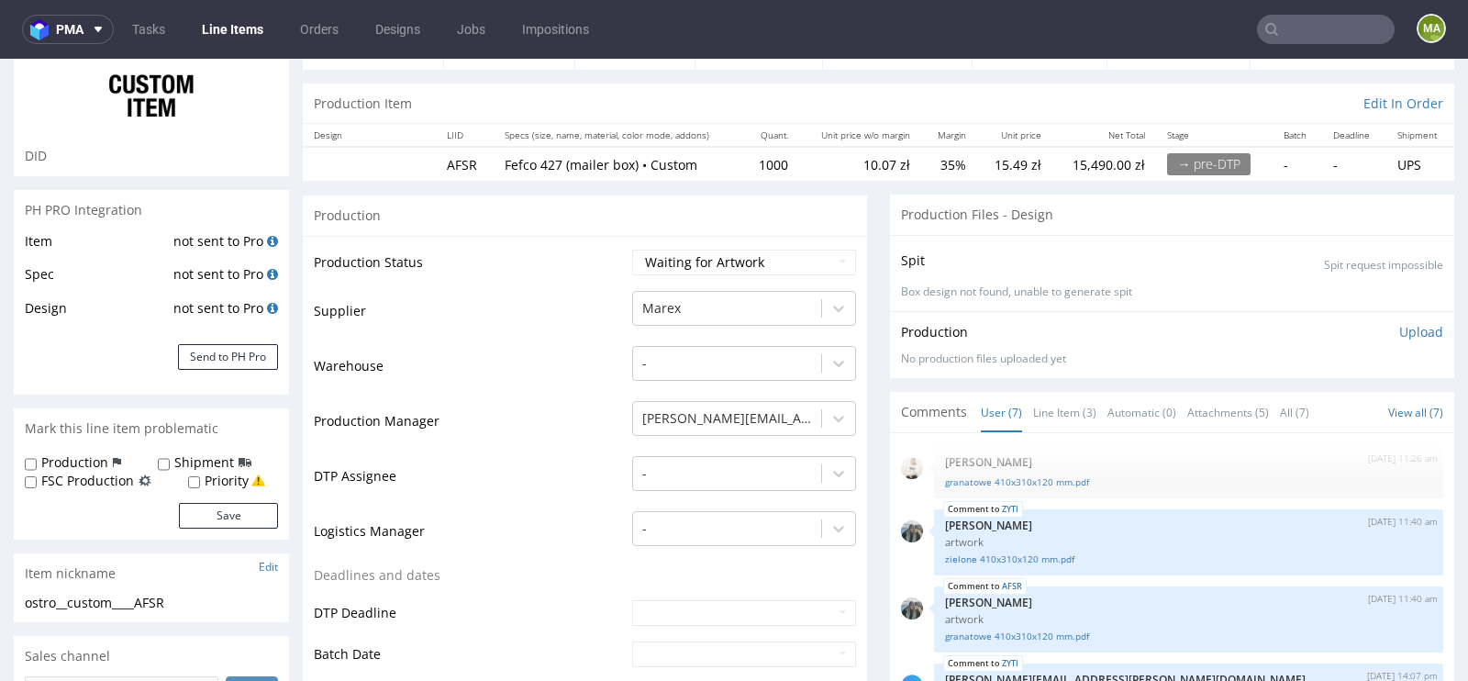
scroll to position [171, 0]
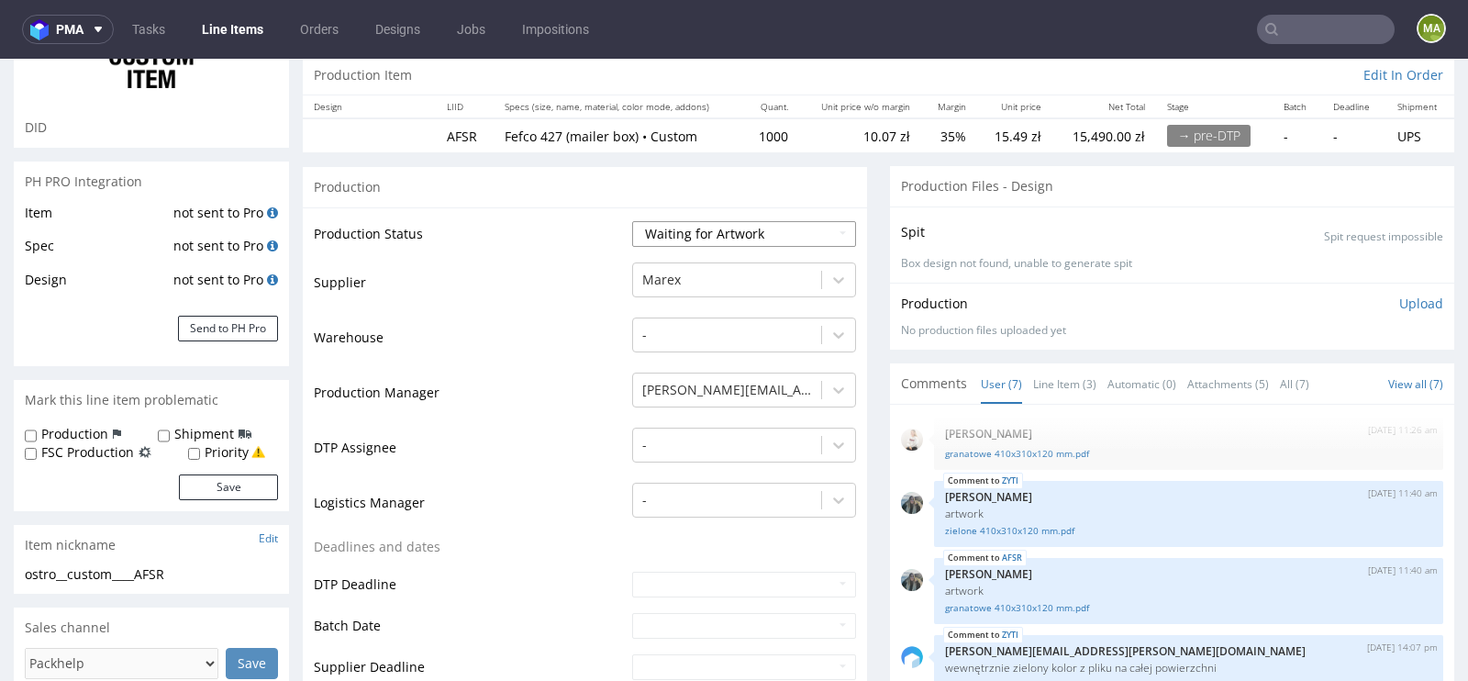
click at [773, 231] on select "Waiting for Artwork Waiting for Diecut Waiting for Mockup Waiting for DTP Waiti…" at bounding box center [744, 234] width 224 height 26
select select "dtp_waiting_for_check"
click at [632, 221] on select "Waiting for Artwork Waiting for Diecut Waiting for Mockup Waiting for DTP Waiti…" at bounding box center [744, 234] width 224 height 26
click at [473, 427] on td "DTP Assignee" at bounding box center [471, 453] width 314 height 55
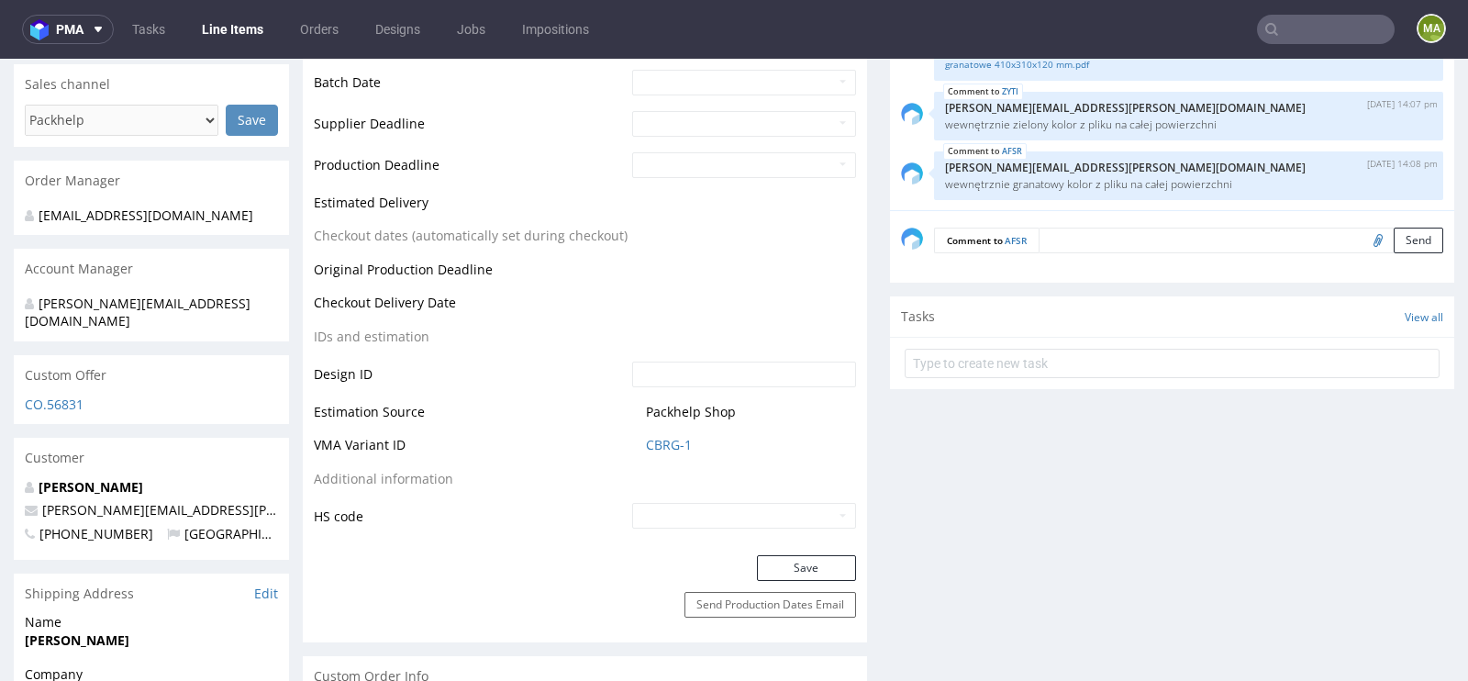
scroll to position [738, 0]
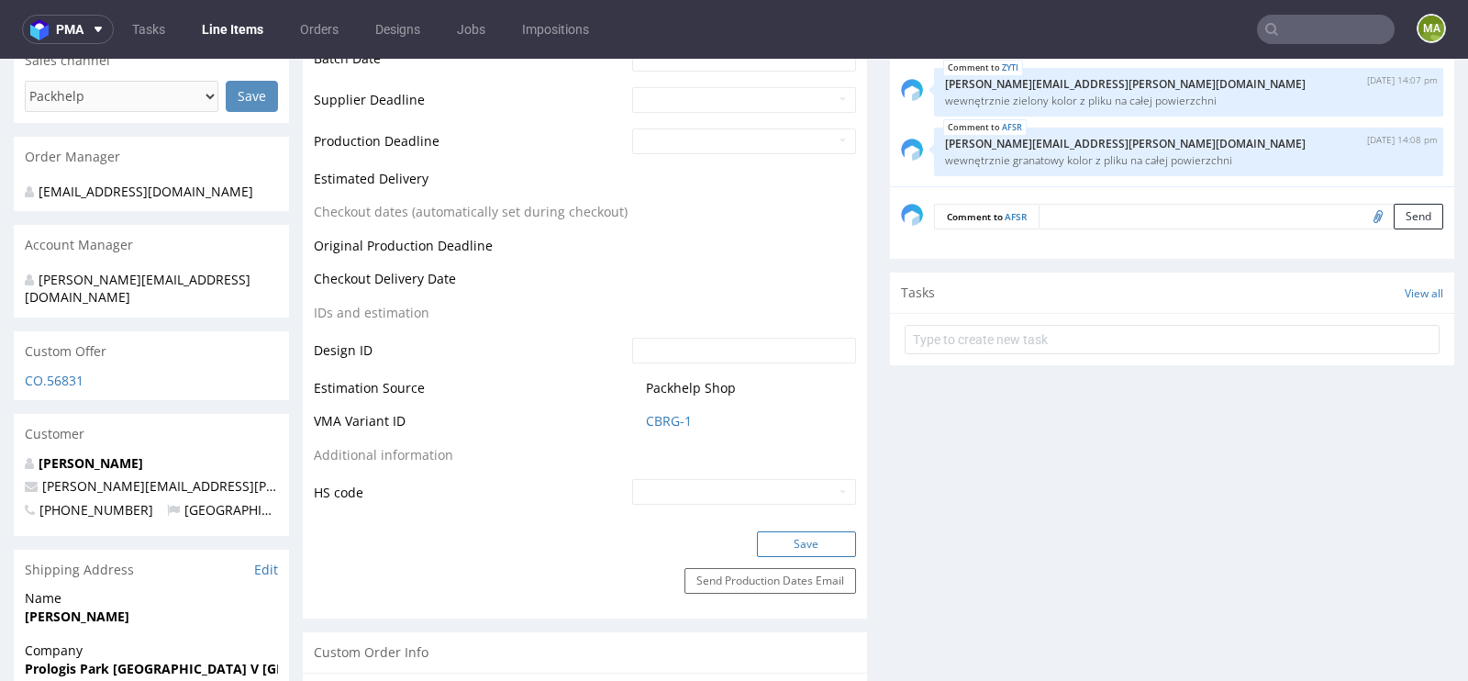
click at [794, 540] on button "Save" at bounding box center [806, 544] width 99 height 26
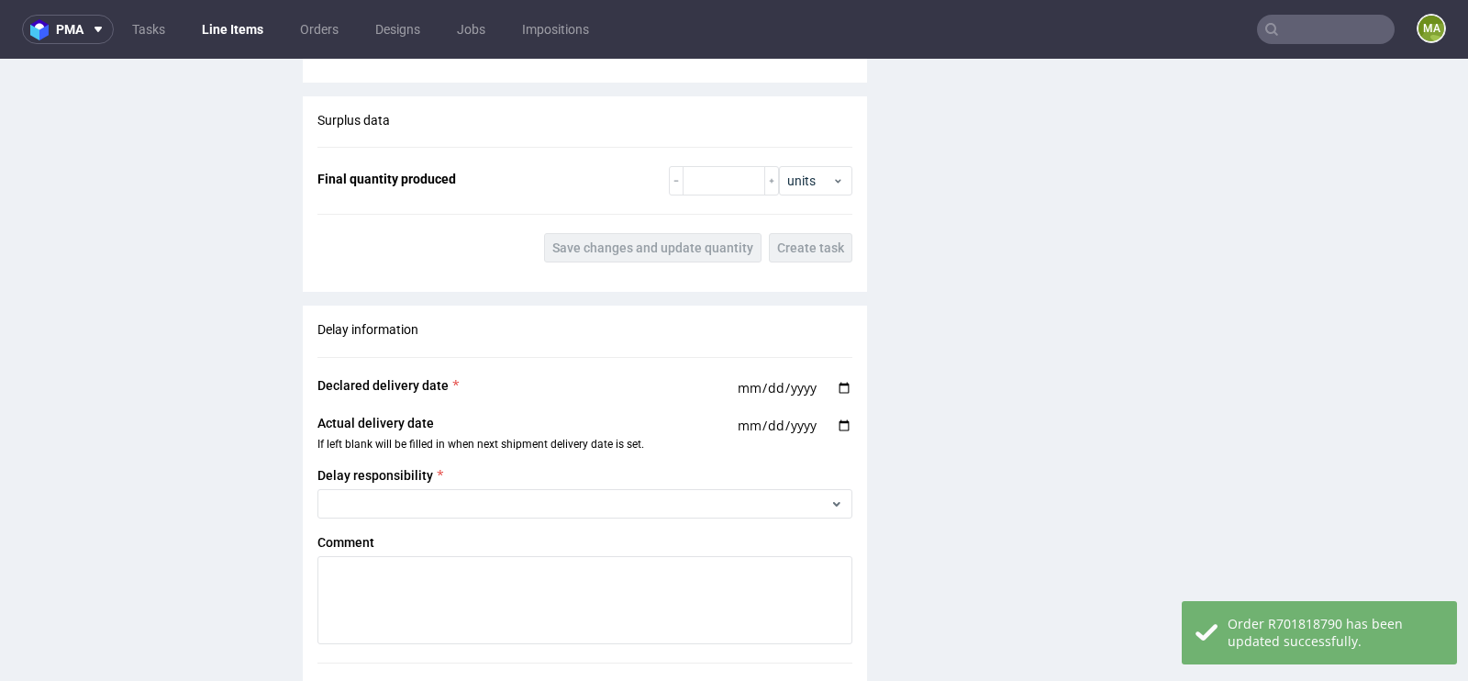
scroll to position [3313, 0]
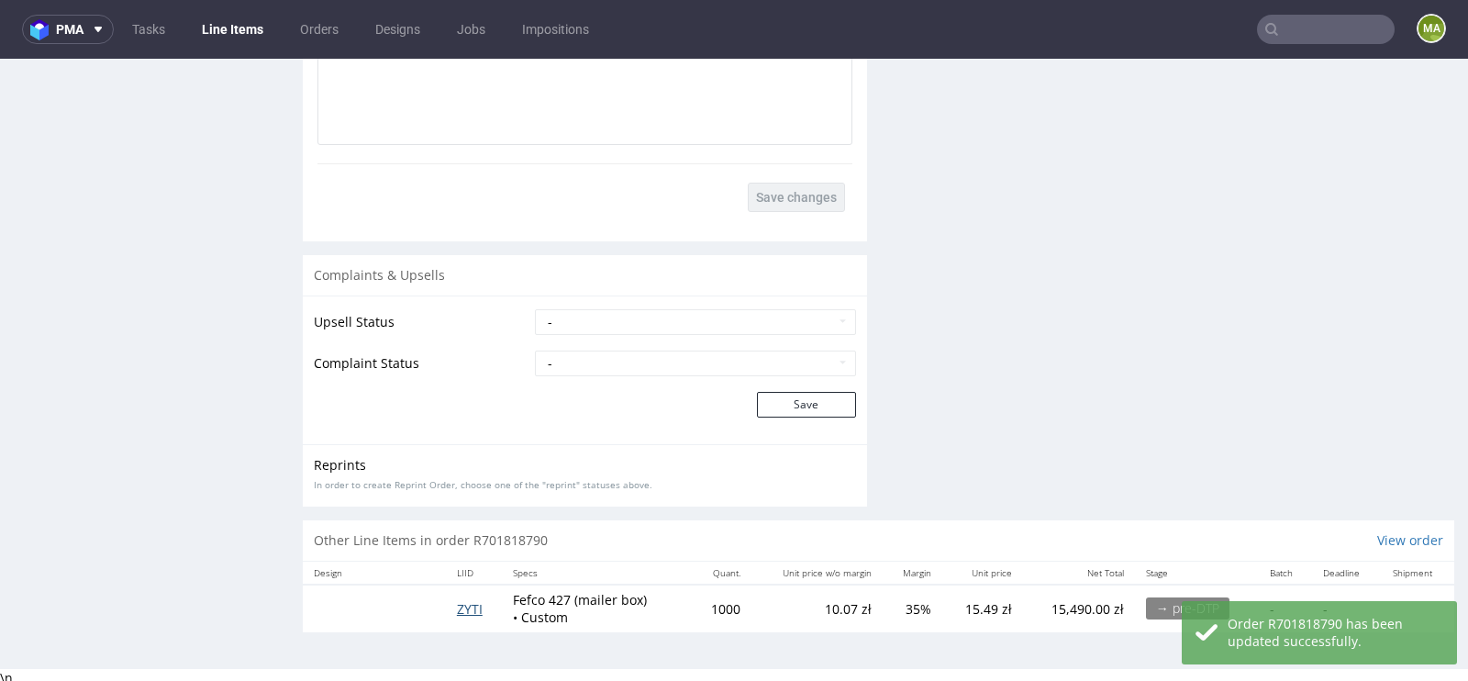
click at [470, 601] on span "ZYTI" at bounding box center [470, 608] width 26 height 17
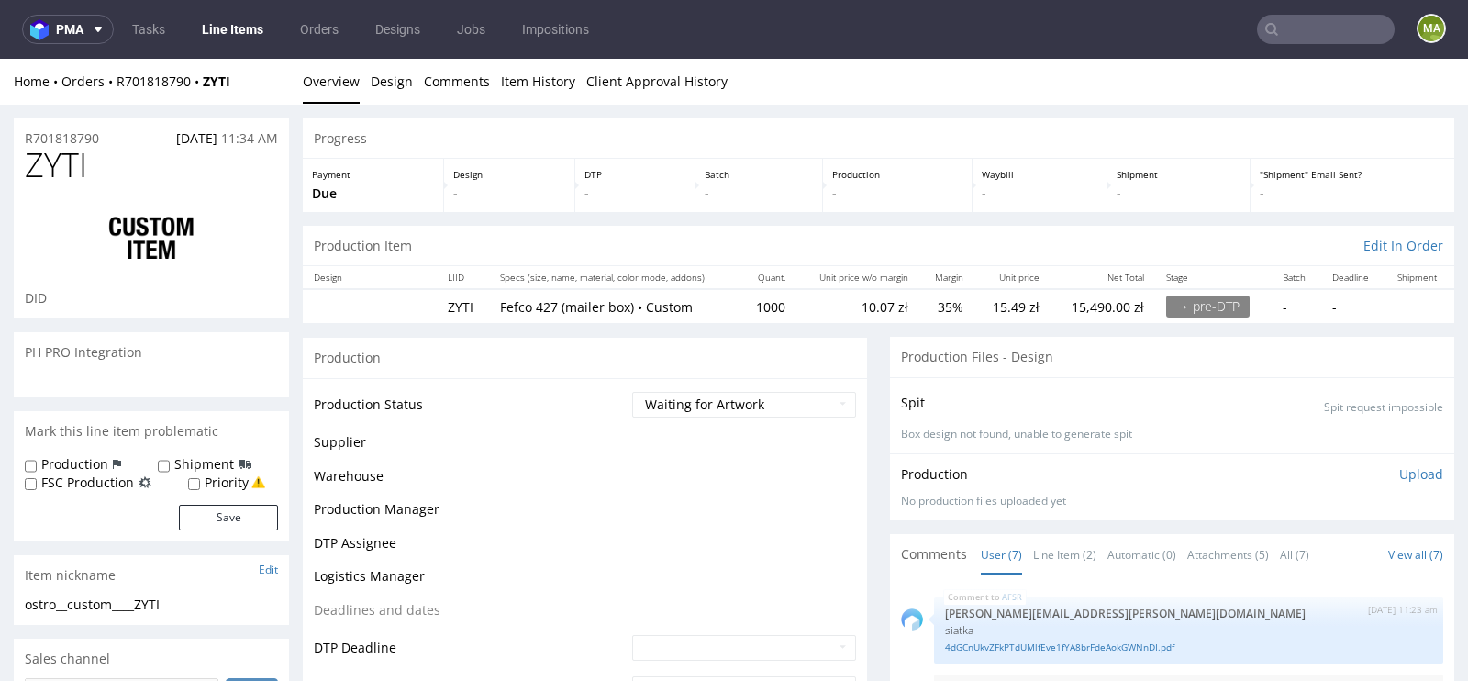
scroll to position [150, 0]
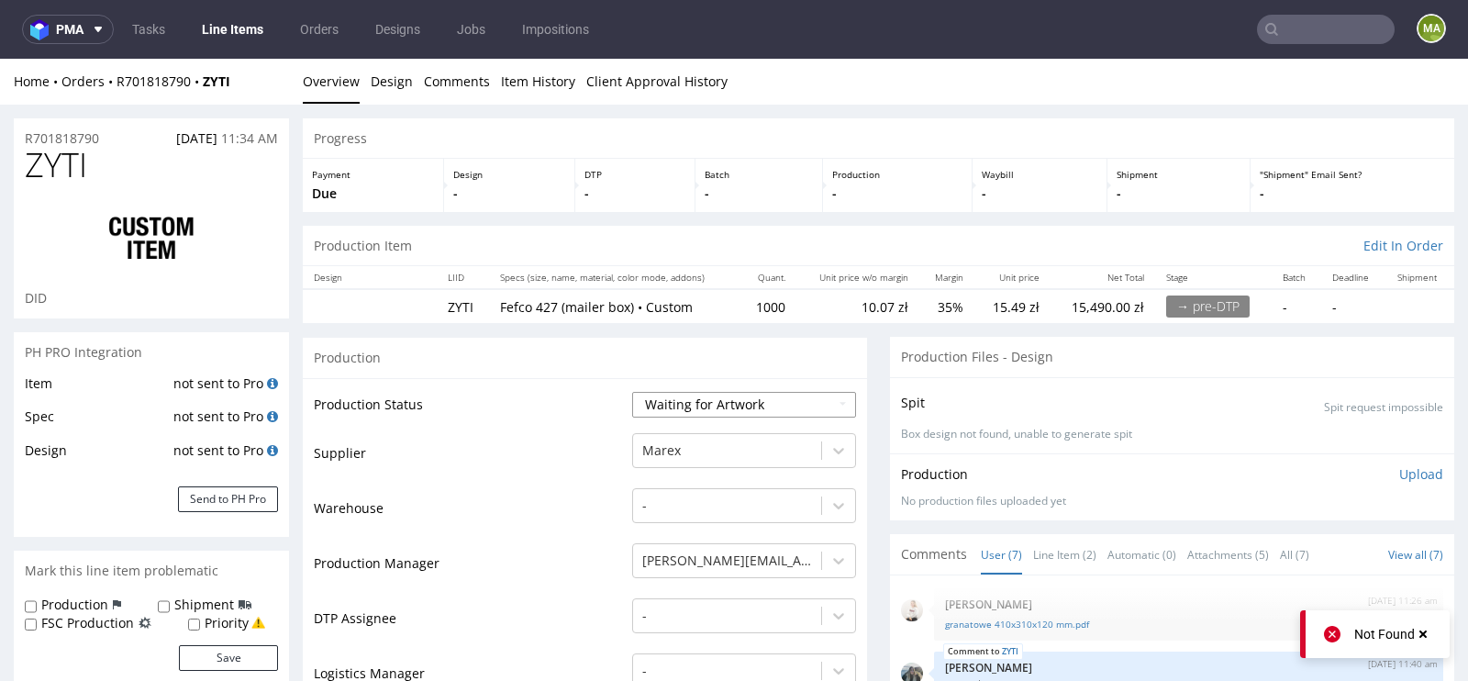
click at [707, 410] on select "Waiting for Artwork Waiting for Diecut Waiting for Mockup Waiting for DTP Waiti…" at bounding box center [744, 405] width 224 height 26
select select "dtp_waiting_for_check"
click at [632, 392] on select "Waiting for Artwork Waiting for Diecut Waiting for Mockup Waiting for DTP Waiti…" at bounding box center [744, 405] width 224 height 26
click at [571, 525] on td "Warehouse" at bounding box center [471, 513] width 314 height 55
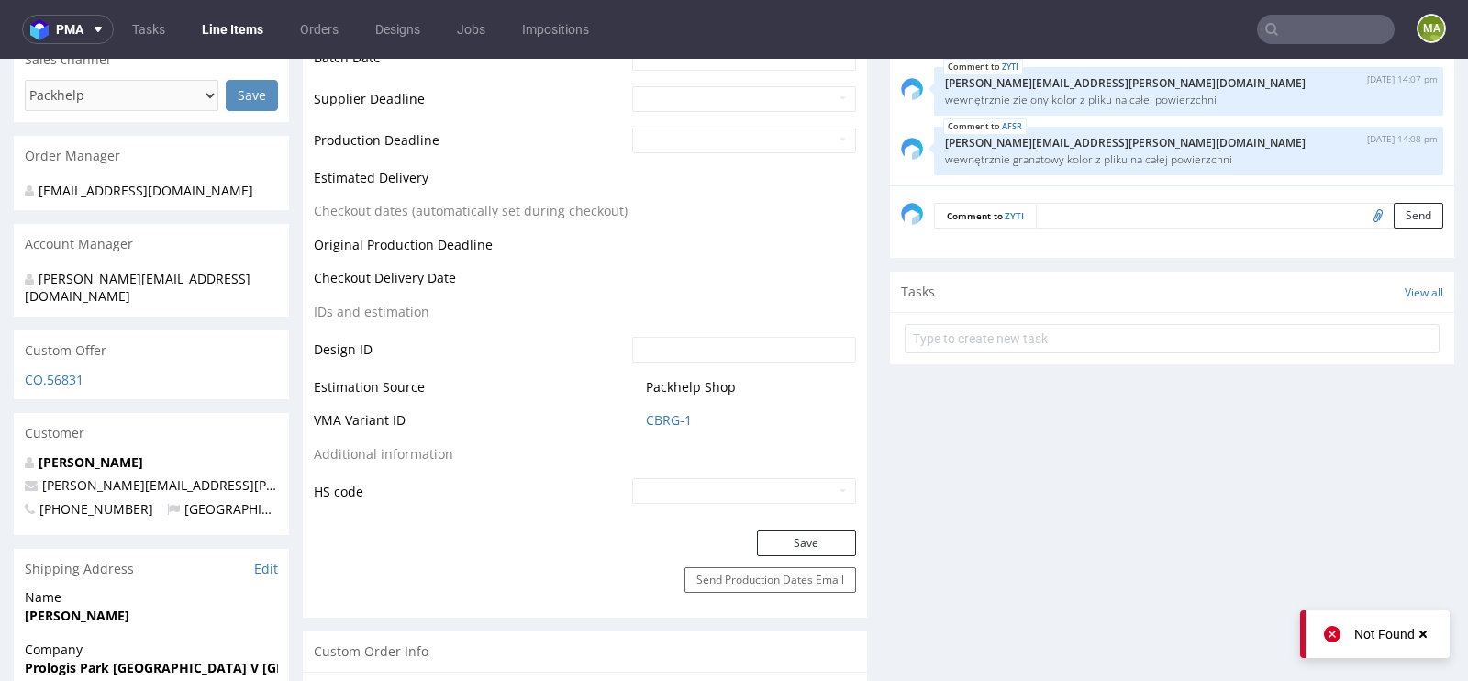
scroll to position [901, 0]
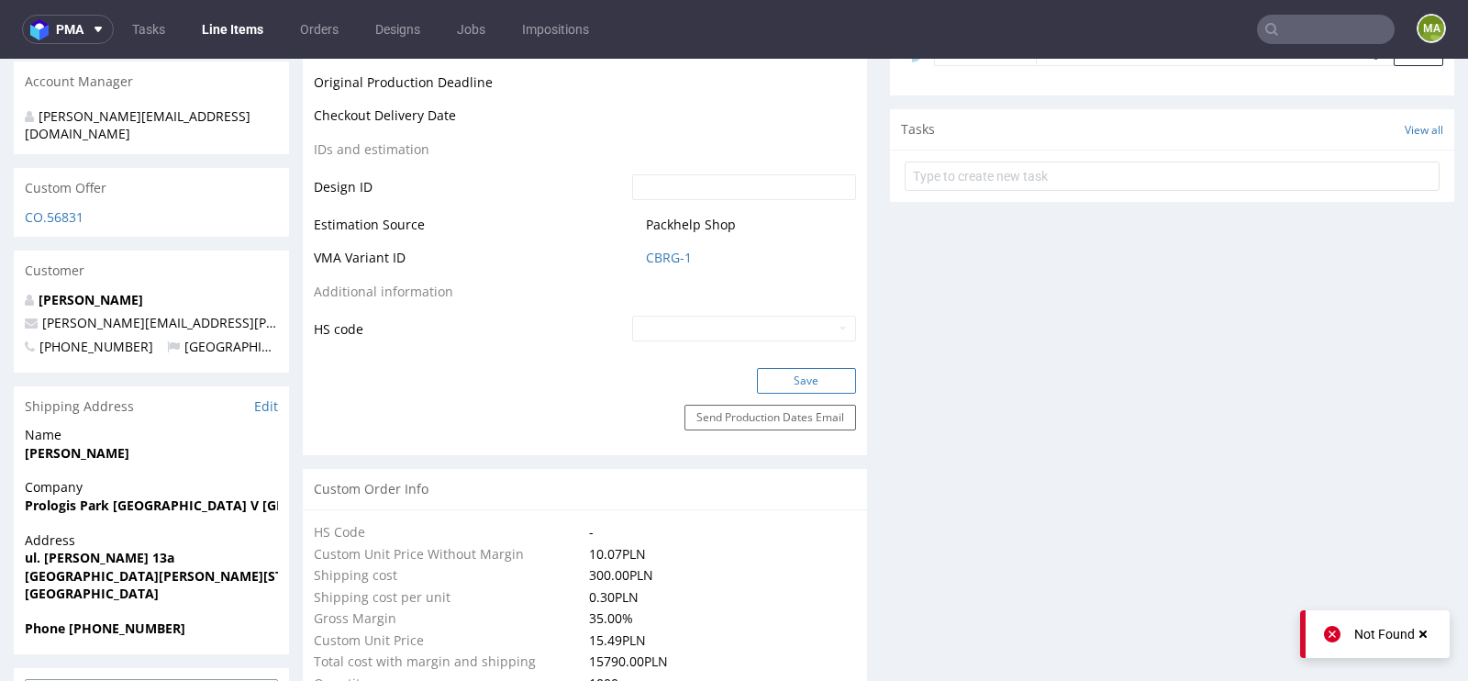
click at [806, 382] on button "Save" at bounding box center [806, 381] width 99 height 26
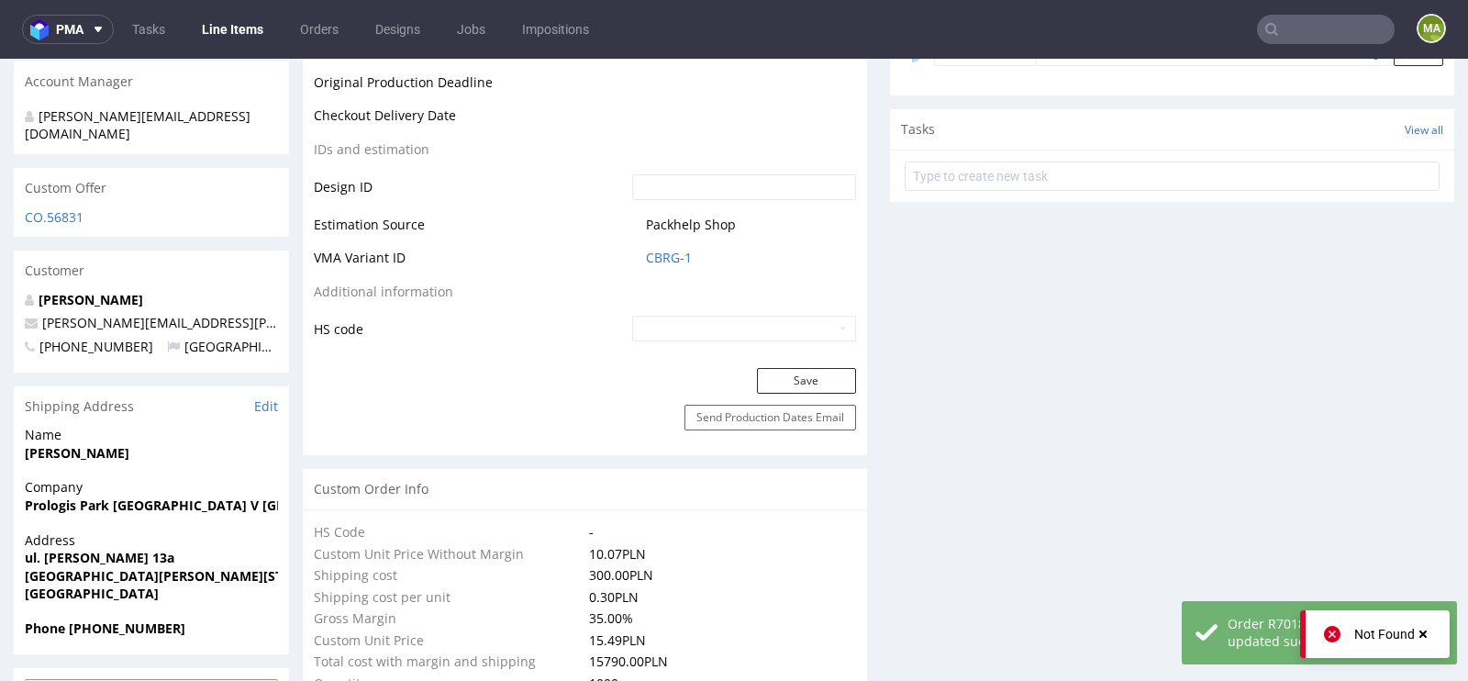
scroll to position [0, 0]
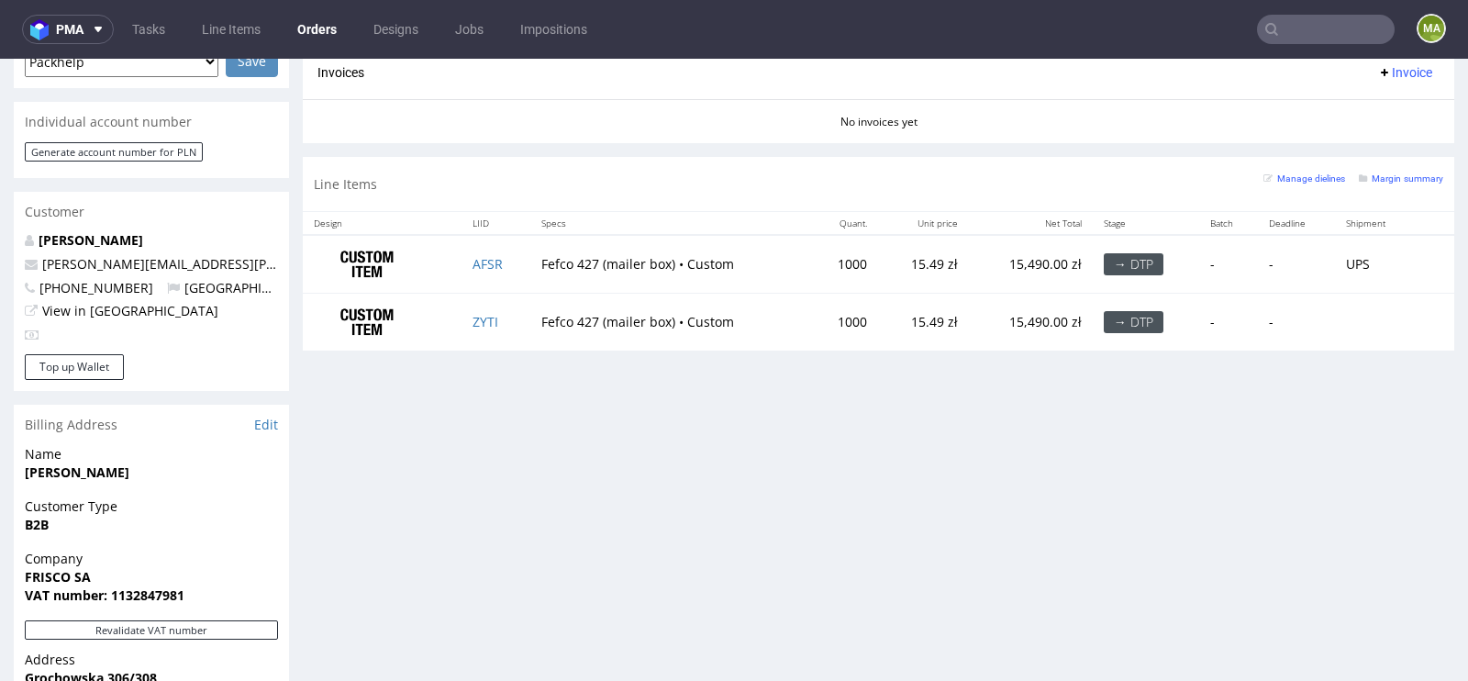
scroll to position [824, 0]
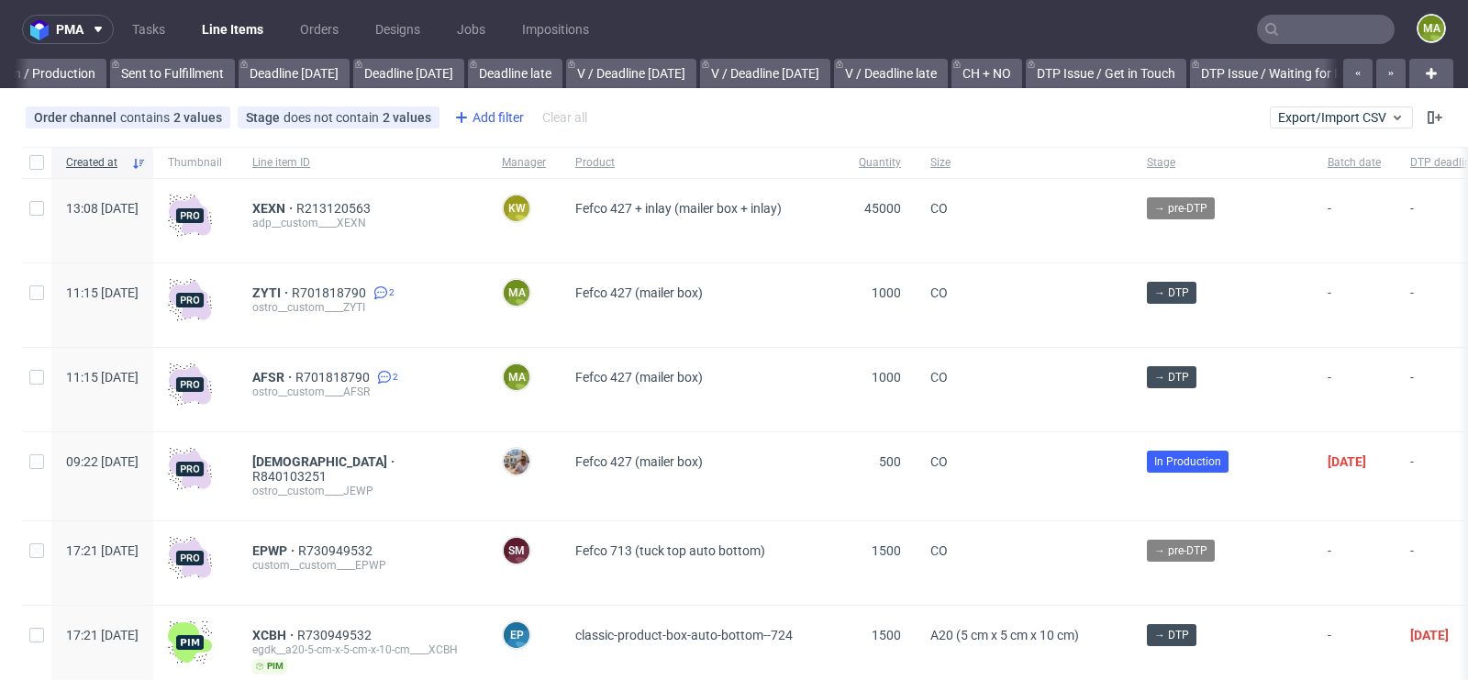
scroll to position [0, 2074]
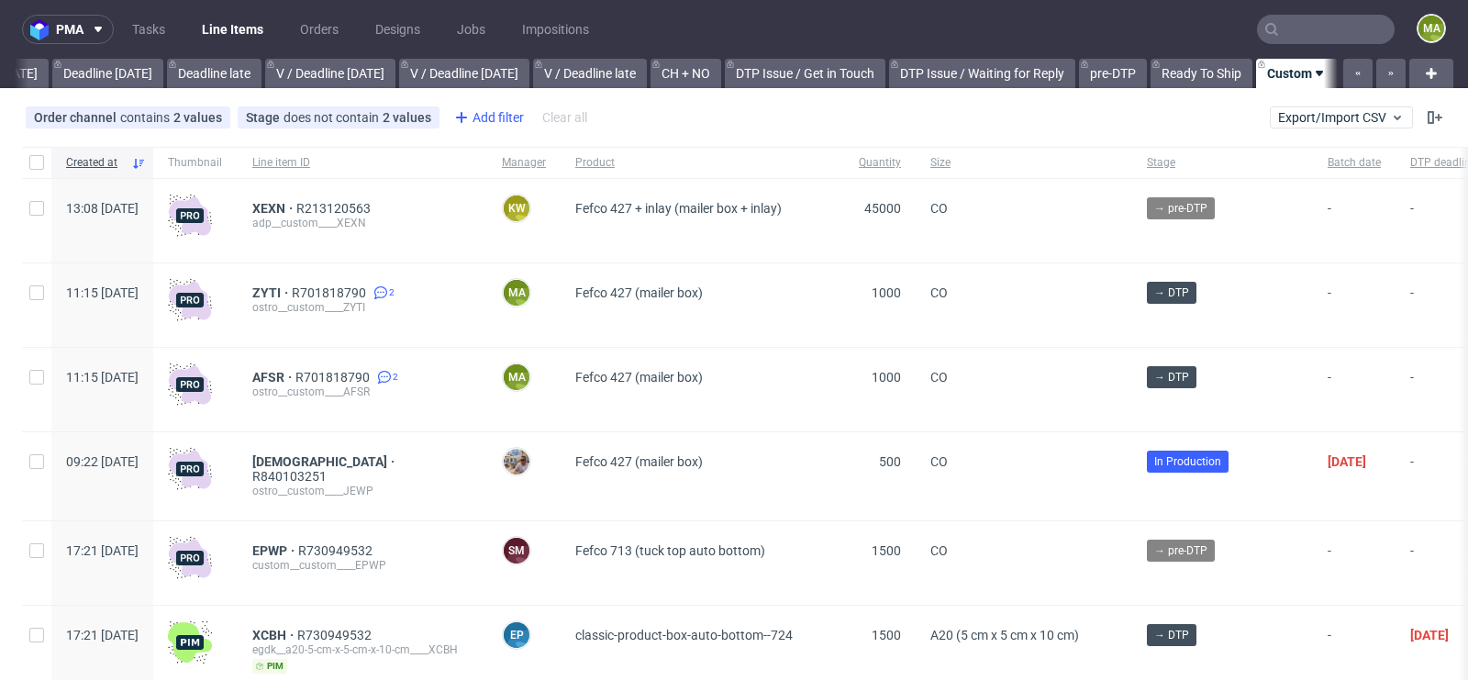
click at [492, 123] on div "Add filter" at bounding box center [487, 117] width 81 height 29
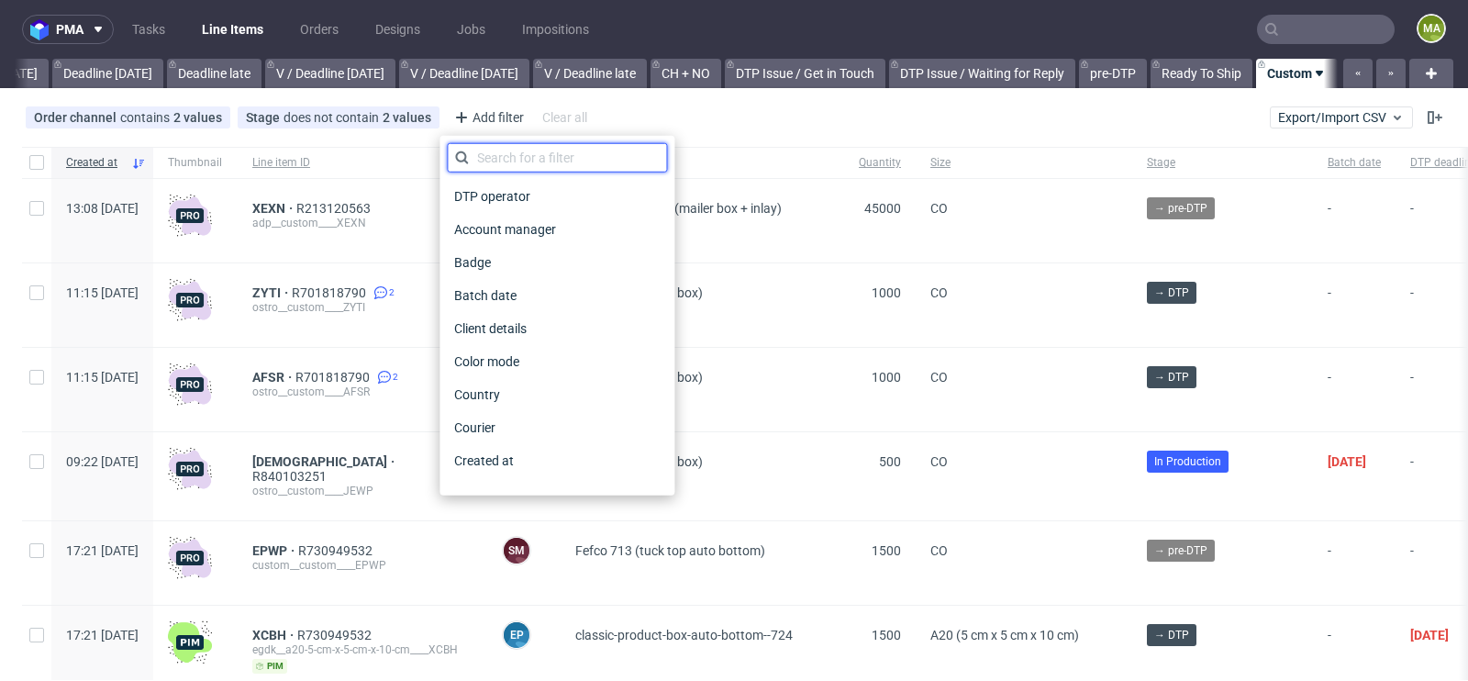
click at [505, 160] on input "text" at bounding box center [557, 157] width 220 height 29
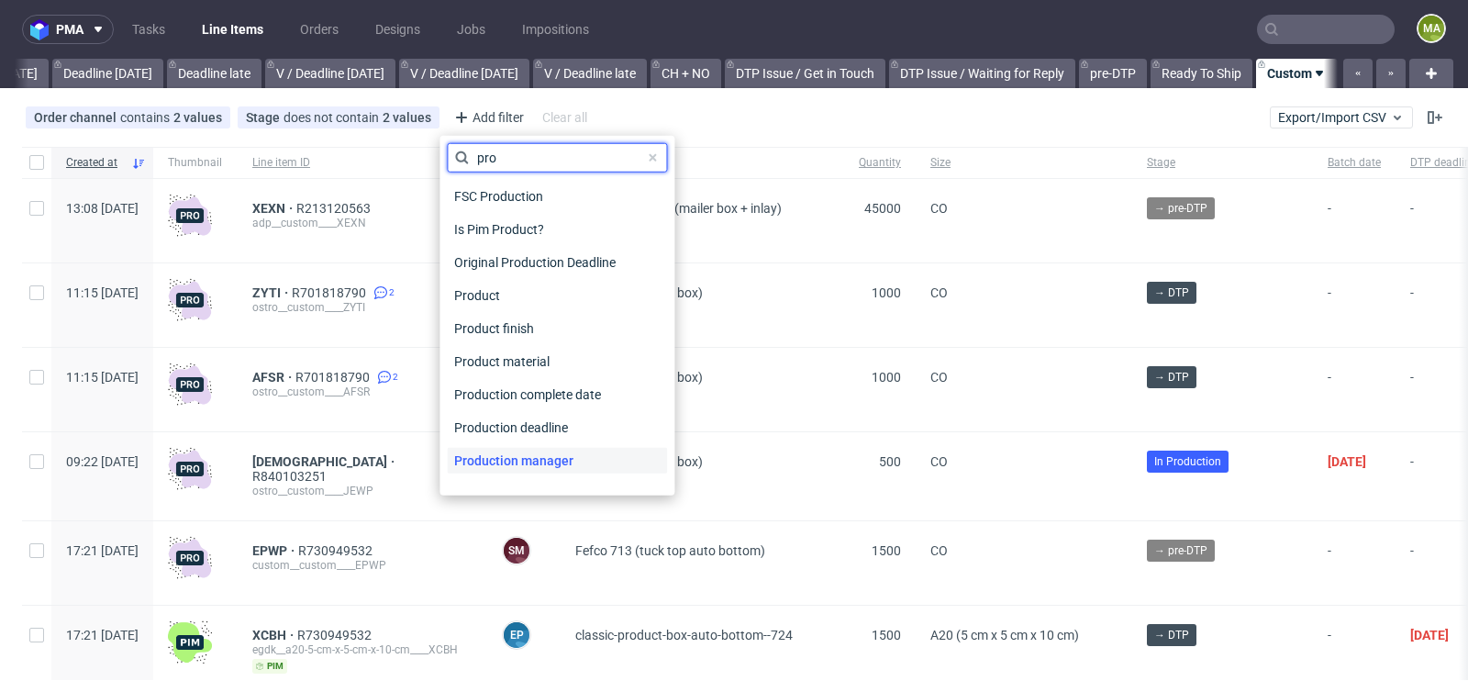
type input "pro"
click at [535, 456] on span "Production manager" at bounding box center [514, 461] width 134 height 26
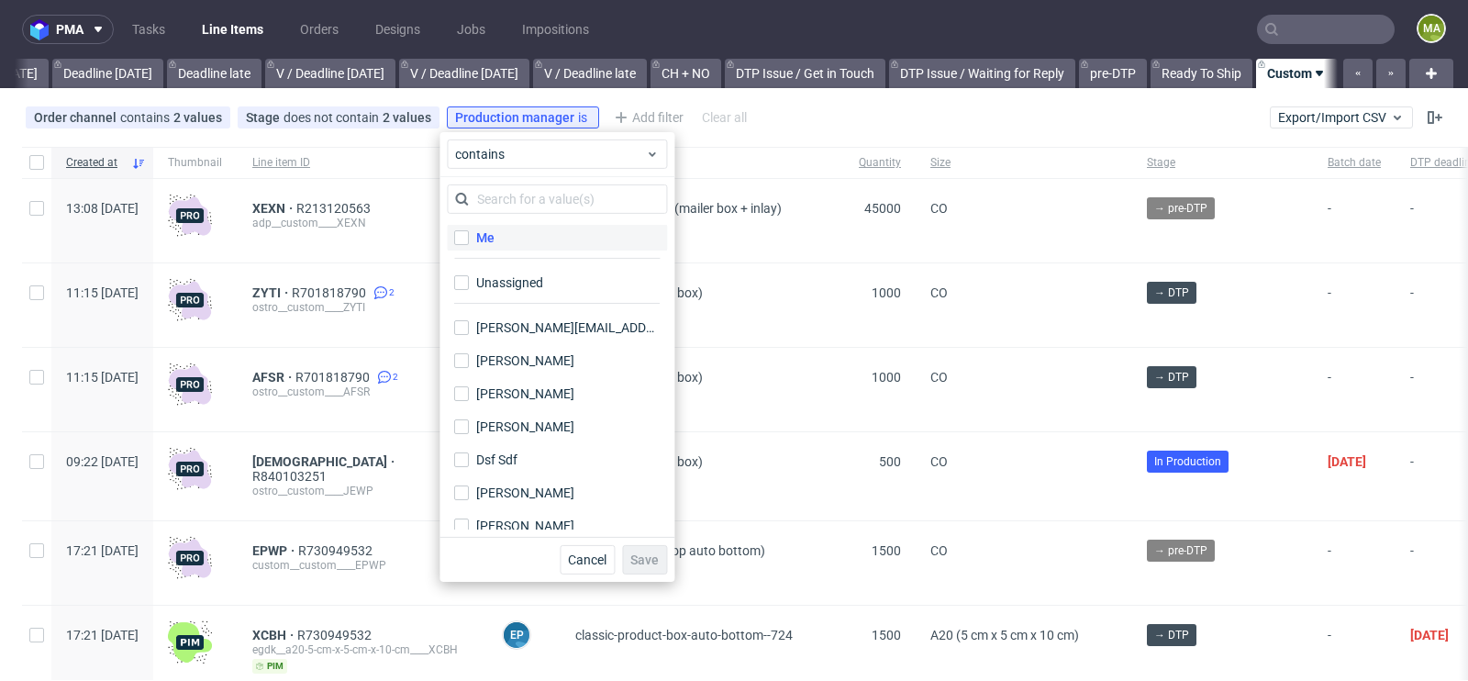
click at [528, 230] on label "Me" at bounding box center [557, 238] width 220 height 26
click at [469, 230] on input "Me" at bounding box center [461, 237] width 15 height 15
checkbox input "true"
click at [634, 557] on span "Save" at bounding box center [644, 559] width 28 height 13
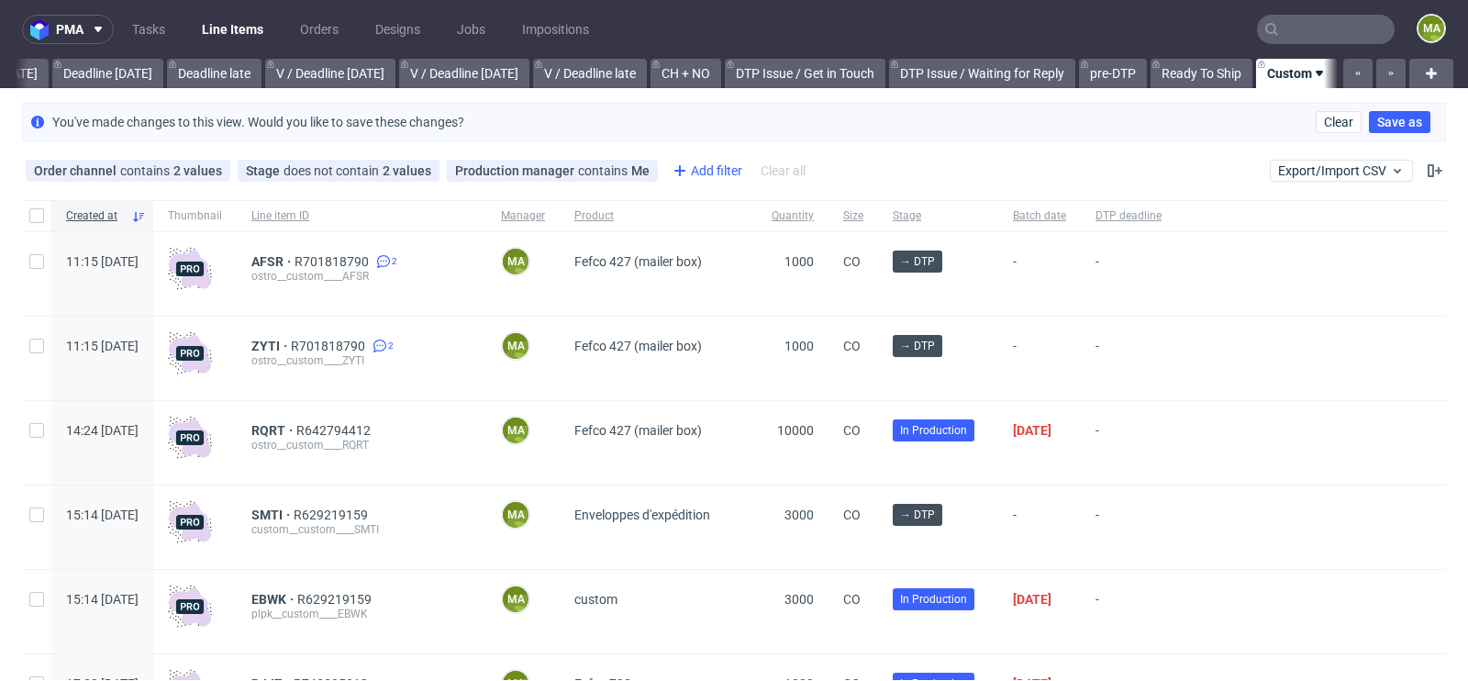
click at [705, 173] on div "Add filter" at bounding box center [705, 170] width 81 height 29
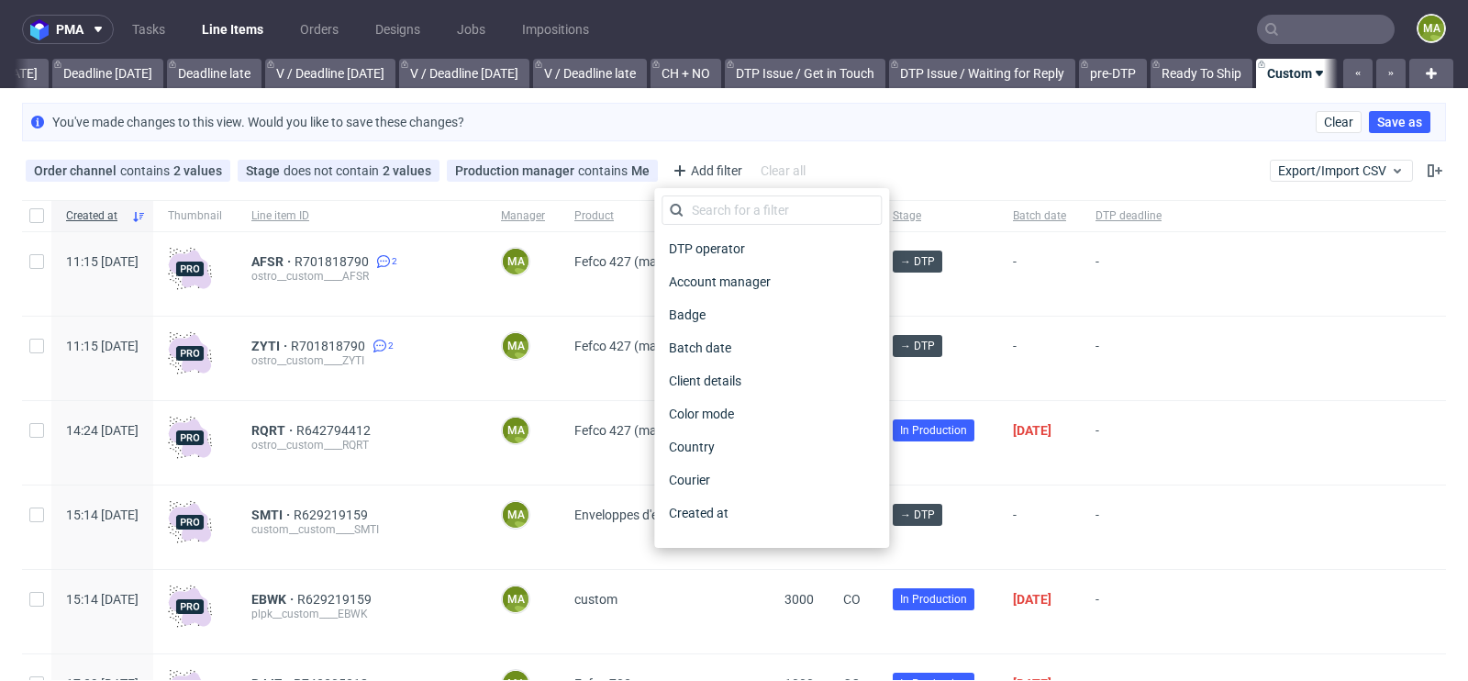
click at [892, 142] on div "You've made changes to this view. Would you like to save these changes? Clear S…" at bounding box center [734, 121] width 1468 height 53
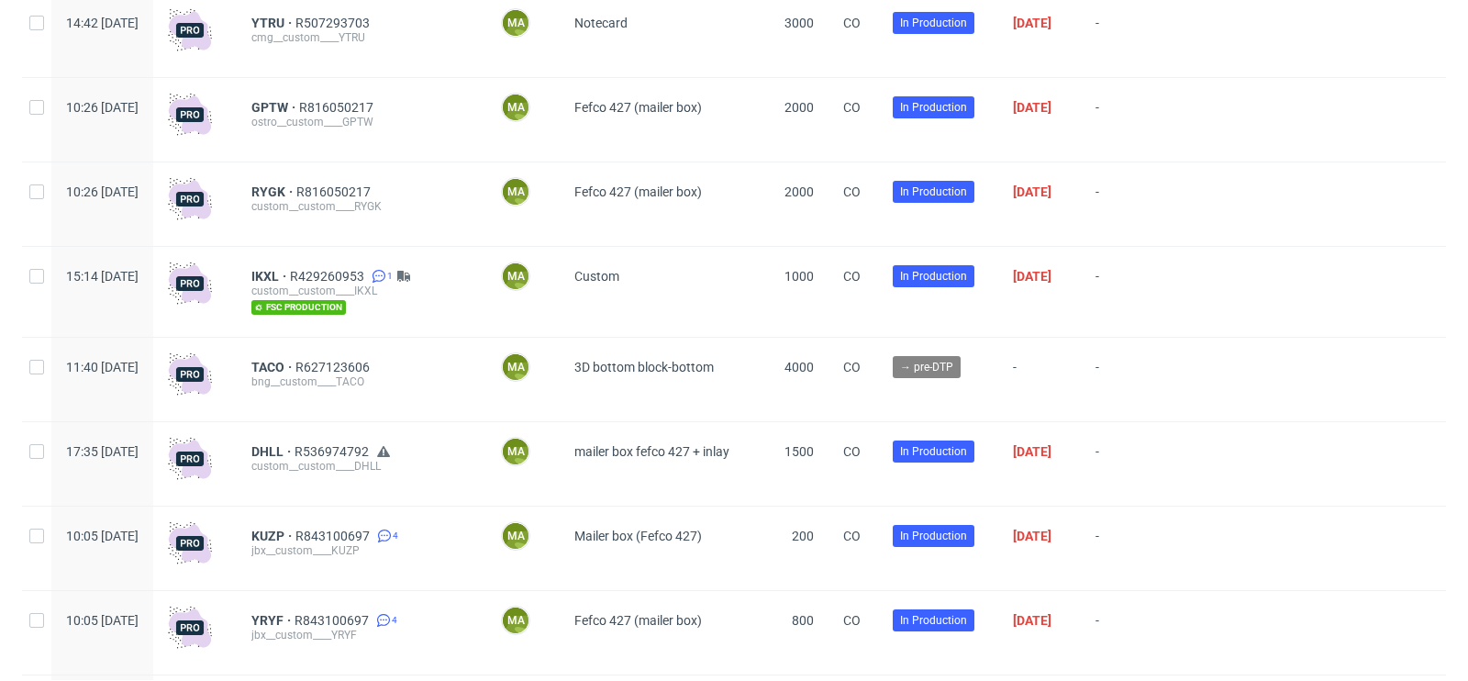
scroll to position [2166, 0]
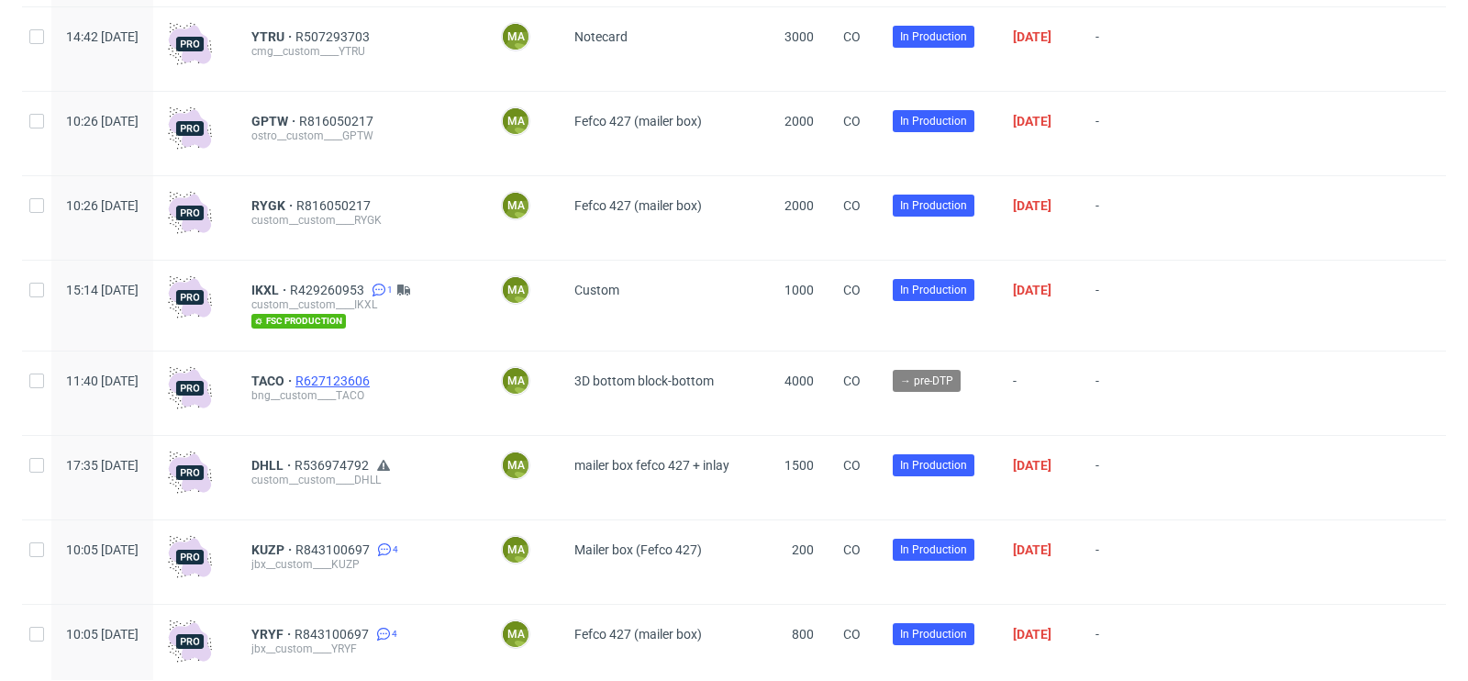
click at [373, 379] on span "R627123606" at bounding box center [334, 380] width 78 height 15
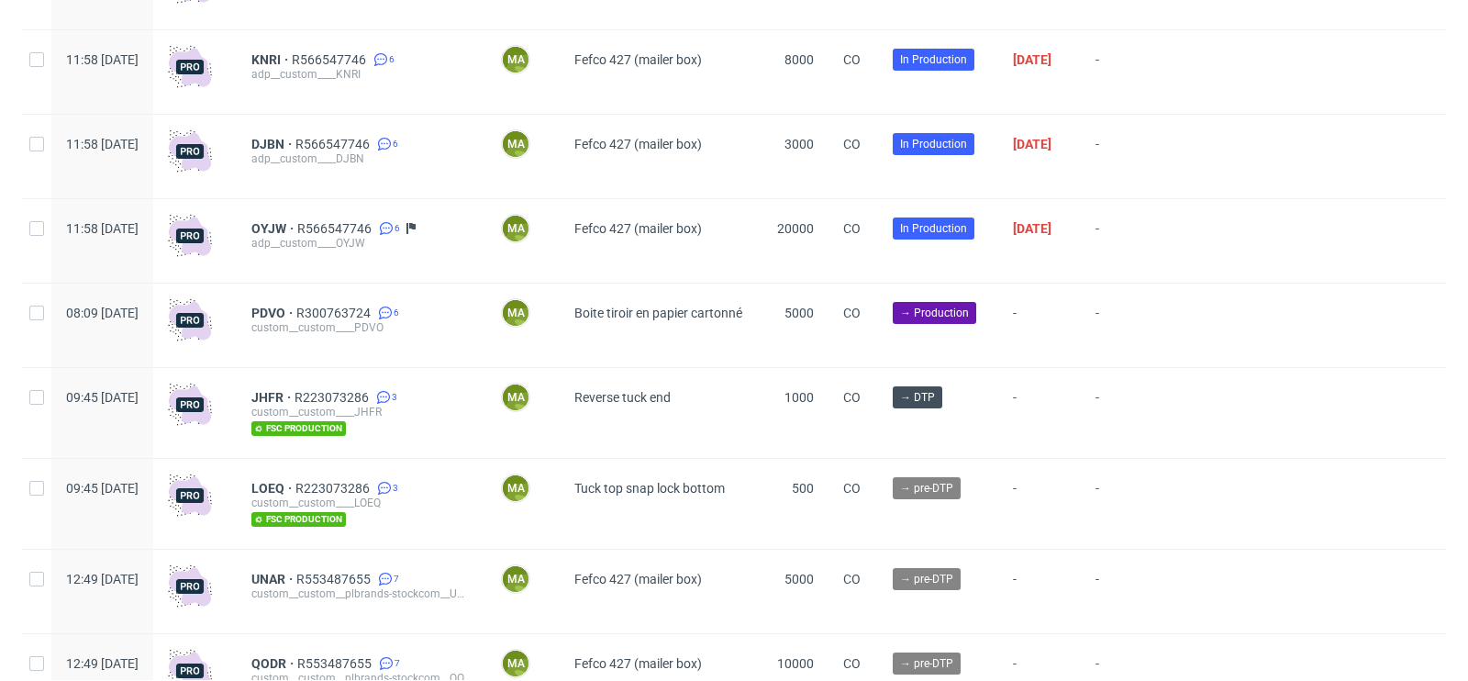
scroll to position [5054, 0]
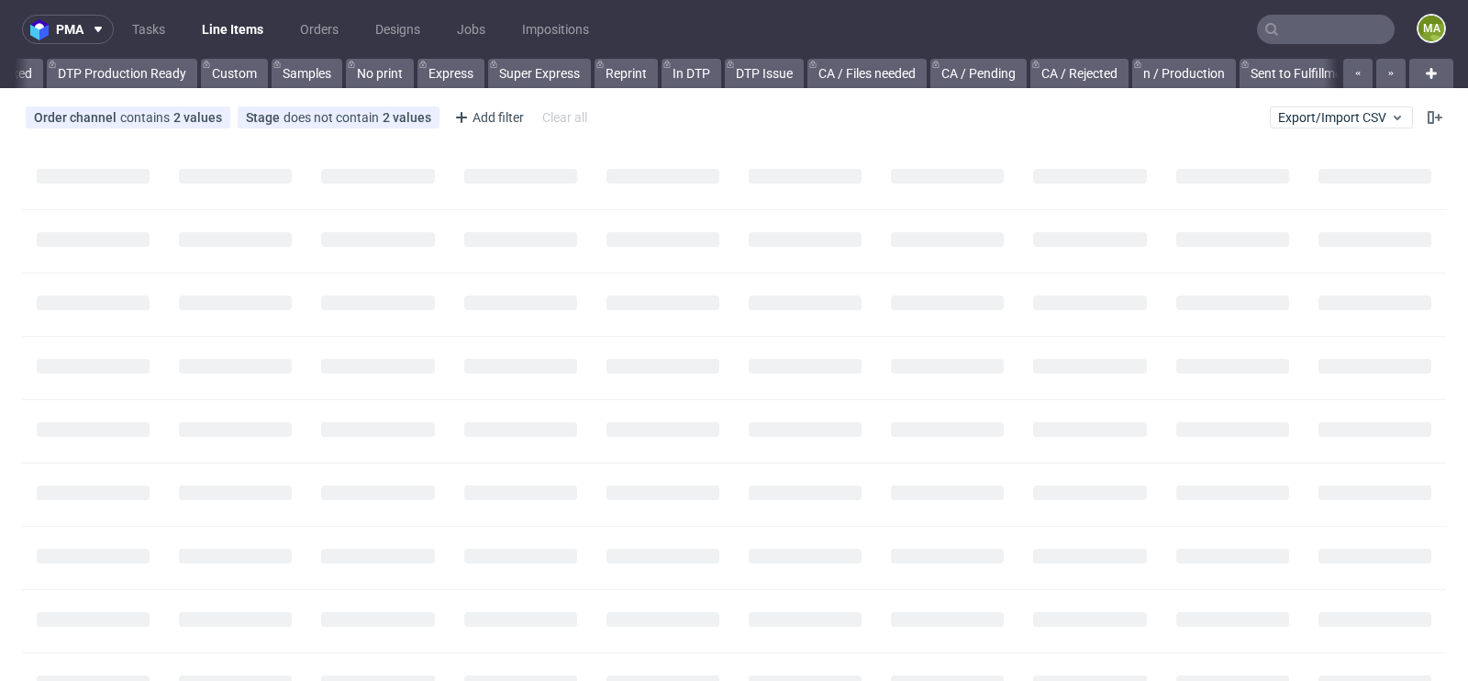
click at [1311, 33] on input "text" at bounding box center [1326, 29] width 138 height 29
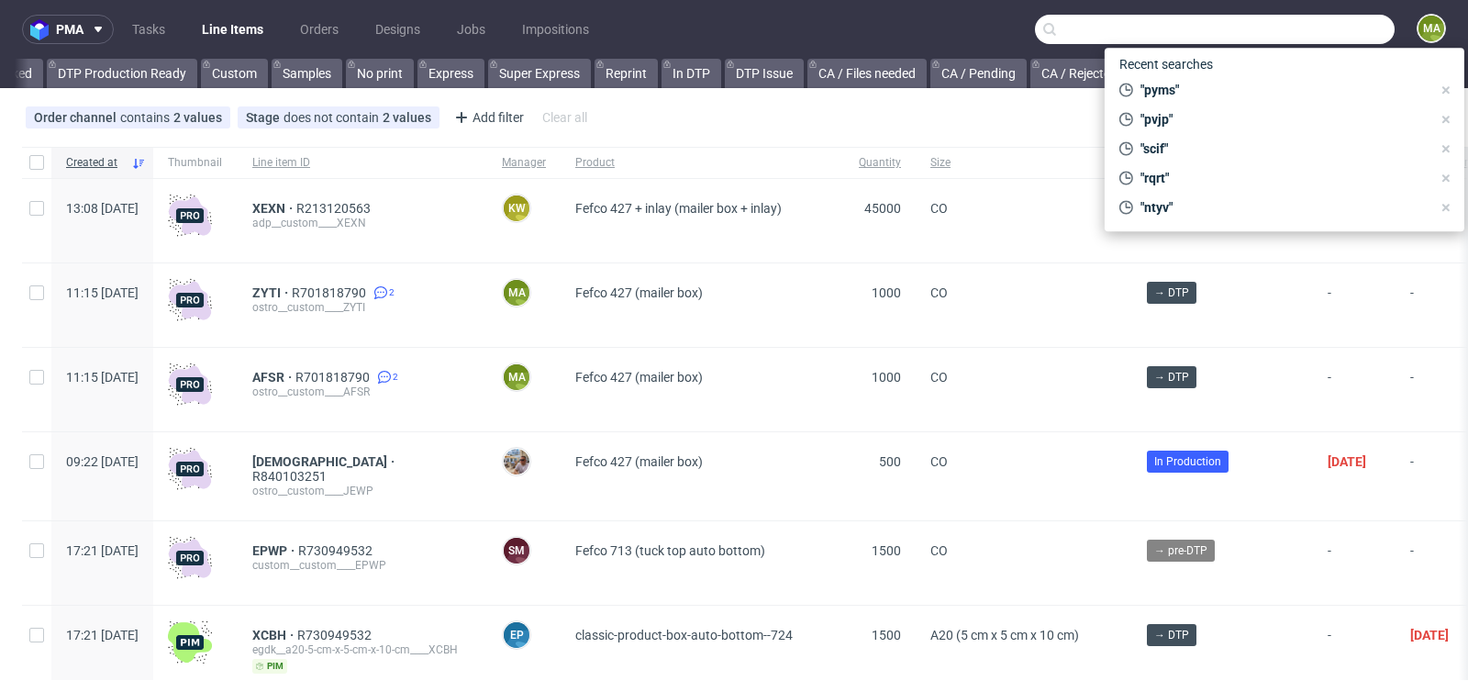
scroll to position [0, 2074]
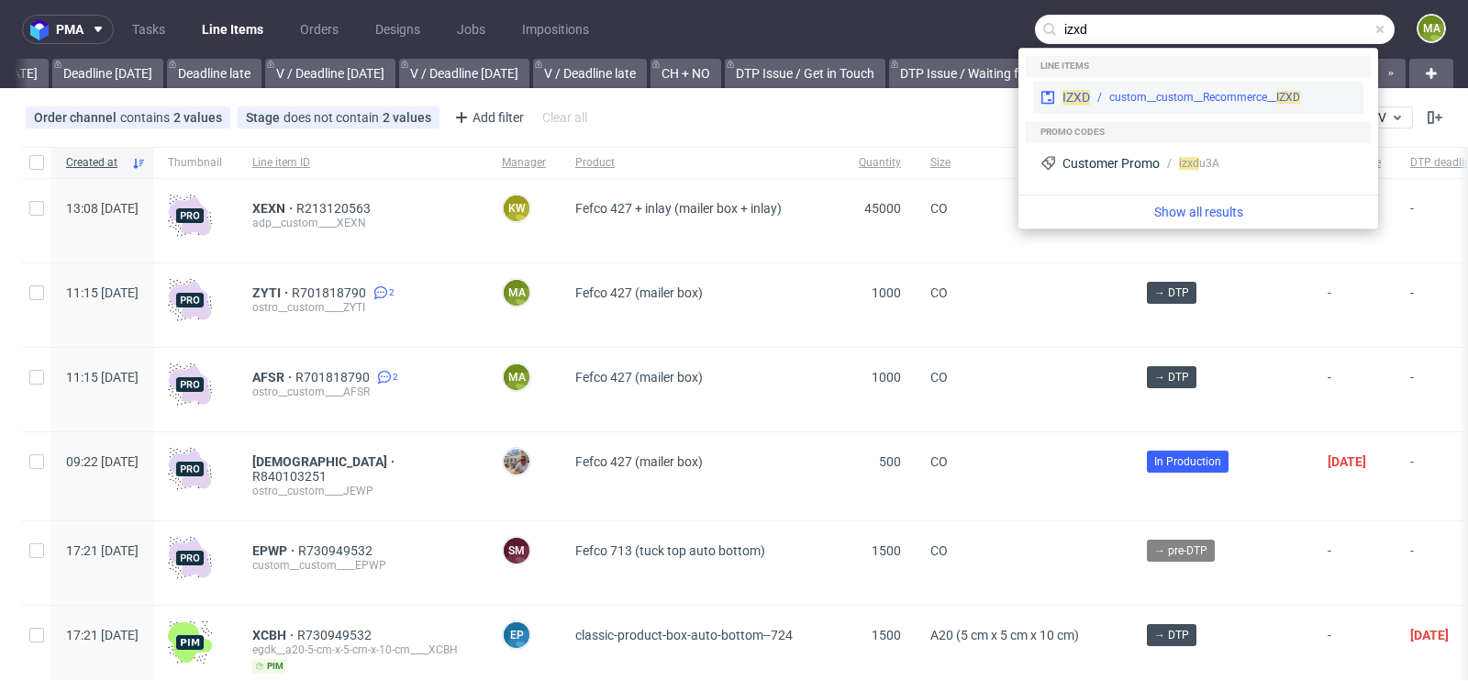
type input "izxd"
click at [1107, 83] on div "IZXD custom__custom__Recommerce__ IZXD" at bounding box center [1198, 97] width 330 height 33
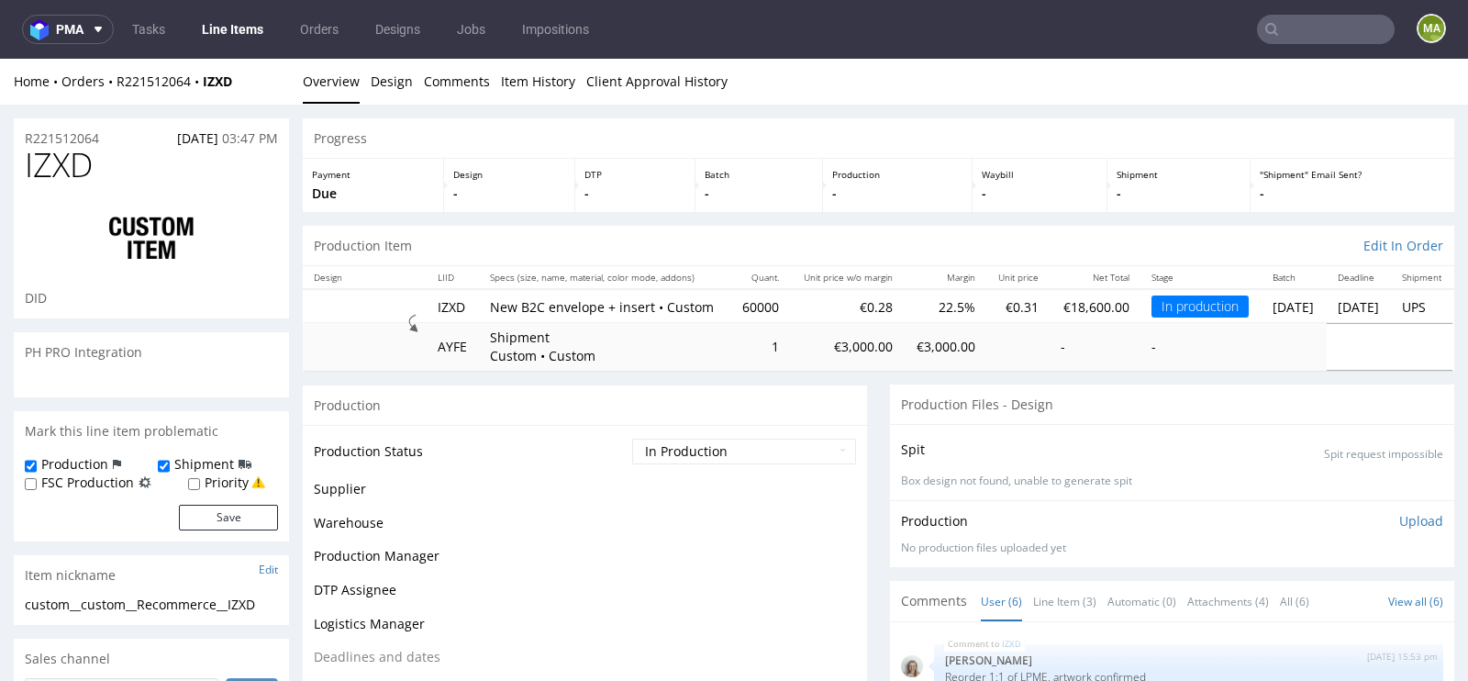
scroll to position [170, 0]
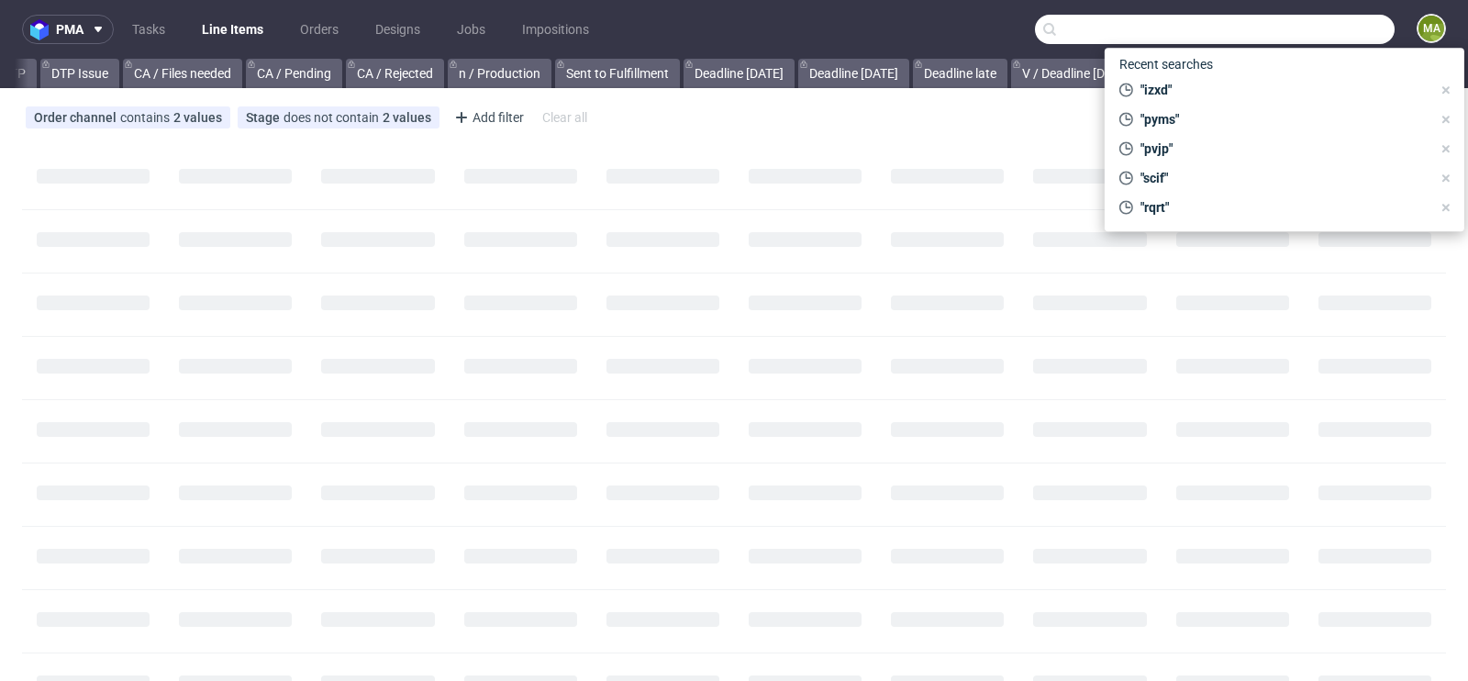
click at [1349, 37] on input "text" at bounding box center [1215, 29] width 360 height 29
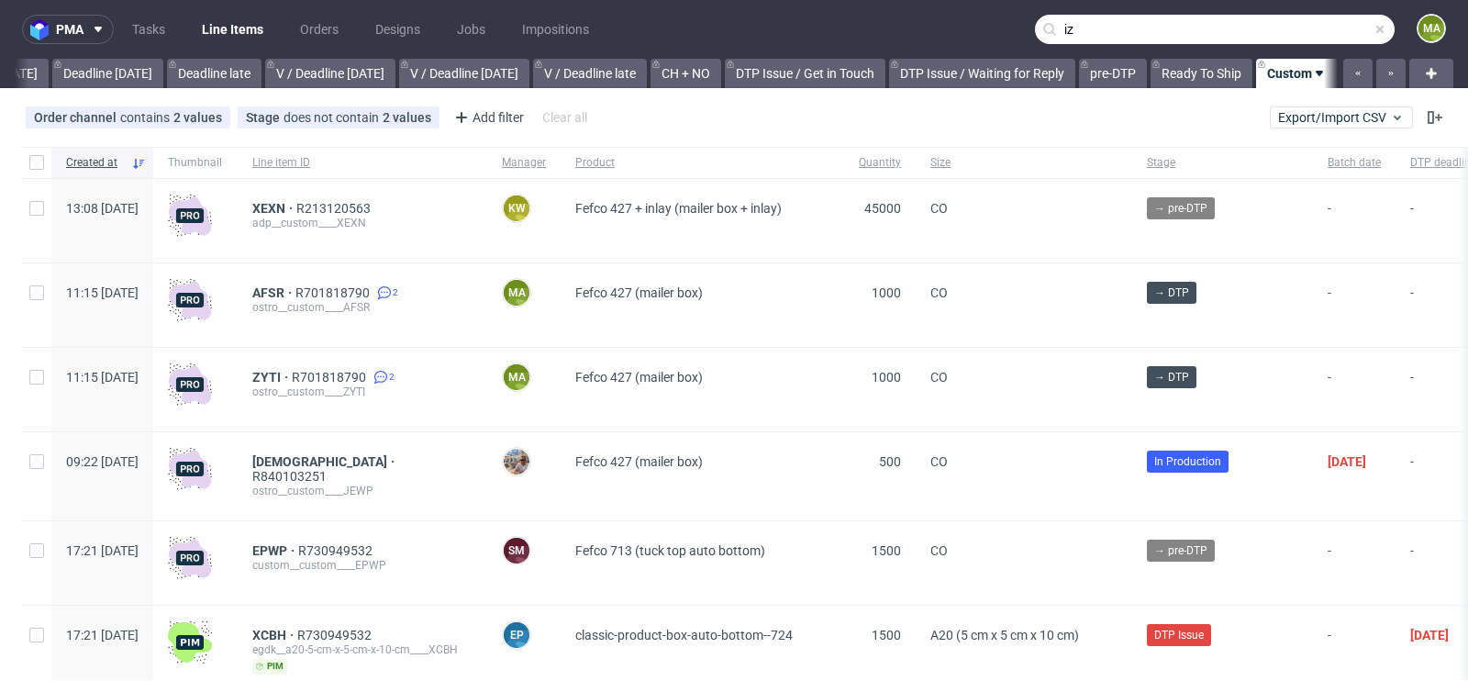
scroll to position [0, 2074]
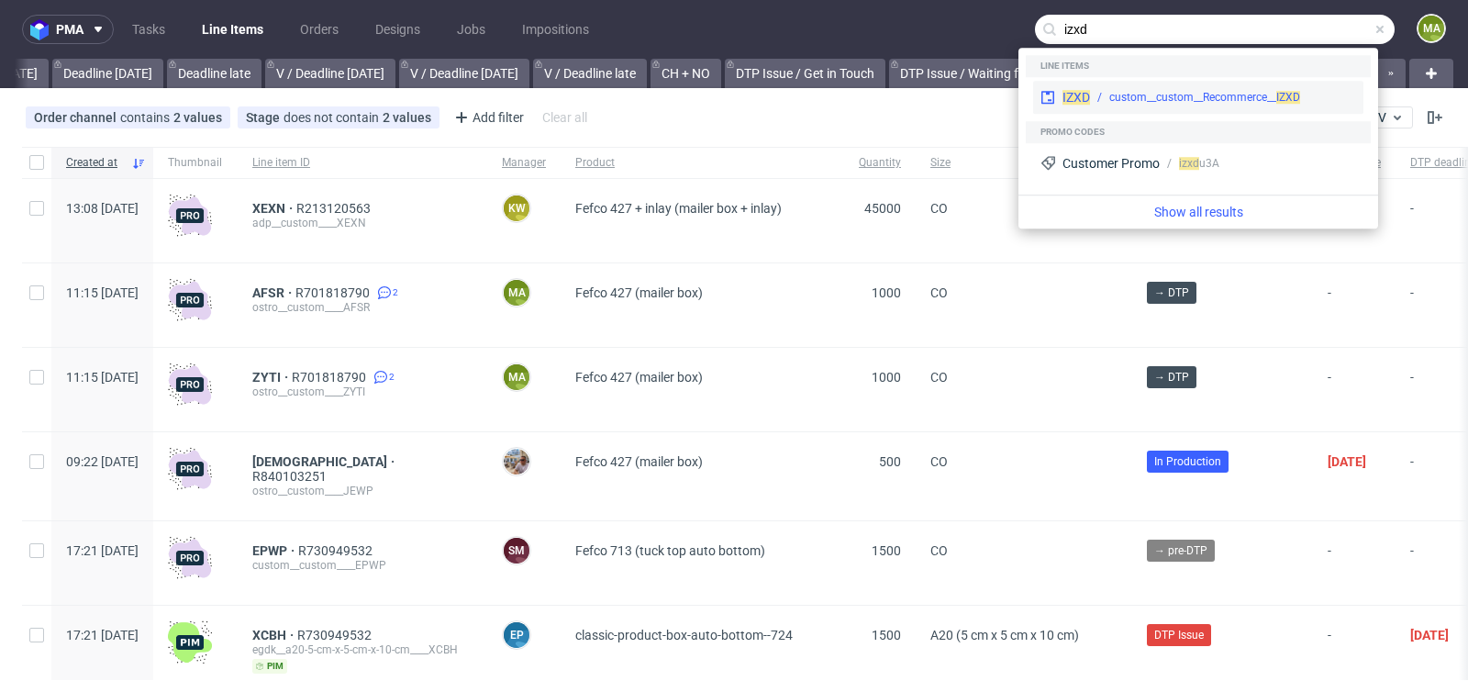
type input "izxd"
click at [1210, 92] on div "custom__custom__Recommerce__ IZXD" at bounding box center [1204, 97] width 191 height 17
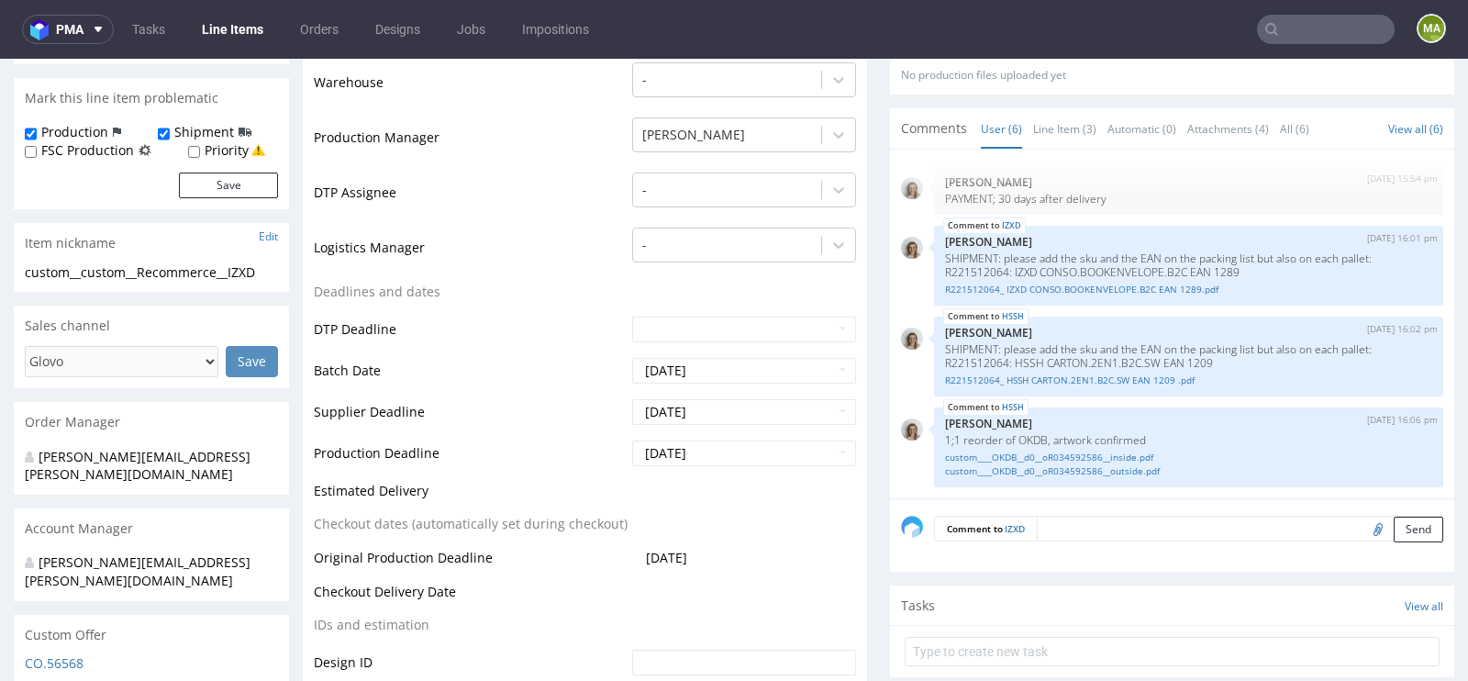
scroll to position [480, 0]
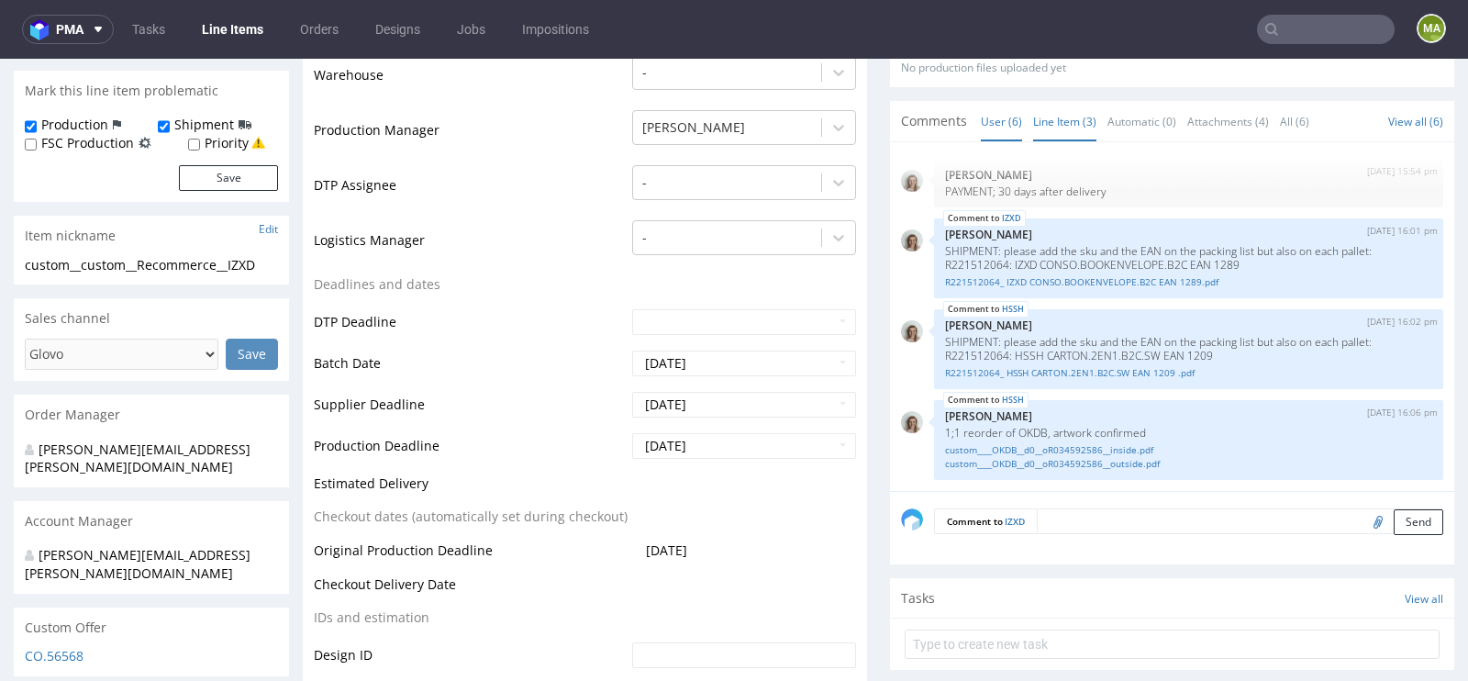
click at [1067, 141] on link "Line Item (3)" at bounding box center [1064, 121] width 63 height 39
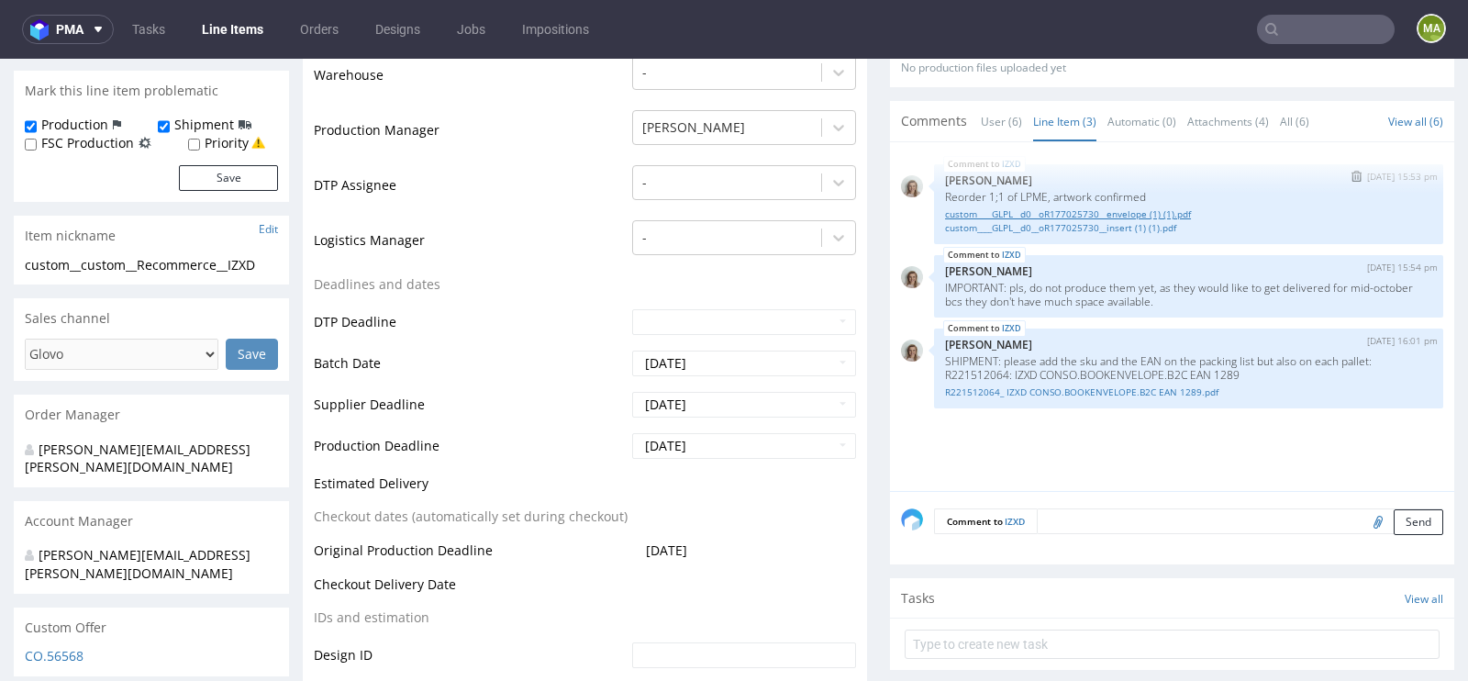
click at [1040, 221] on link "custom____GLPL__d0__oR177025730__envelope (1) (1).pdf" at bounding box center [1188, 214] width 487 height 14
click at [1011, 235] on link "custom____GLPL__d0__oR177025730__insert (1) (1).pdf" at bounding box center [1188, 228] width 487 height 14
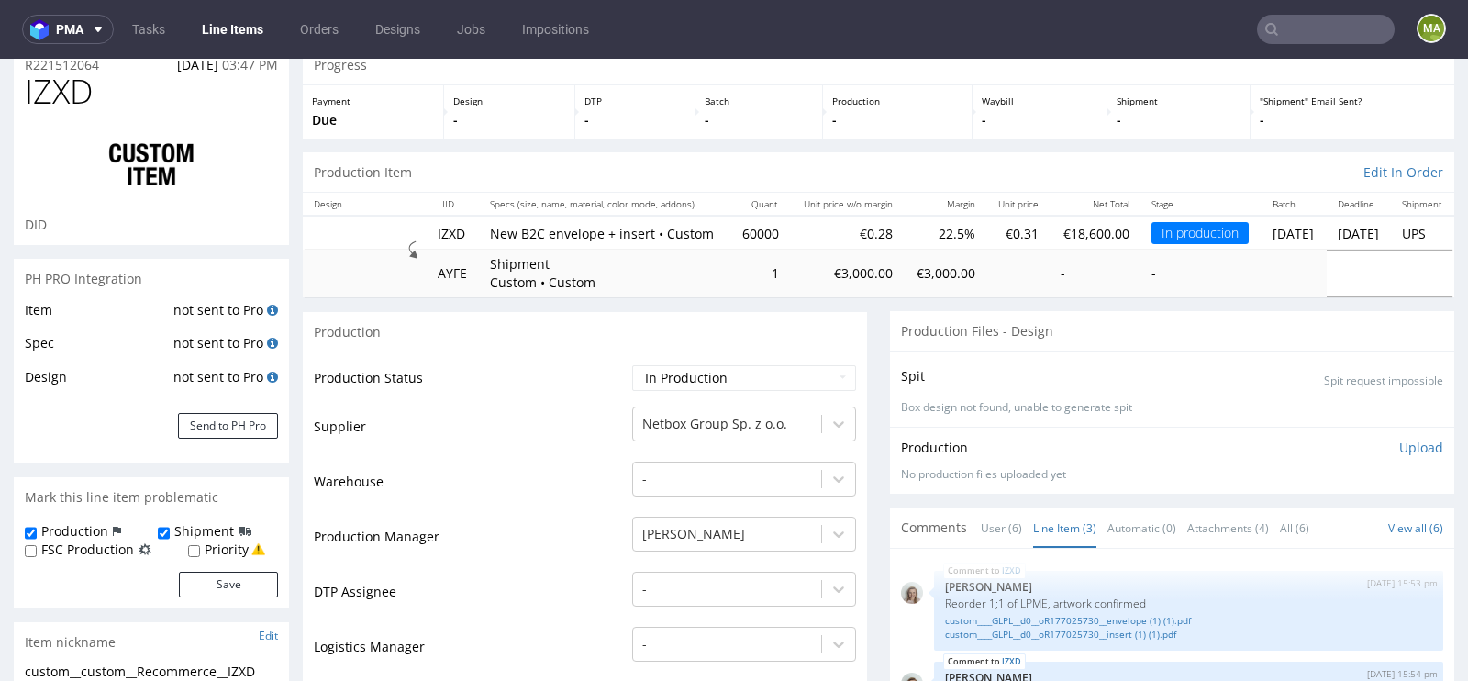
scroll to position [0, 0]
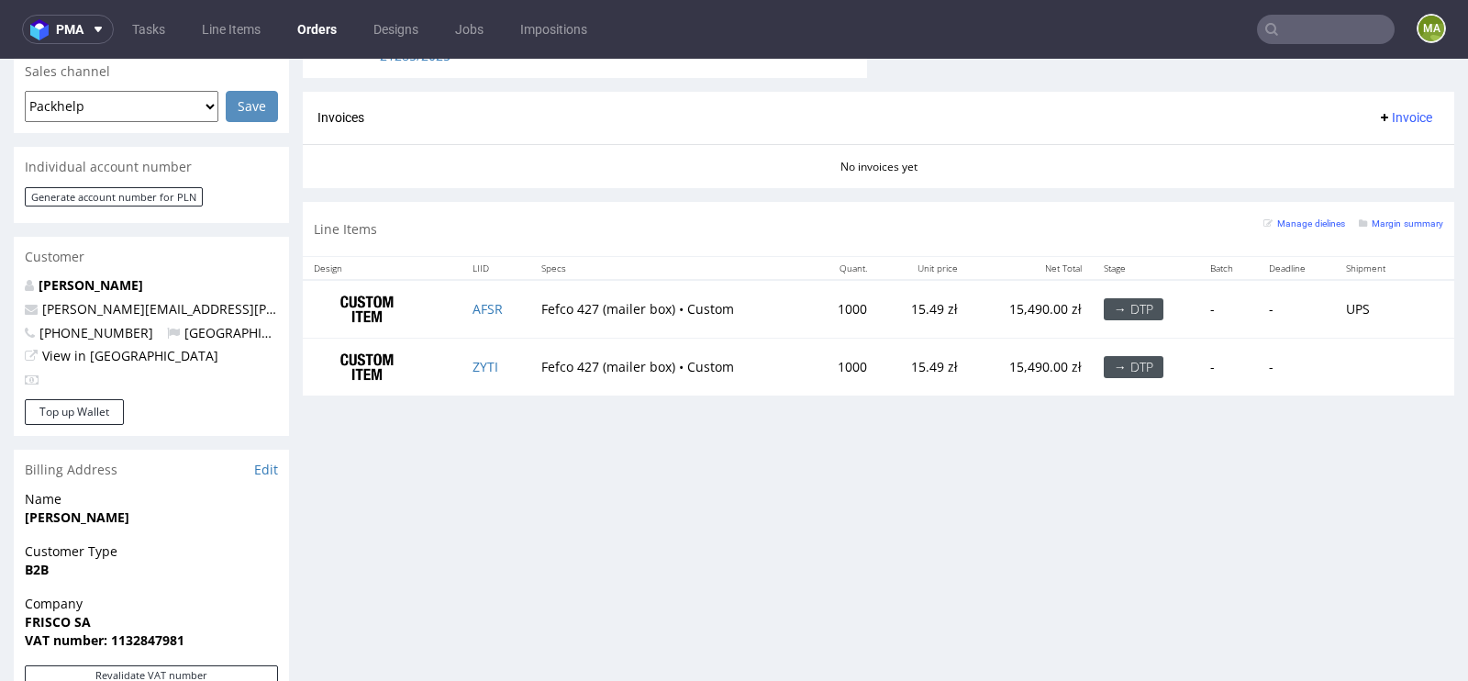
scroll to position [838, 0]
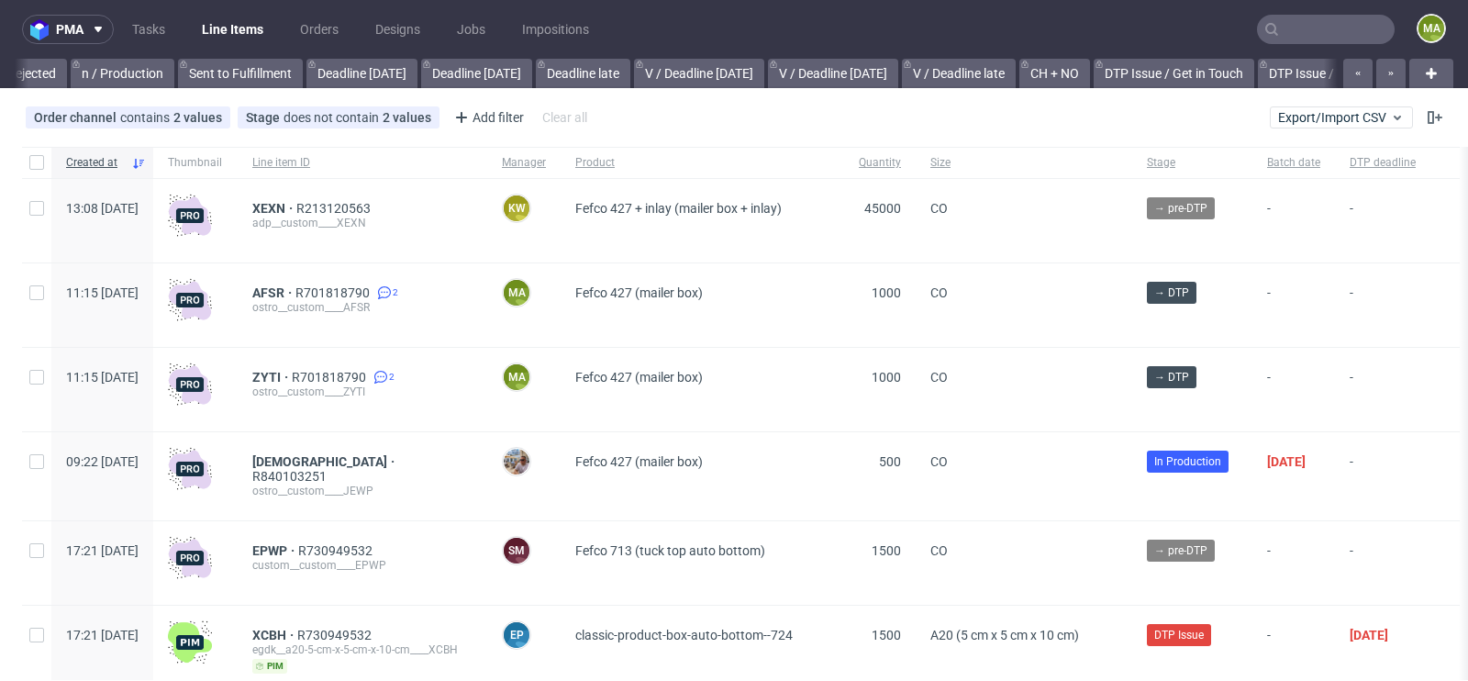
scroll to position [0, 2074]
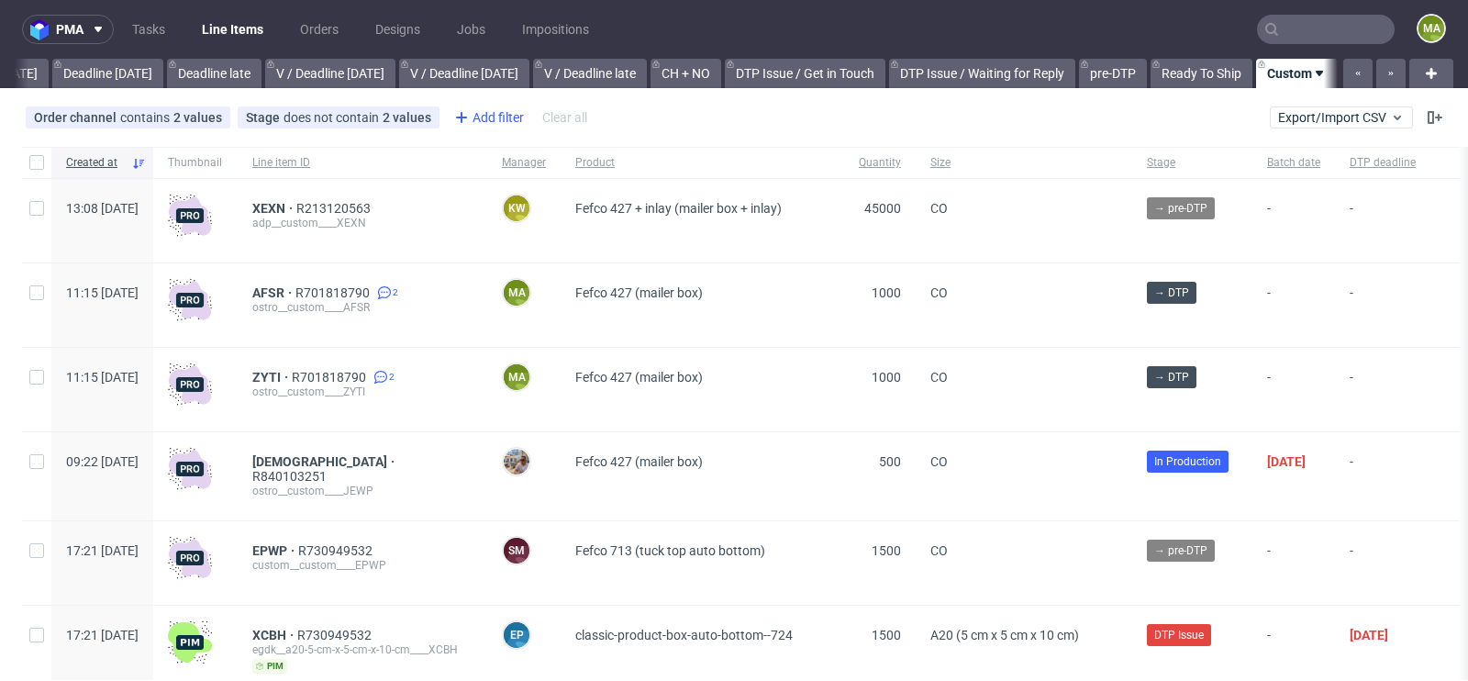
click at [518, 131] on div "Add filter" at bounding box center [487, 117] width 81 height 29
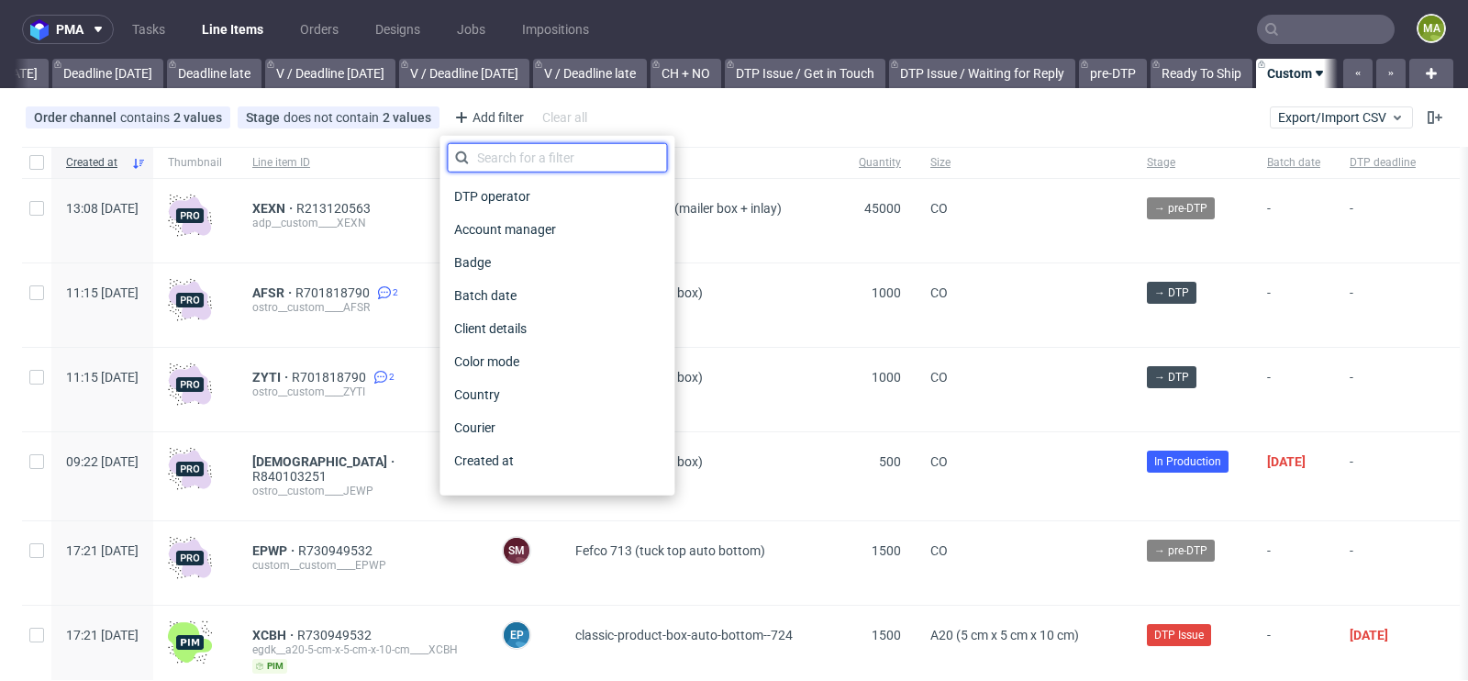
click at [518, 150] on input "text" at bounding box center [557, 157] width 220 height 29
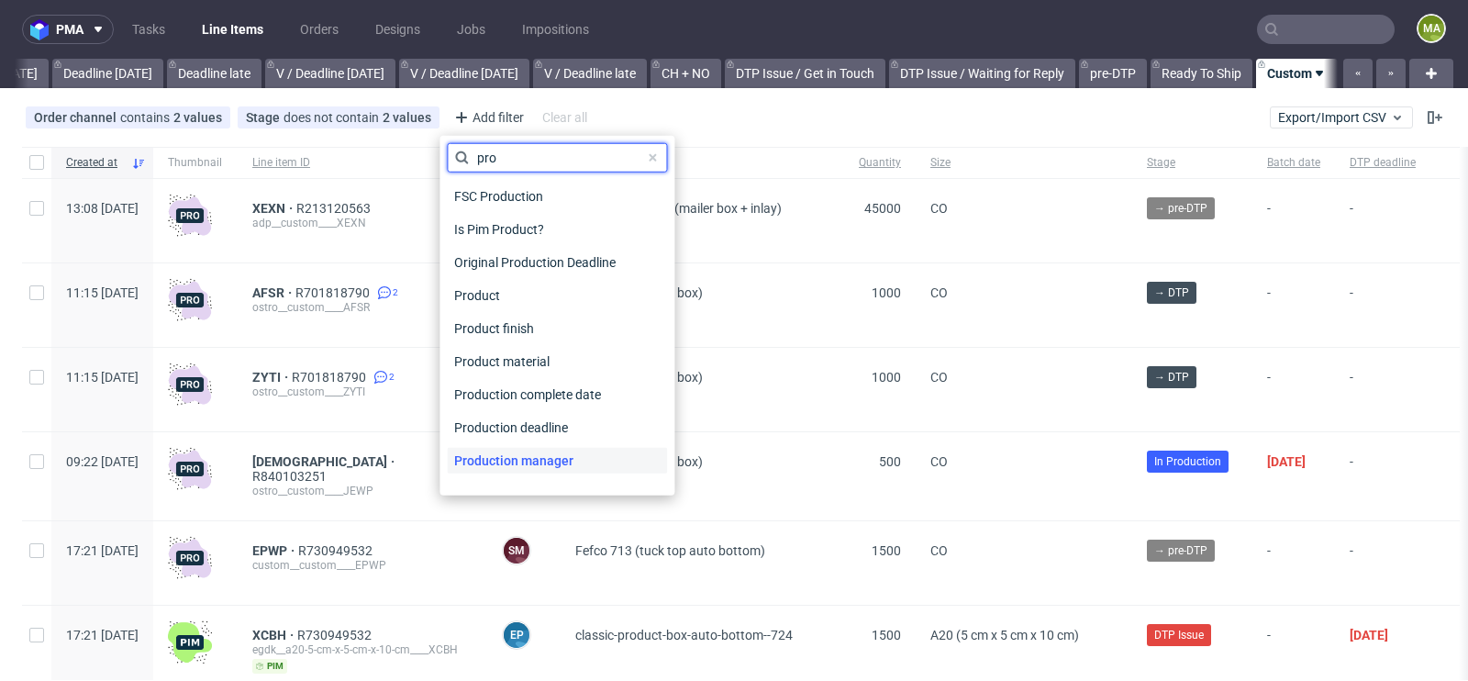
type input "pro"
click at [585, 465] on div "Production manager" at bounding box center [557, 461] width 220 height 26
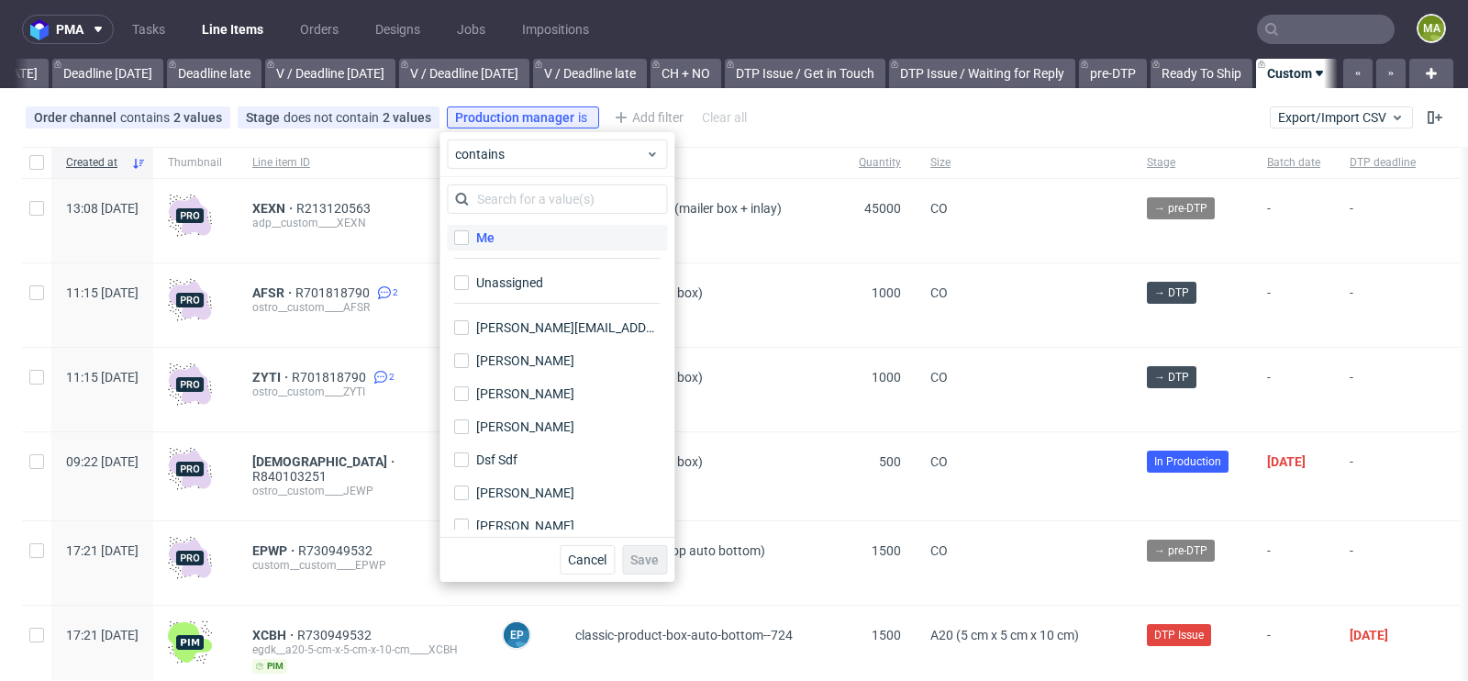
click at [557, 248] on label "Me" at bounding box center [557, 238] width 220 height 26
click at [469, 245] on input "Me" at bounding box center [461, 237] width 15 height 15
checkbox input "true"
click at [658, 564] on span "Save" at bounding box center [644, 559] width 28 height 13
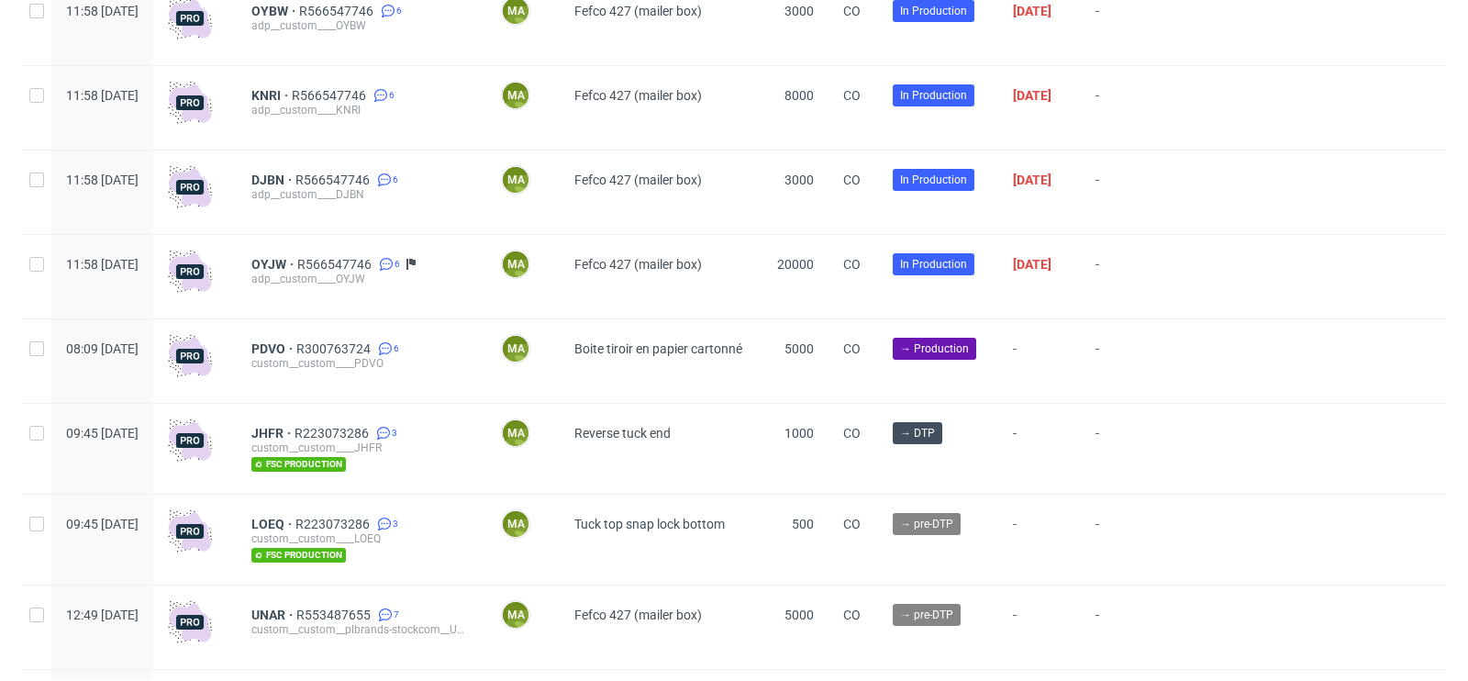
scroll to position [5054, 0]
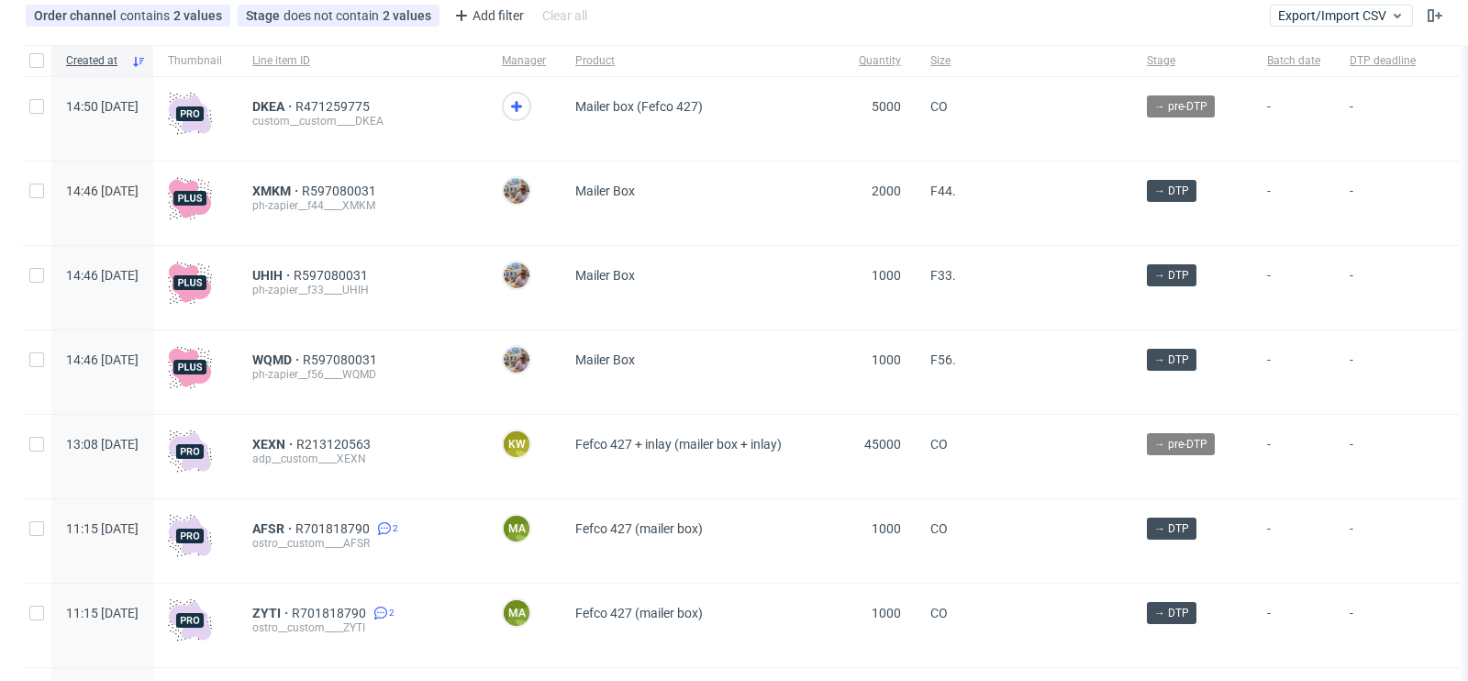
scroll to position [103, 0]
click at [295, 105] on span "DKEA" at bounding box center [273, 105] width 43 height 15
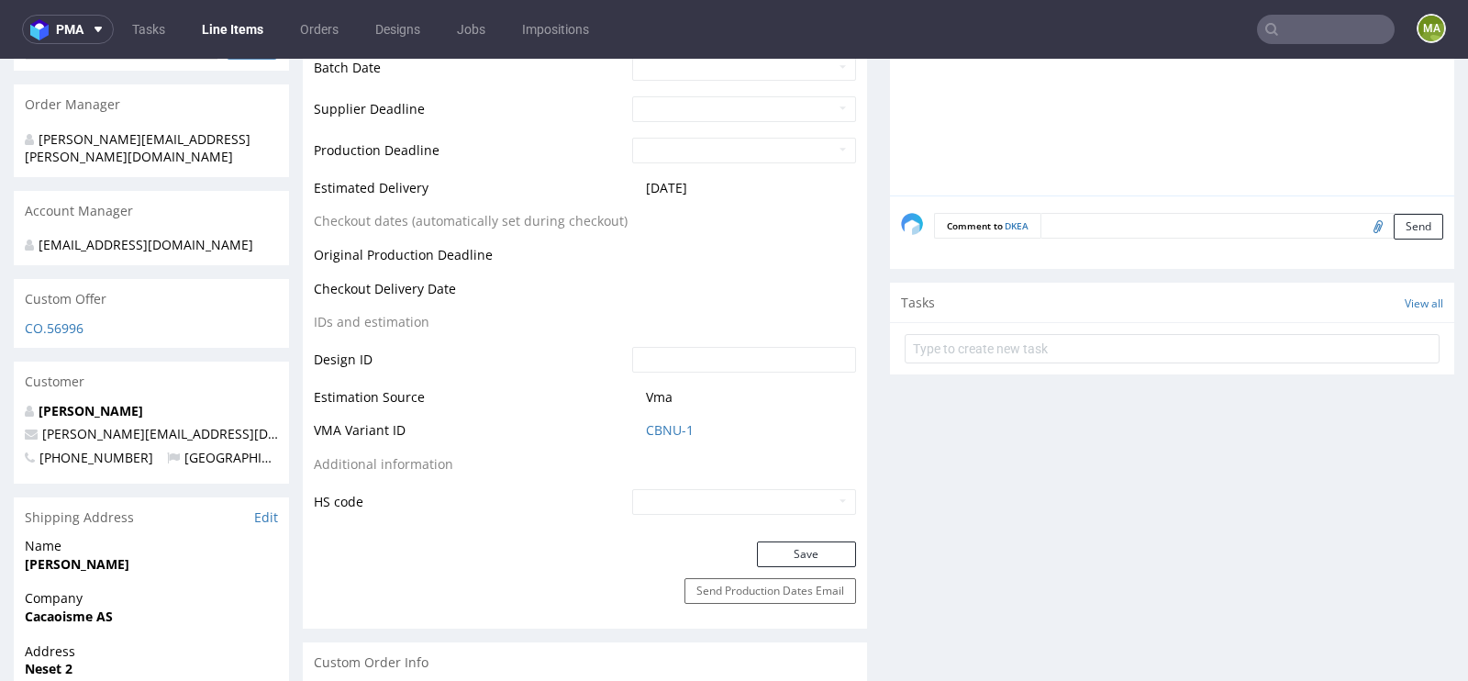
scroll to position [807, 0]
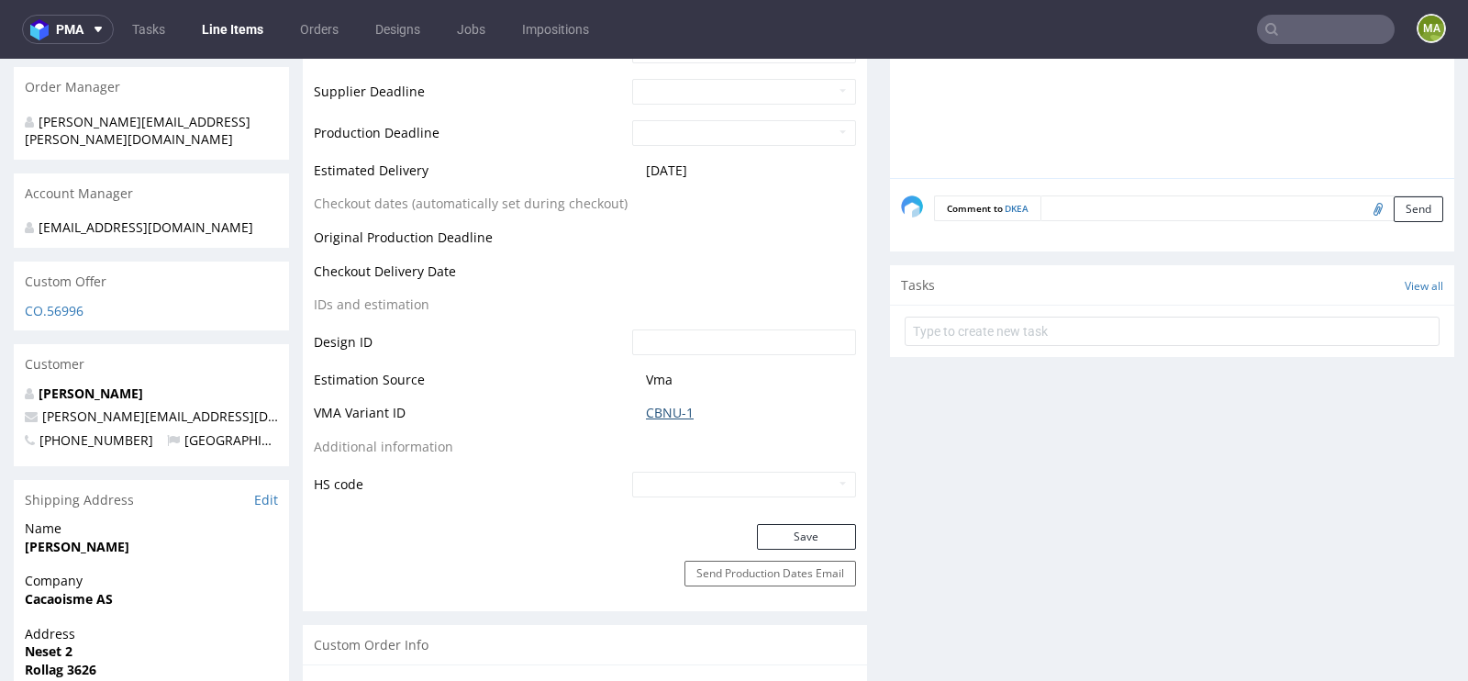
click at [674, 409] on link "CBNU-1" at bounding box center [670, 413] width 48 height 18
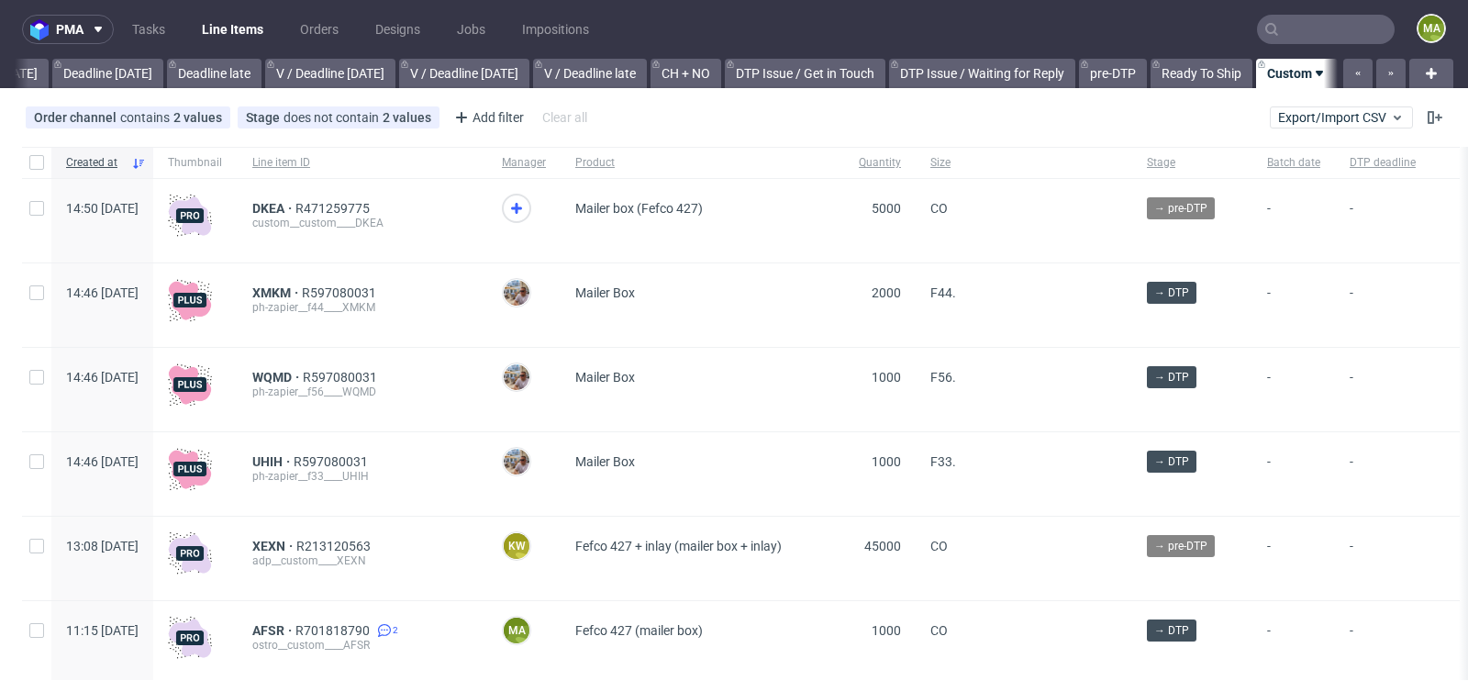
scroll to position [0, 2074]
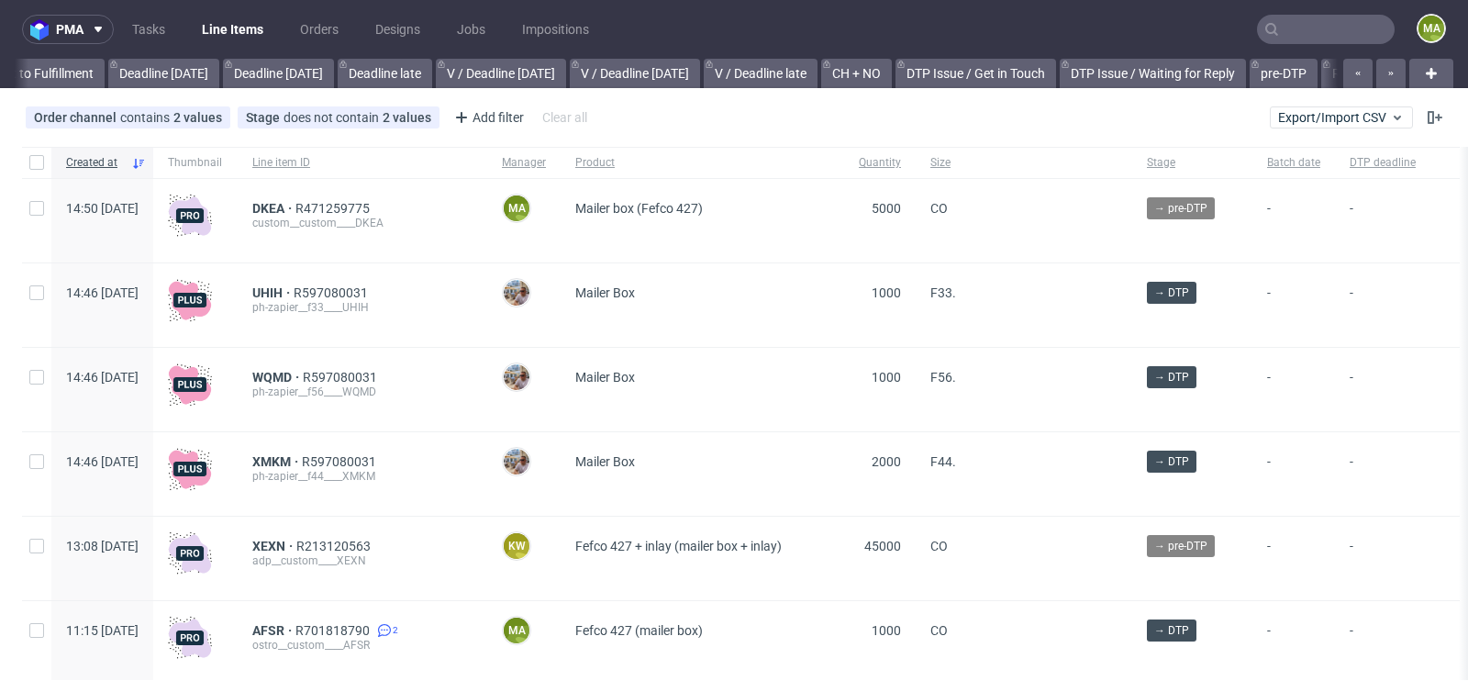
scroll to position [0, 2074]
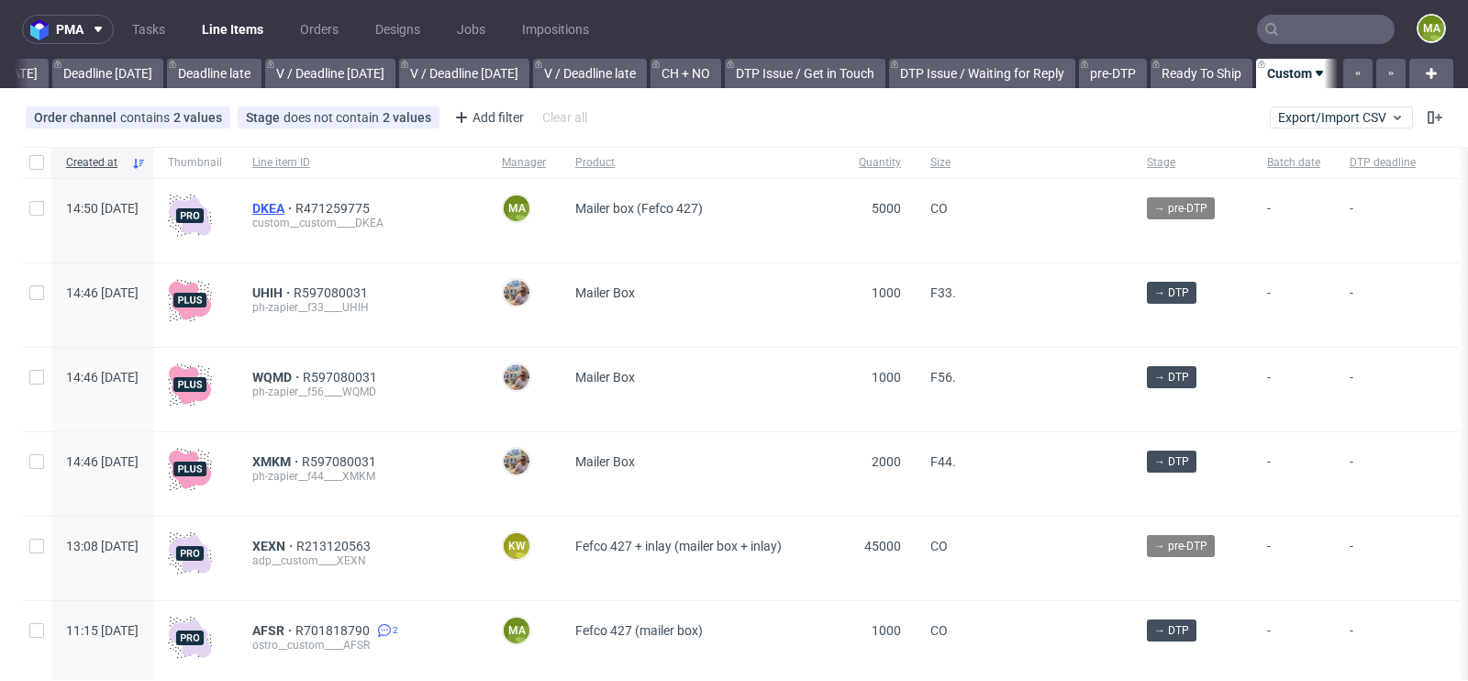
click at [295, 205] on span "DKEA" at bounding box center [273, 208] width 43 height 15
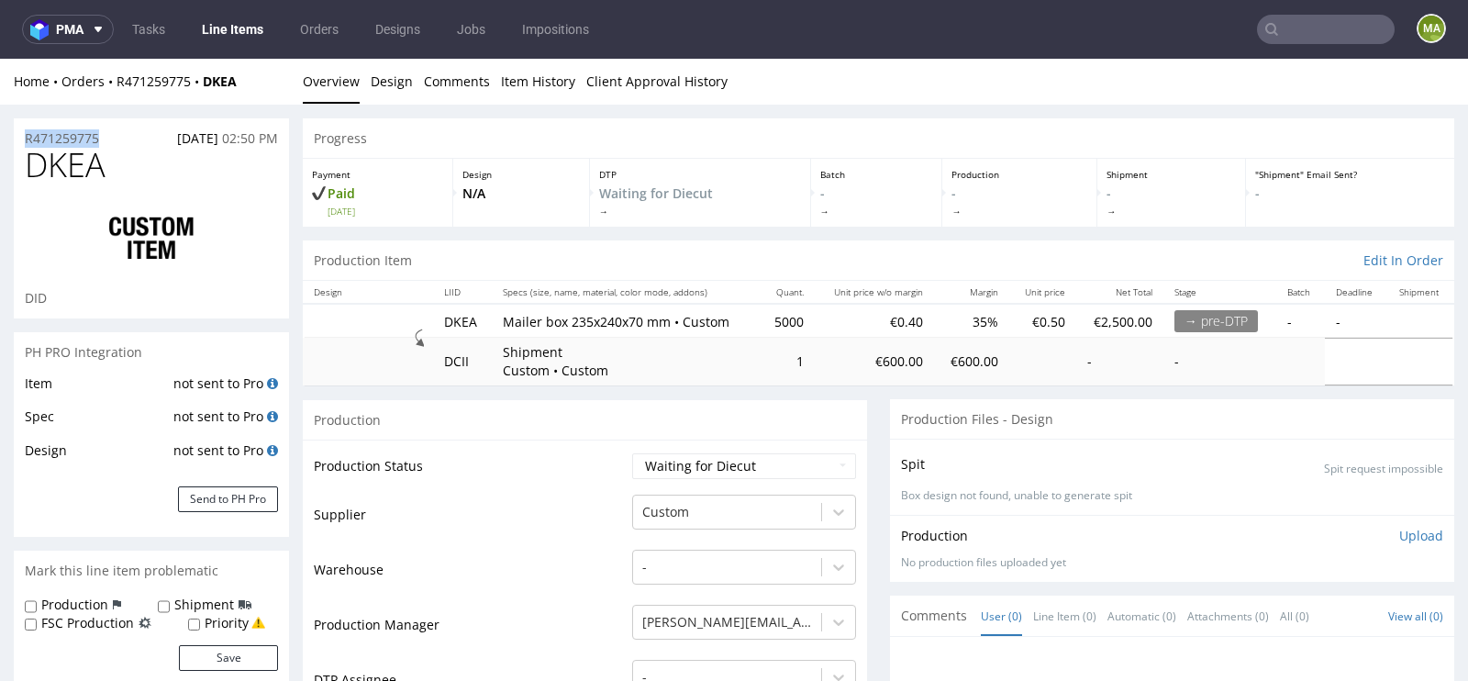
drag, startPoint x: 116, startPoint y: 135, endPoint x: 0, endPoint y: 135, distance: 115.6
copy p "R471259775"
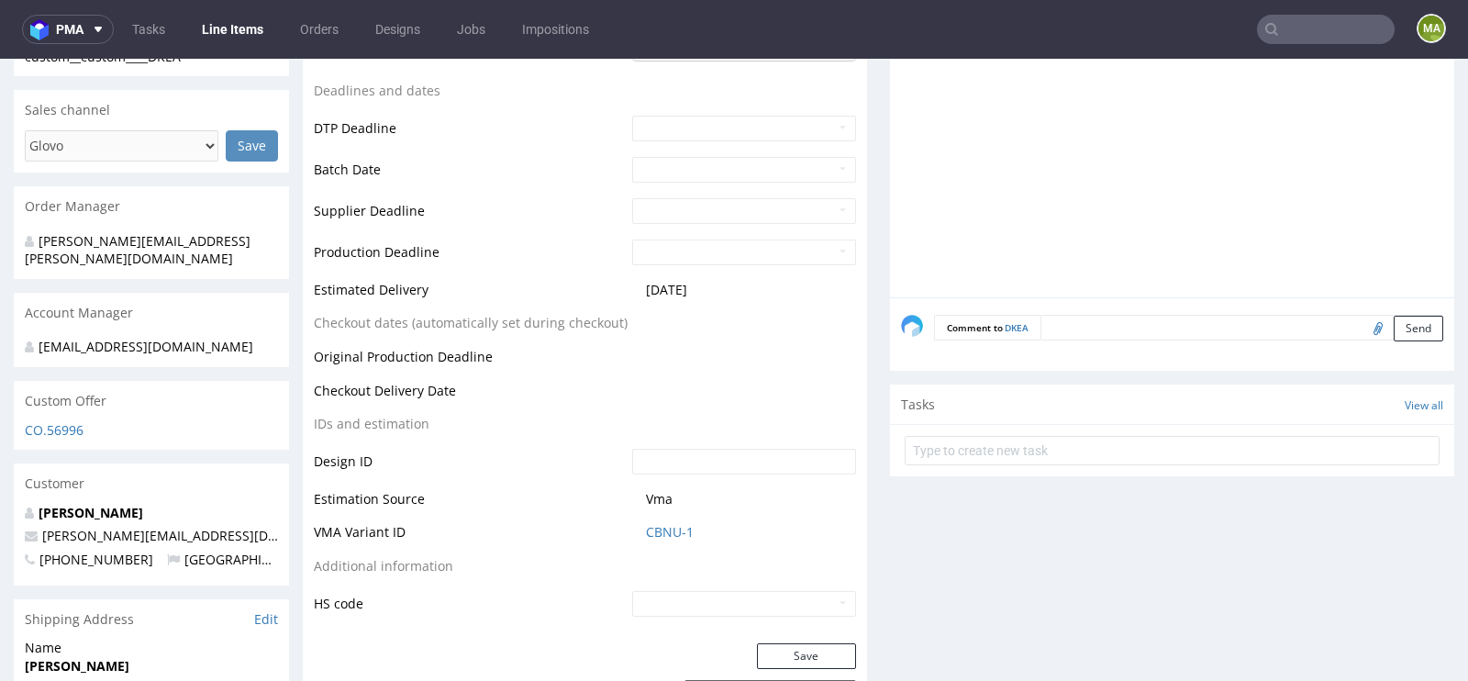
scroll to position [739, 0]
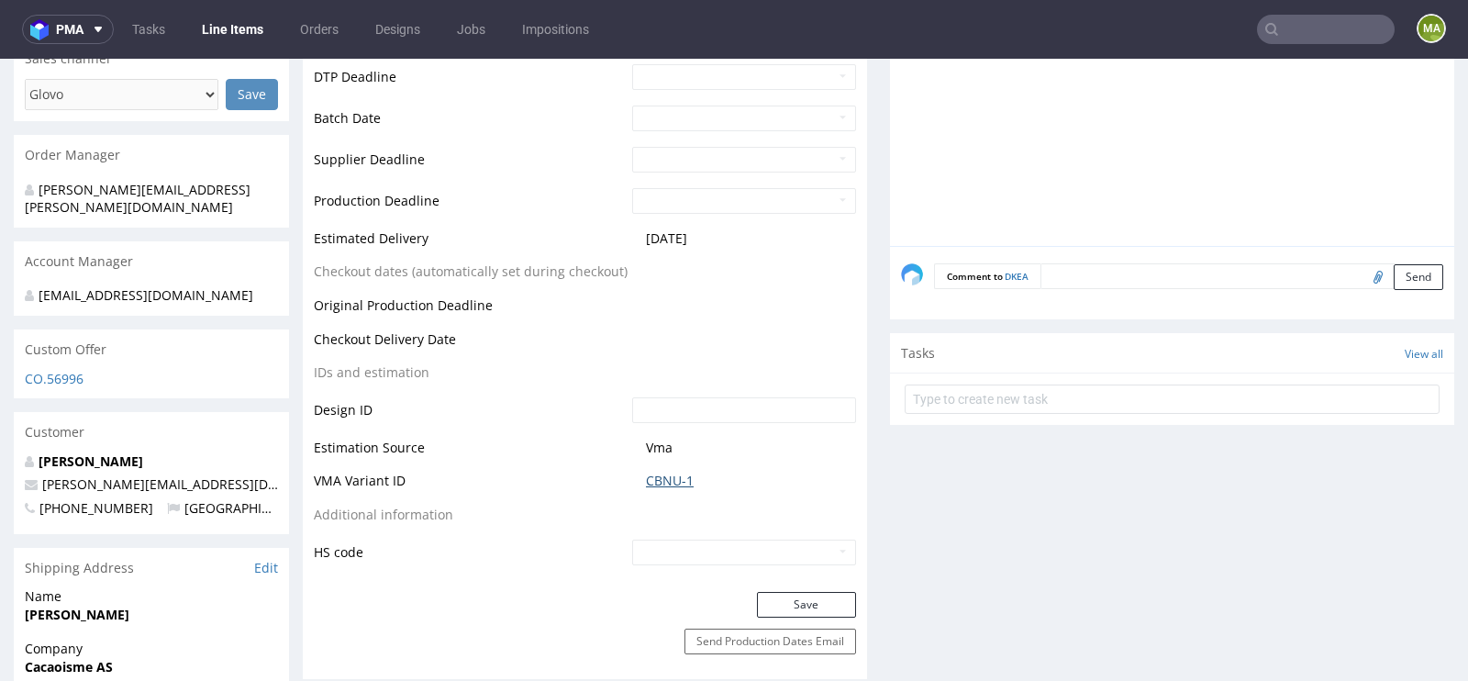
click at [646, 481] on link "CBNU-1" at bounding box center [670, 481] width 48 height 18
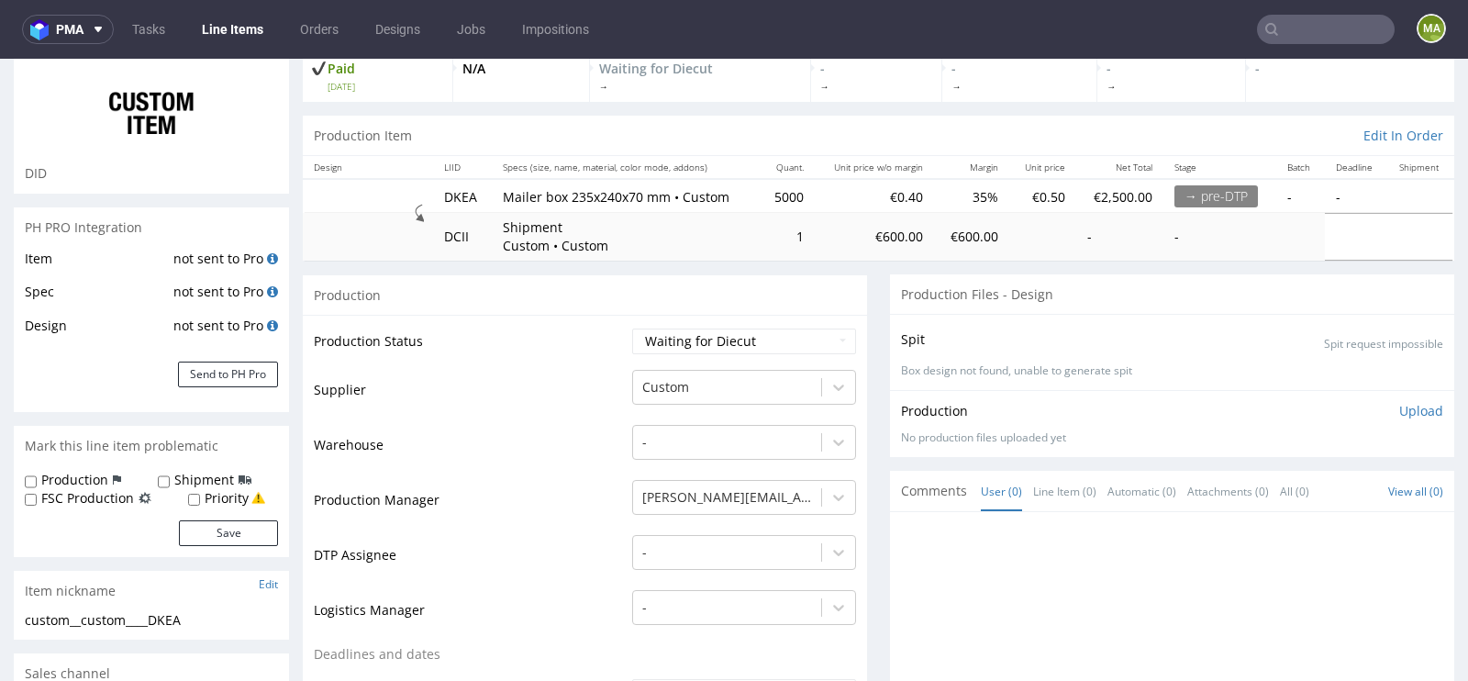
scroll to position [0, 0]
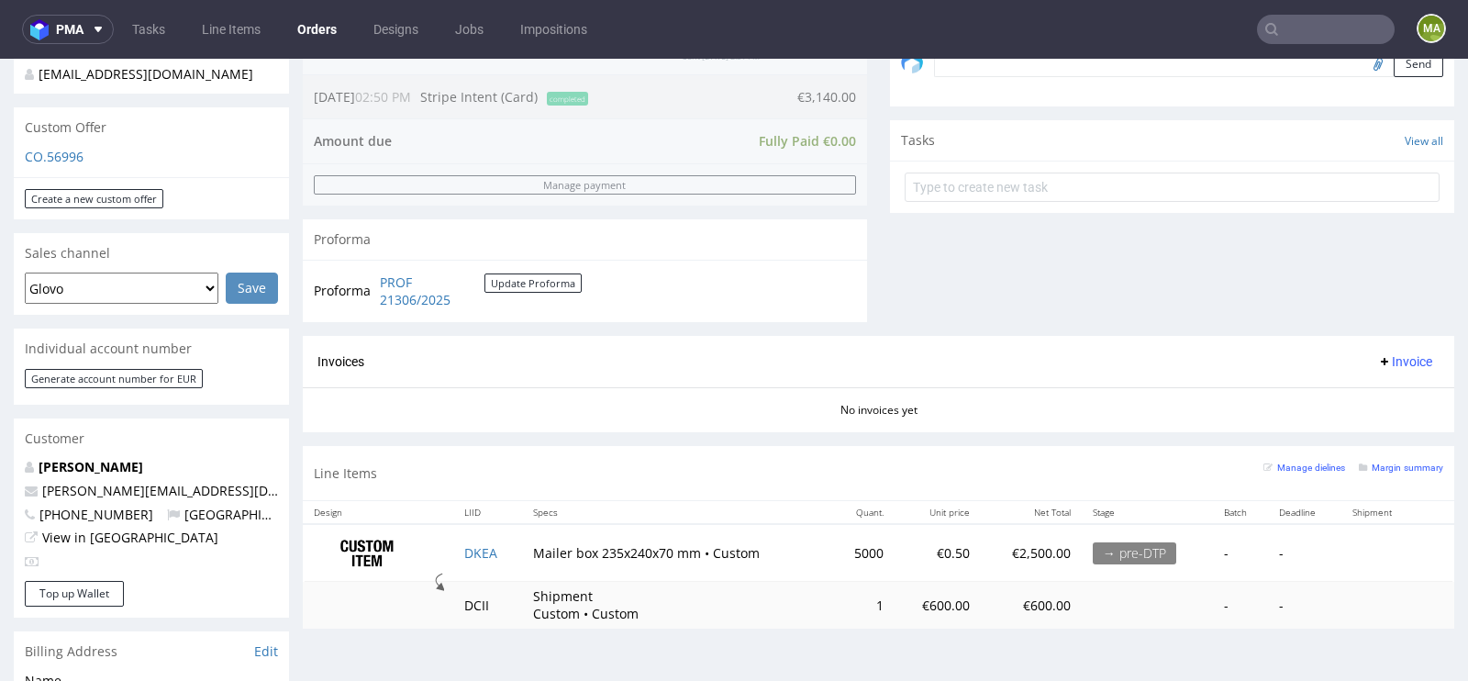
scroll to position [598, 0]
click at [1385, 448] on div "Line Items Manage dielines Margin summary" at bounding box center [878, 471] width 1151 height 54
click at [1379, 459] on link "Margin summary" at bounding box center [1401, 465] width 84 height 13
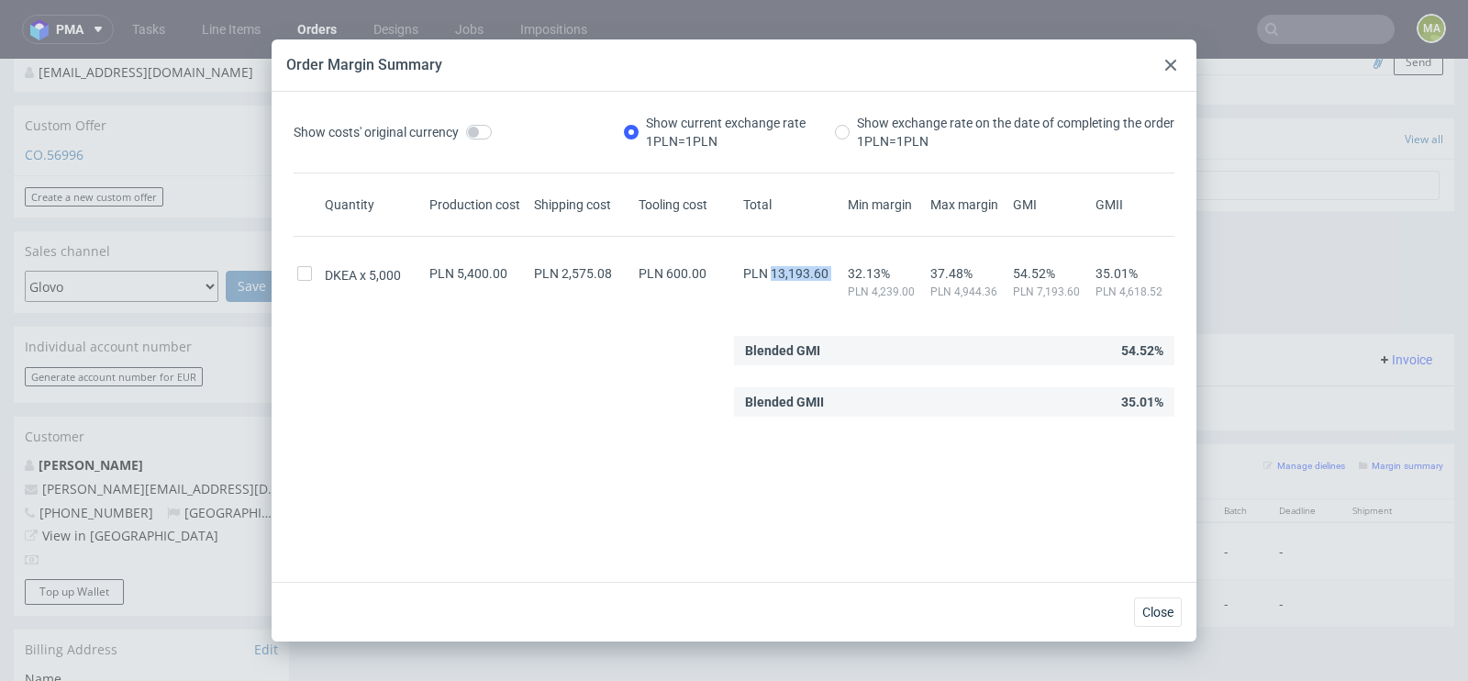
drag, startPoint x: 770, startPoint y: 271, endPoint x: 847, endPoint y: 271, distance: 77.1
click at [847, 271] on div "DKEA 5,000 PLN 5,400.00 PLN 2,575.08 PLN 600.00 PLN 13,193.60 32.13% PLN 4,239.…" at bounding box center [734, 275] width 881 height 48
copy span "13,193.60"
click at [1170, 56] on div at bounding box center [1171, 65] width 22 height 22
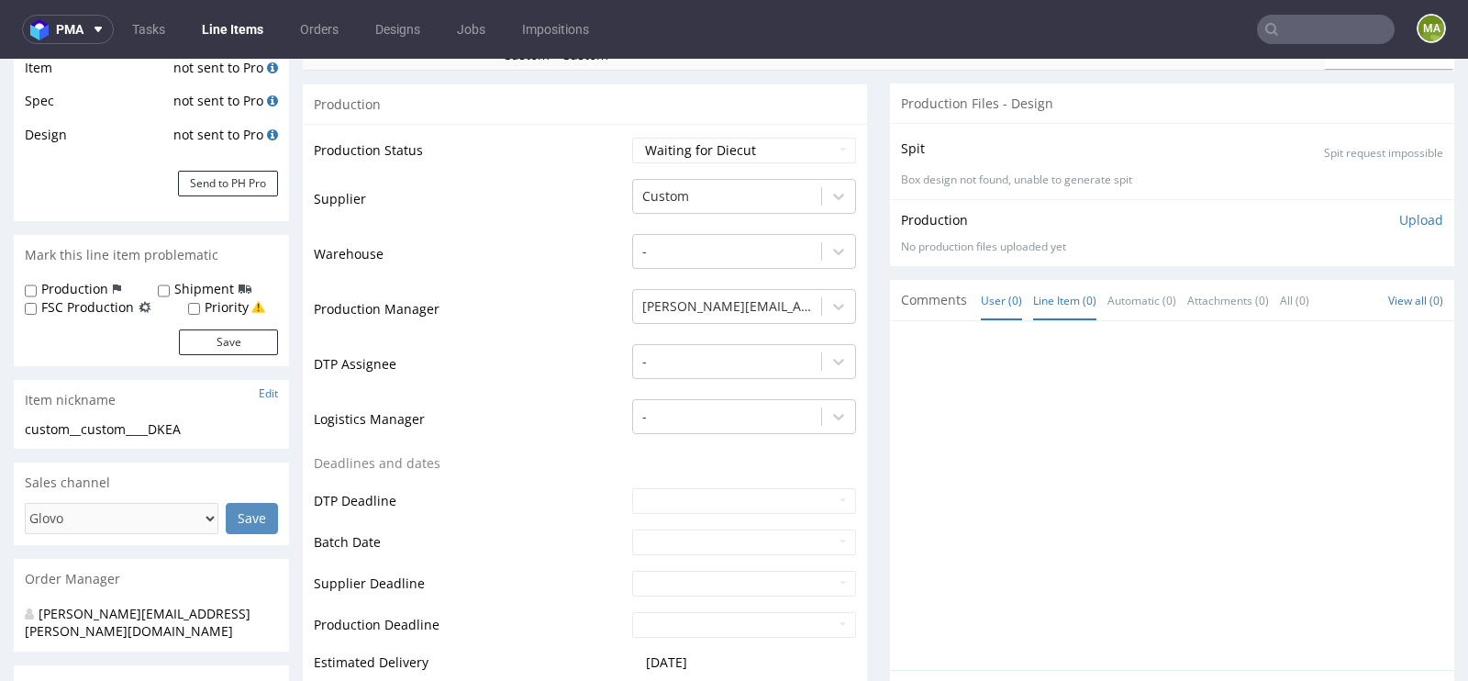
click at [1066, 304] on link "Line Item (0)" at bounding box center [1064, 300] width 63 height 39
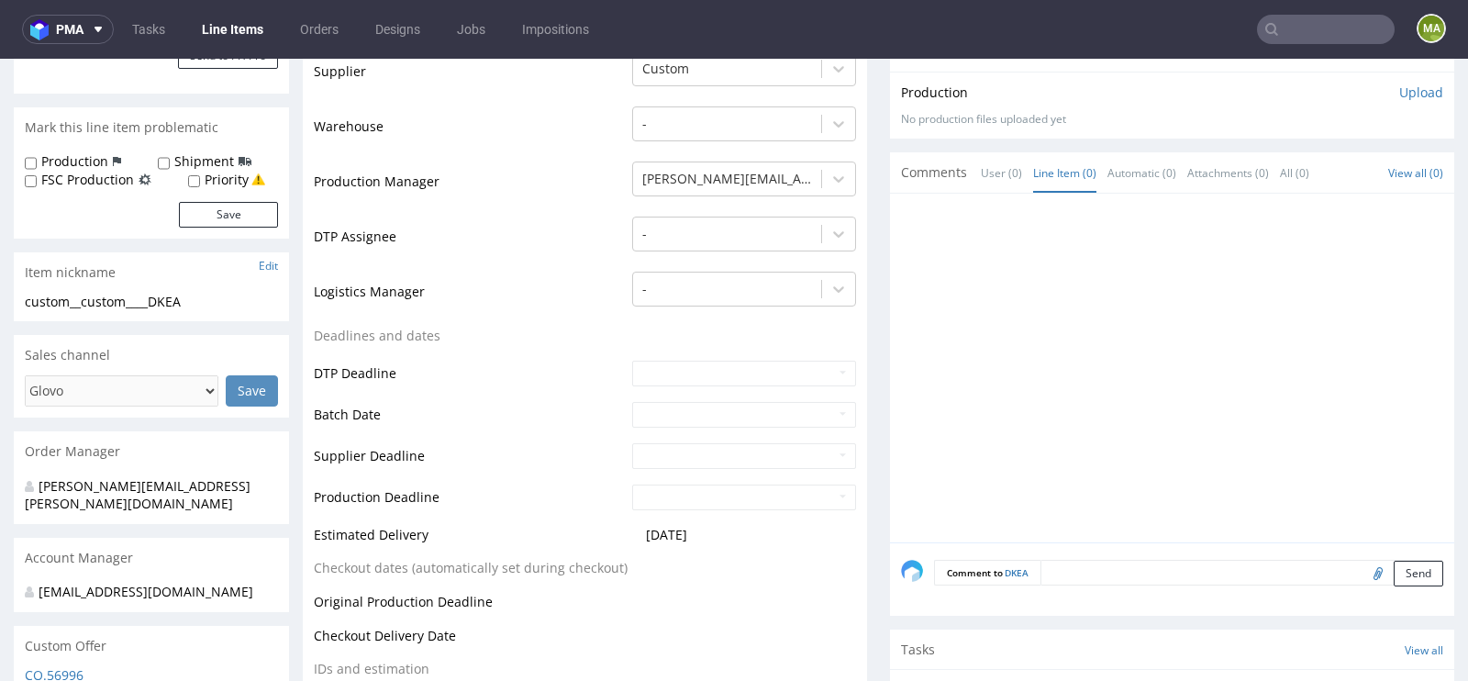
scroll to position [472, 0]
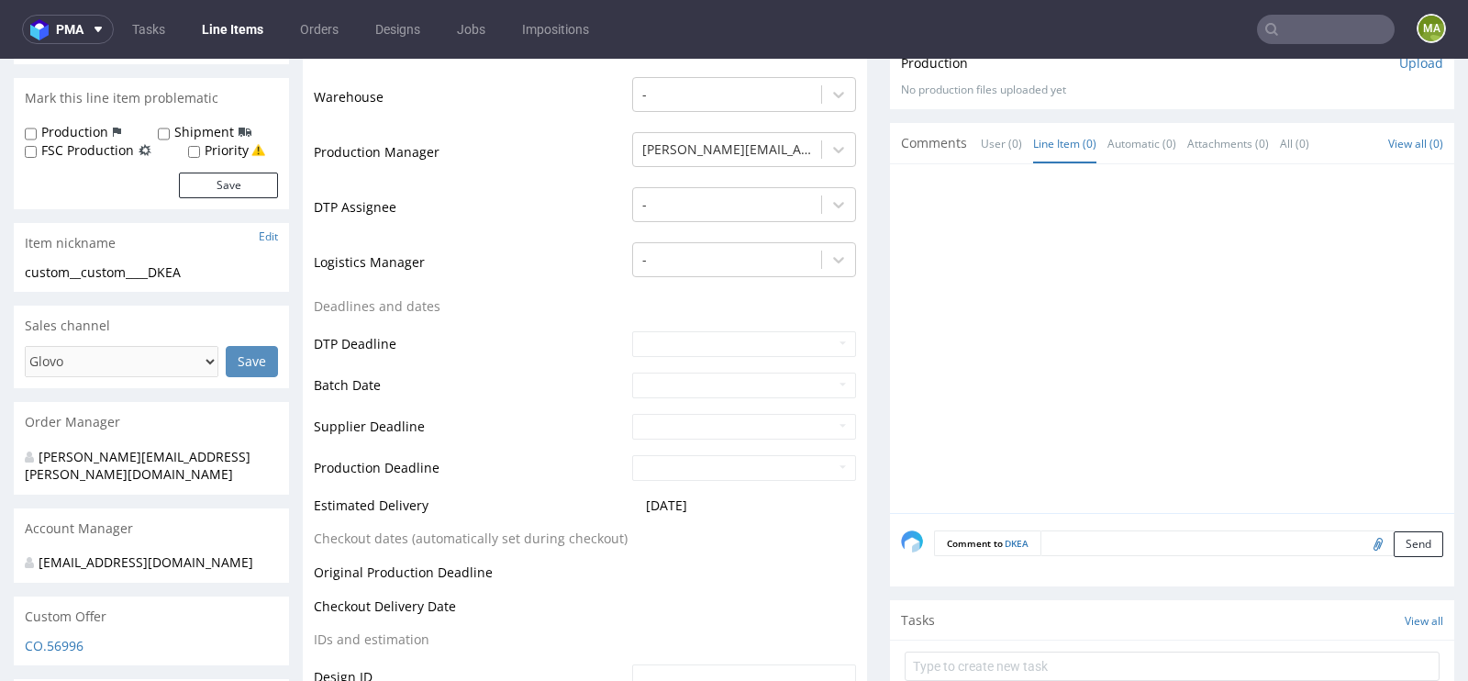
click at [1105, 522] on div "Comment to DKEA Send" at bounding box center [1172, 549] width 564 height 73
click at [1082, 547] on textarea at bounding box center [1241, 543] width 403 height 26
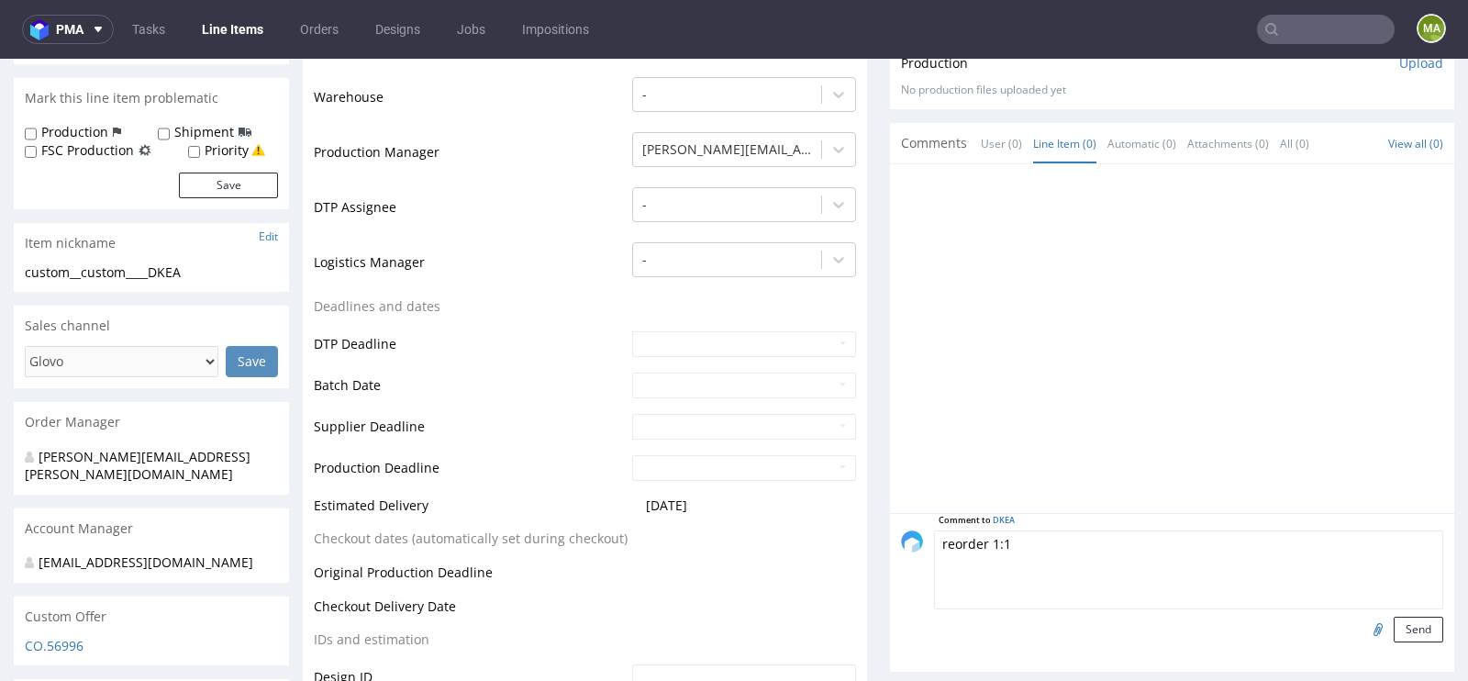
paste textarea "R019235118_BLWU"
type textarea "reorder 1:1 R019235118_BLWU? please confirm artwork"
click at [1362, 625] on input "file" at bounding box center [1375, 628] width 26 height 24
type input "C:\fakepath\custom-custom-blwu-d0-or019235118-outside.pdf"
click at [1396, 630] on button "Send" at bounding box center [1418, 629] width 50 height 26
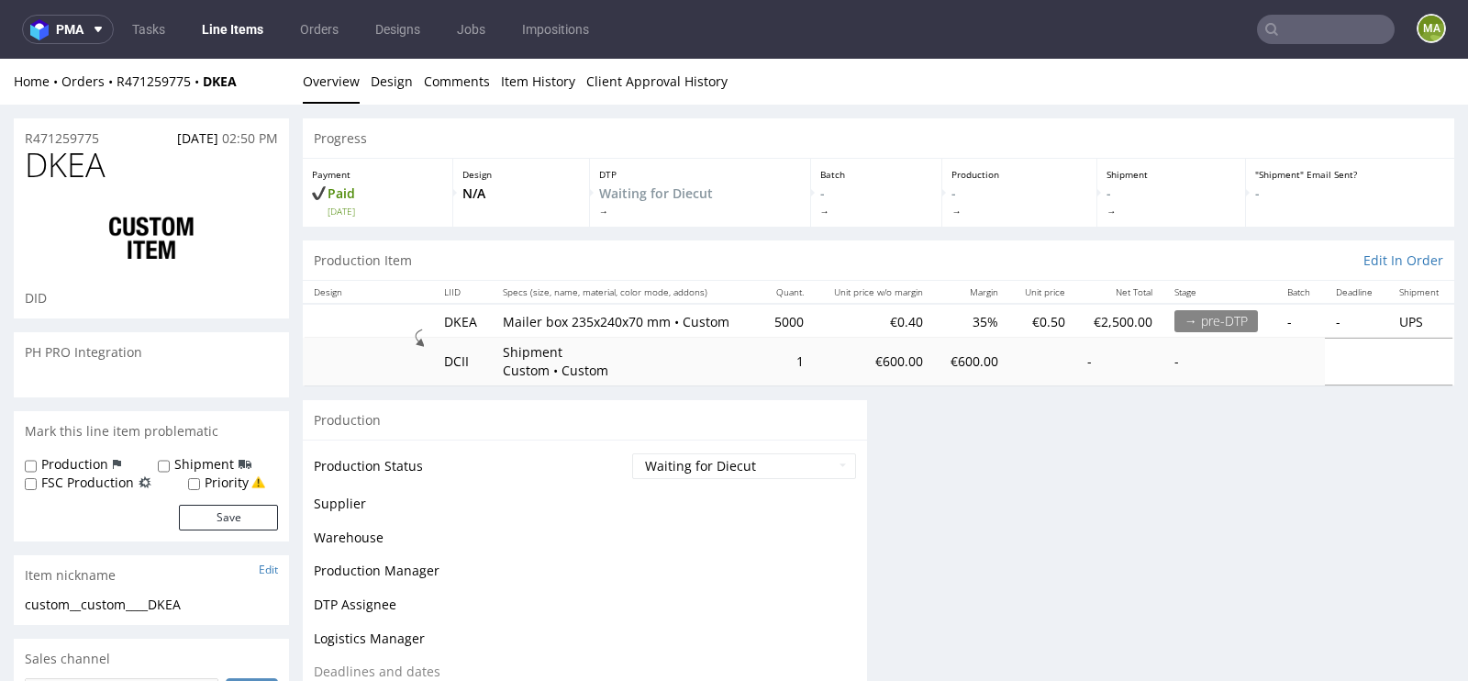
scroll to position [0, 0]
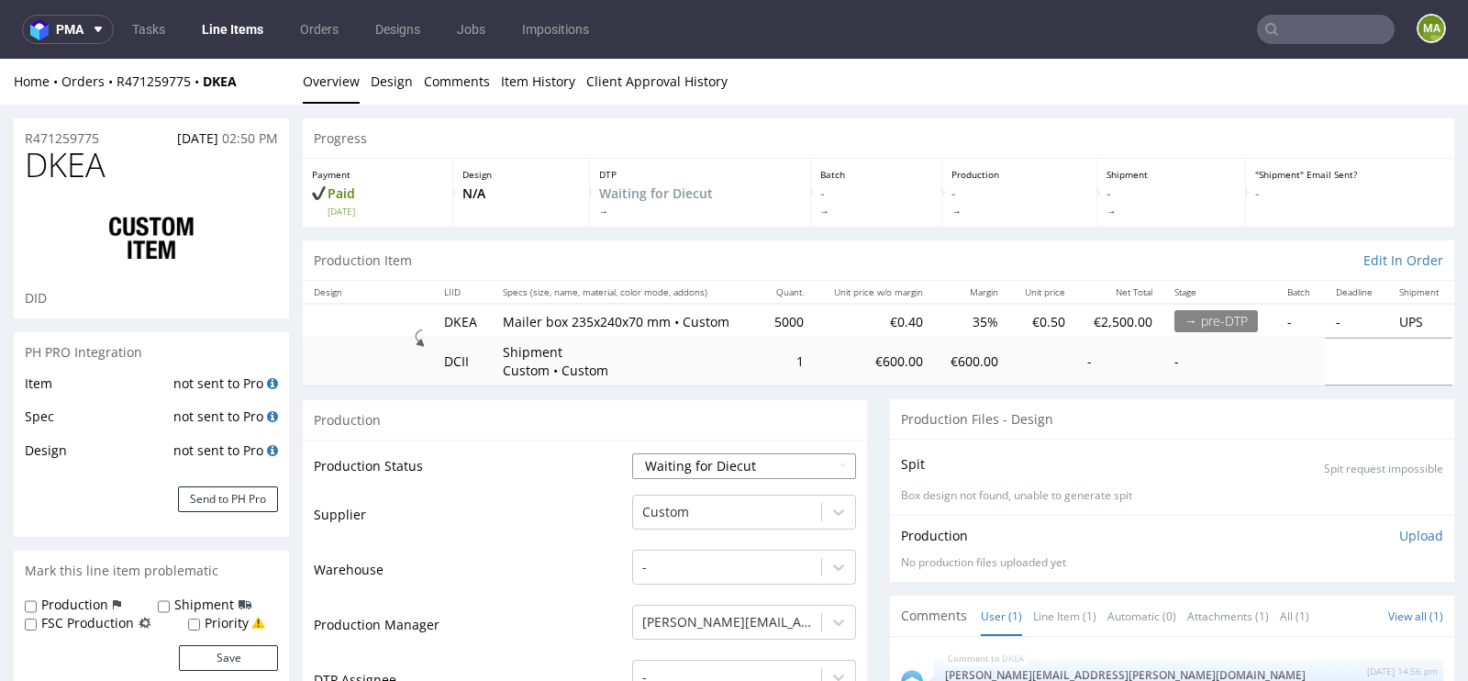
click at [772, 466] on select "Waiting for Artwork Waiting for Diecut Waiting for Mockup Waiting for DTP Waiti…" at bounding box center [744, 466] width 224 height 26
select select "pre_dtp_waiting_for_artwork"
click at [632, 453] on select "Waiting for Artwork Waiting for Diecut Waiting for Mockup Waiting for DTP Waiti…" at bounding box center [744, 466] width 224 height 26
click at [705, 501] on div "Custom" at bounding box center [744, 507] width 224 height 26
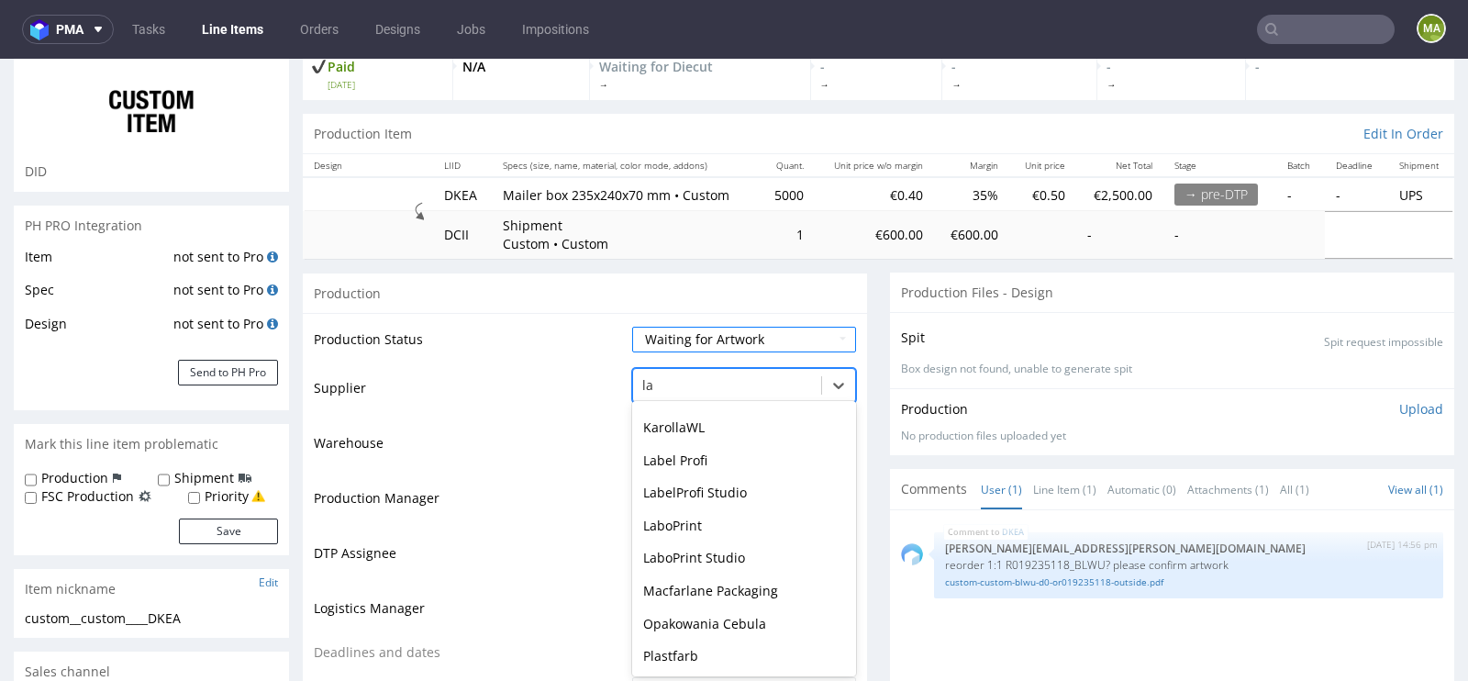
scroll to position [1, 0]
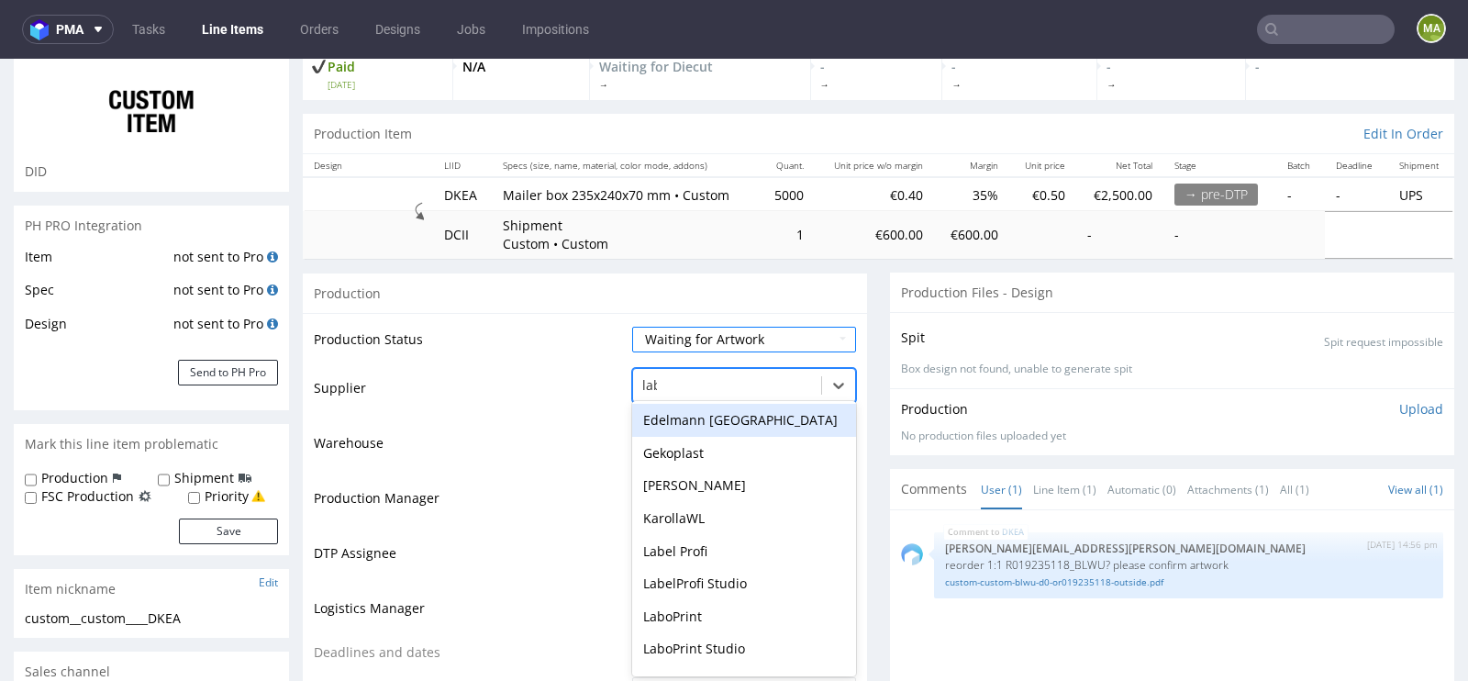
type input "labo"
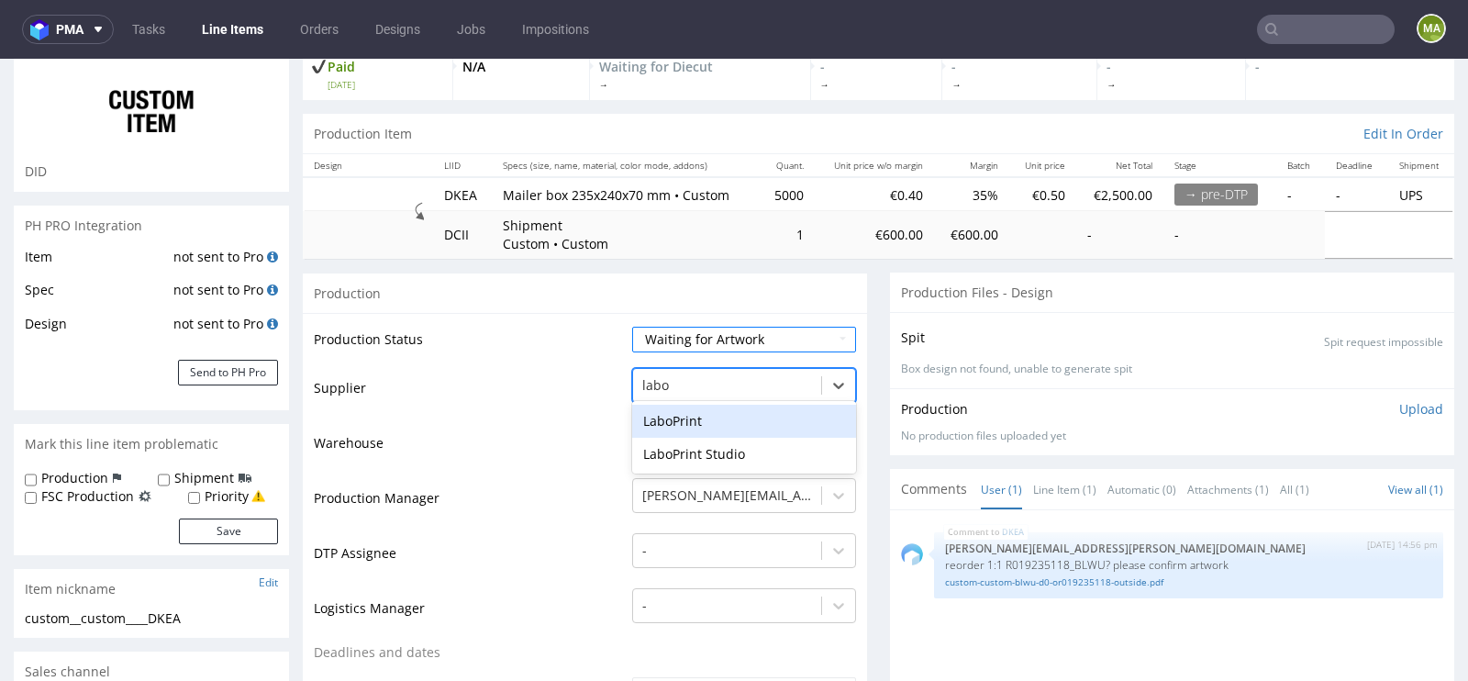
click at [688, 424] on div "LaboPrint" at bounding box center [744, 421] width 224 height 33
click at [522, 476] on td "Production Manager" at bounding box center [471, 503] width 314 height 55
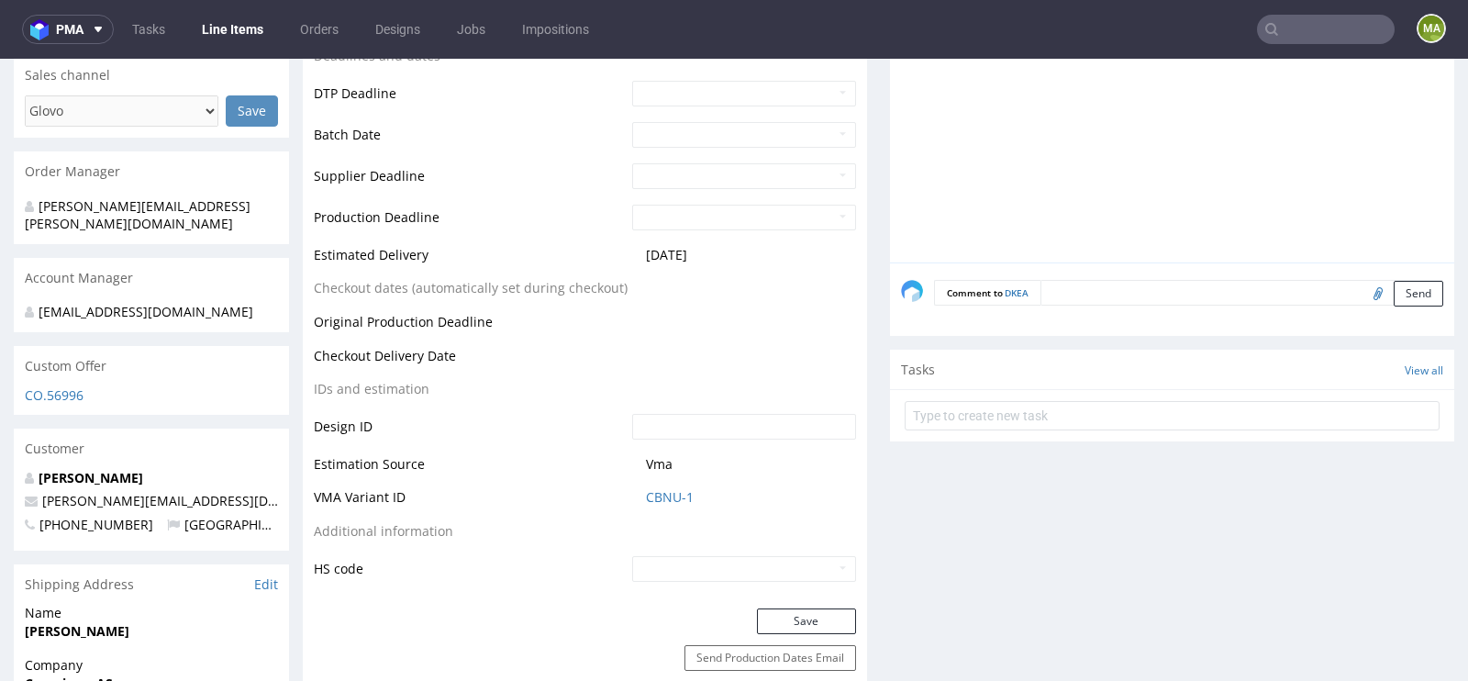
scroll to position [766, 0]
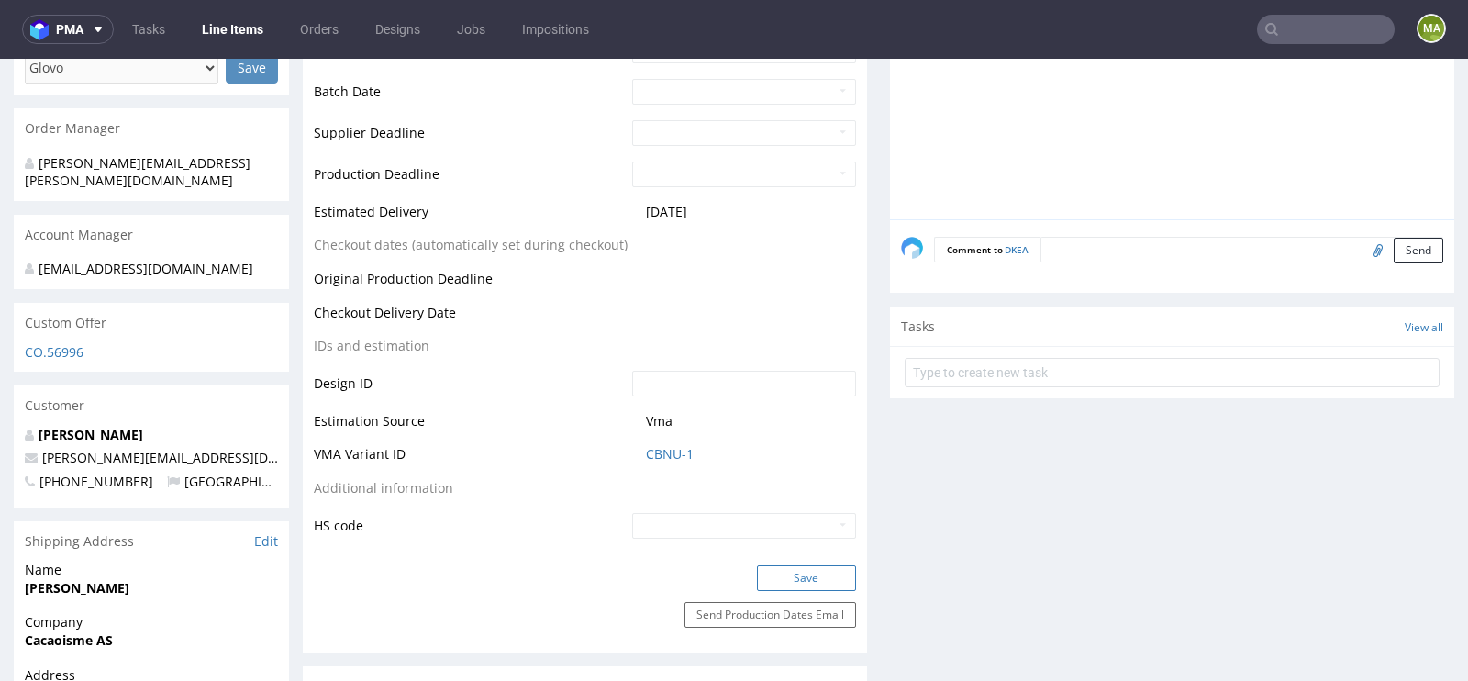
click at [771, 565] on button "Save" at bounding box center [806, 578] width 99 height 26
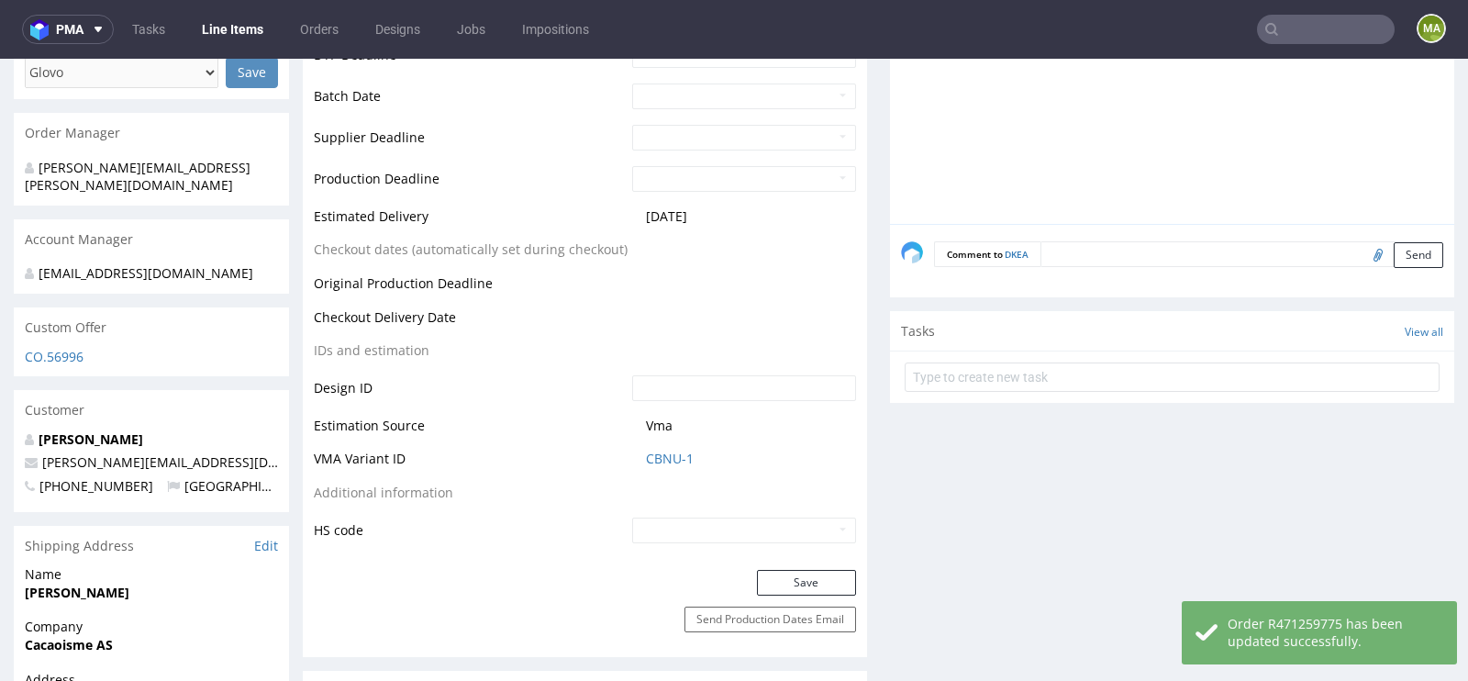
scroll to position [0, 0]
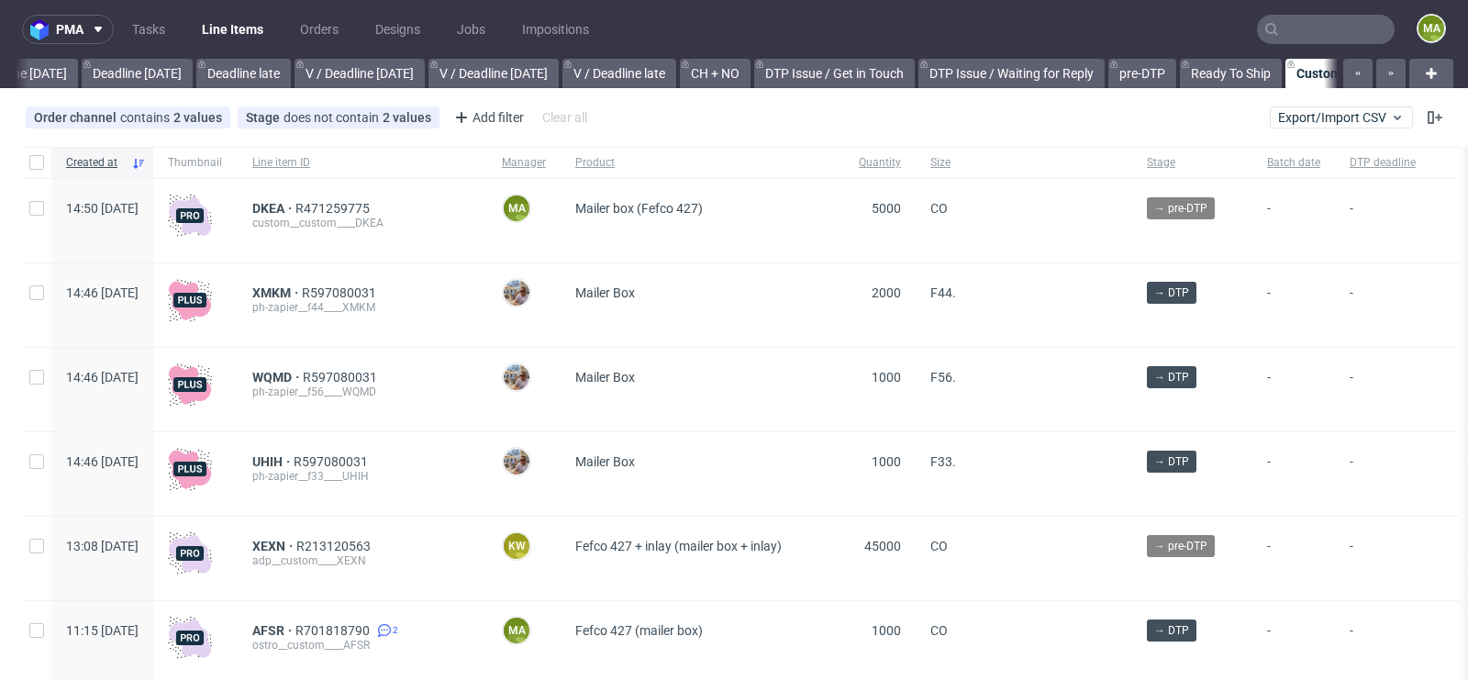
scroll to position [0, 2074]
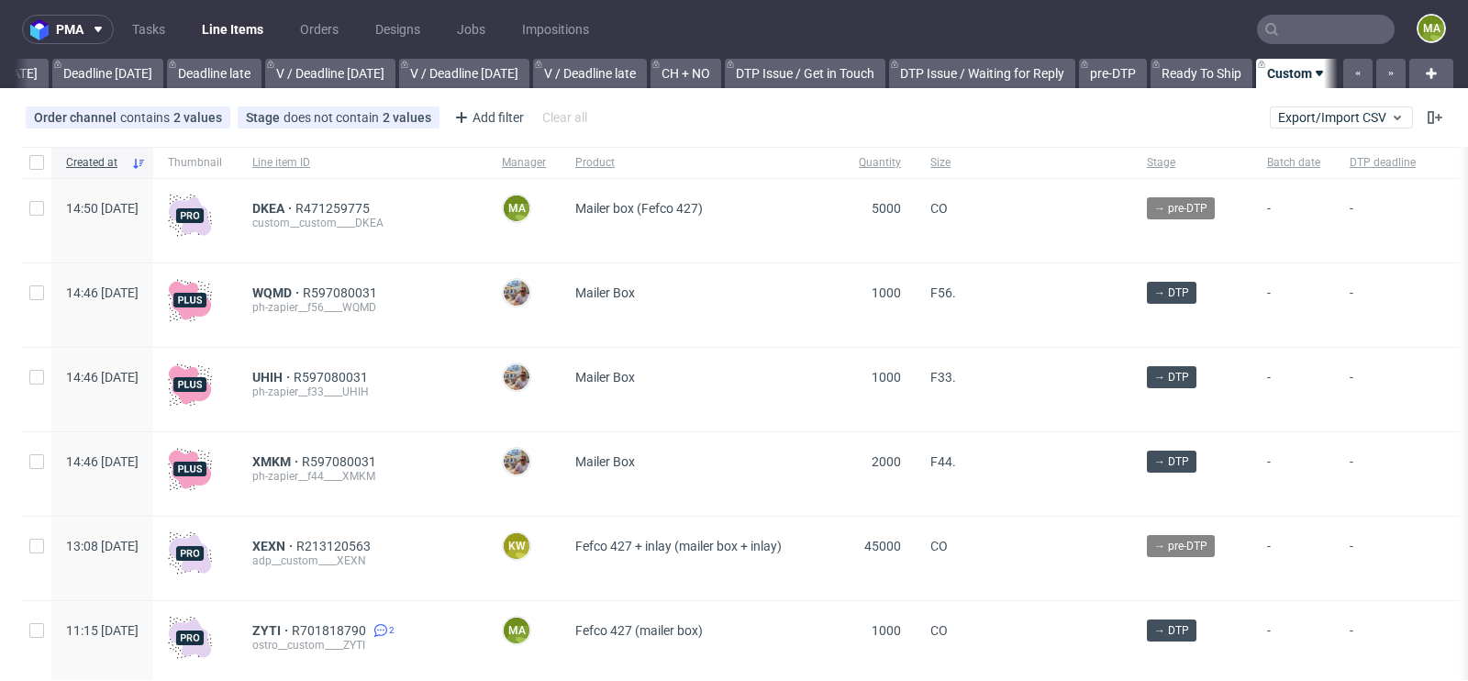
scroll to position [0, 2074]
click at [304, 207] on div "DKEA R471259775 custom__custom____DKEA" at bounding box center [363, 220] width 250 height 83
click at [295, 205] on span "DKEA" at bounding box center [273, 208] width 43 height 15
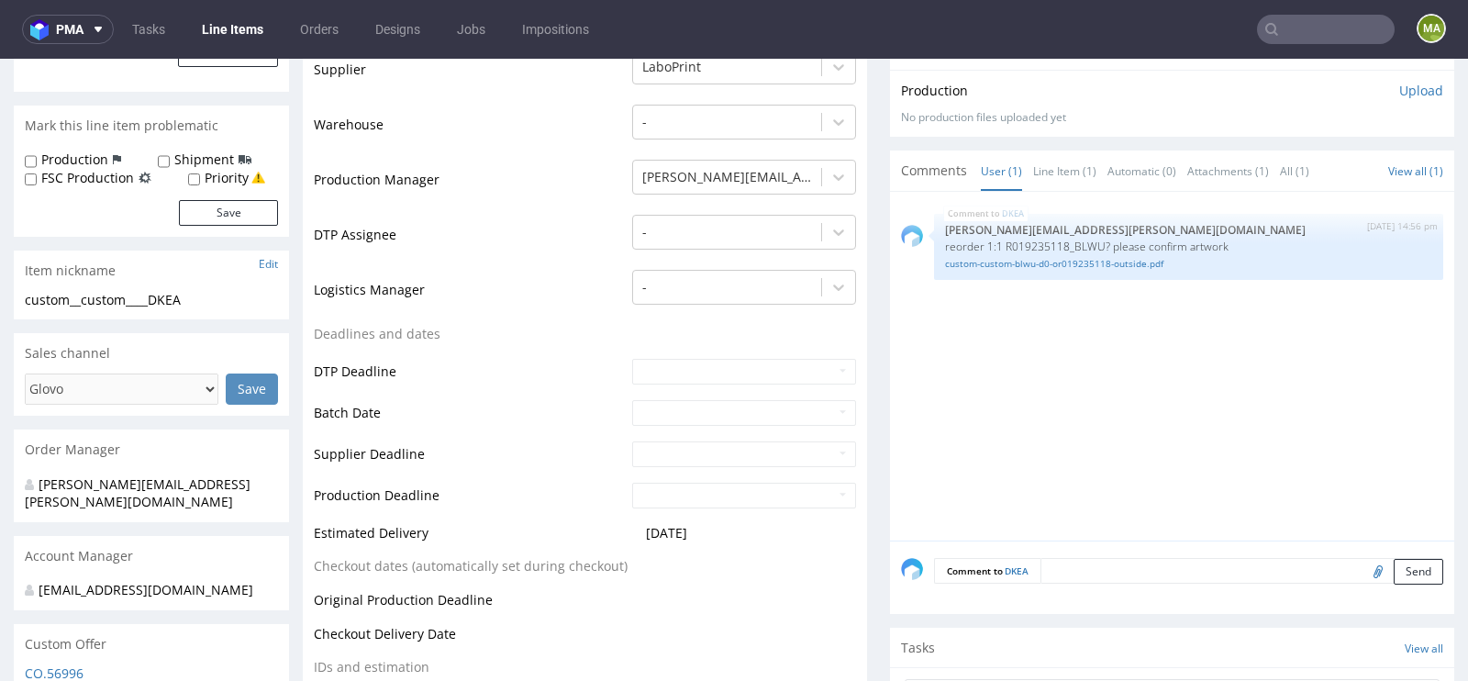
scroll to position [450, 0]
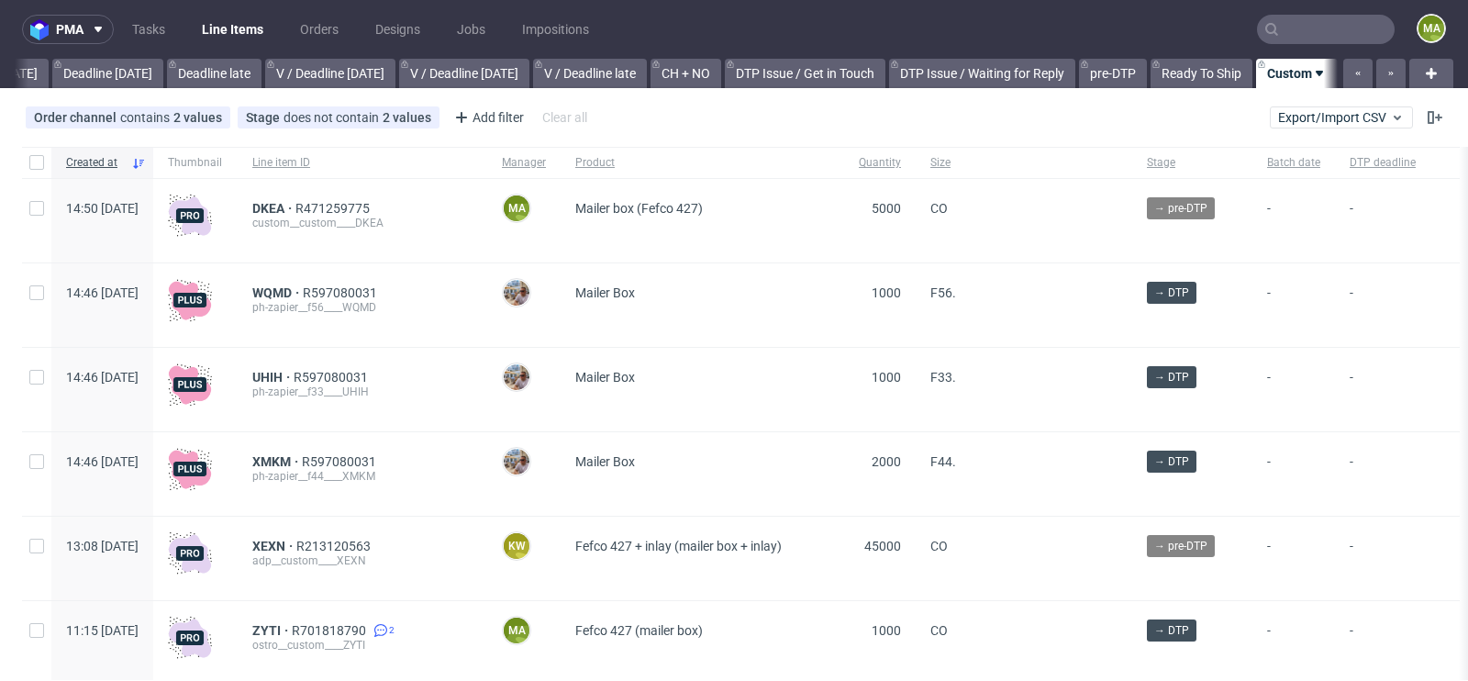
scroll to position [0, 2074]
click at [303, 288] on span "WQMD" at bounding box center [277, 292] width 50 height 15
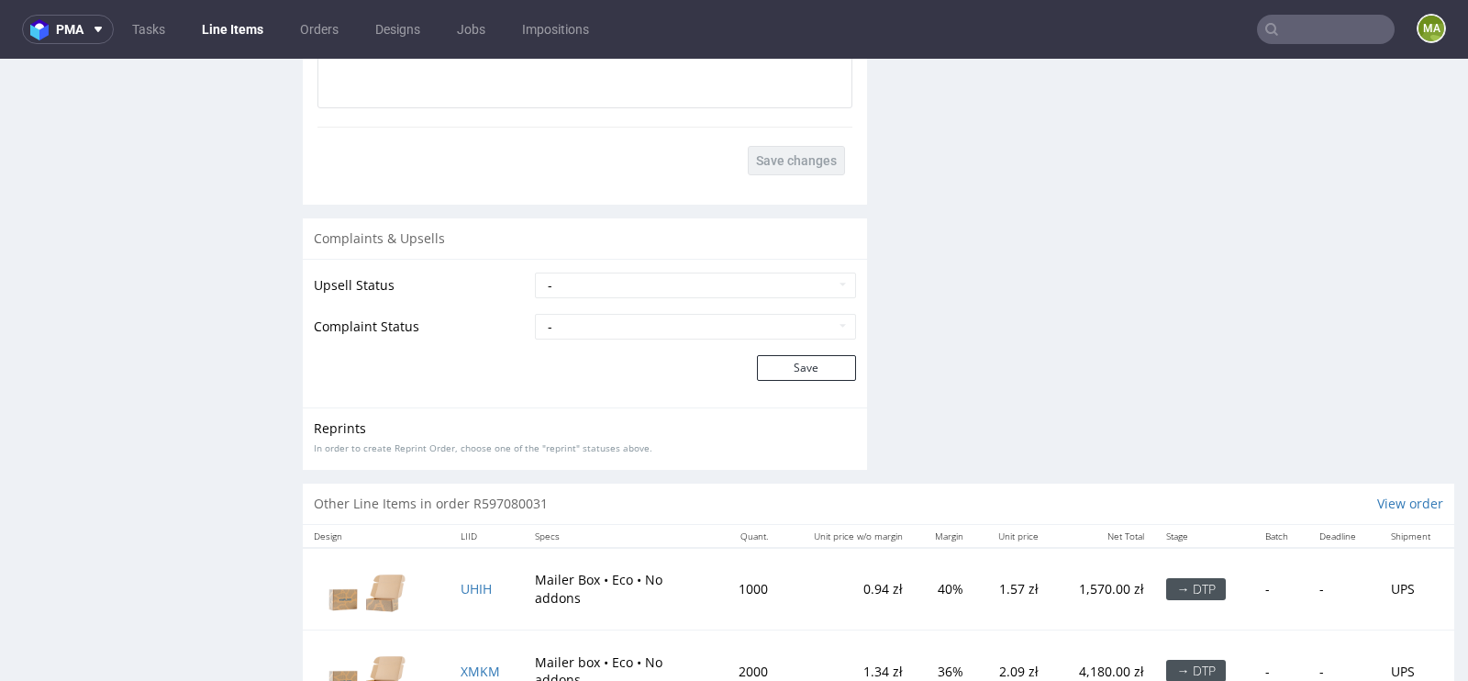
scroll to position [3170, 0]
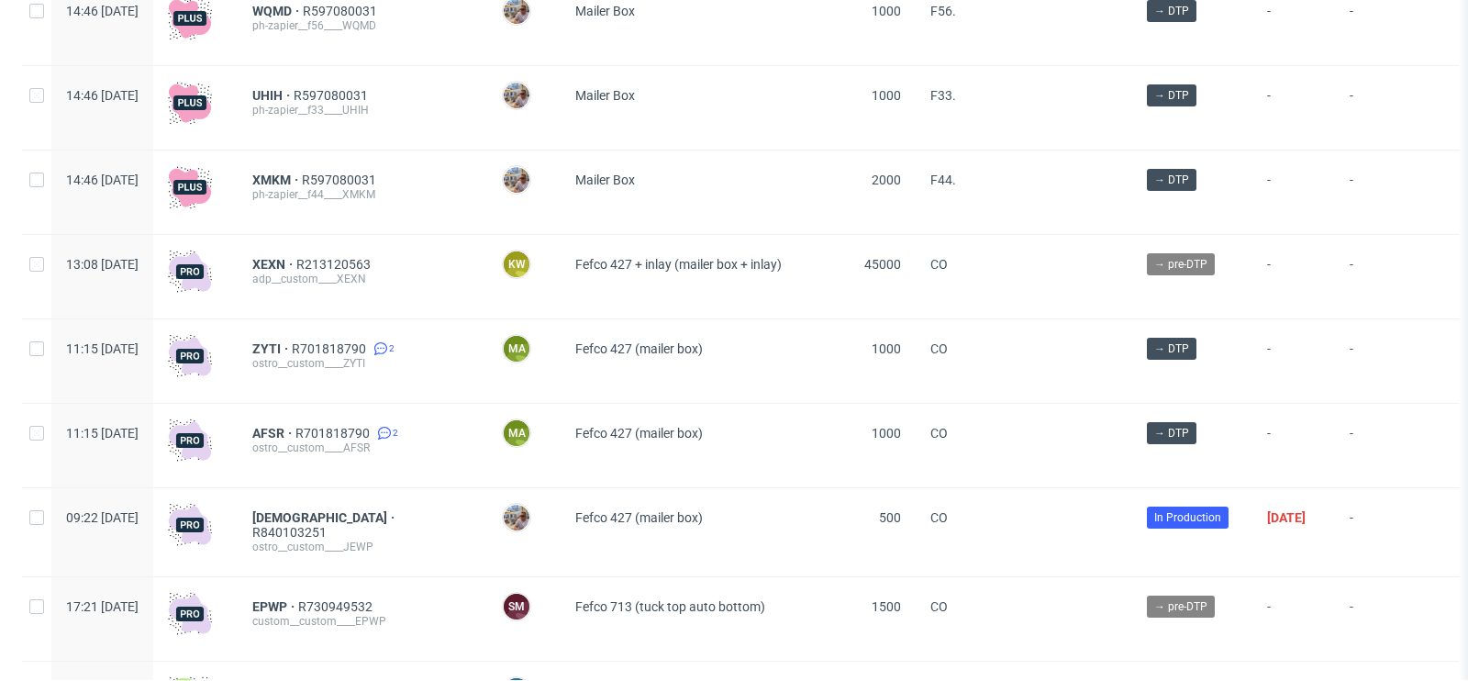
scroll to position [346, 0]
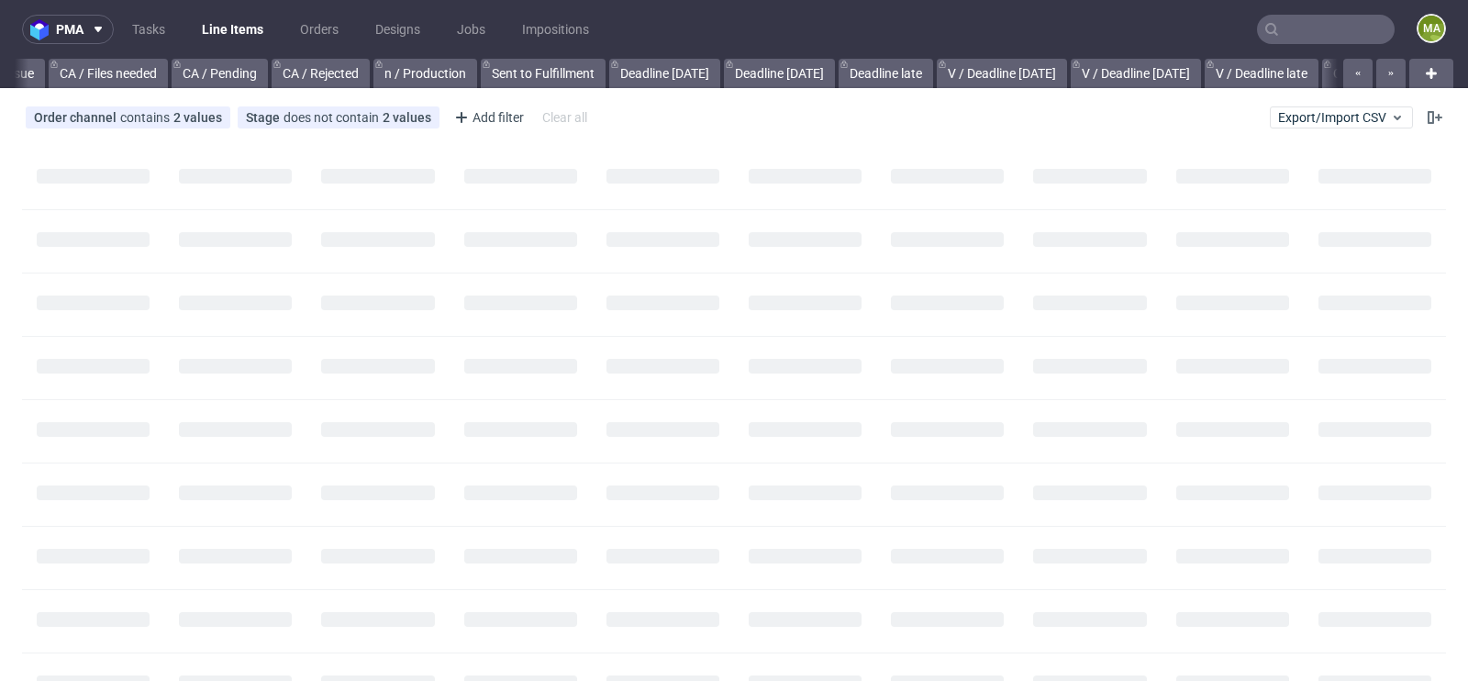
click at [1301, 45] on nav "pma Tasks Line Items Orders Designs Jobs Impositions ma" at bounding box center [734, 29] width 1468 height 59
click at [1304, 33] on input "text" at bounding box center [1326, 29] width 138 height 29
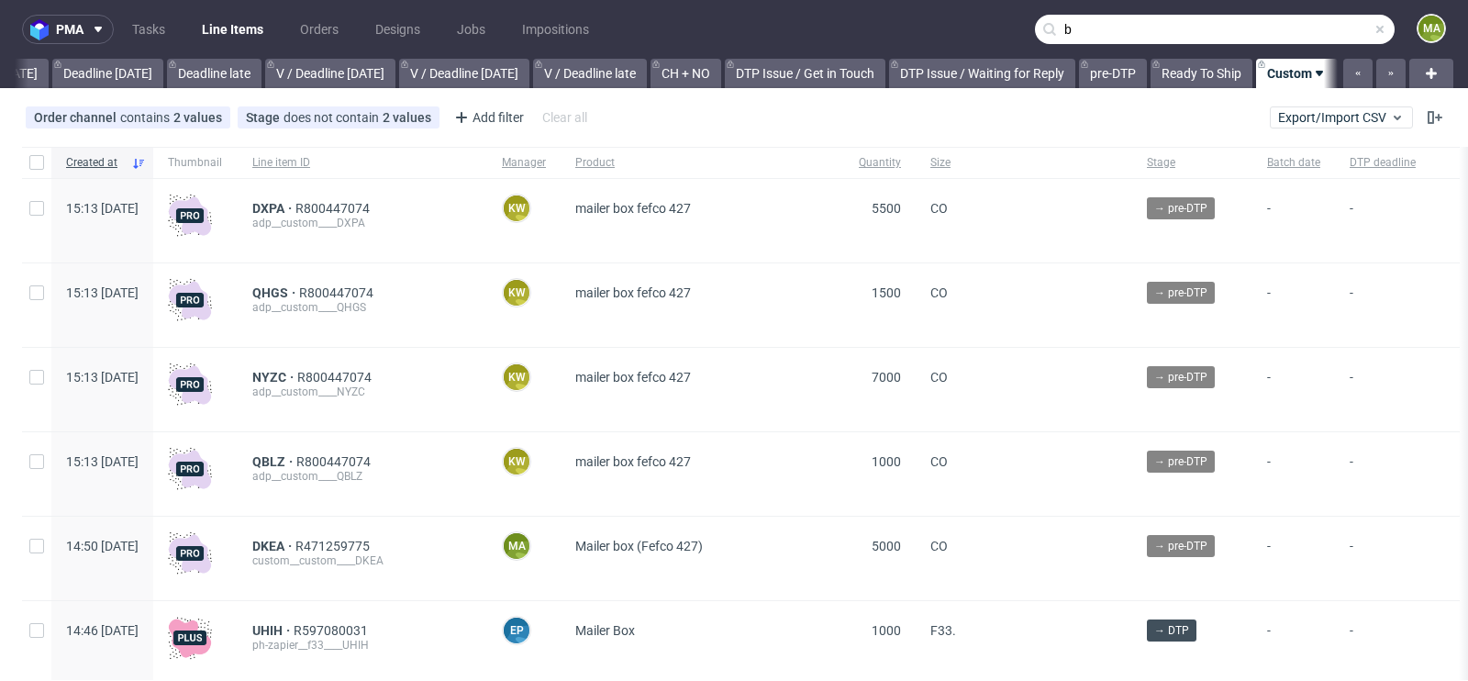
scroll to position [0, 2074]
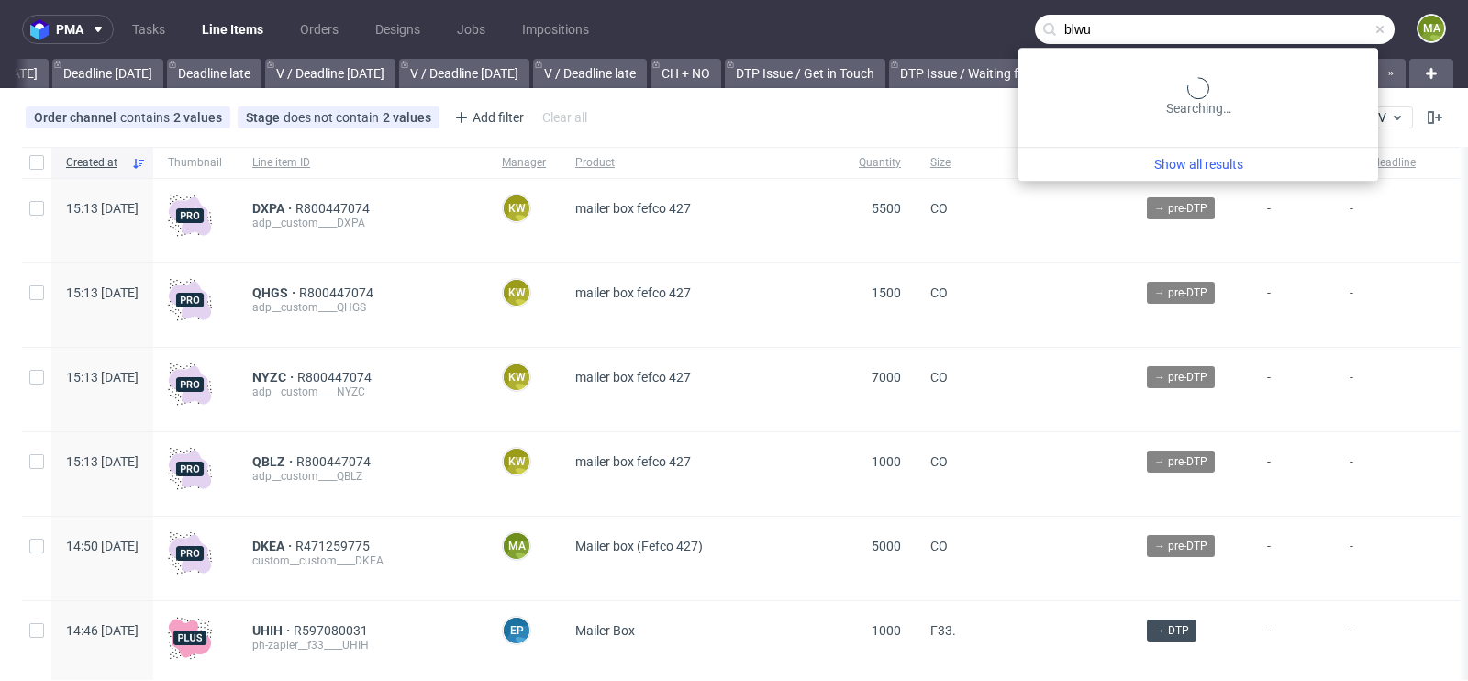
type input "blwu"
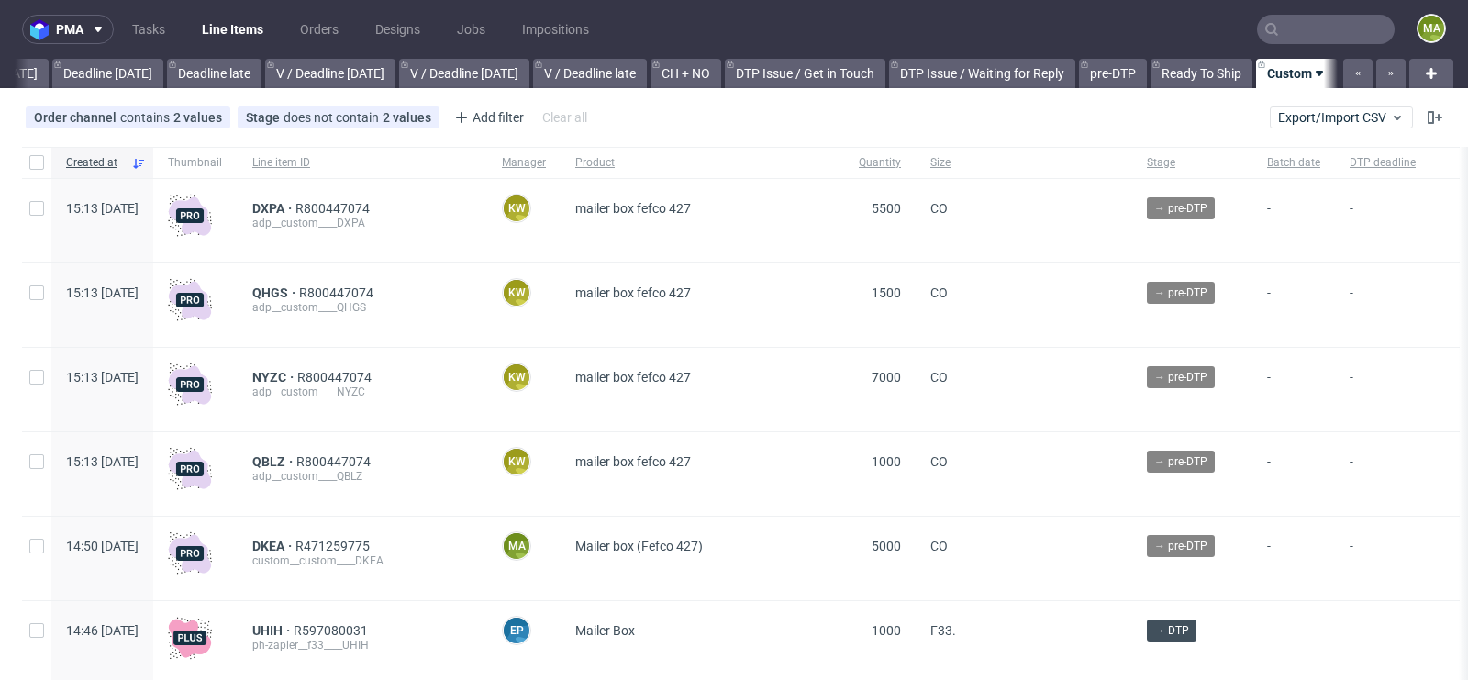
scroll to position [0, 2074]
click at [488, 114] on div "Add filter" at bounding box center [487, 117] width 81 height 29
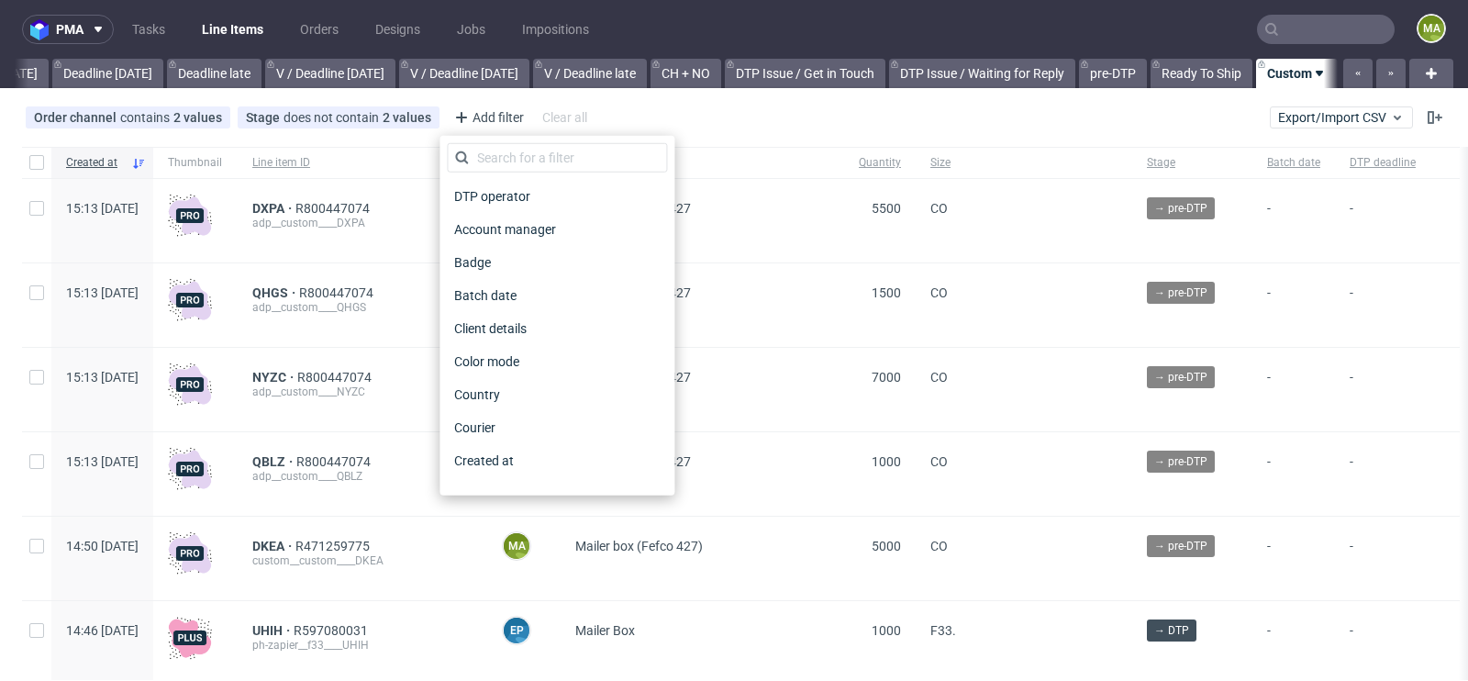
click at [501, 141] on div "DTP operator Account manager Badge Batch date Client details Color mode Country…" at bounding box center [556, 316] width 235 height 360
click at [498, 149] on input "text" at bounding box center [557, 157] width 220 height 29
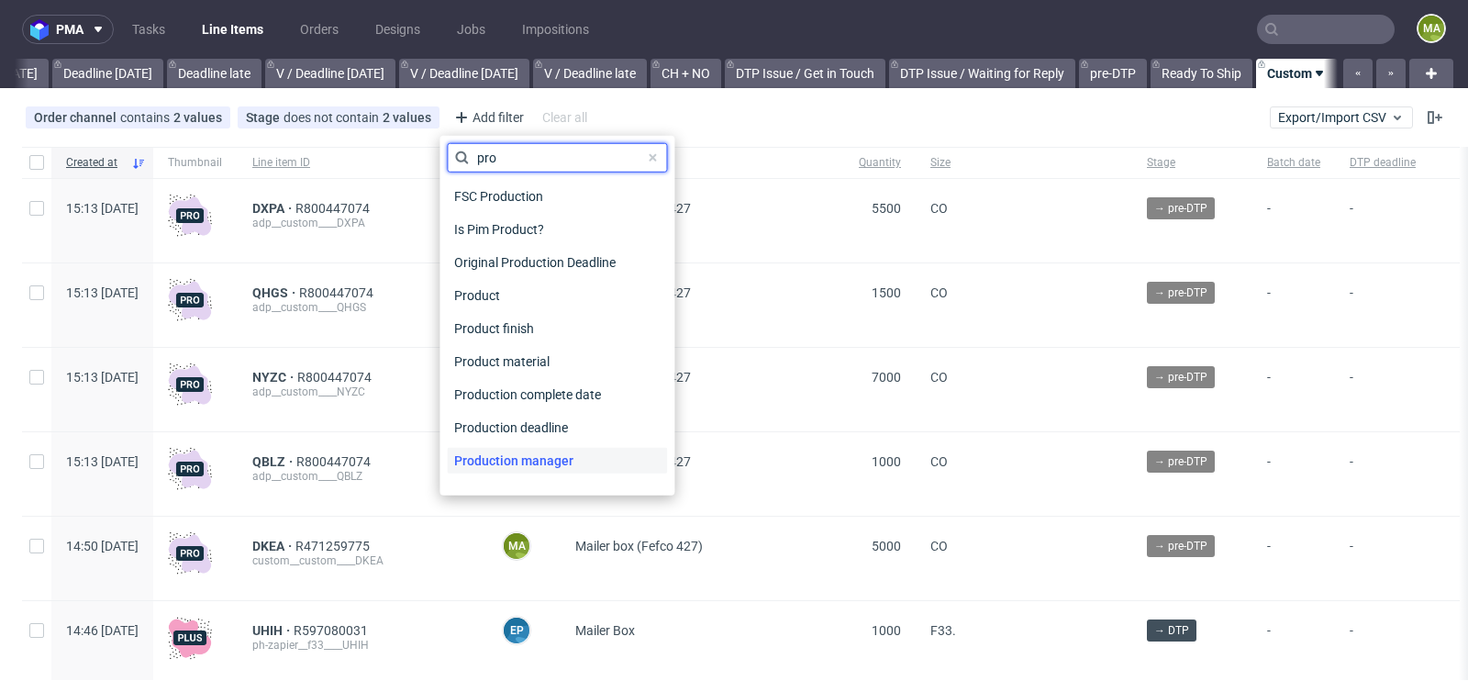
type input "pro"
click at [517, 455] on span "Production manager" at bounding box center [514, 461] width 134 height 26
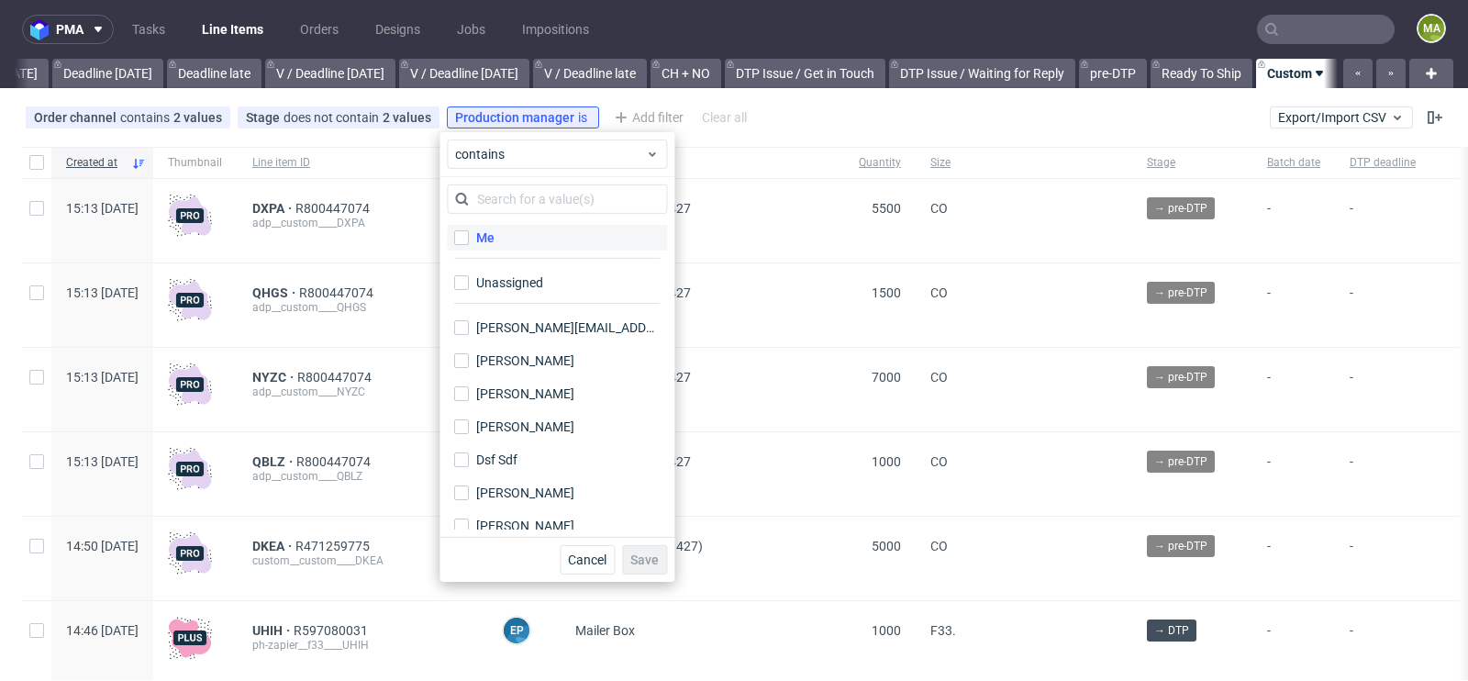
click at [495, 229] on label "Me" at bounding box center [557, 238] width 220 height 26
click at [469, 230] on input "Me" at bounding box center [461, 237] width 15 height 15
checkbox input "true"
click at [648, 560] on span "Save" at bounding box center [644, 559] width 28 height 13
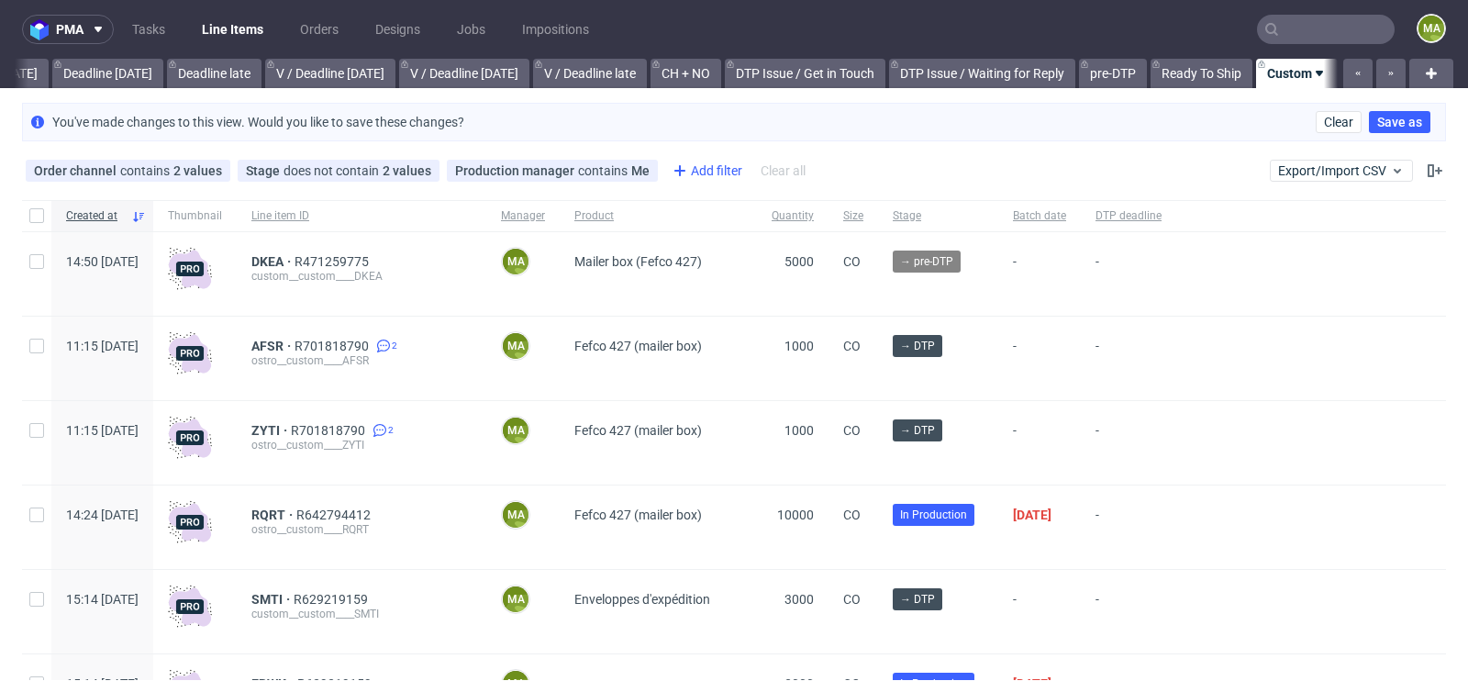
click at [715, 172] on div "Add filter" at bounding box center [705, 170] width 81 height 29
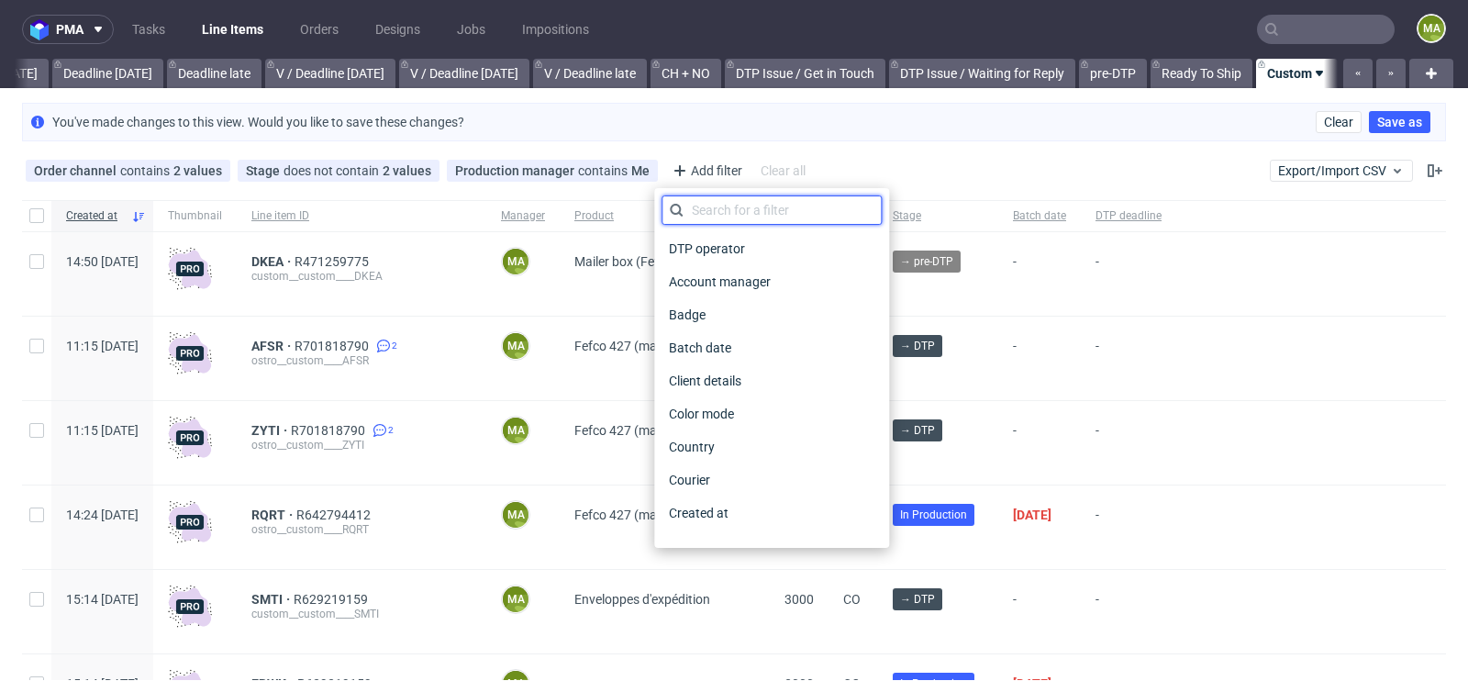
click at [715, 203] on input "text" at bounding box center [771, 209] width 220 height 29
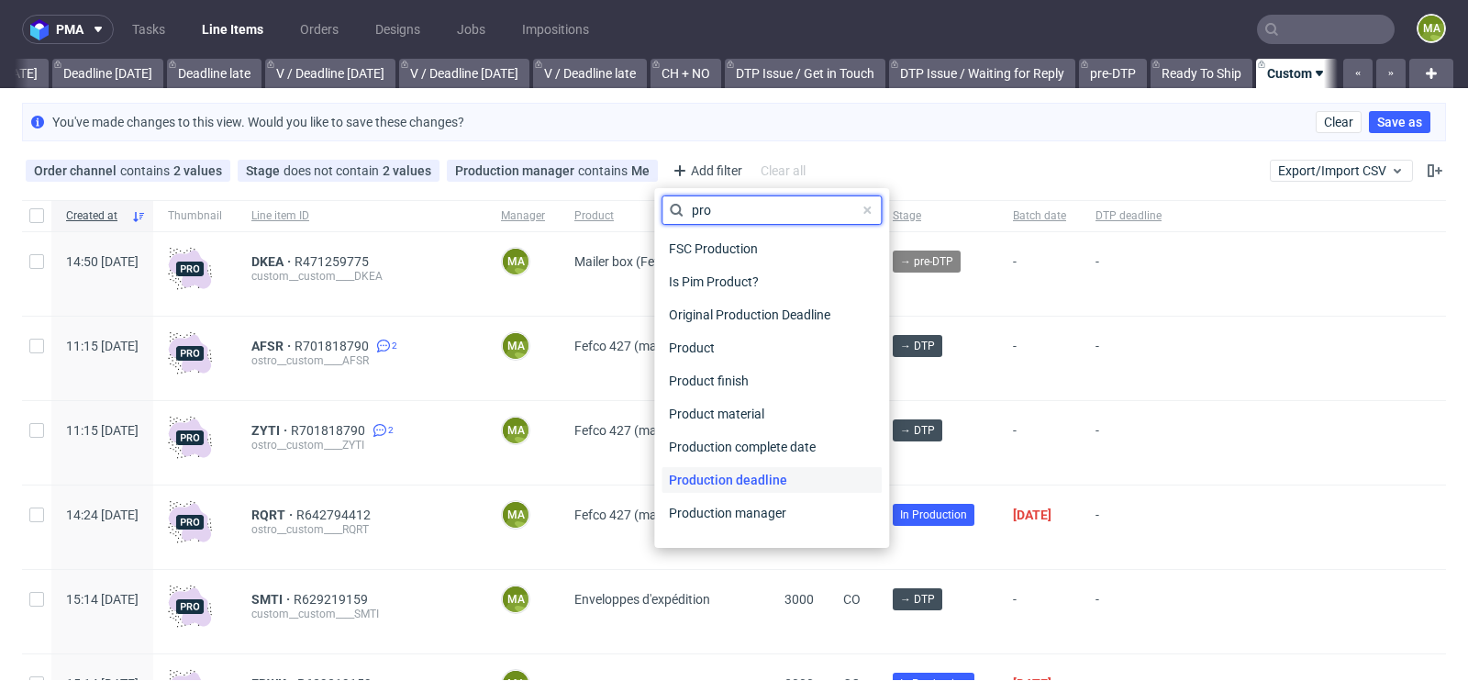
type input "pro"
click at [757, 473] on span "Production deadline" at bounding box center [727, 480] width 133 height 26
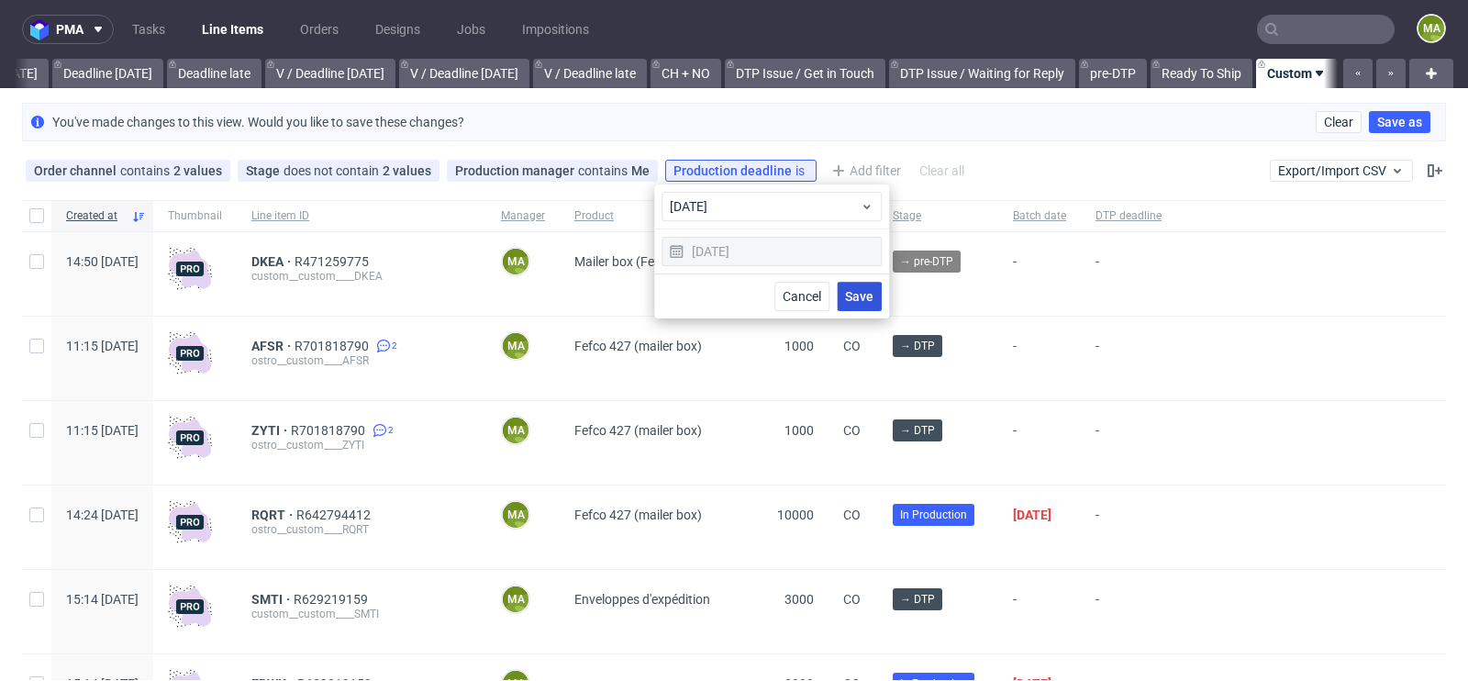
click at [872, 300] on span "Save" at bounding box center [859, 296] width 28 height 13
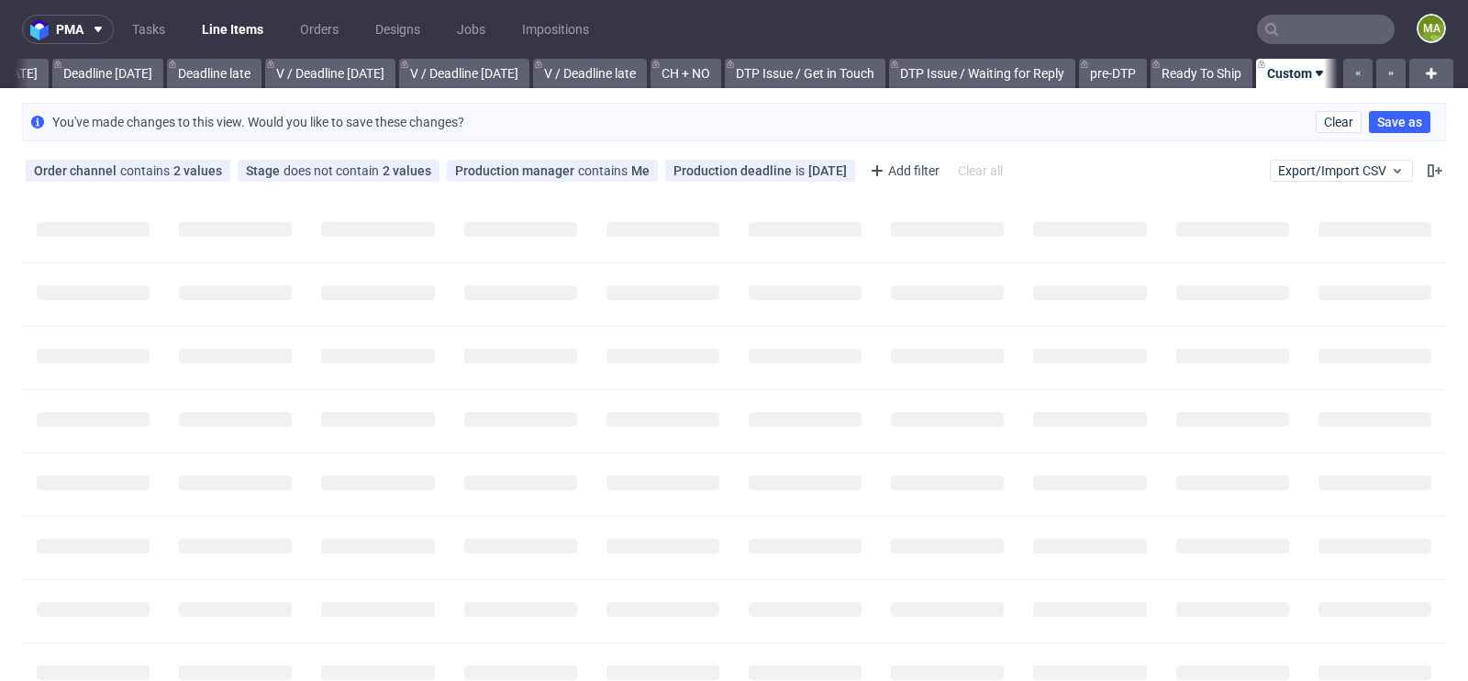
scroll to position [0, 2058]
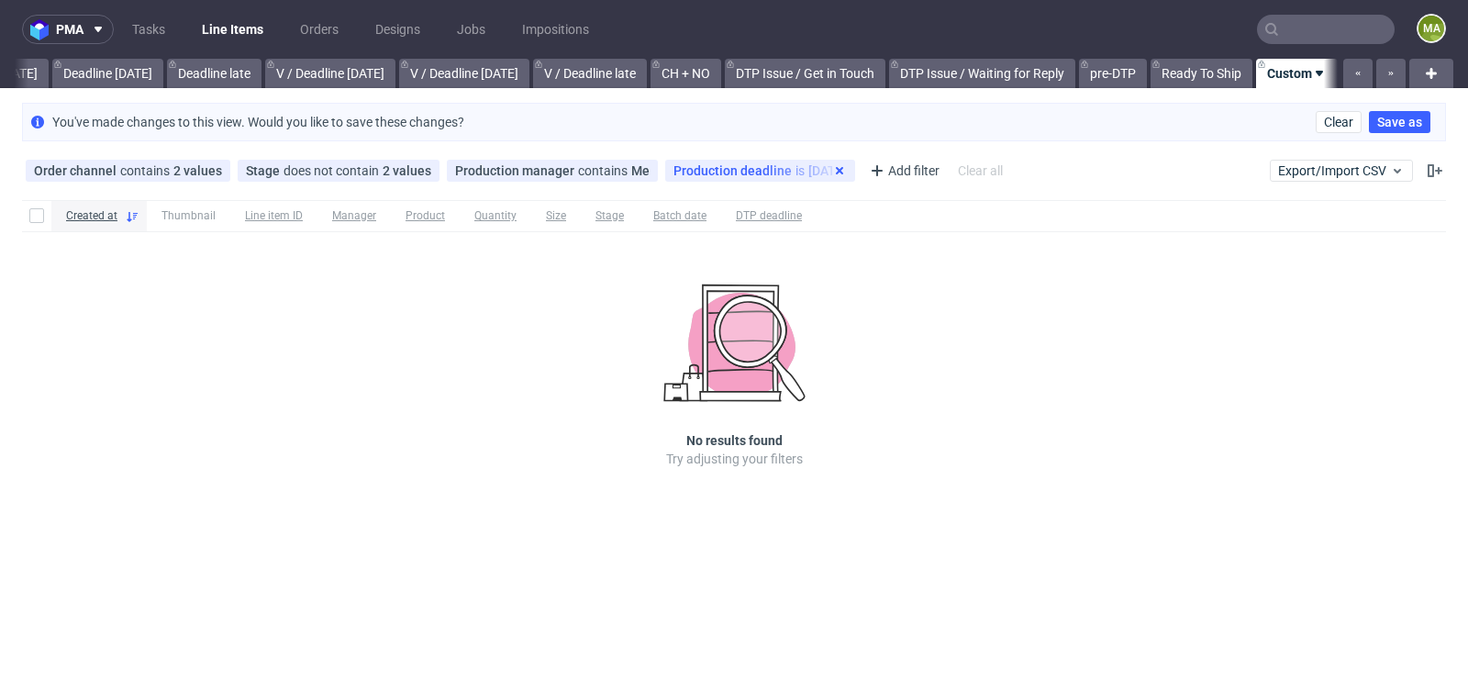
click at [832, 170] on icon at bounding box center [839, 170] width 15 height 15
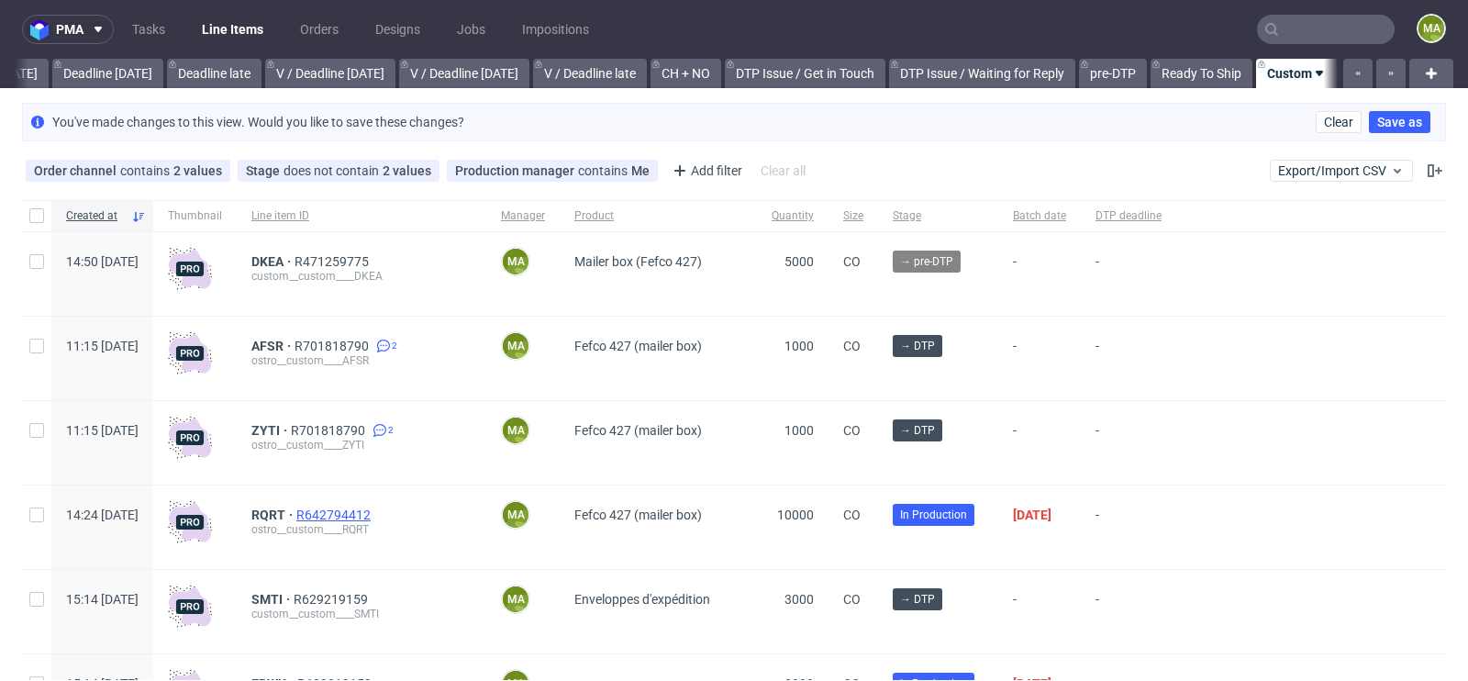
scroll to position [47, 0]
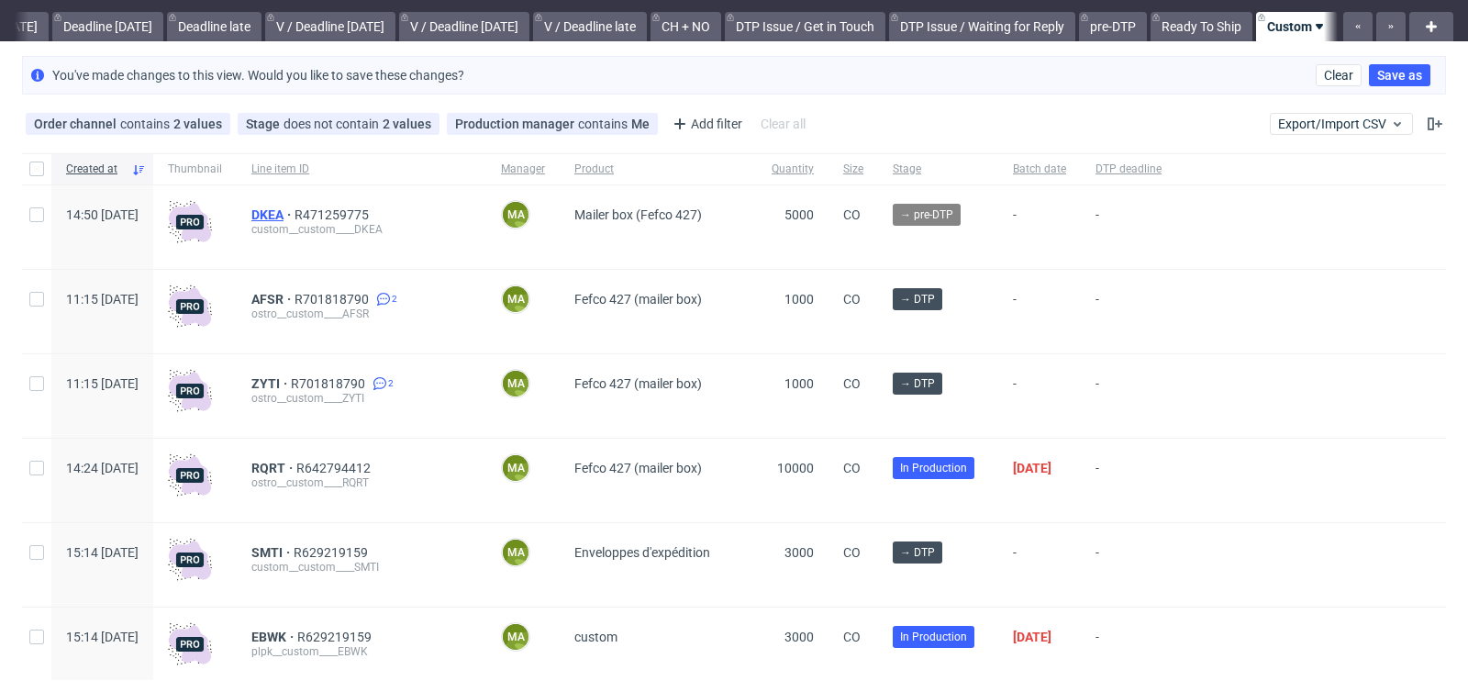
click at [294, 209] on span "DKEA" at bounding box center [272, 214] width 43 height 15
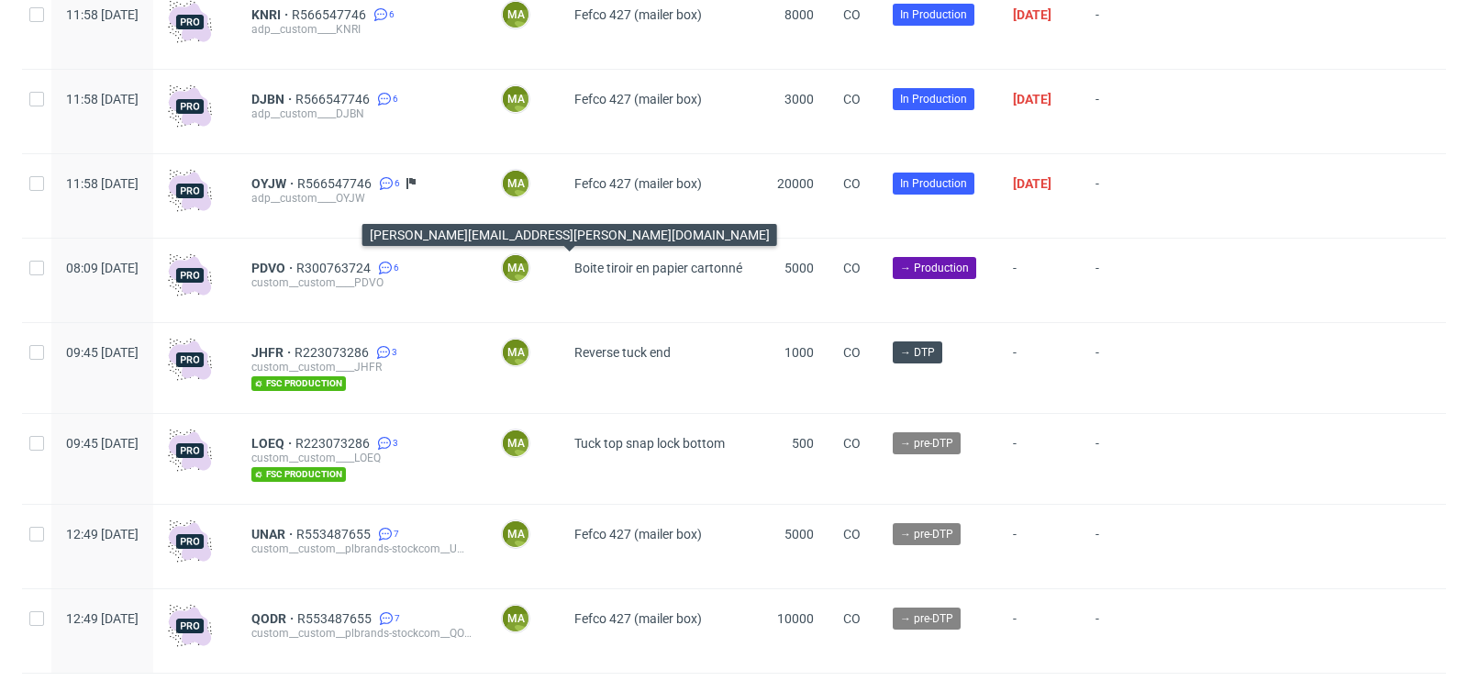
scroll to position [5138, 0]
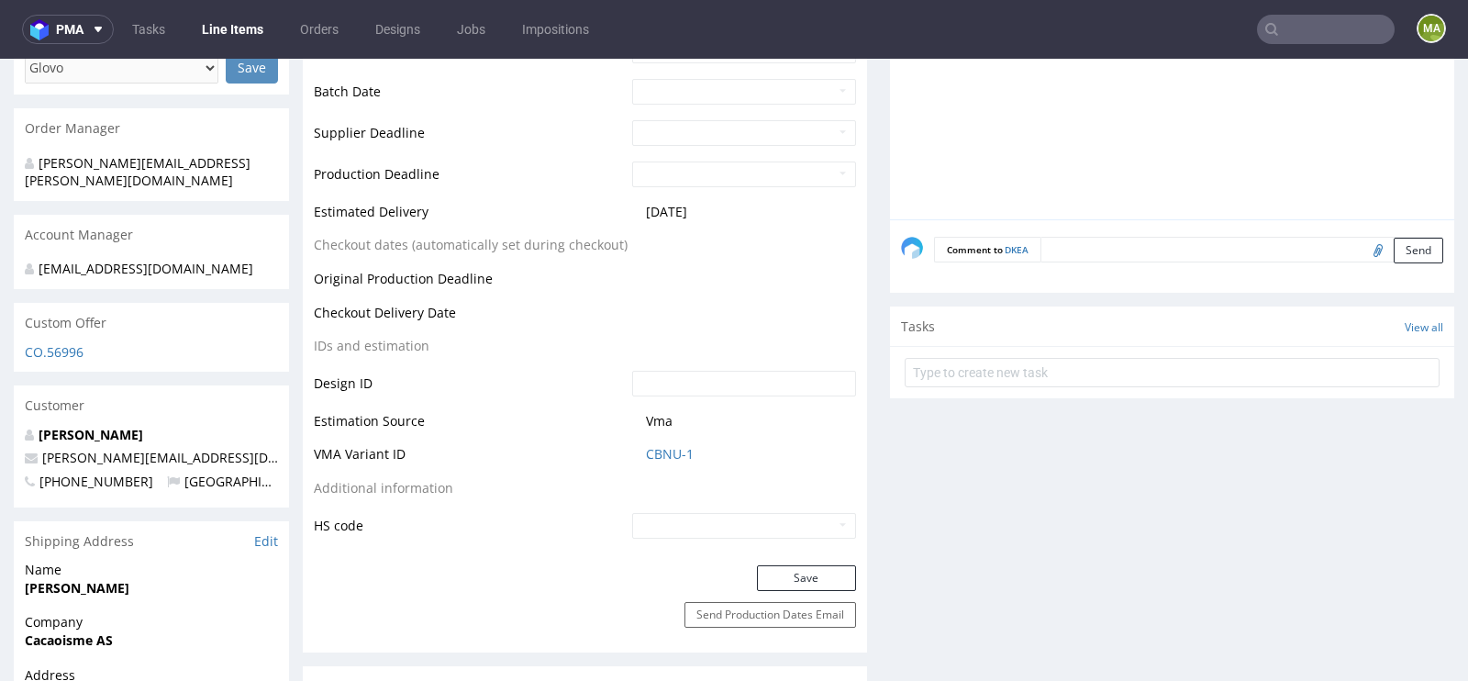
scroll to position [794, 0]
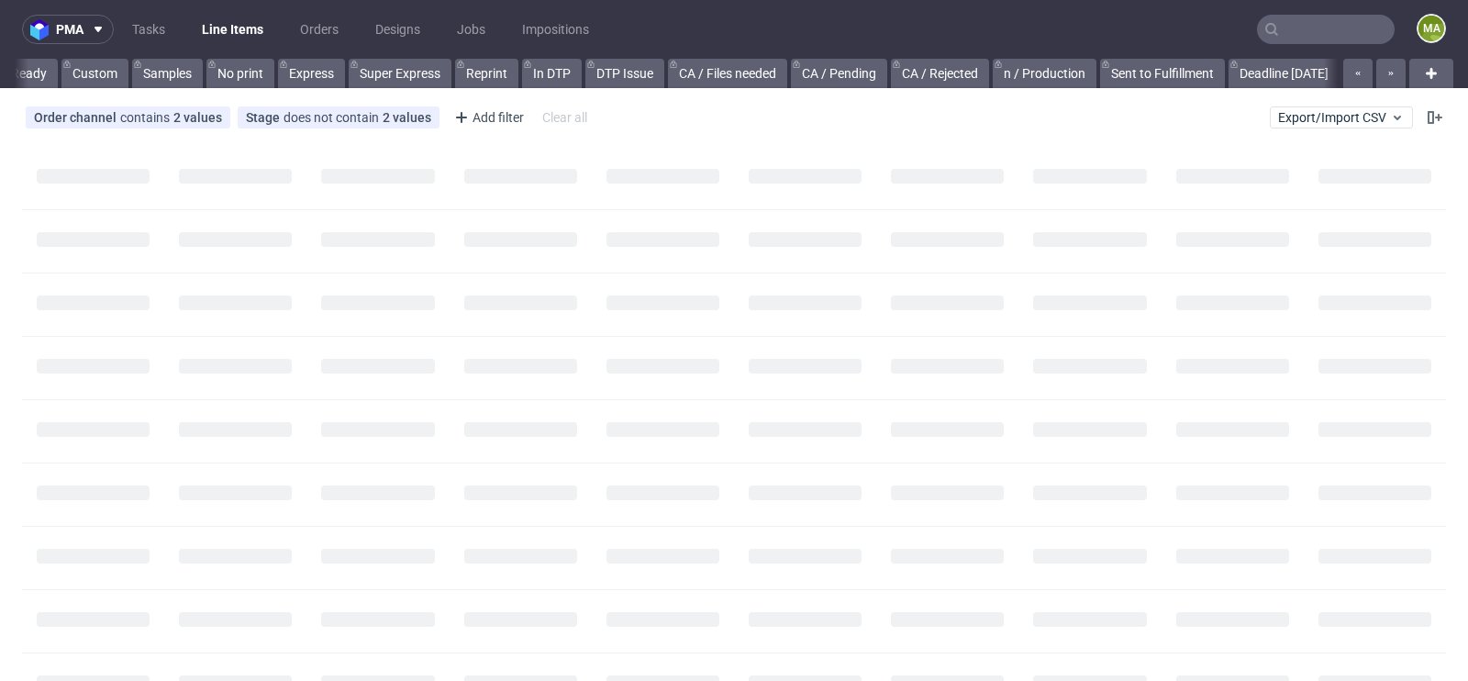
click at [1284, 23] on input "text" at bounding box center [1326, 29] width 138 height 29
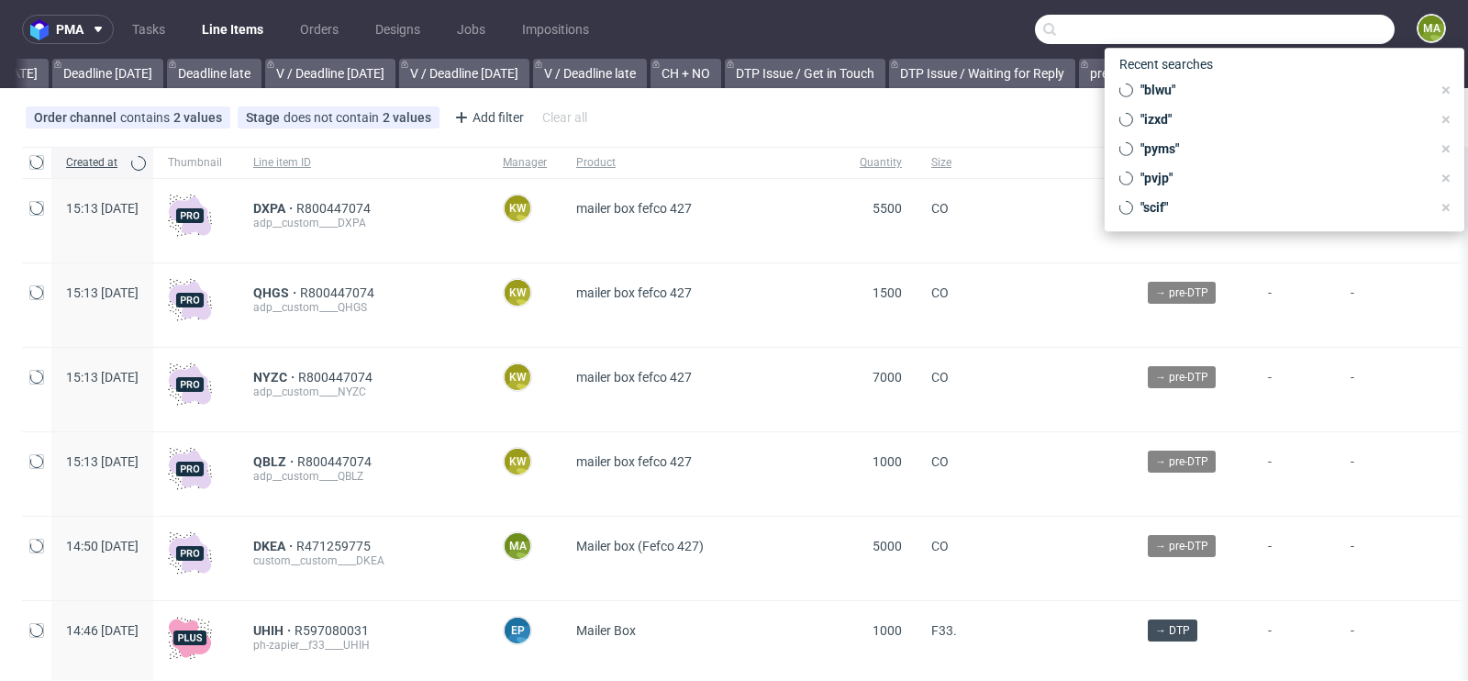
paste input "R714253612"
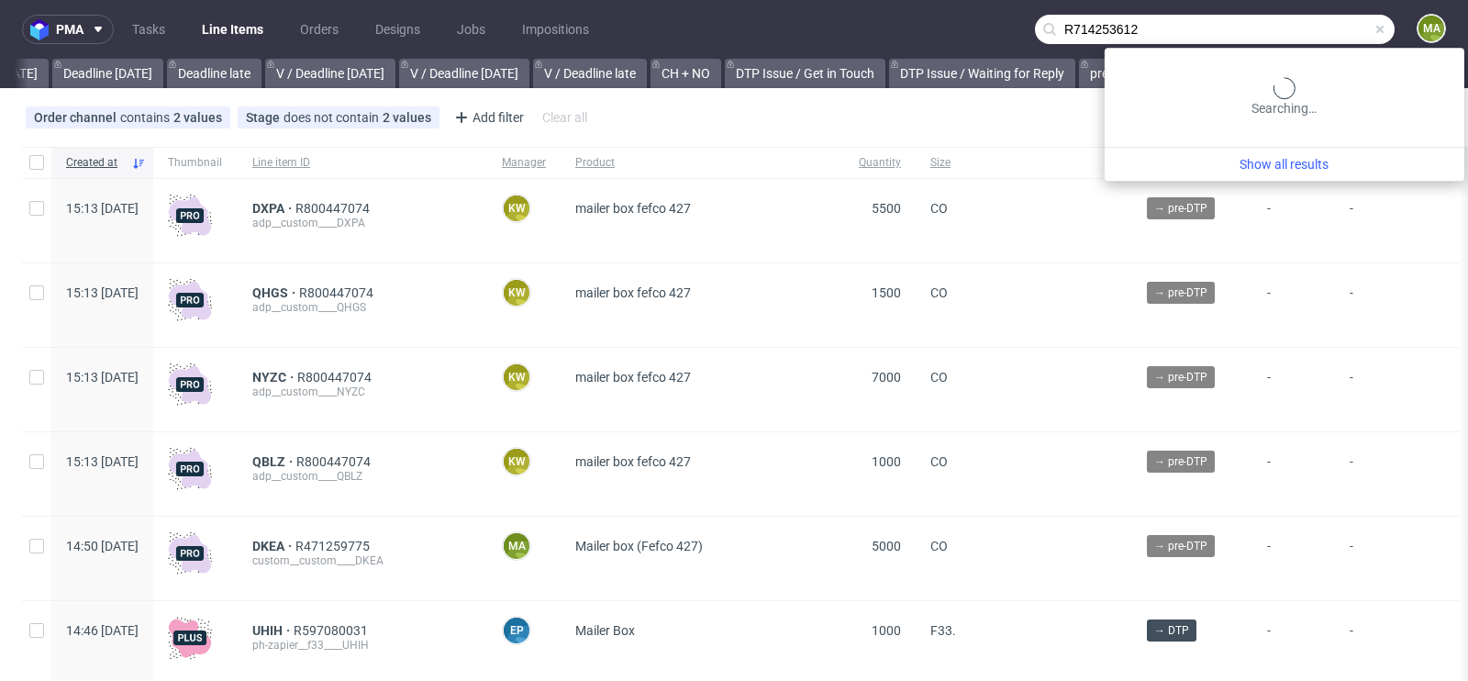
scroll to position [0, 2074]
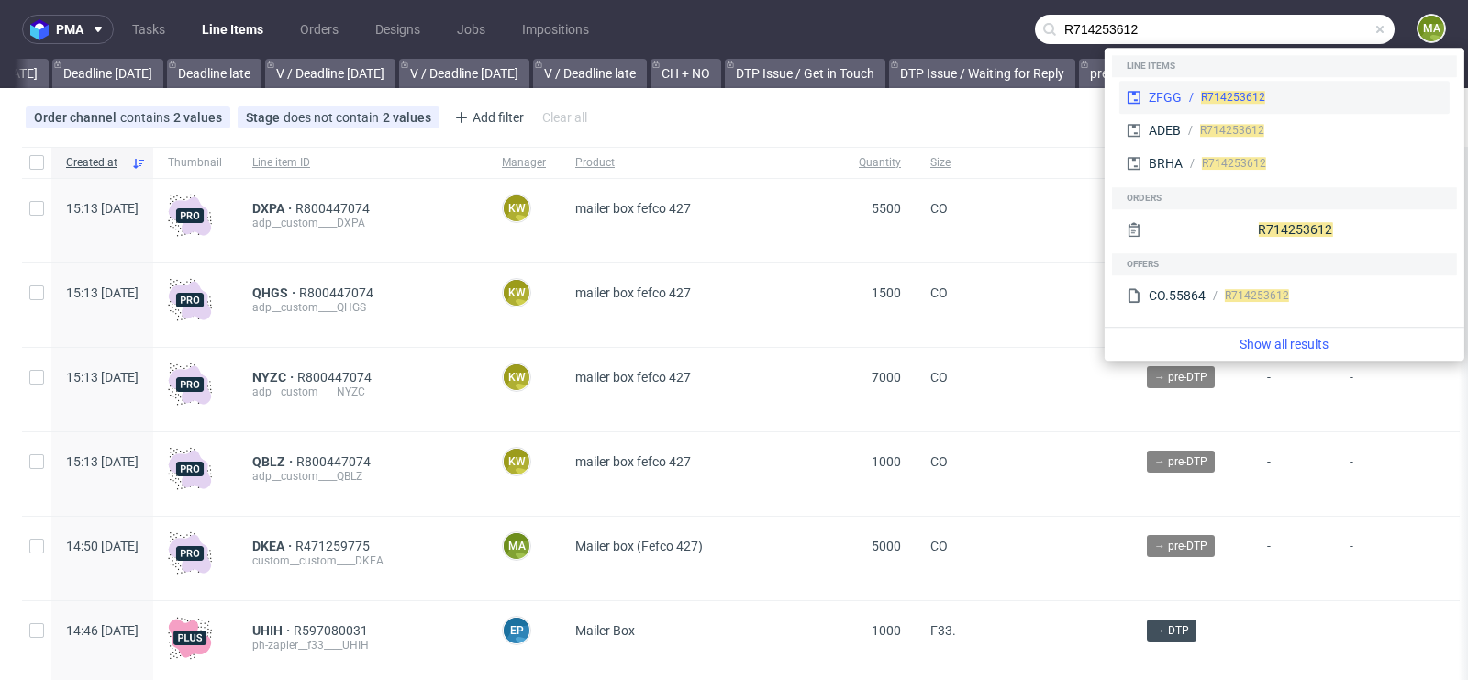
type input "R714253612"
click at [1177, 104] on div "ZFGG" at bounding box center [1165, 97] width 33 height 18
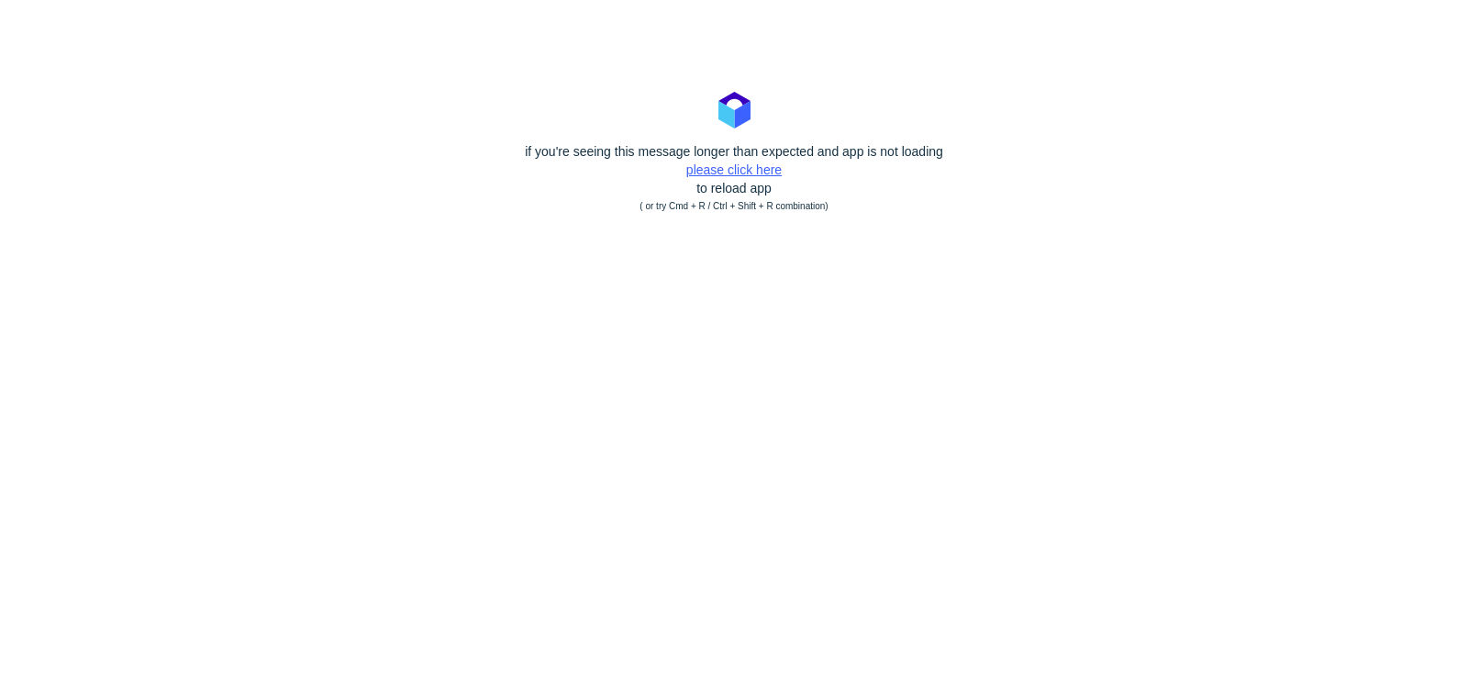
click at [765, 173] on link "please click here" at bounding box center [733, 169] width 95 height 15
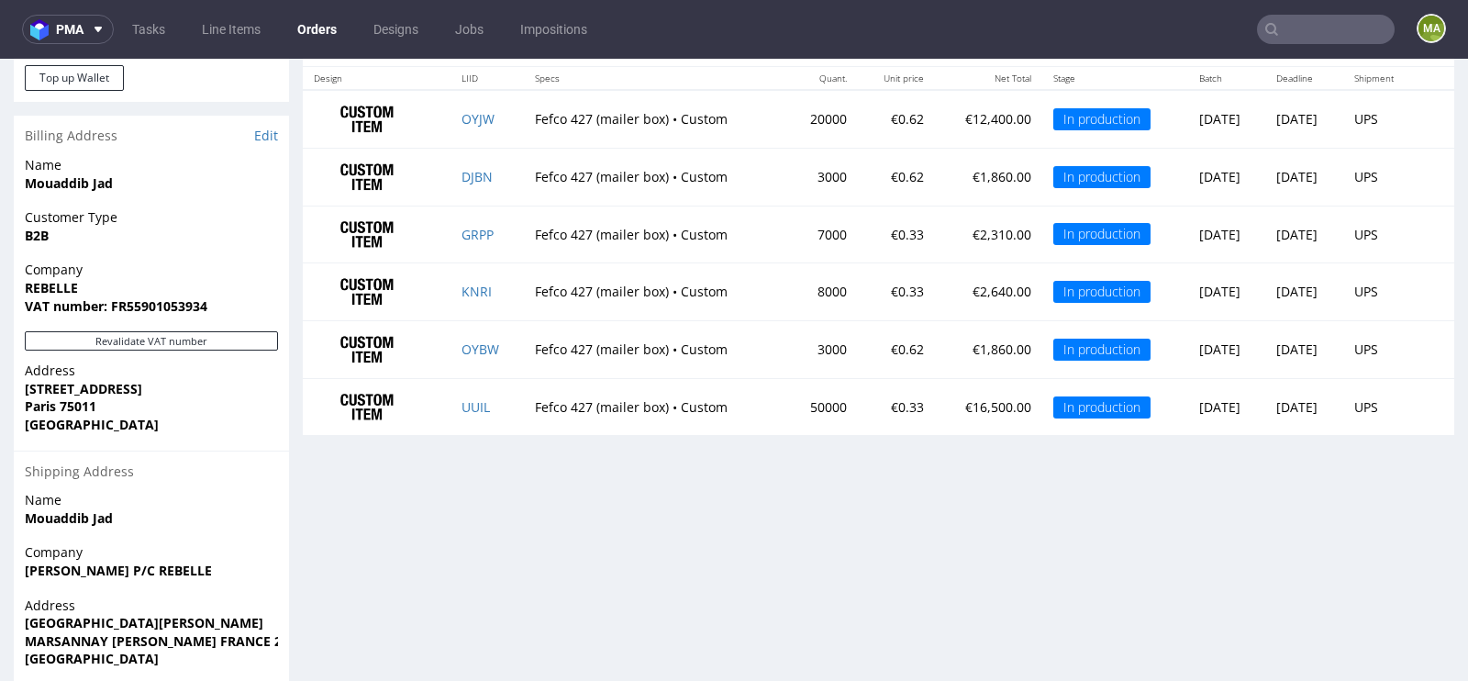
scroll to position [1111, 0]
click at [476, 176] on link "DJBN" at bounding box center [476, 177] width 31 height 17
click at [474, 292] on link "KNRI" at bounding box center [476, 291] width 30 height 17
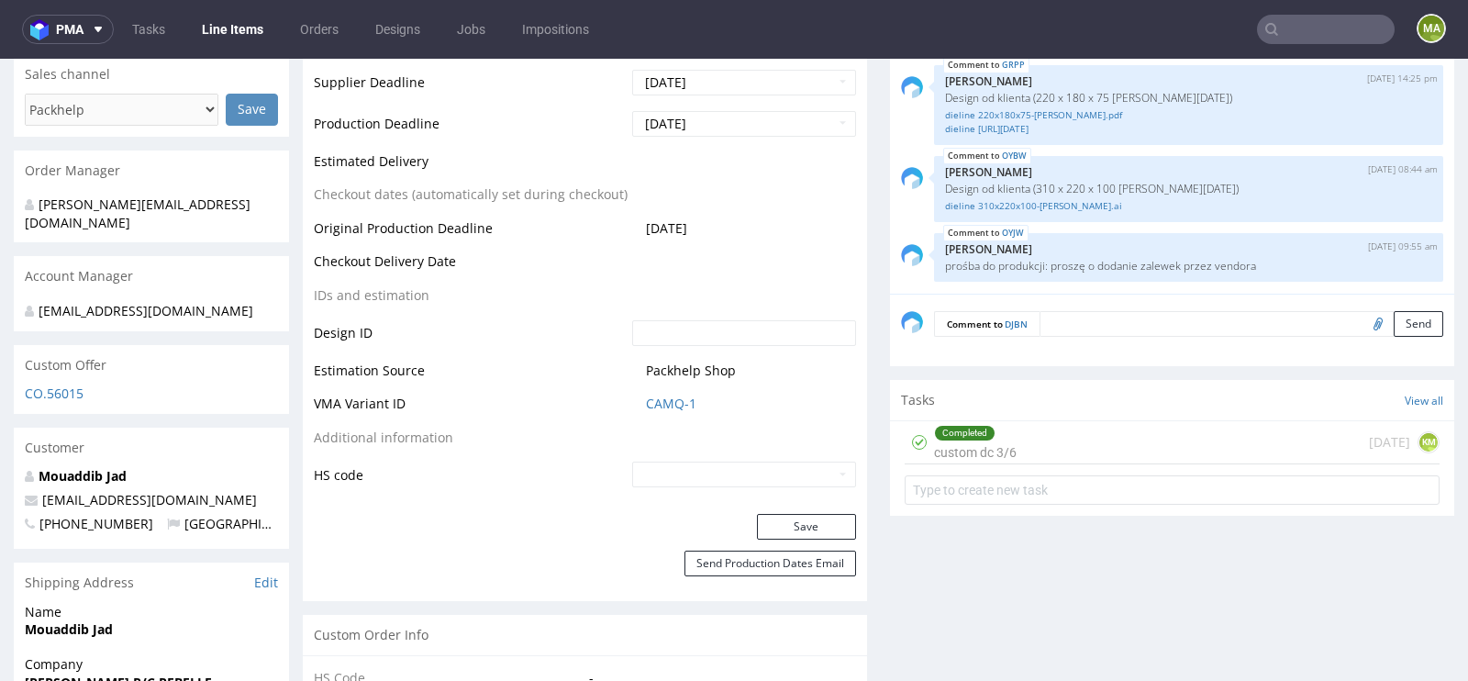
scroll to position [821, 0]
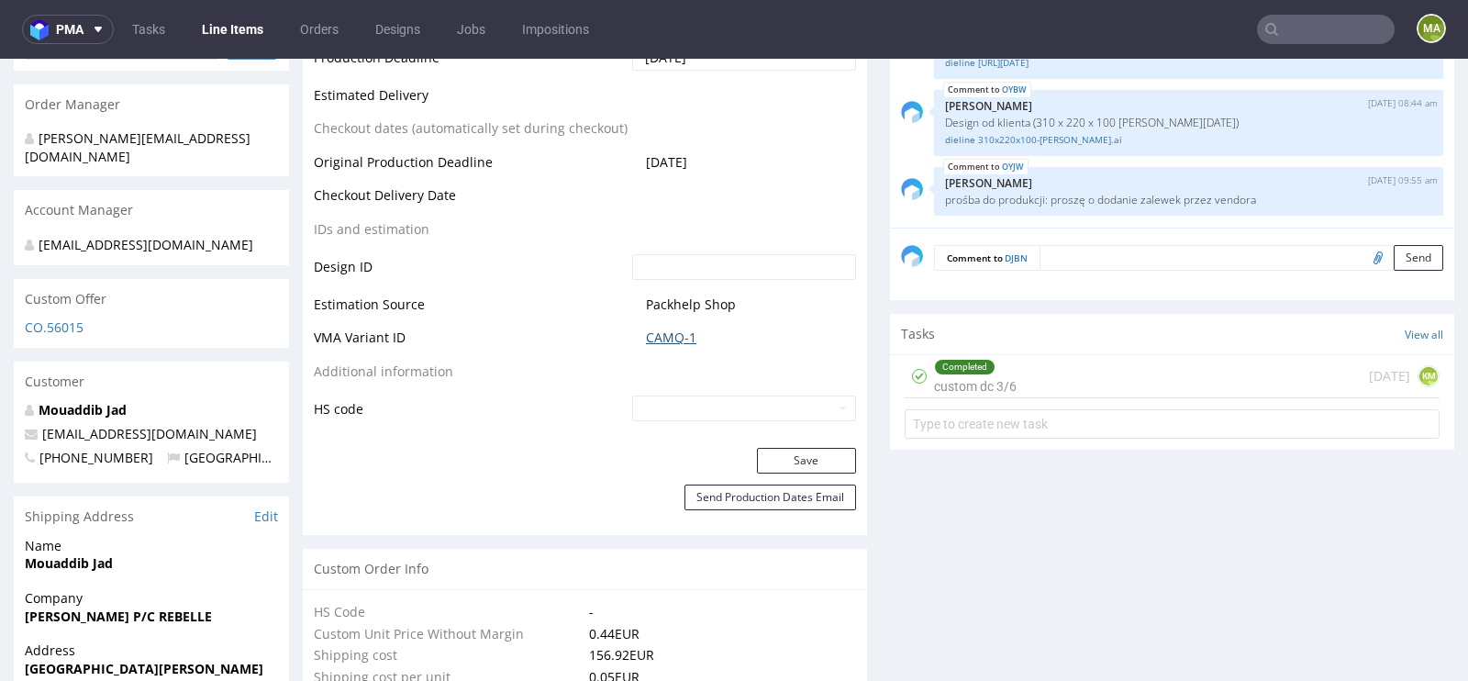
click at [664, 339] on link "CAMQ-1" at bounding box center [671, 337] width 50 height 18
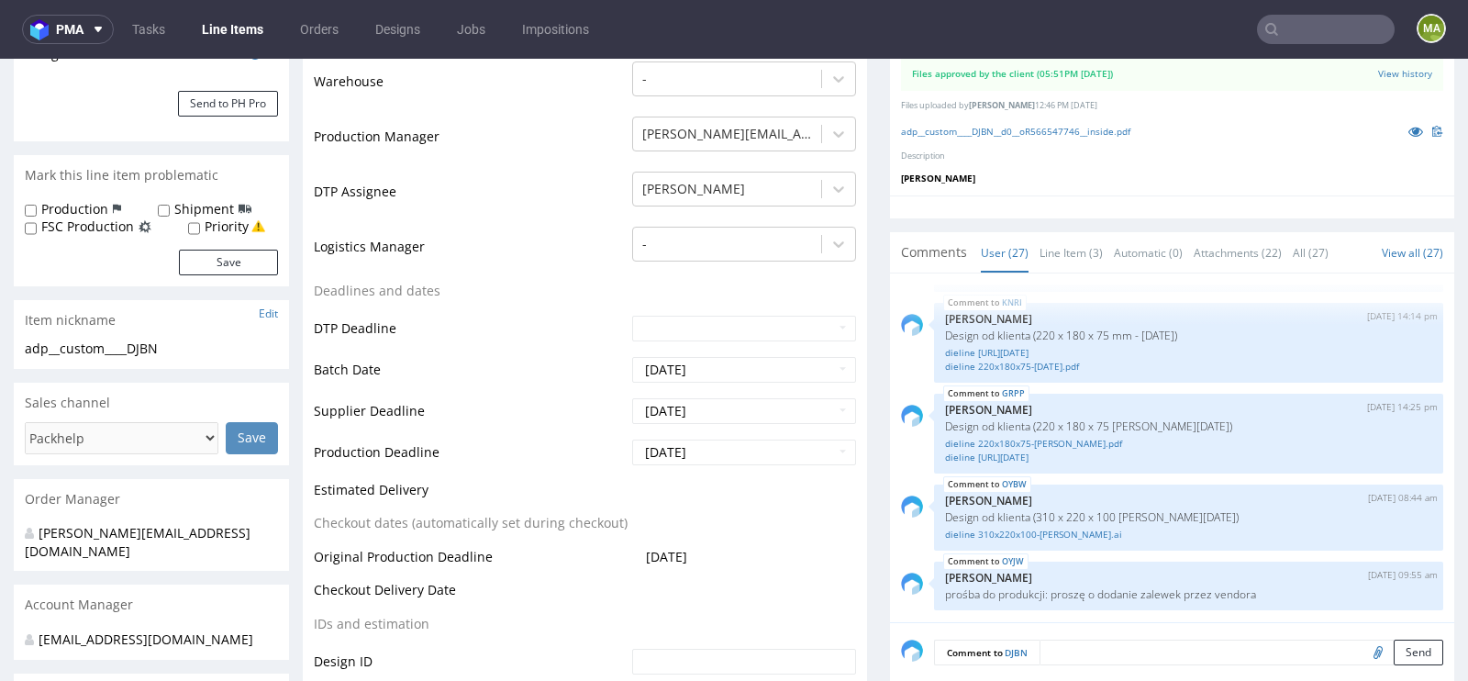
scroll to position [0, 0]
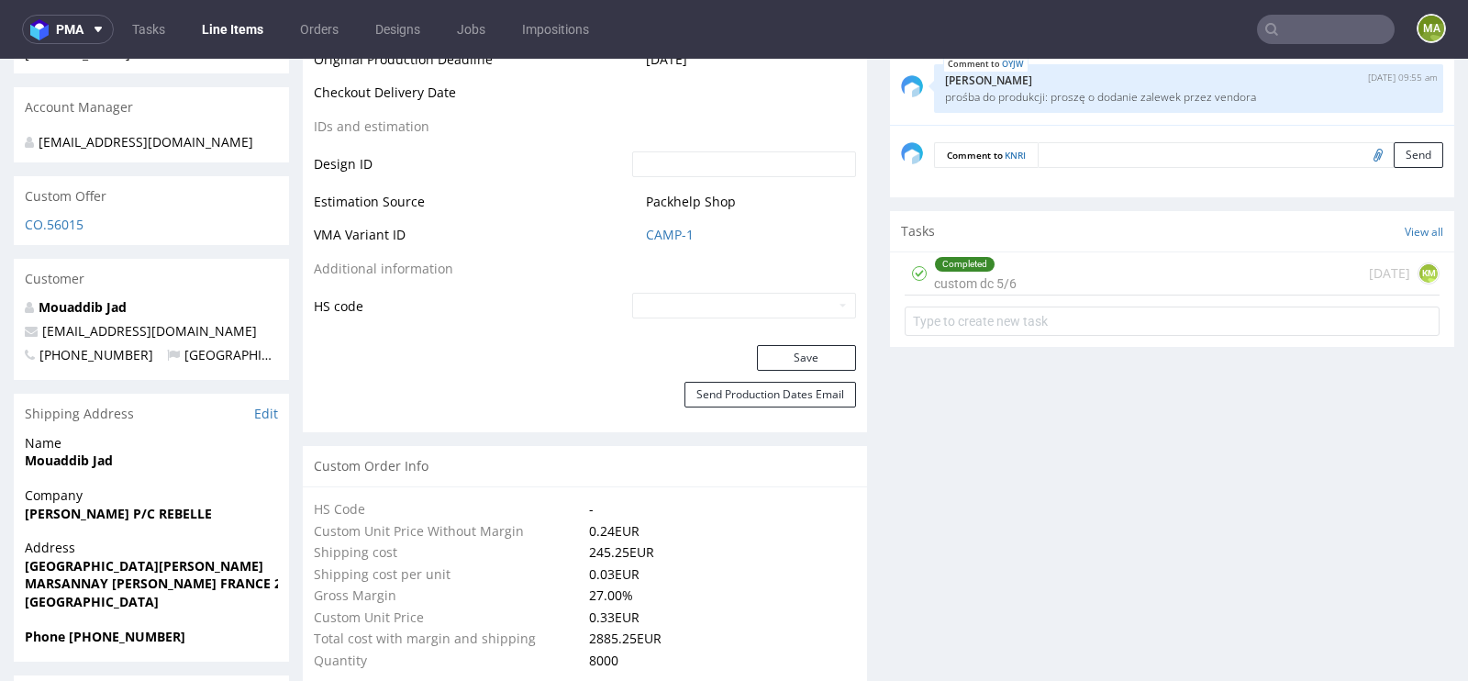
scroll to position [925, 0]
click at [666, 235] on link "CAMP-1" at bounding box center [670, 234] width 48 height 18
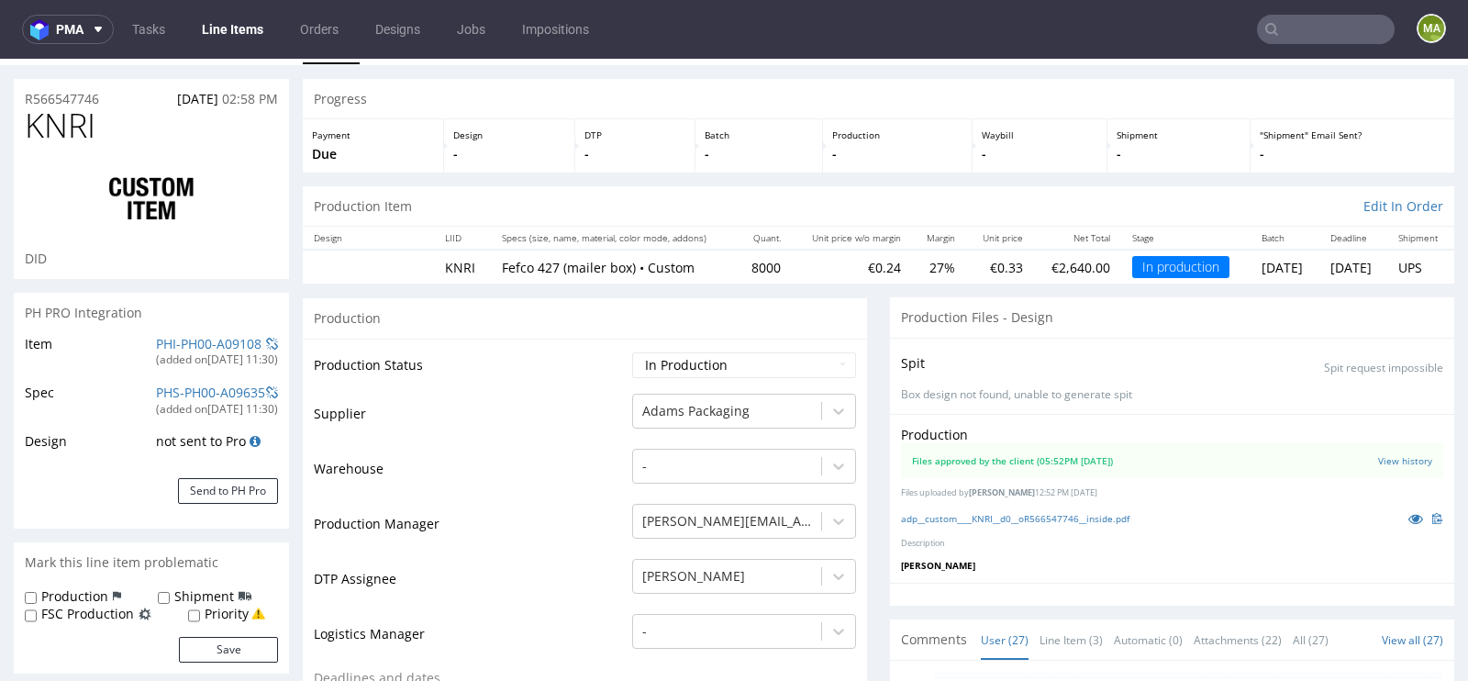
scroll to position [47, 0]
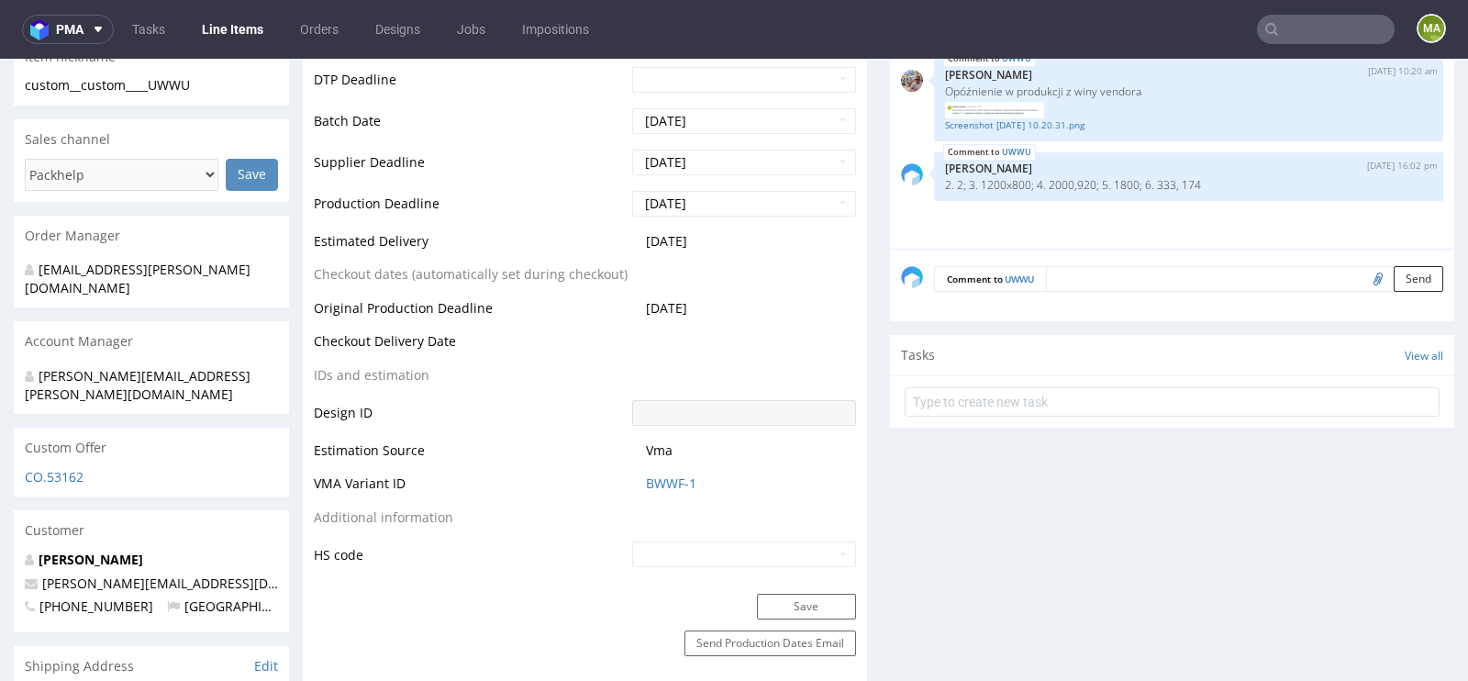
scroll to position [634, 0]
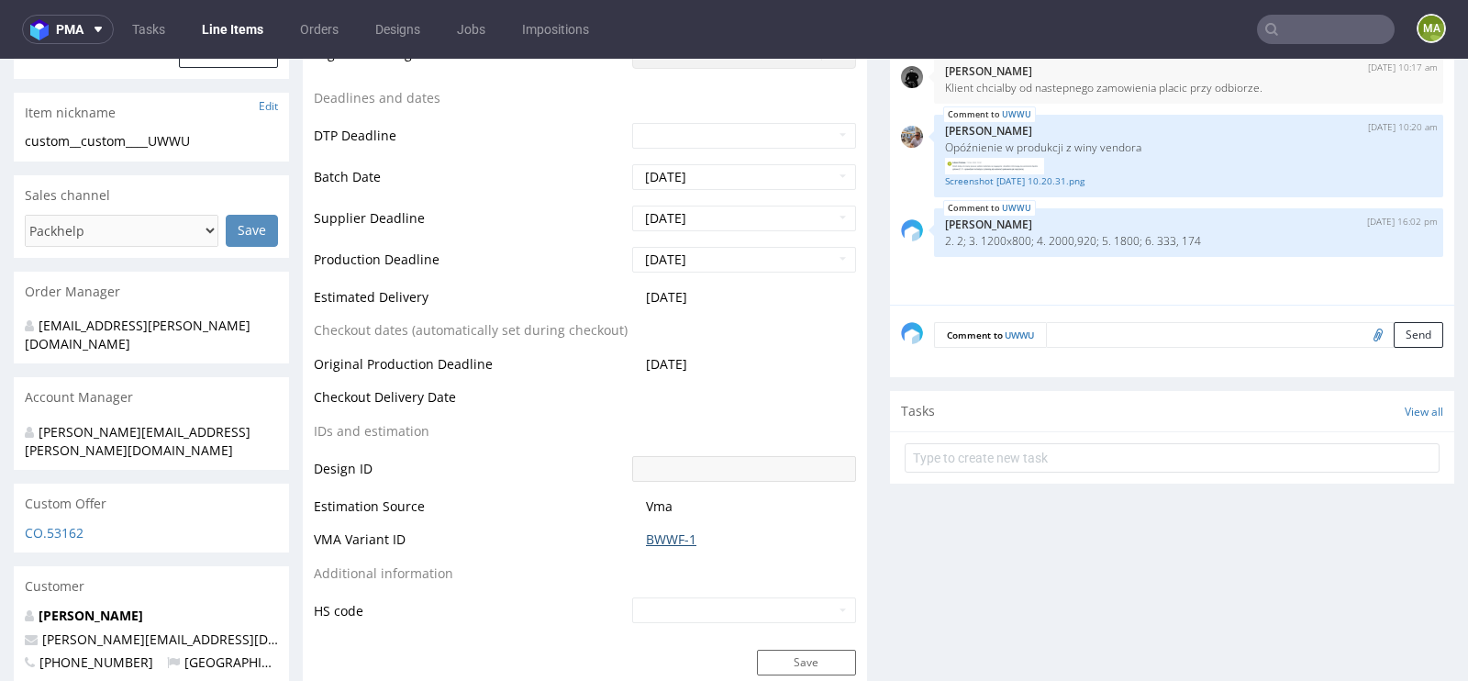
click at [661, 535] on link "BWWF-1" at bounding box center [671, 539] width 50 height 18
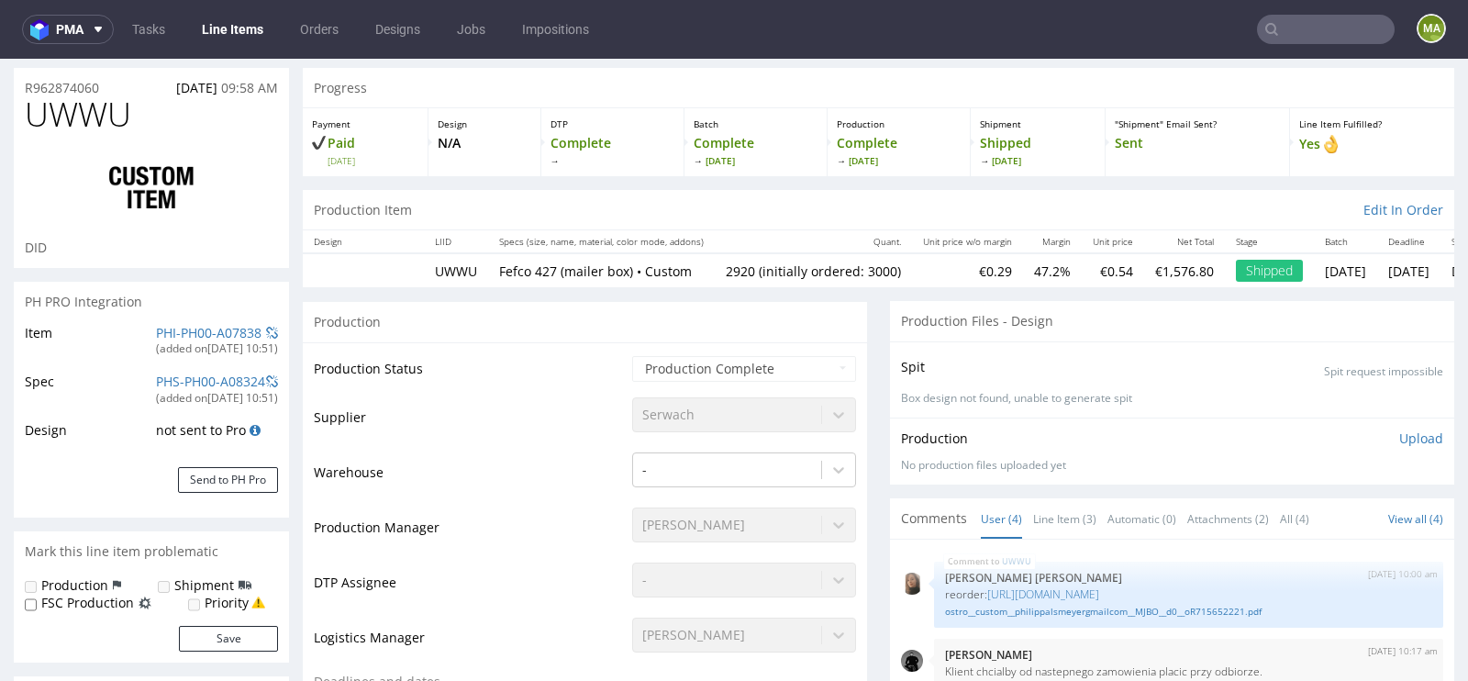
scroll to position [32, 0]
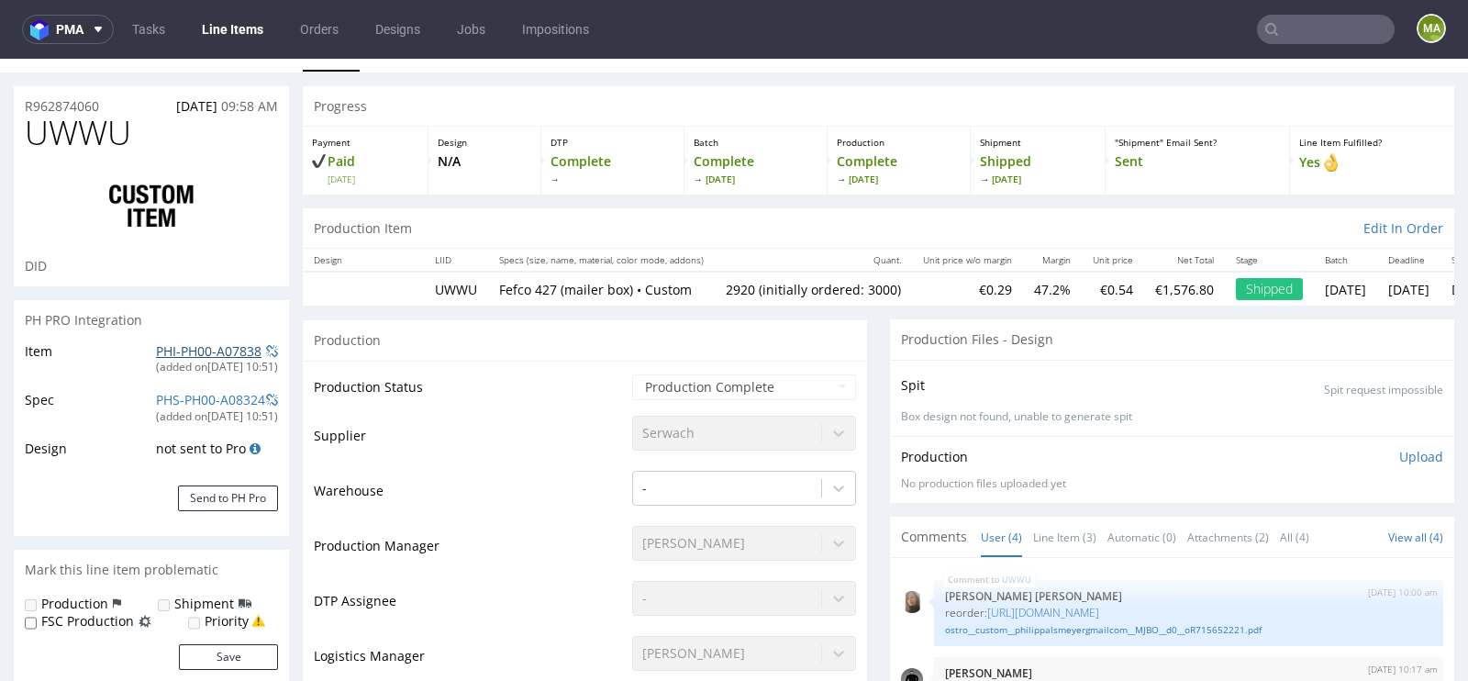
click at [185, 348] on link "PHI-PH00-A07838" at bounding box center [208, 350] width 105 height 17
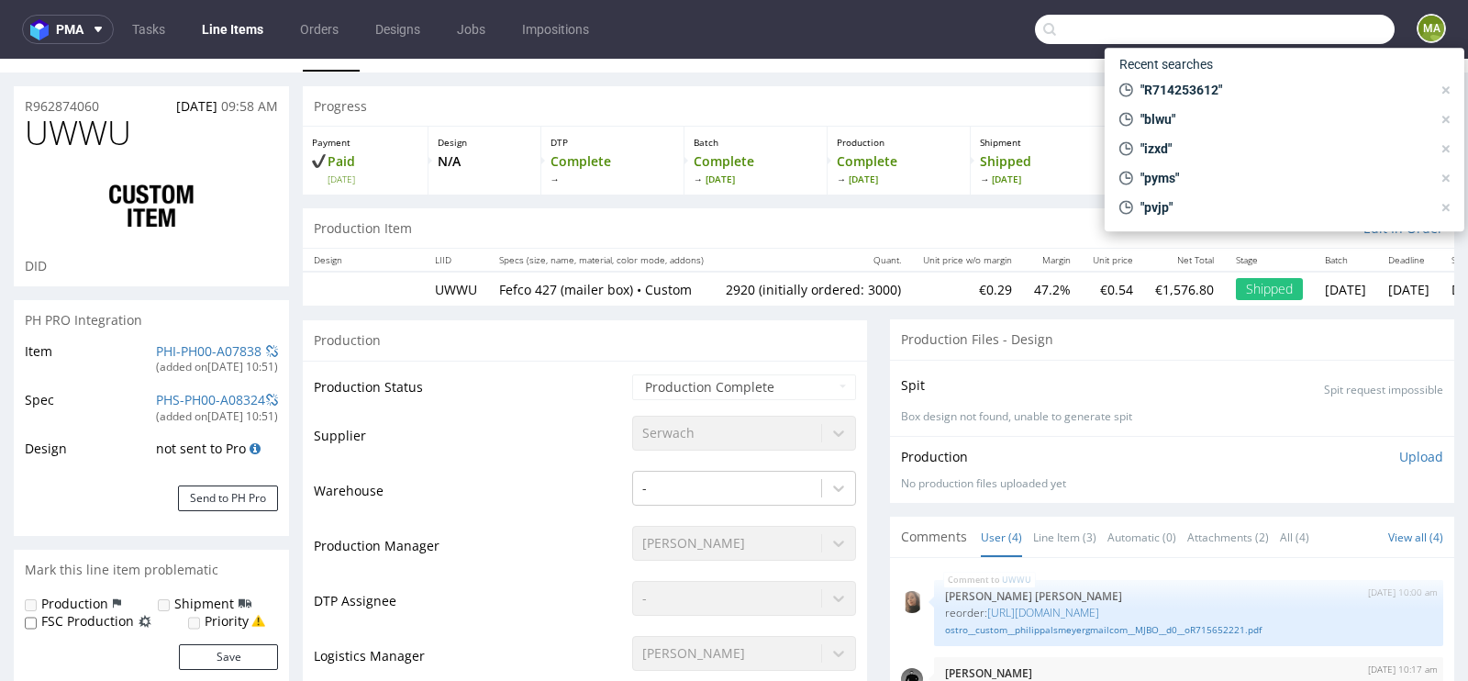
click at [1293, 35] on input "text" at bounding box center [1215, 29] width 360 height 29
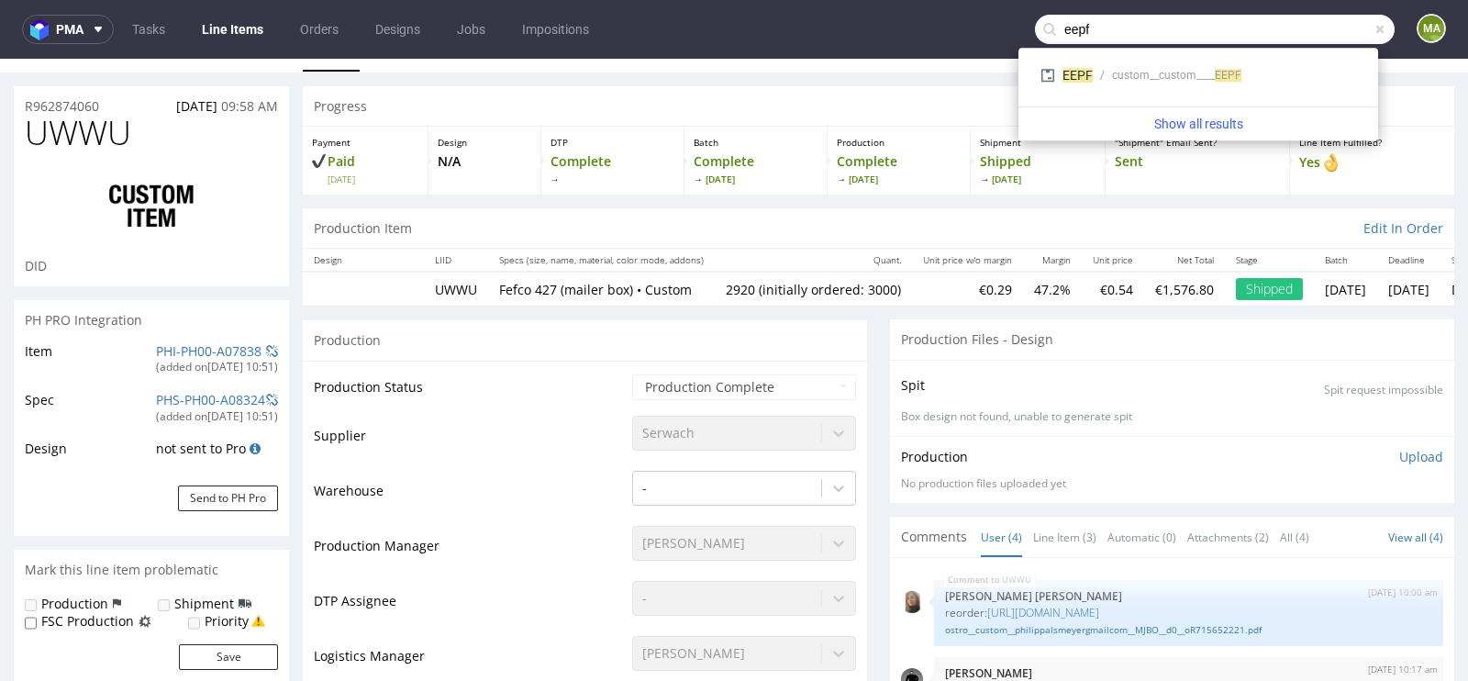
type input "eepf"
click at [1075, 77] on span "EEPF" at bounding box center [1077, 75] width 30 height 15
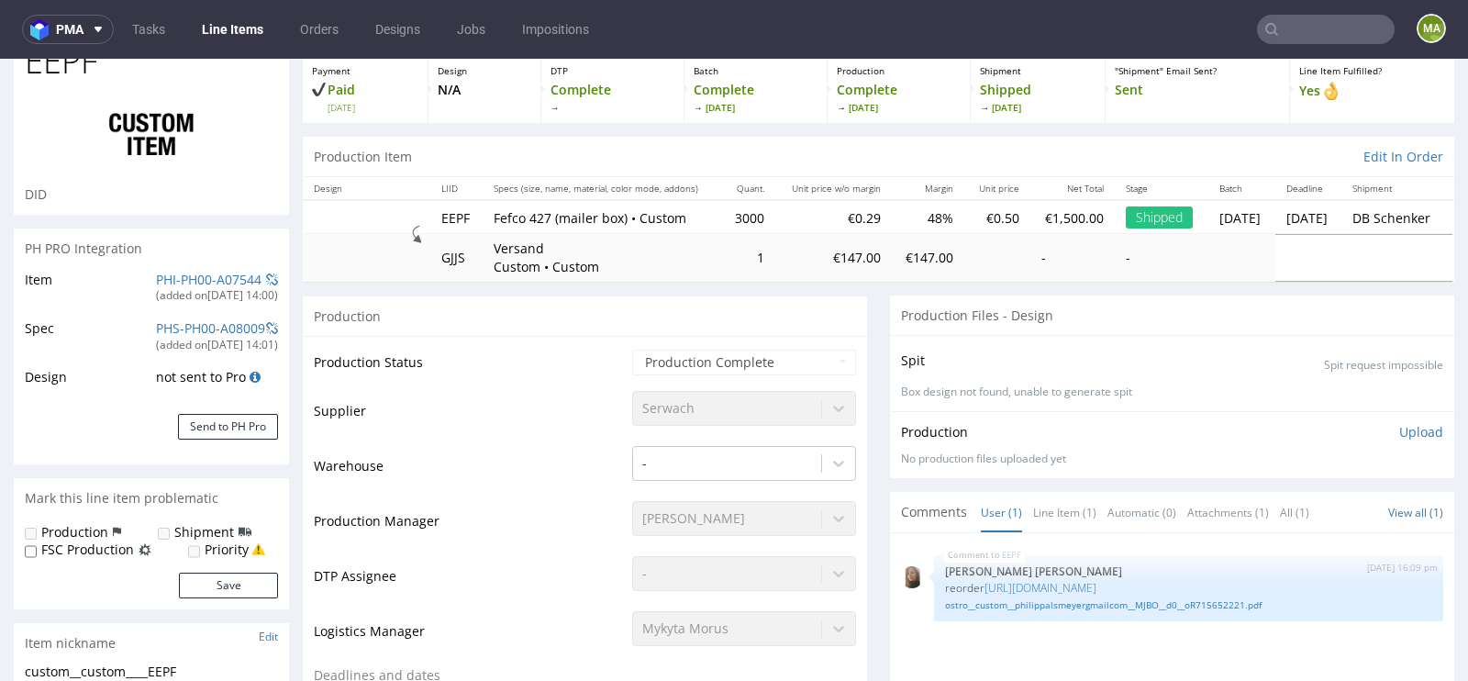
select select "in_progress"
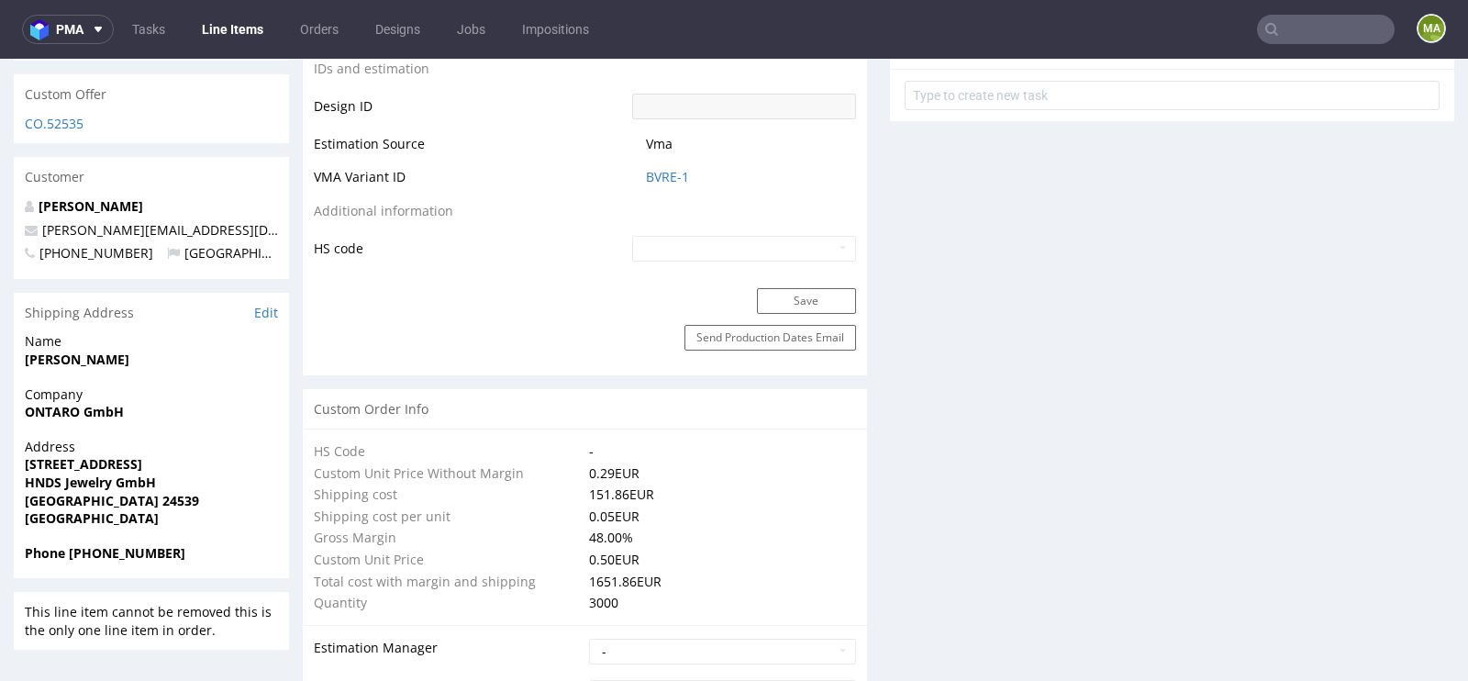
scroll to position [987, 0]
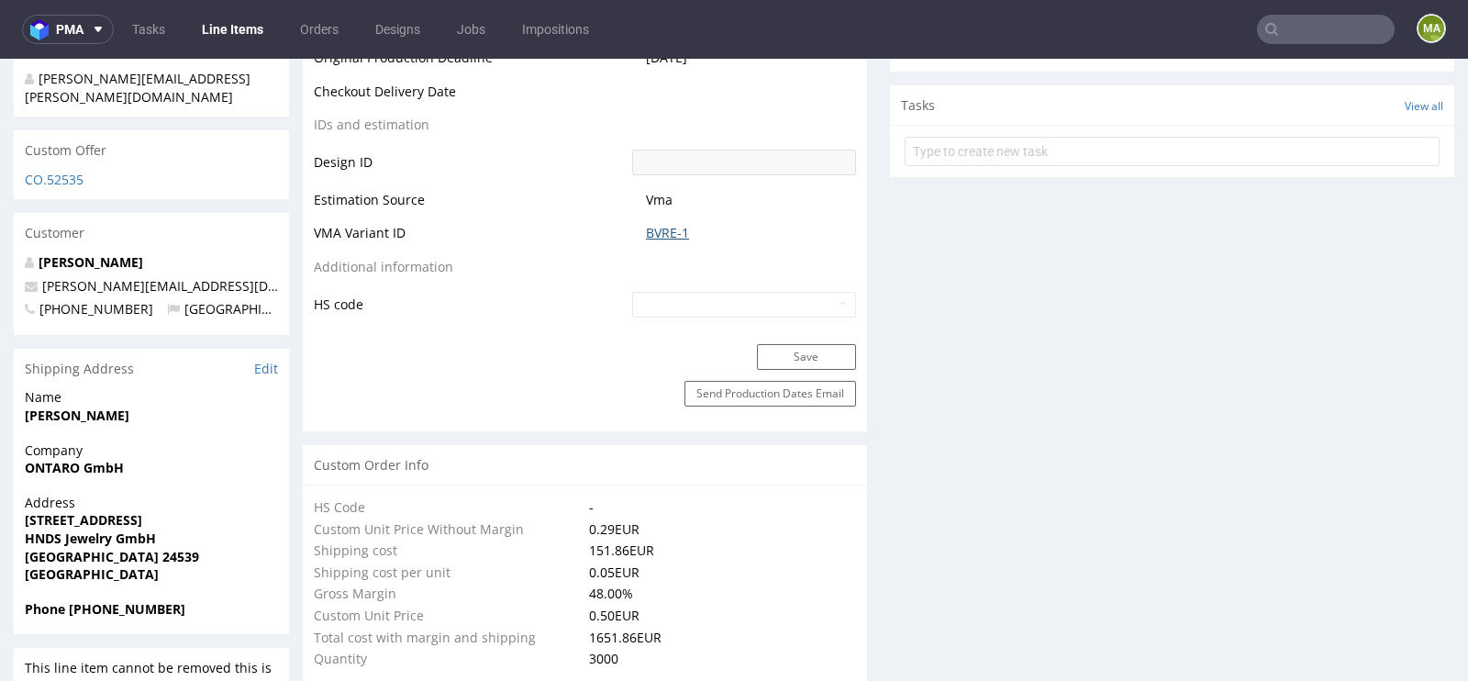
click at [646, 232] on link "BVRE-1" at bounding box center [667, 233] width 43 height 18
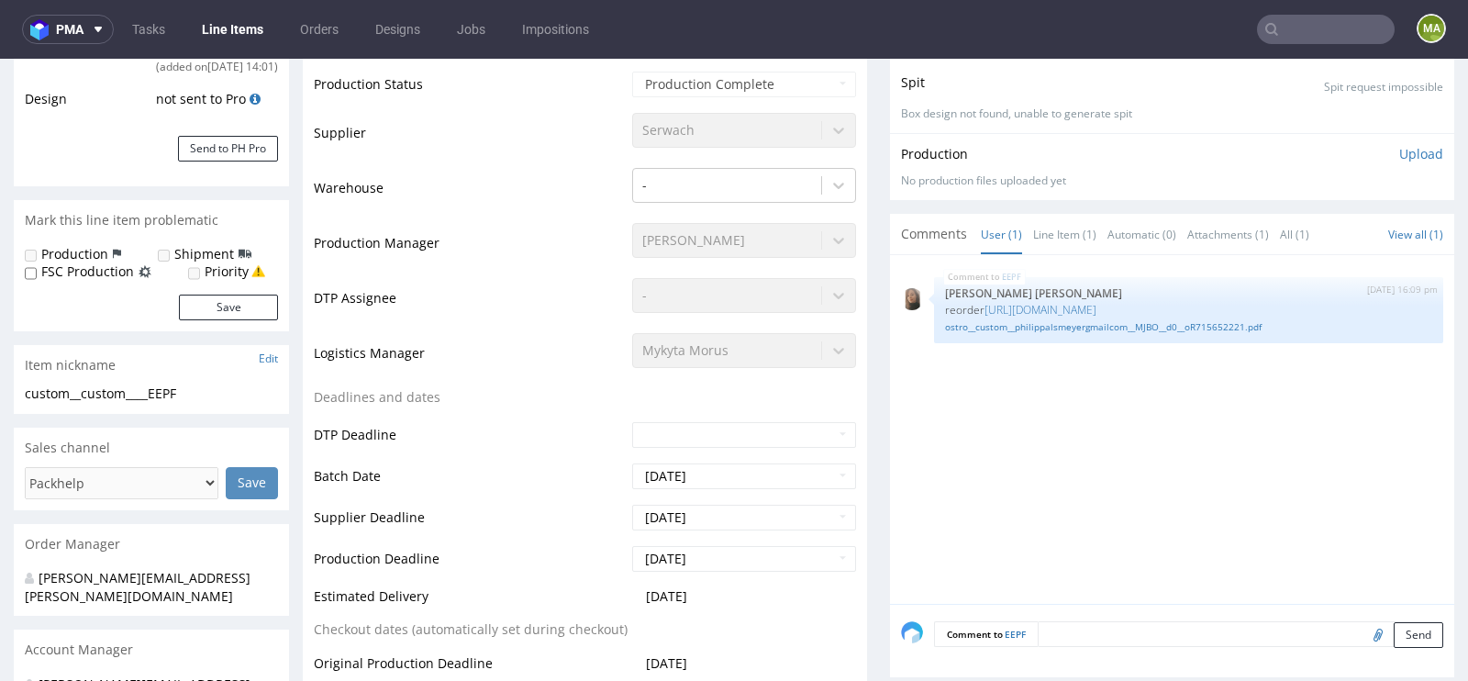
scroll to position [396, 0]
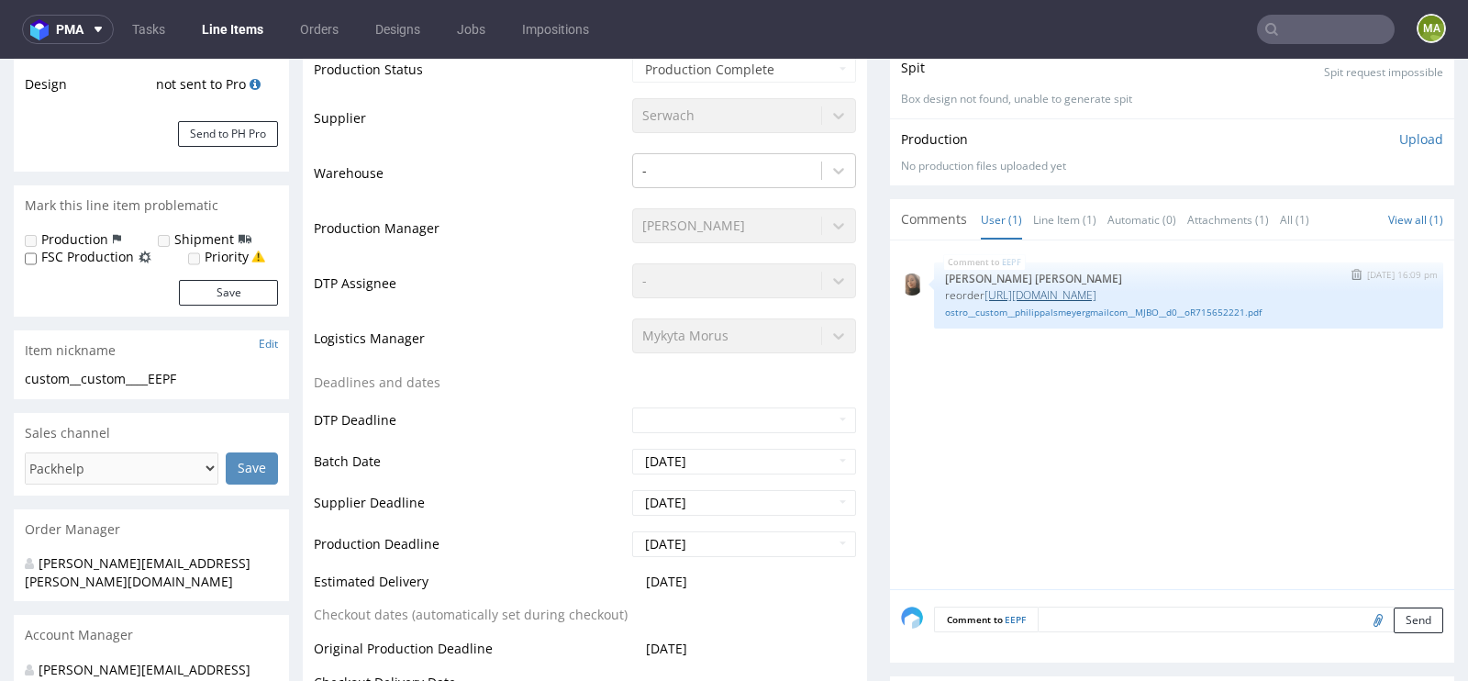
click at [1021, 291] on link "https://platform.packhelp.com/pma/orders/R674785279/edit" at bounding box center [1040, 295] width 112 height 16
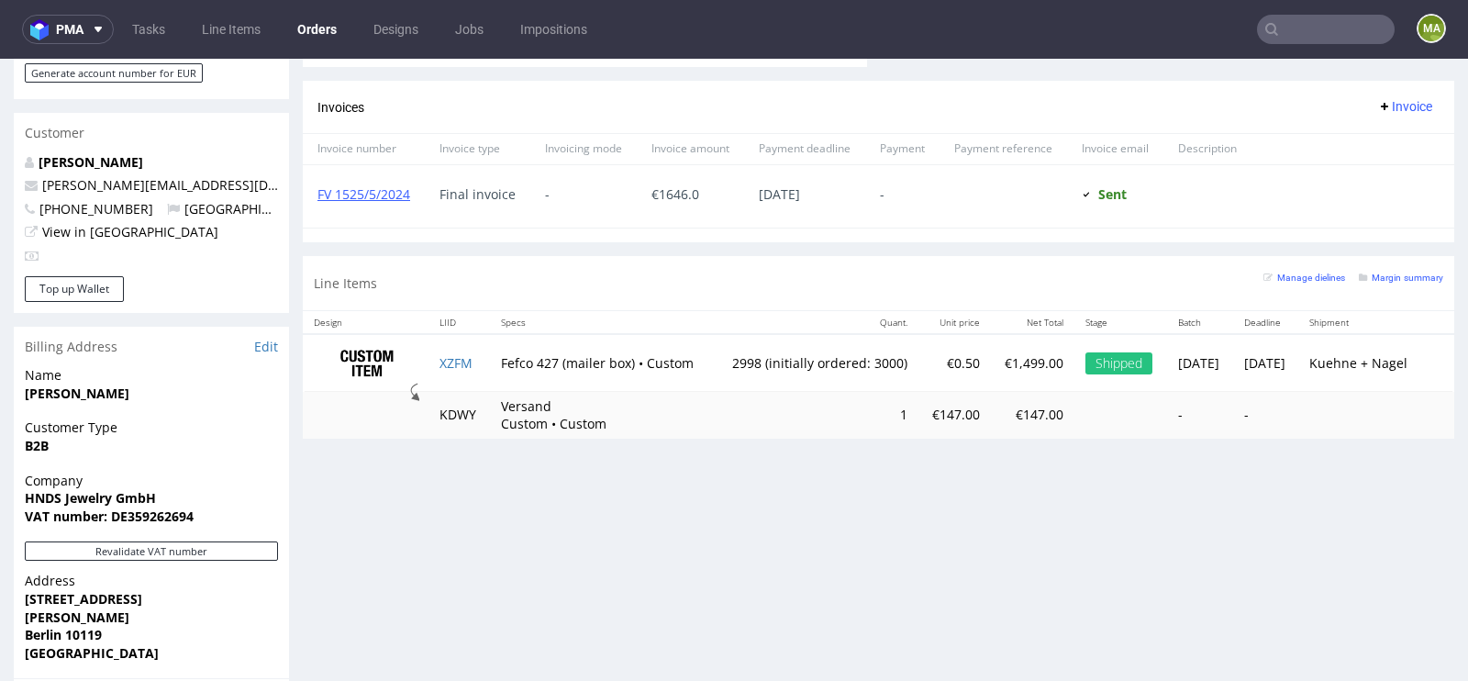
scroll to position [960, 0]
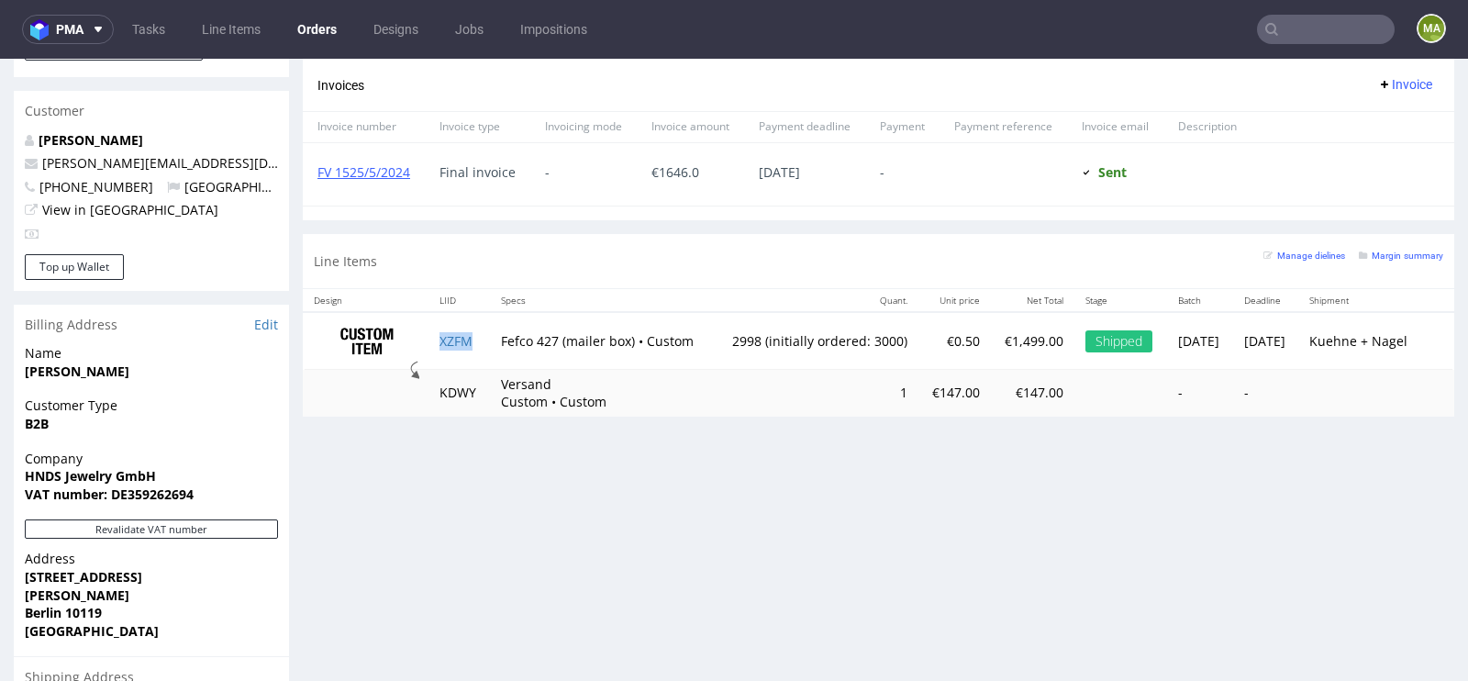
click at [457, 343] on td "XZFM" at bounding box center [458, 341] width 61 height 58
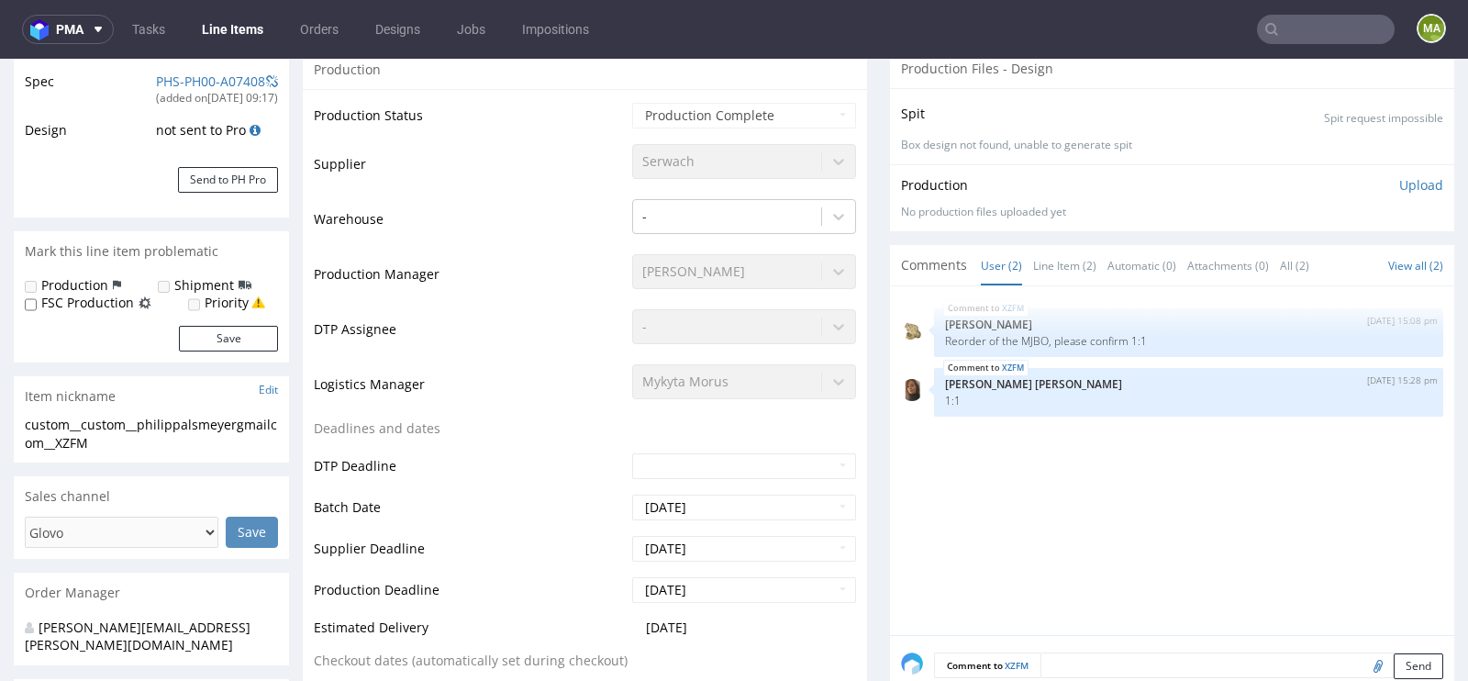
select select "in_progress"
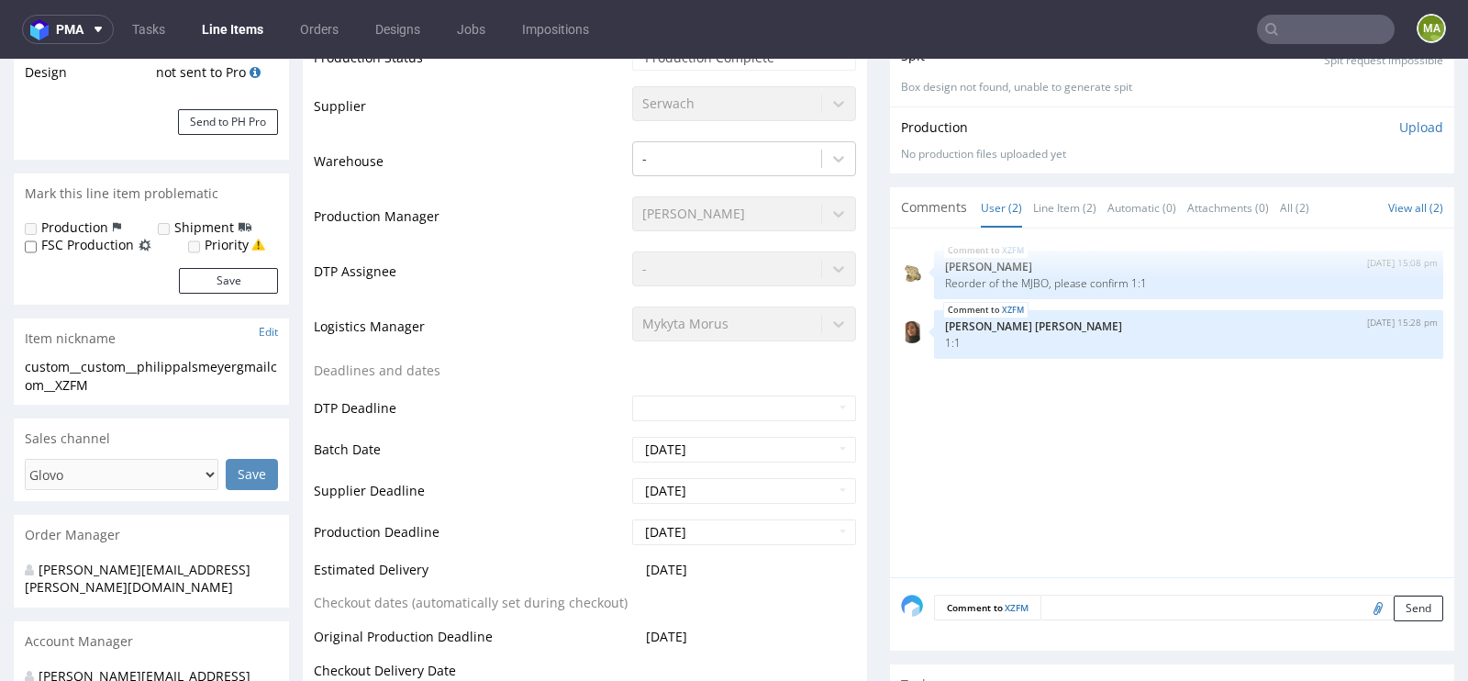
scroll to position [420, 0]
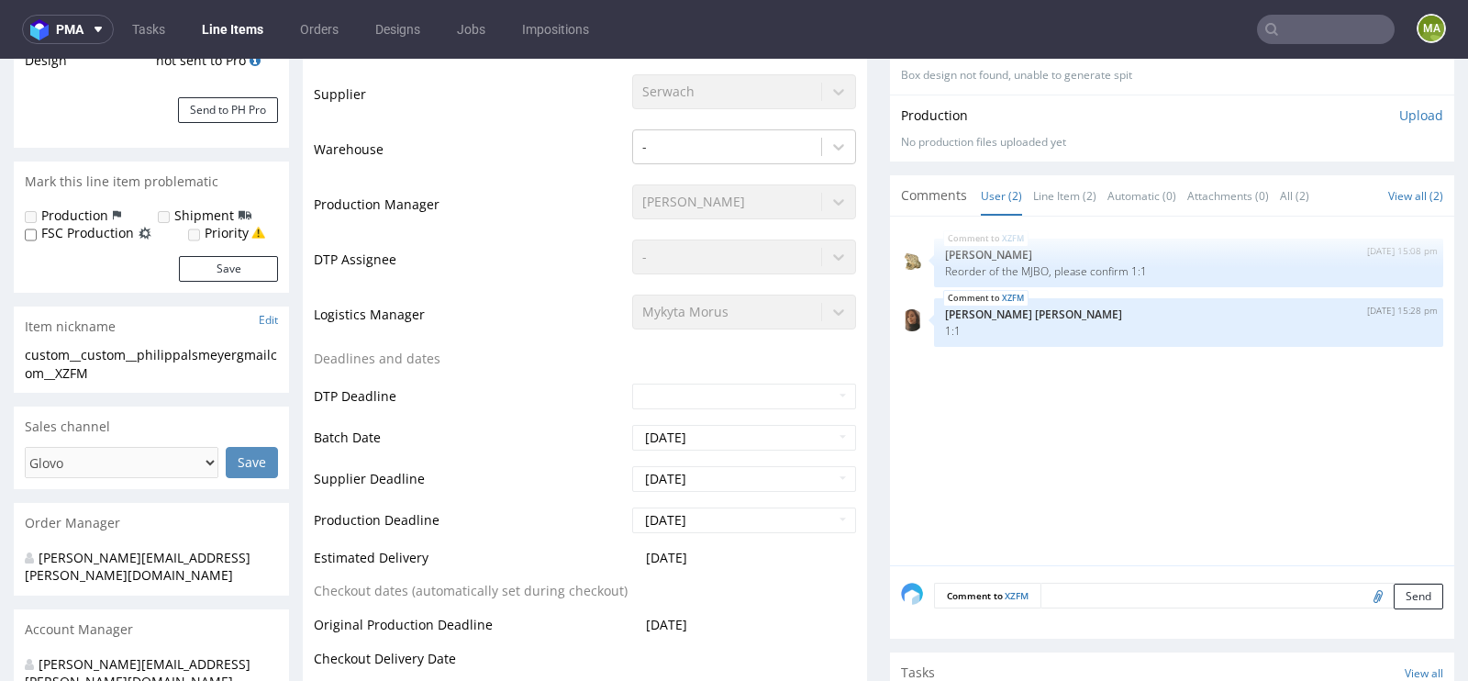
click at [1338, 23] on input "text" at bounding box center [1326, 29] width 138 height 29
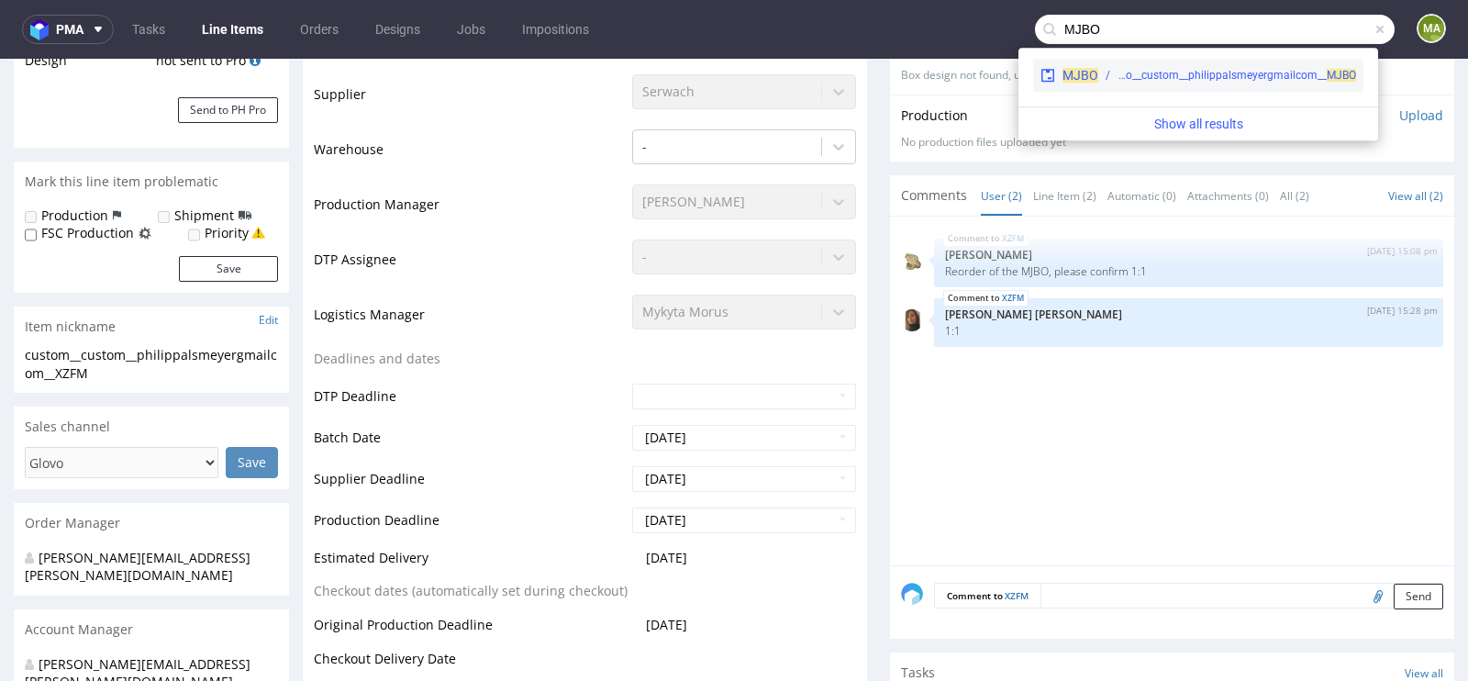
type input "MJBO"
click at [1185, 78] on div "ostro__custom__philippalsmeyergmailcom__ MJBO" at bounding box center [1236, 75] width 239 height 17
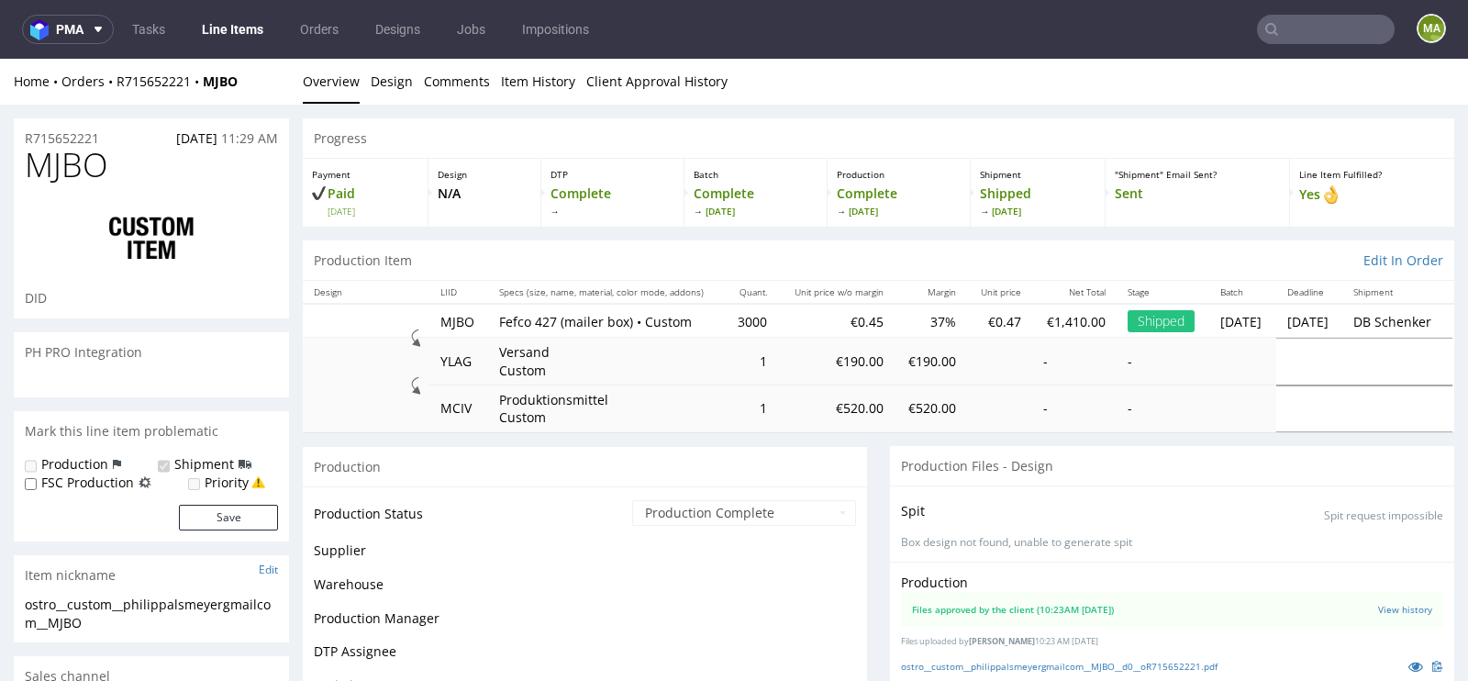
scroll to position [107, 0]
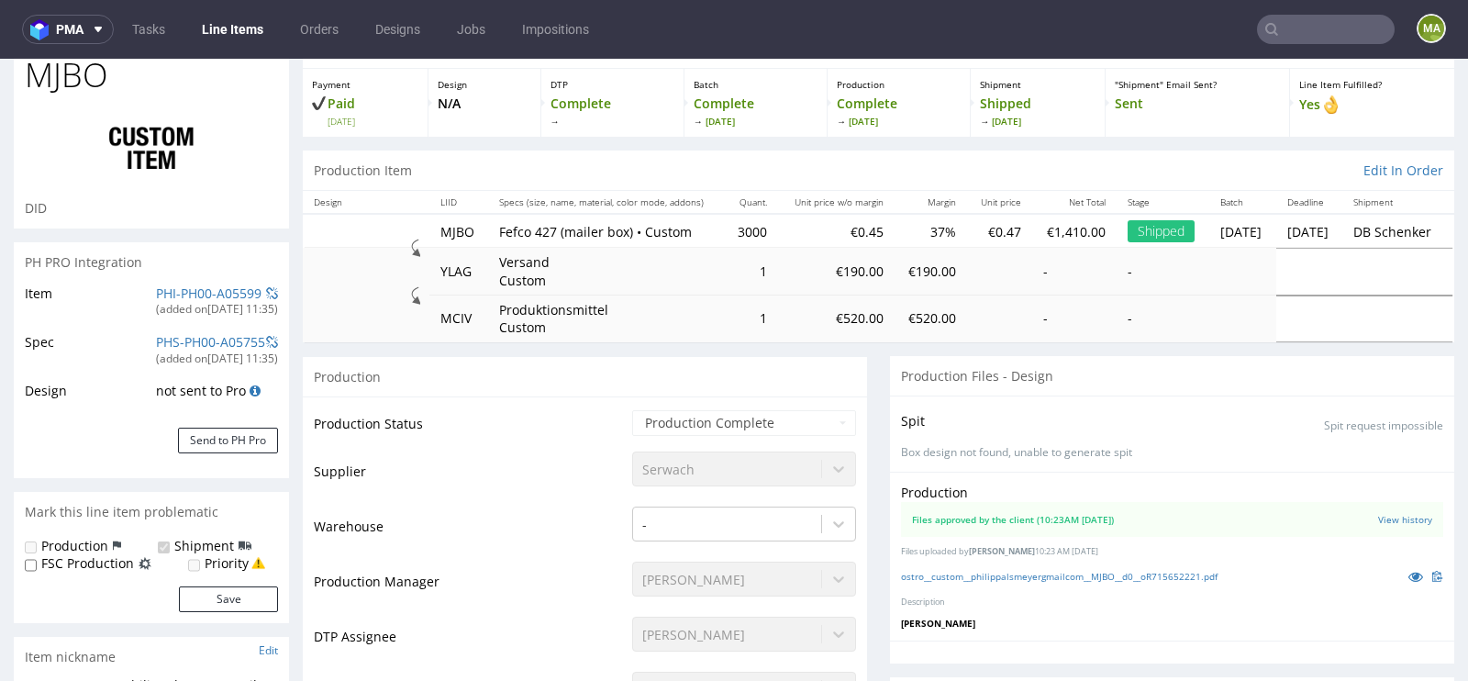
select select "in_progress"
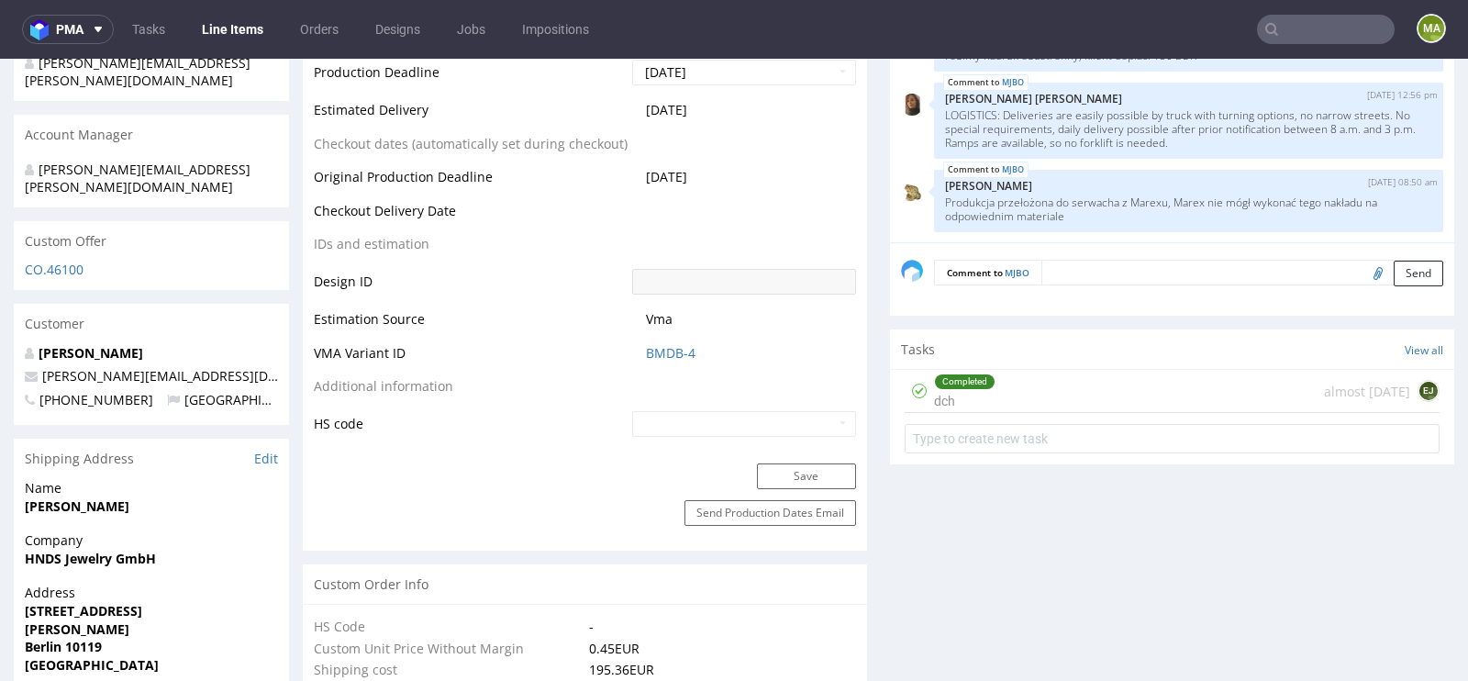
scroll to position [888, 0]
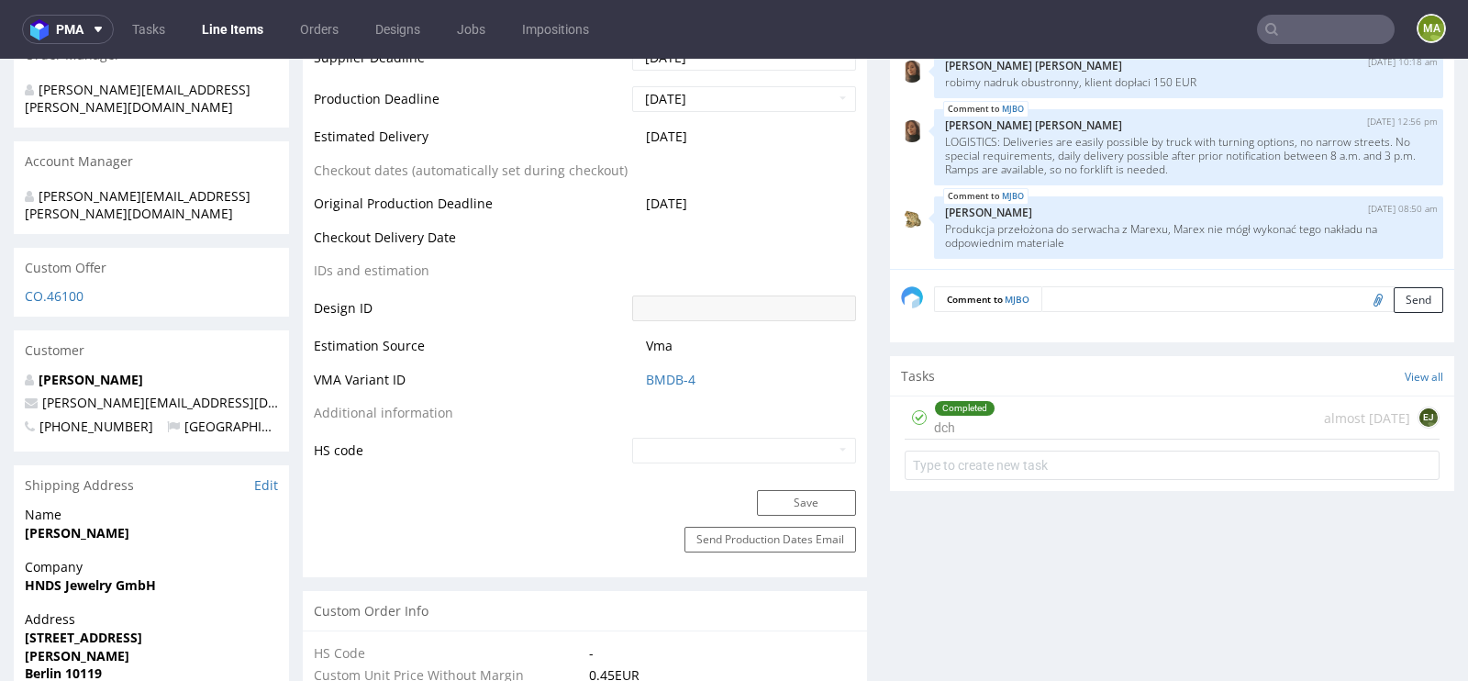
click at [668, 385] on td "BMDB-4" at bounding box center [741, 386] width 228 height 34
click at [670, 383] on link "BMDB-4" at bounding box center [671, 380] width 50 height 18
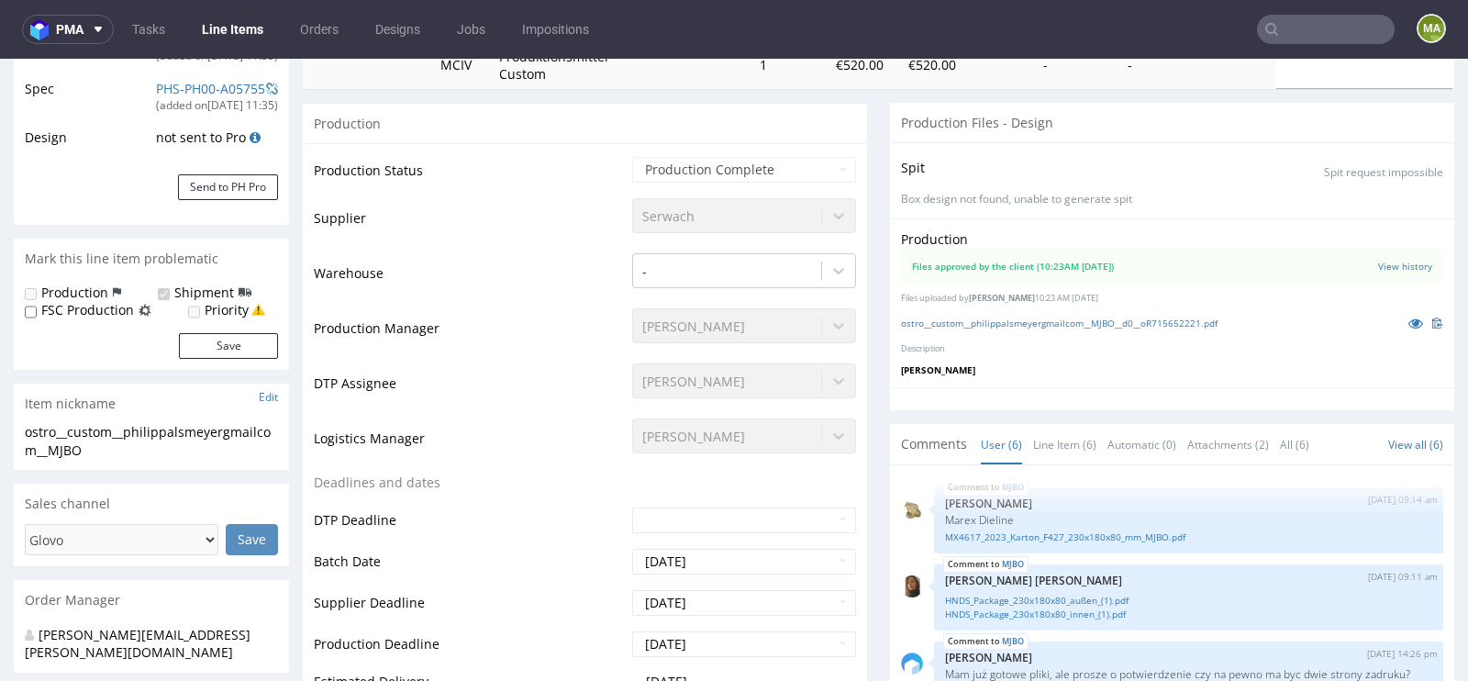
scroll to position [373, 0]
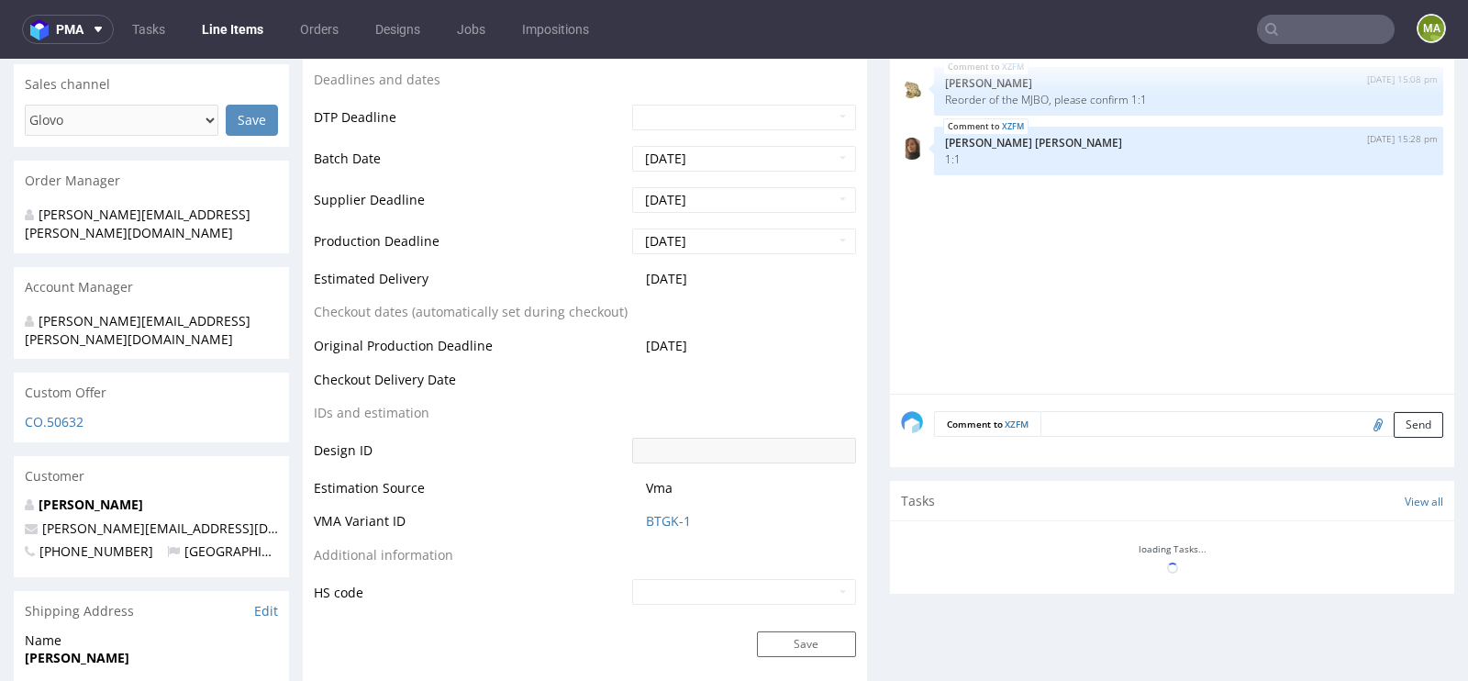
select select "in_progress"
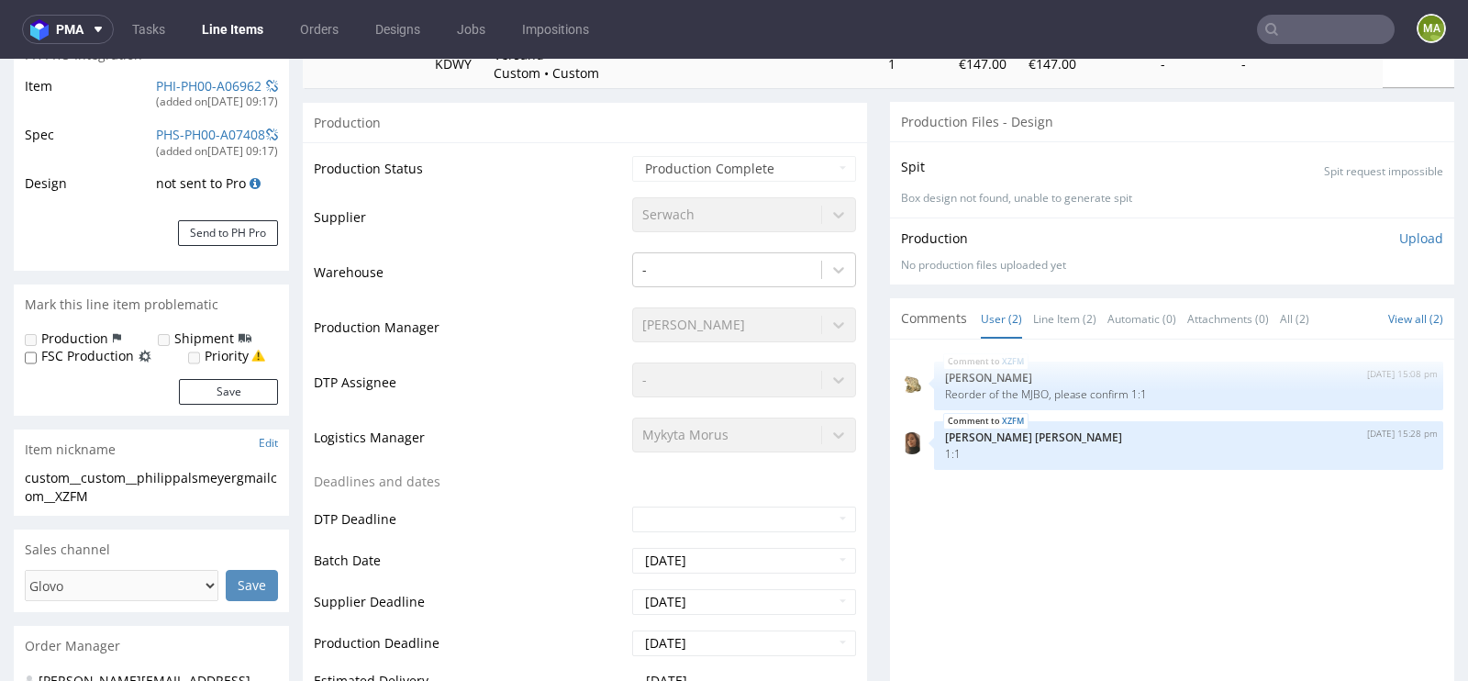
scroll to position [0, 0]
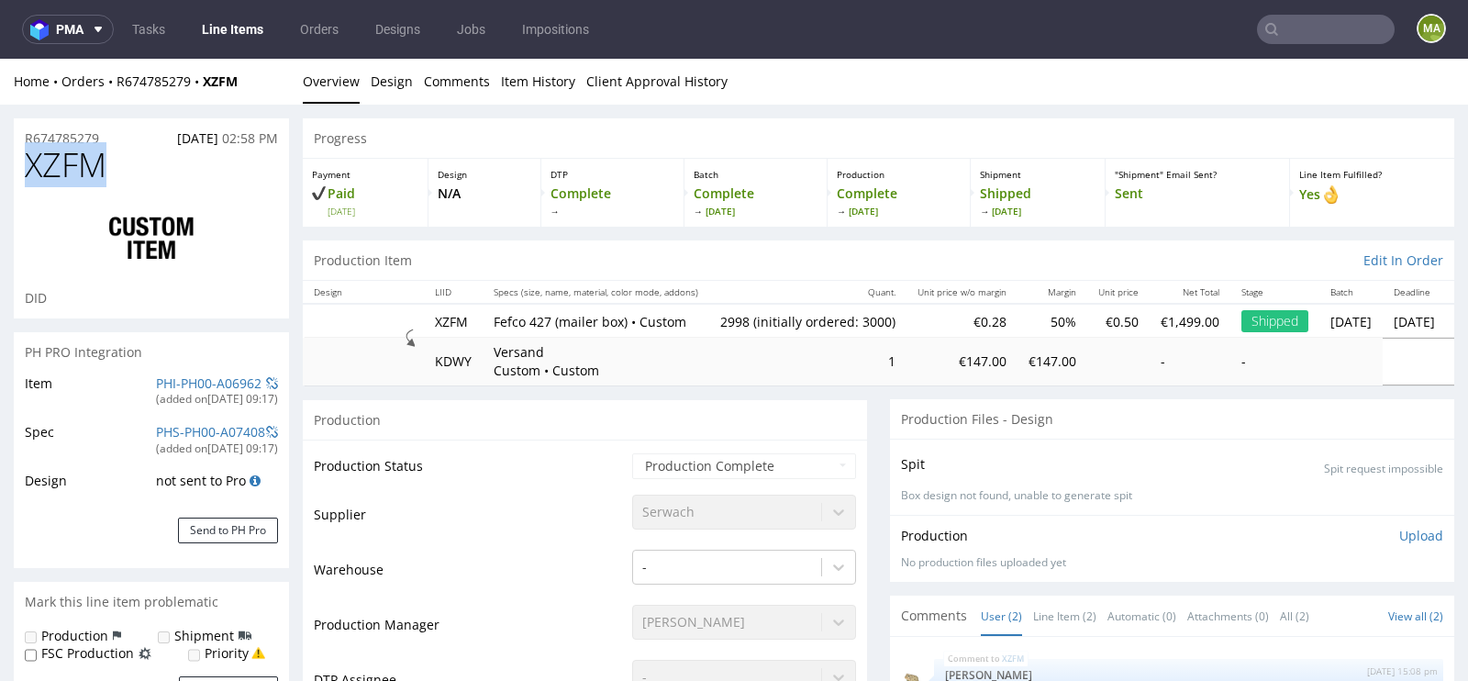
drag, startPoint x: 128, startPoint y: 168, endPoint x: 0, endPoint y: 175, distance: 127.7
copy span "XZFM"
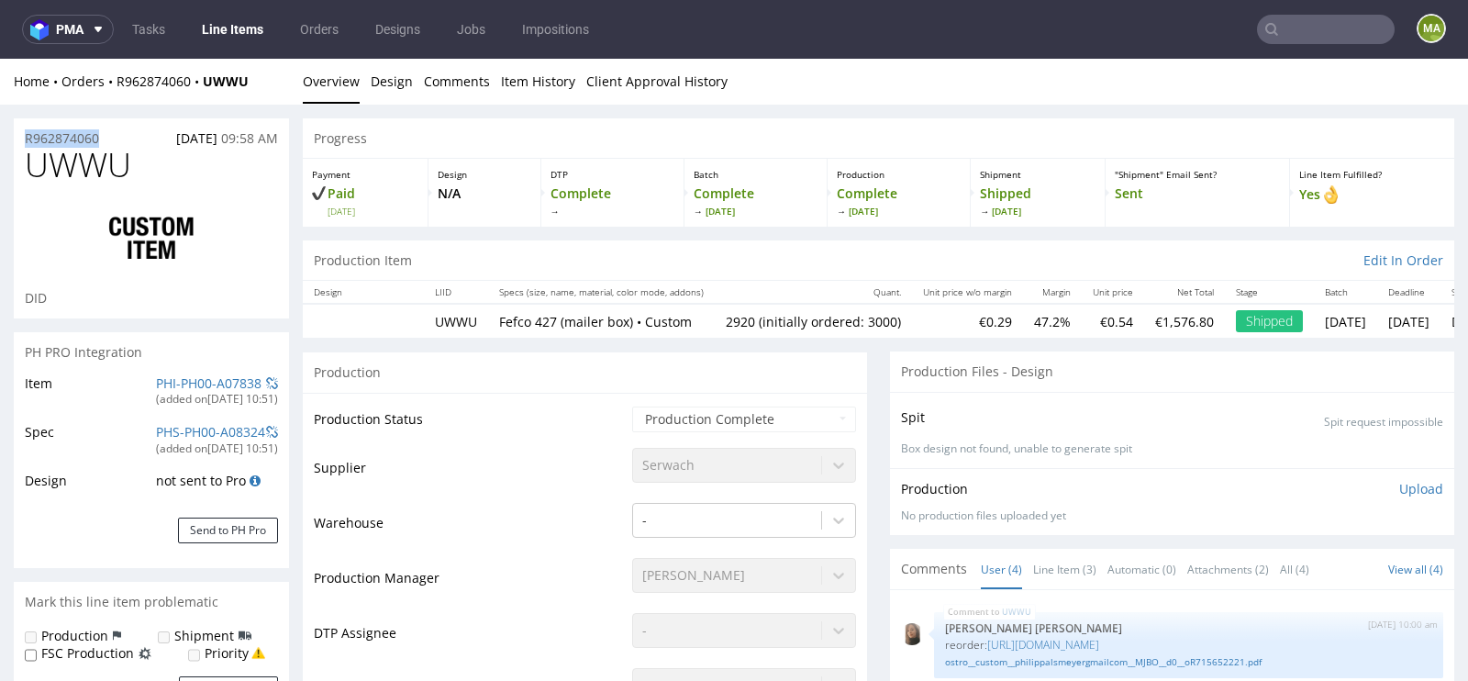
drag, startPoint x: 118, startPoint y: 142, endPoint x: 0, endPoint y: 120, distance: 120.4
copy p "R962874060"
drag, startPoint x: 148, startPoint y: 172, endPoint x: 25, endPoint y: 172, distance: 122.9
click at [27, 172] on h1 "UWWU" at bounding box center [151, 165] width 253 height 37
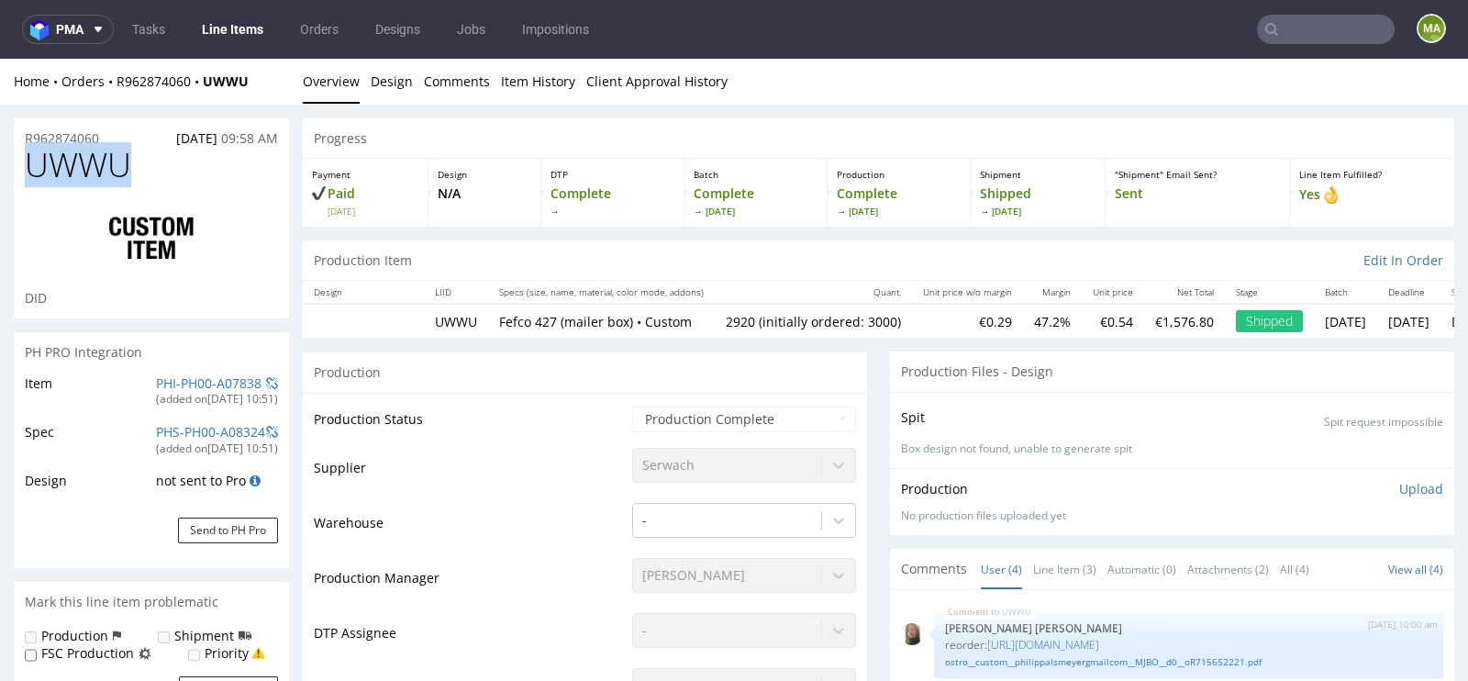
copy span "UWWU"
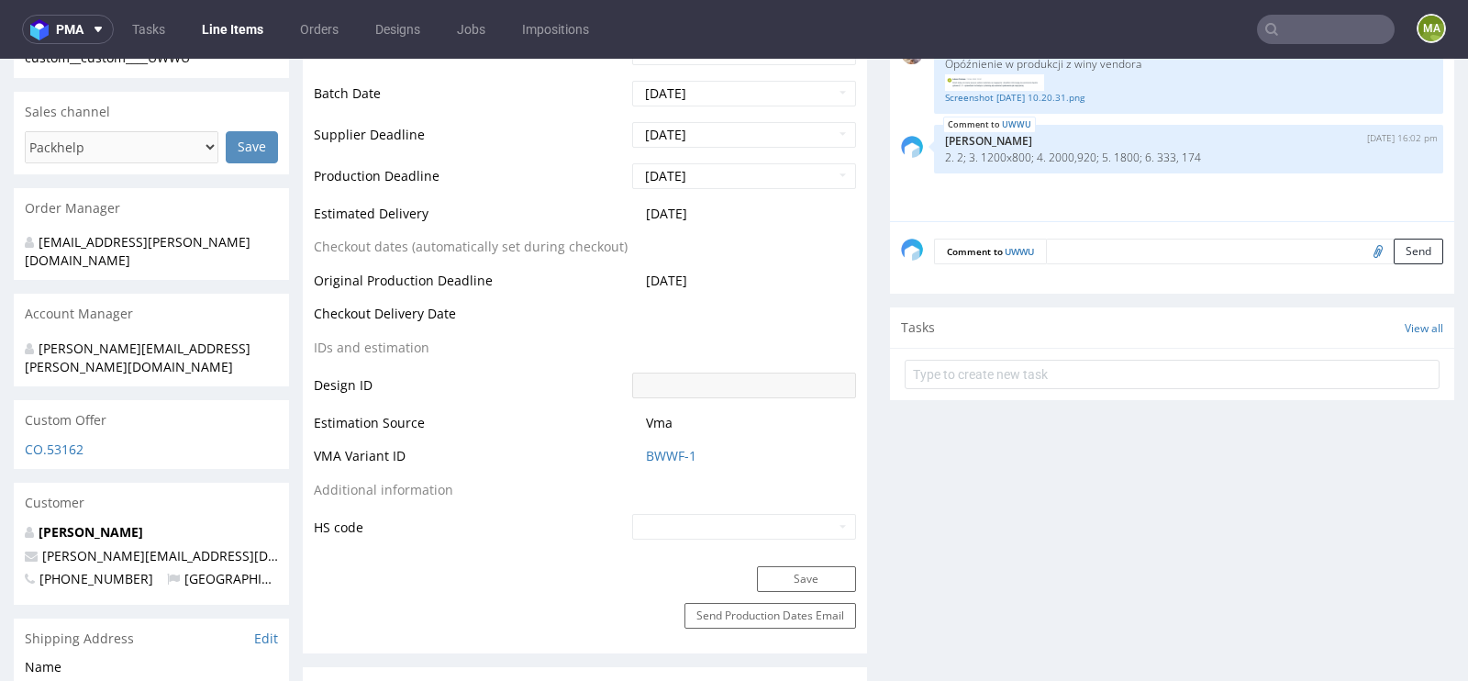
scroll to position [720, 0]
click at [693, 463] on td "BWWF-1" at bounding box center [741, 459] width 228 height 34
click at [693, 453] on span "BWWF-1" at bounding box center [751, 453] width 210 height 18
click at [678, 455] on link "BWWF-1" at bounding box center [671, 453] width 50 height 18
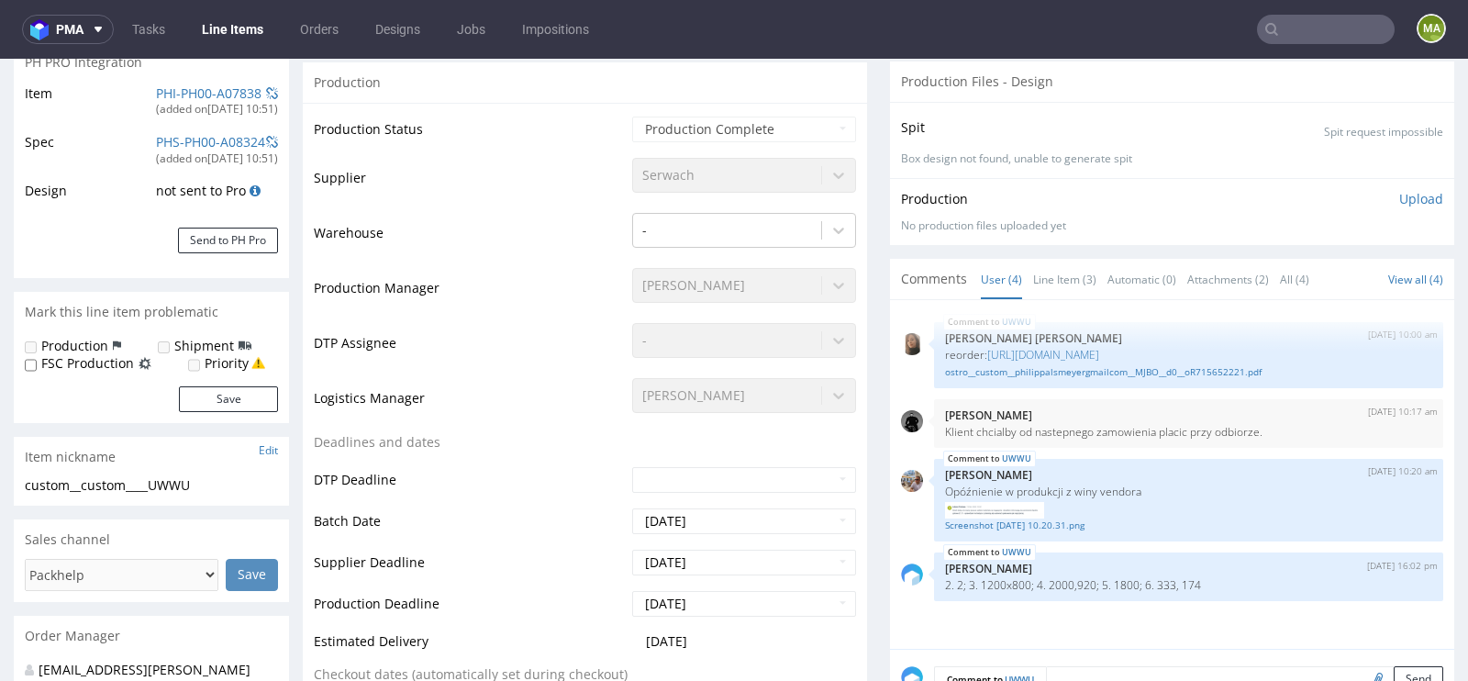
scroll to position [0, 0]
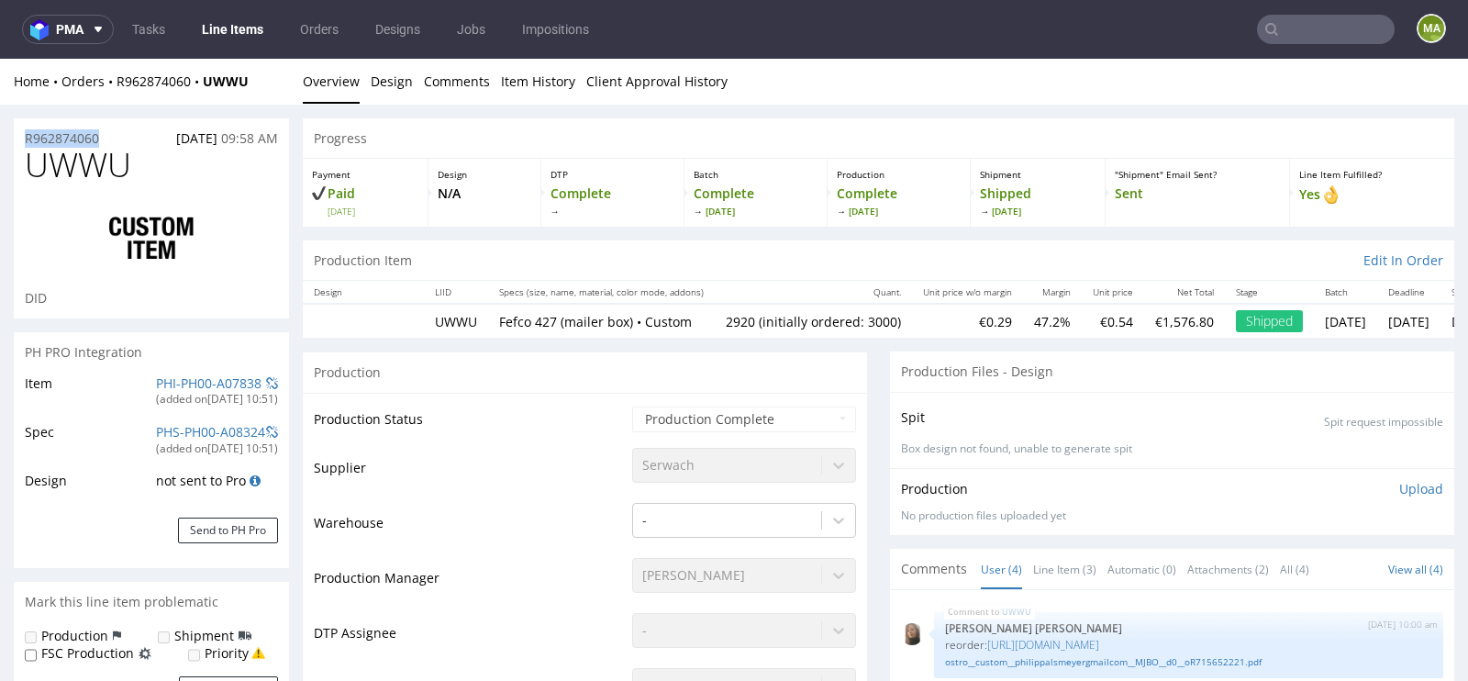
drag, startPoint x: 121, startPoint y: 141, endPoint x: 0, endPoint y: 141, distance: 121.1
copy p "R962874060"
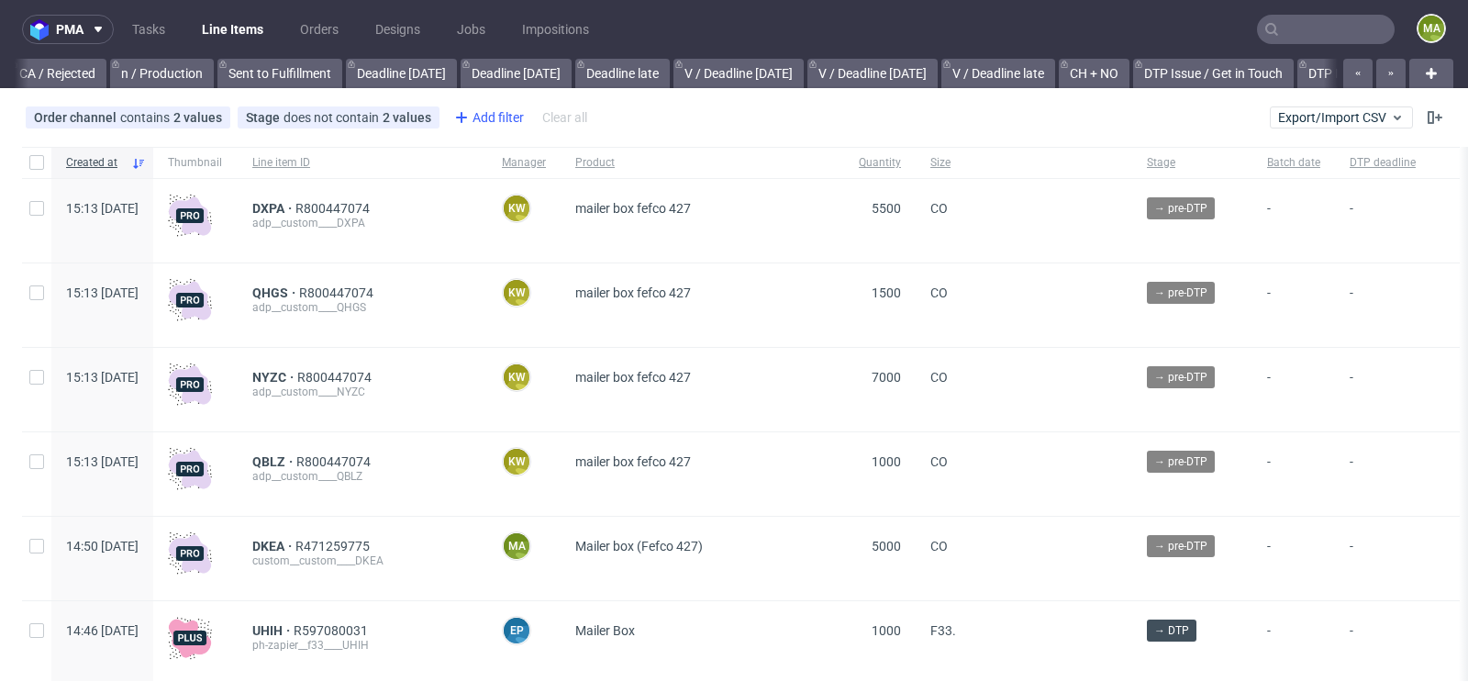
scroll to position [0, 2074]
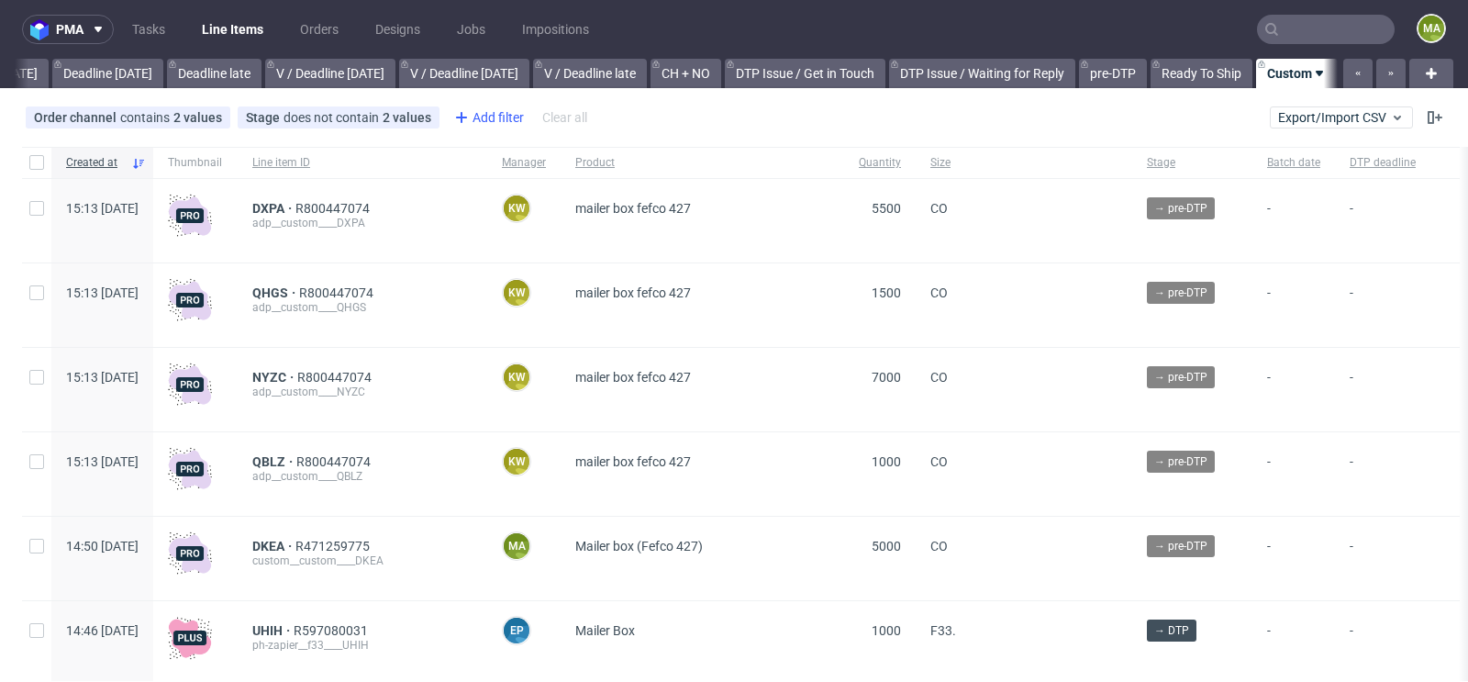
click at [501, 120] on div "Add filter" at bounding box center [487, 117] width 81 height 29
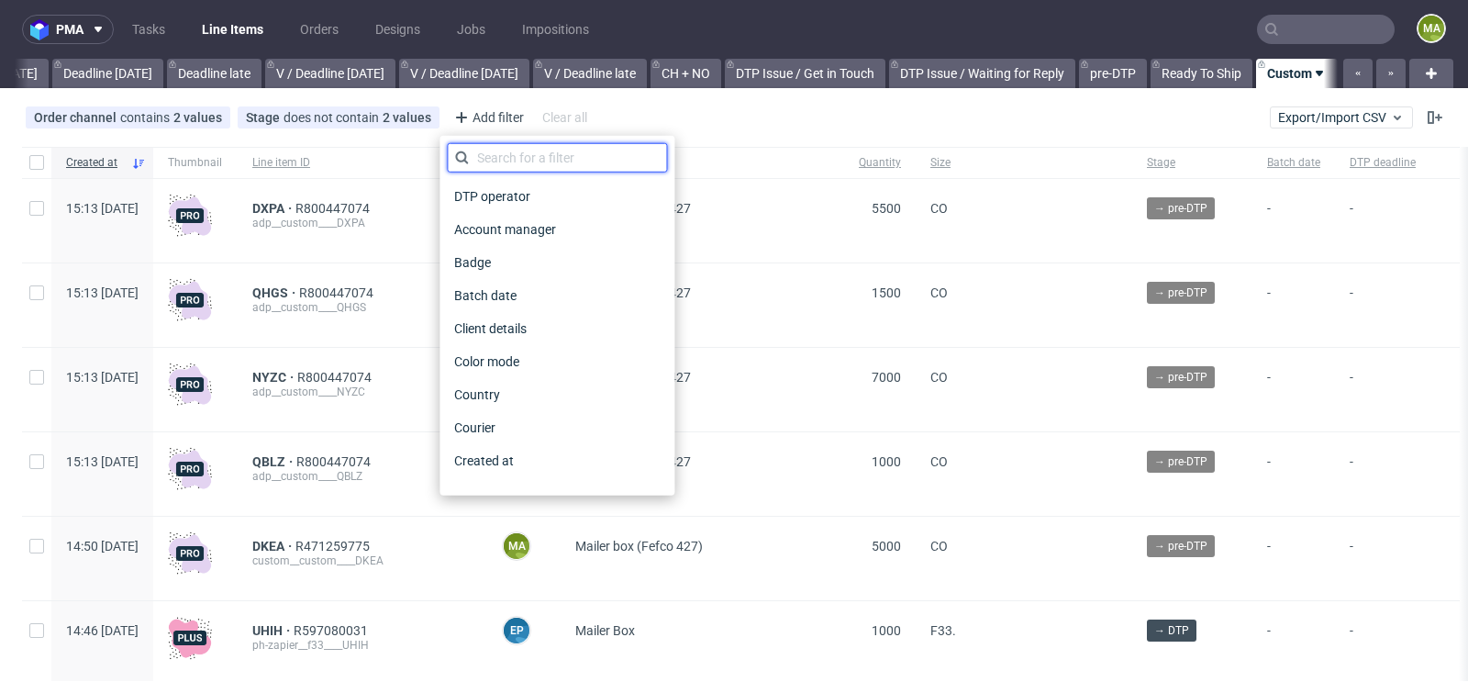
click at [538, 156] on input "text" at bounding box center [557, 157] width 220 height 29
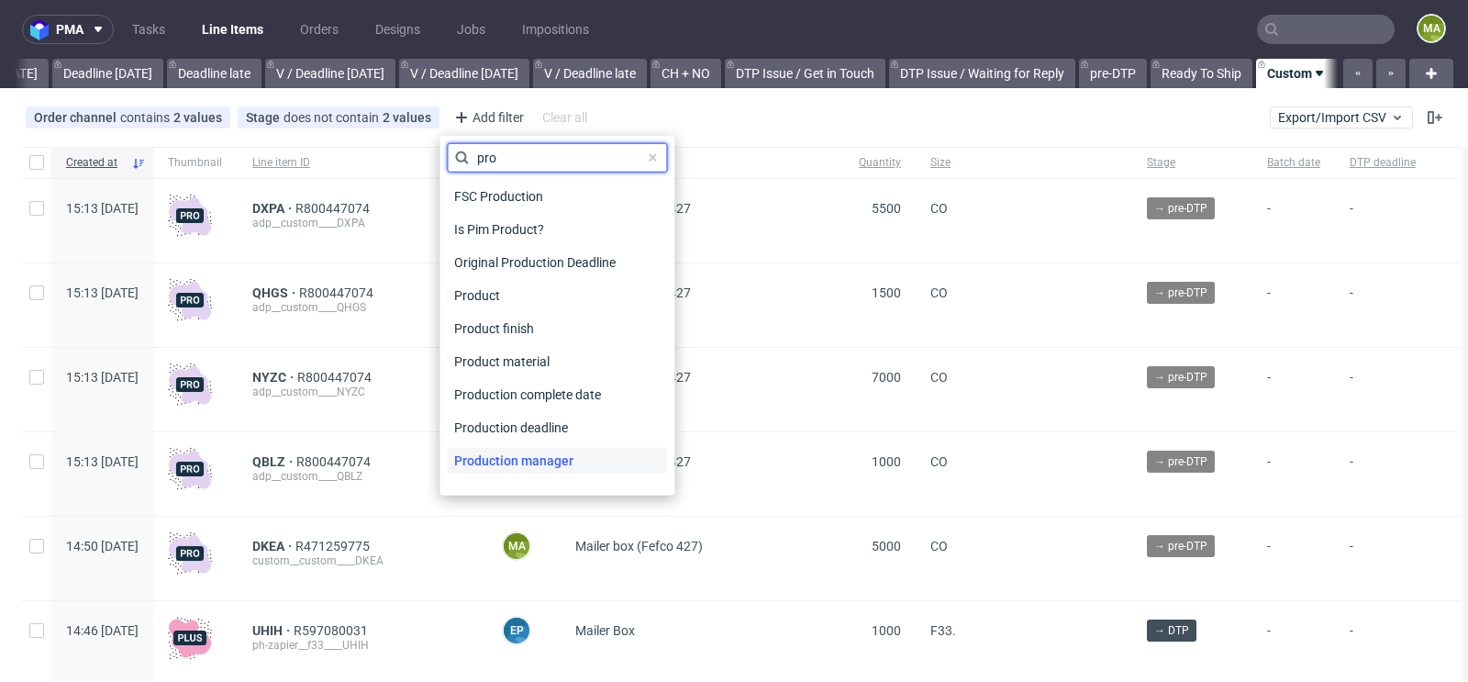
type input "pro"
click at [487, 465] on span "Production manager" at bounding box center [514, 461] width 134 height 26
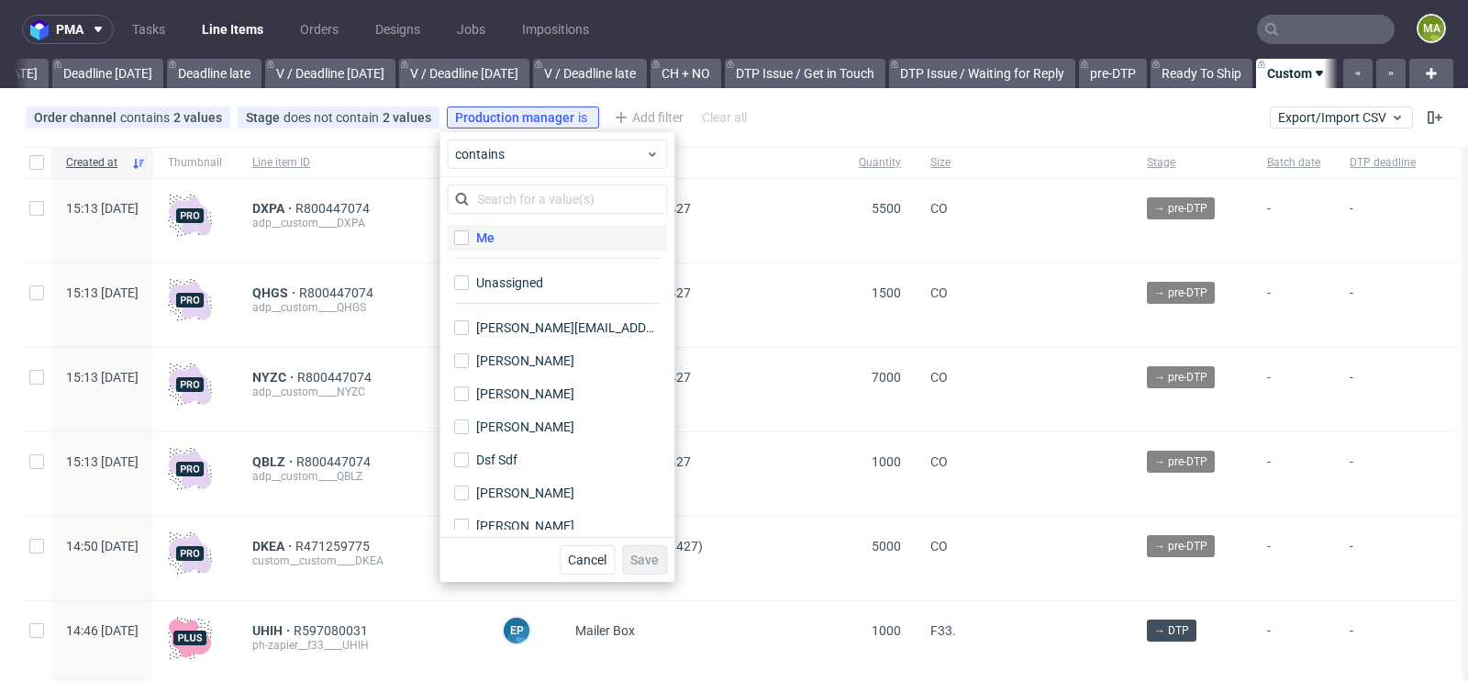
click at [483, 232] on div "Me" at bounding box center [485, 237] width 18 height 18
click at [469, 232] on input "Me" at bounding box center [461, 237] width 15 height 15
checkbox input "true"
click at [637, 549] on button "Save" at bounding box center [644, 559] width 45 height 29
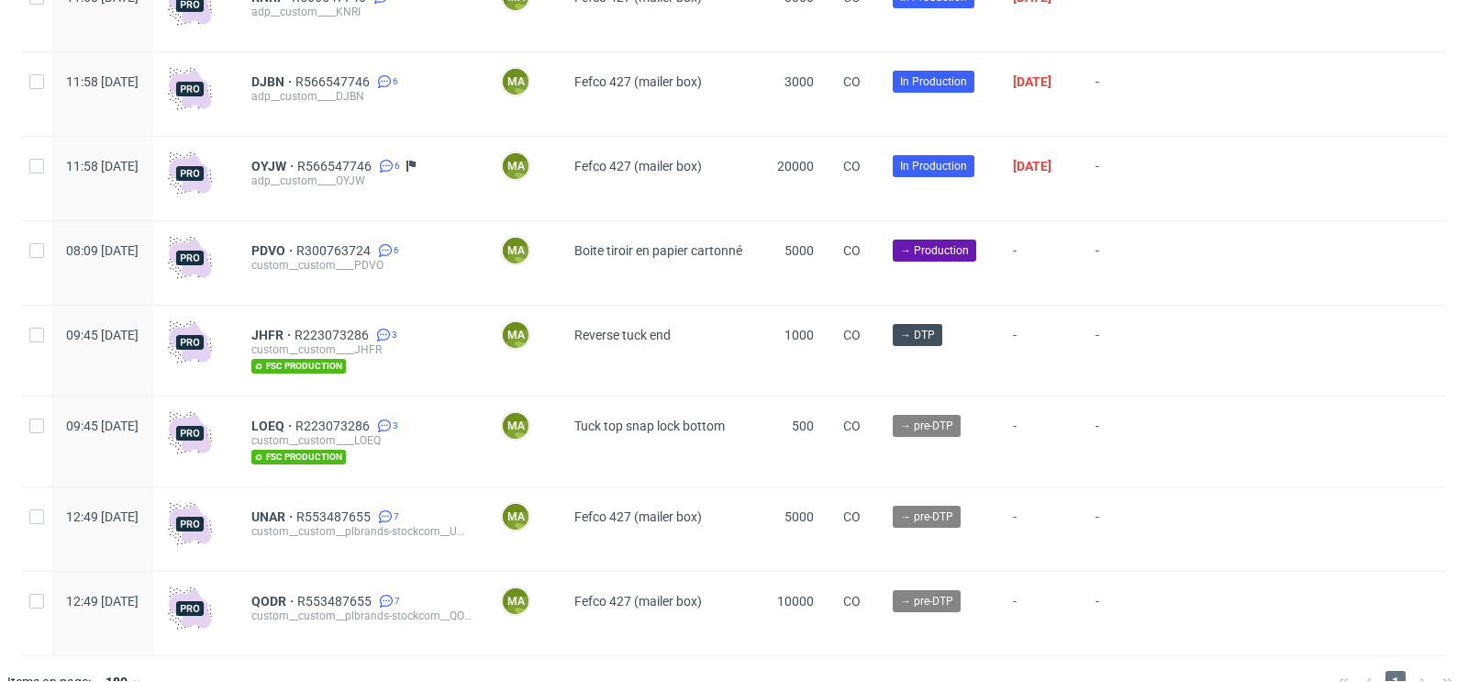
scroll to position [5137, 0]
